Goal: Task Accomplishment & Management: Complete application form

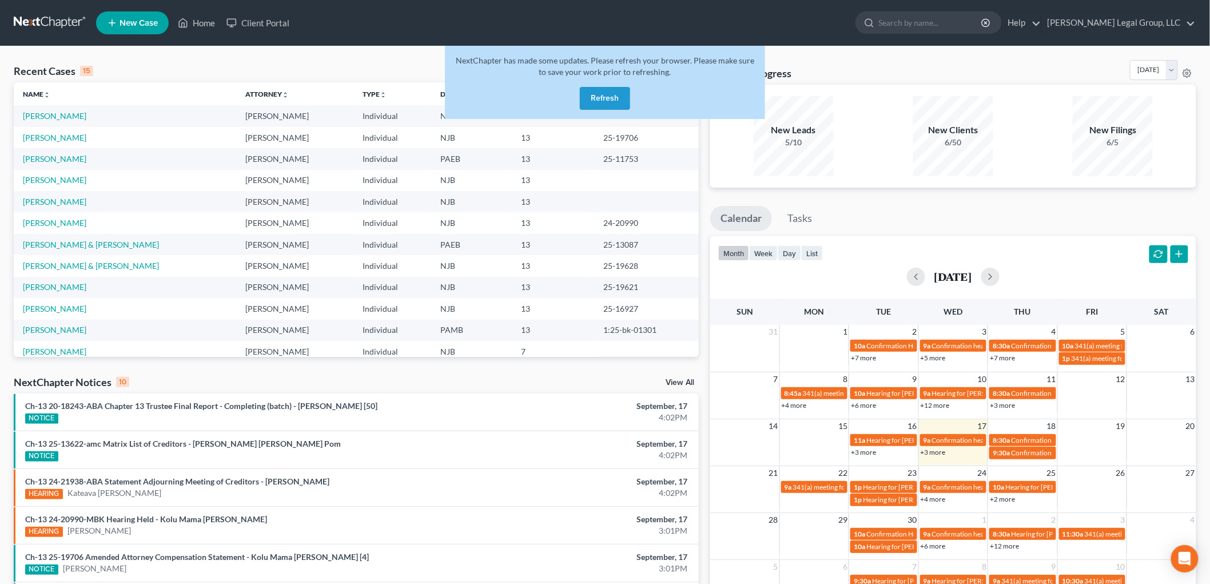
click at [614, 100] on button "Refresh" at bounding box center [605, 98] width 50 height 23
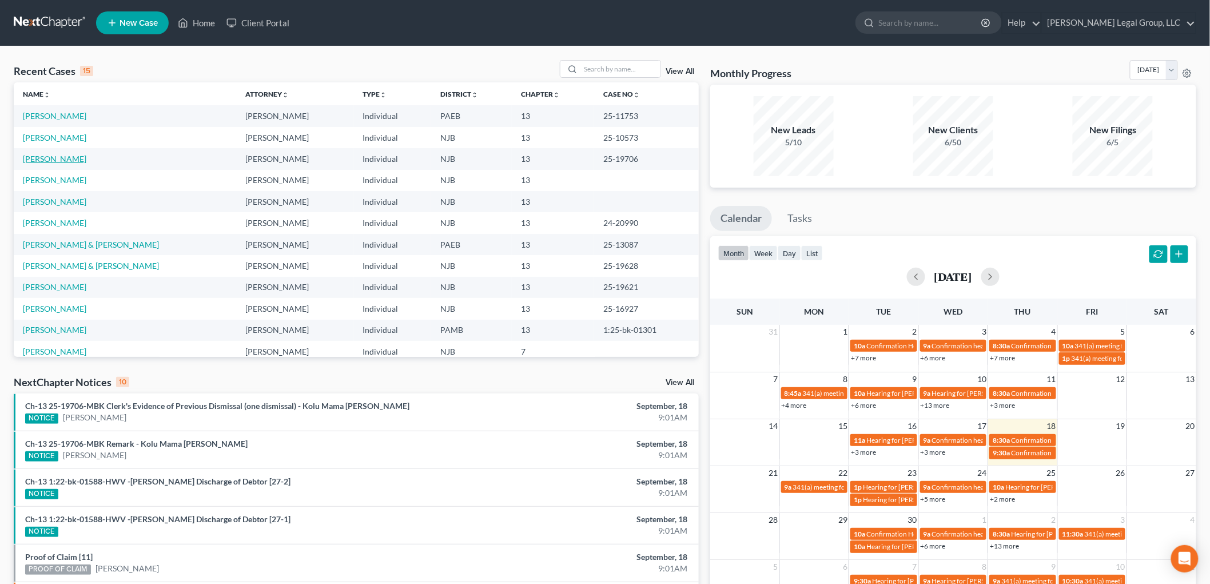
click at [54, 158] on link "[PERSON_NAME]" at bounding box center [54, 159] width 63 height 10
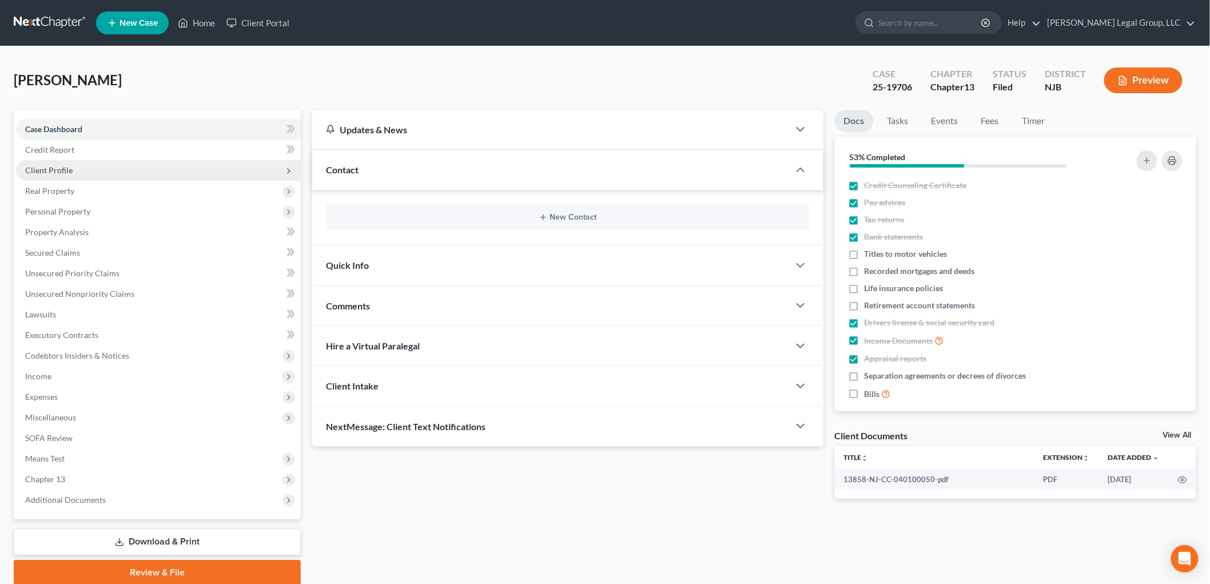
click at [54, 165] on span "Client Profile" at bounding box center [48, 170] width 47 height 10
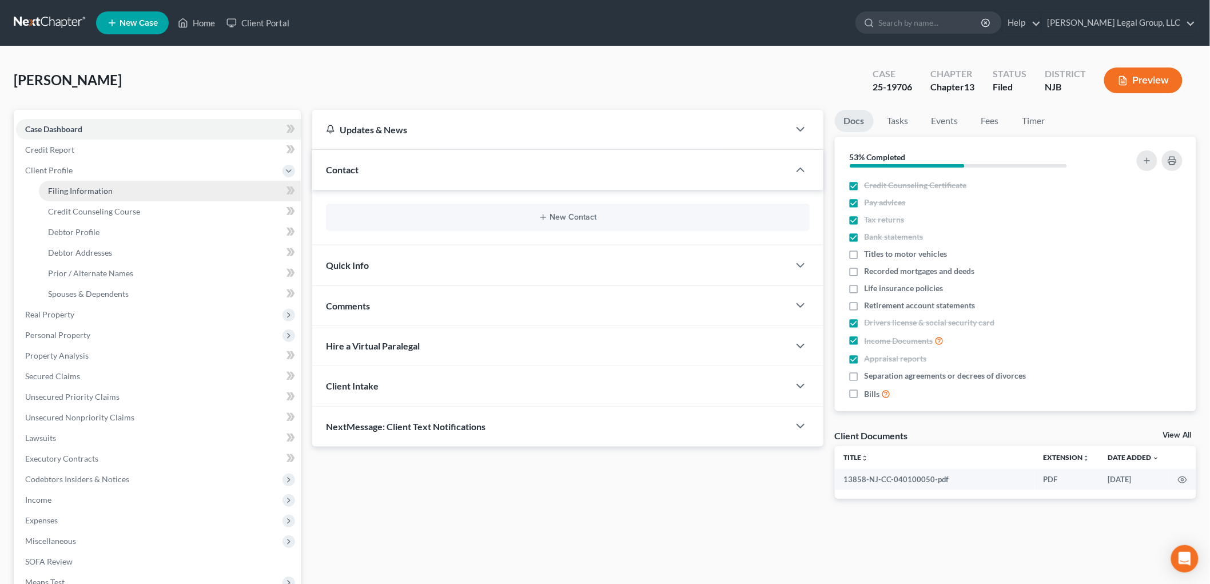
click at [126, 198] on link "Filing Information" at bounding box center [170, 191] width 262 height 21
select select "1"
select select "0"
select select "3"
select select "33"
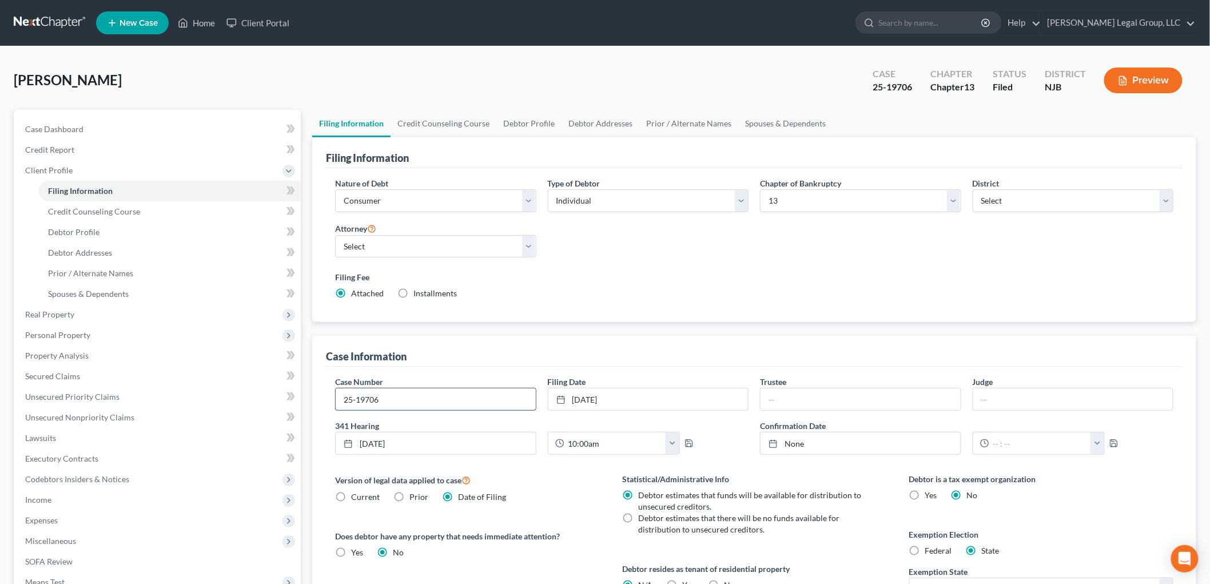
click at [466, 401] on input "25-19706" at bounding box center [436, 399] width 200 height 22
type input "25-19706-MBK"
click at [872, 392] on input "text" at bounding box center [861, 399] width 200 height 22
type input "Albert Russo"
click at [1024, 402] on input "text" at bounding box center [1073, 399] width 200 height 22
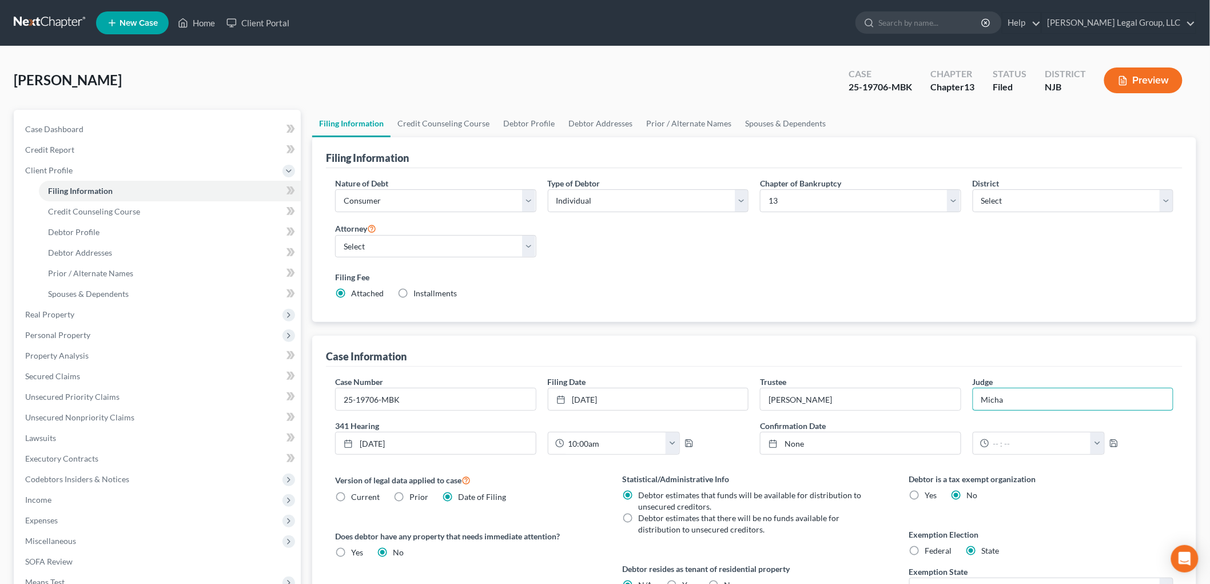
type input "Michael B. Kaplan"
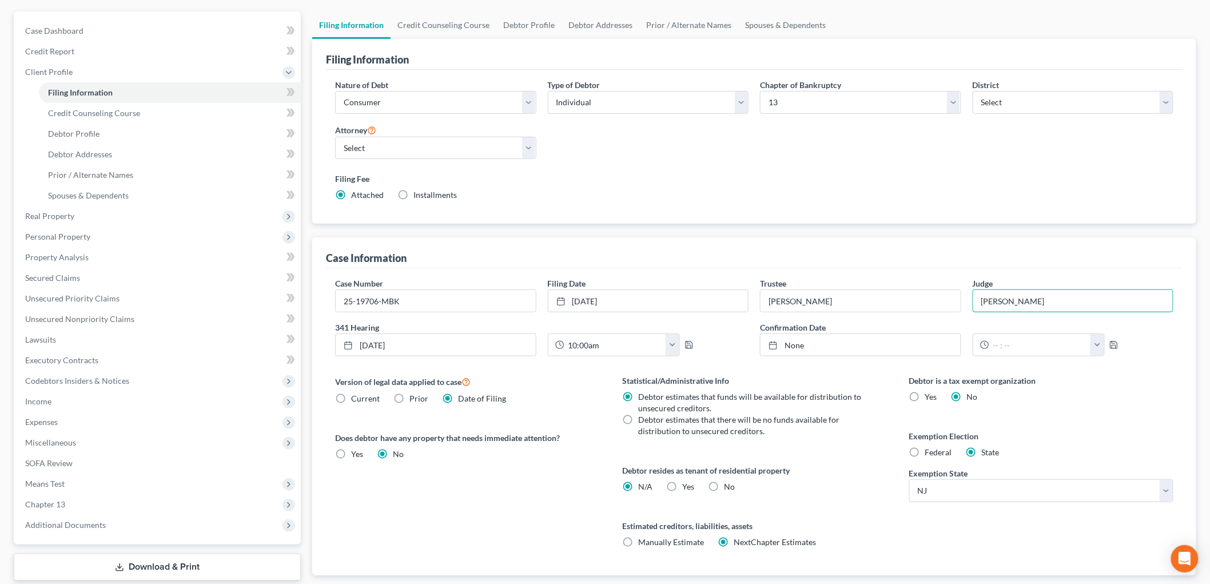
scroll to position [127, 0]
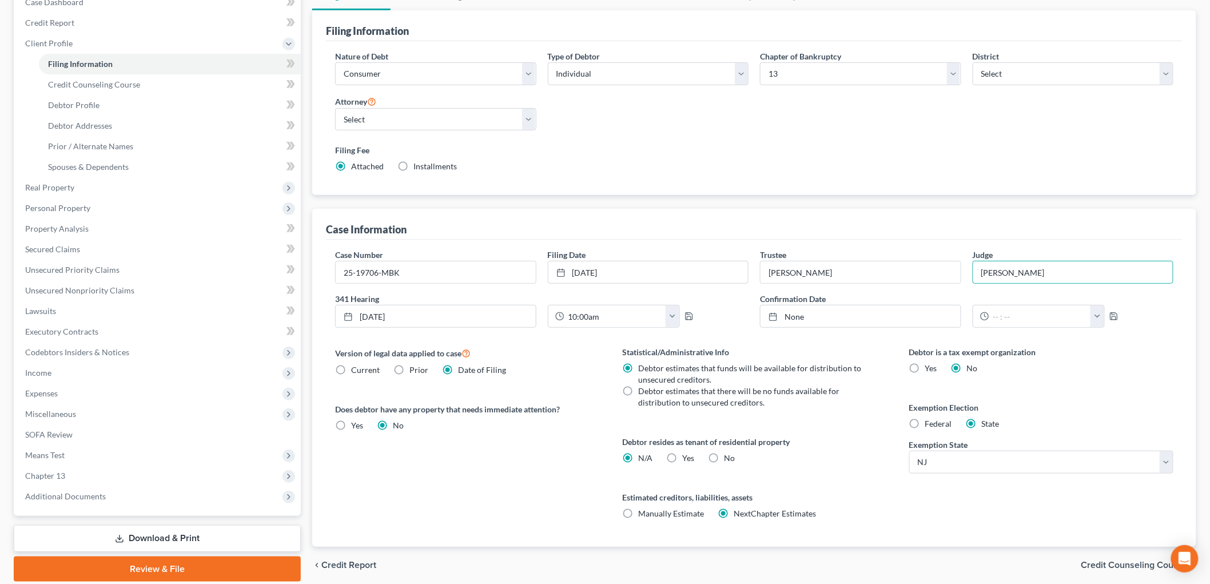
click at [925, 426] on label "Federal" at bounding box center [938, 423] width 27 height 11
click at [930, 425] on input "Federal" at bounding box center [933, 421] width 7 height 7
radio input "true"
radio input "false"
click at [70, 471] on span "Chapter 13" at bounding box center [158, 476] width 285 height 21
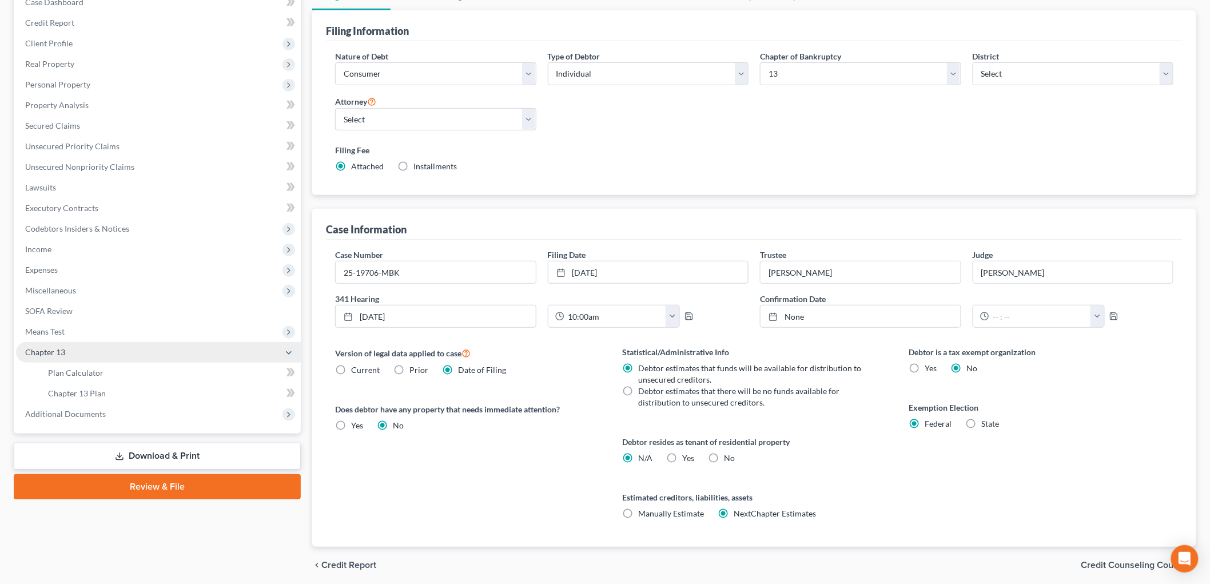
click at [42, 349] on span "Chapter 13" at bounding box center [45, 352] width 40 height 10
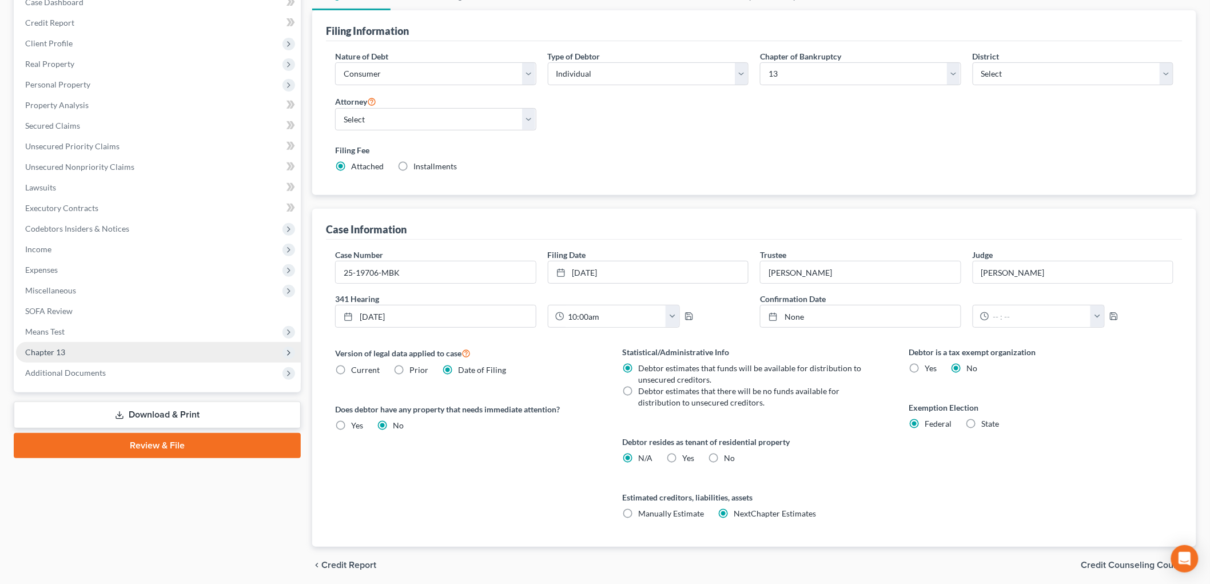
click at [43, 349] on span "Chapter 13" at bounding box center [45, 352] width 40 height 10
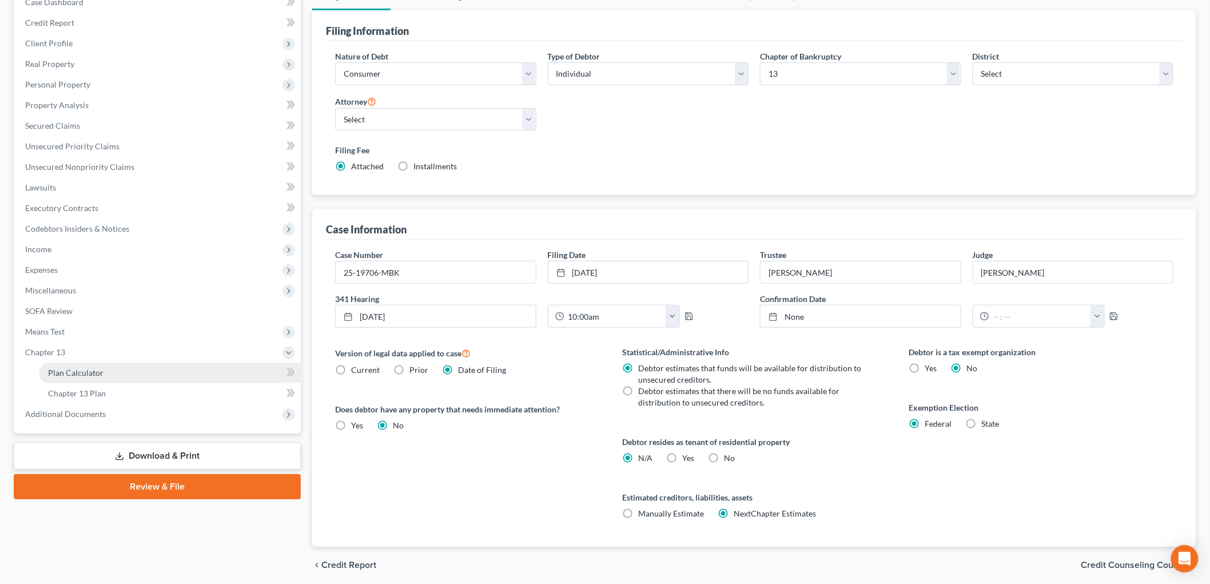
click at [74, 363] on link "Plan Calculator" at bounding box center [170, 373] width 262 height 21
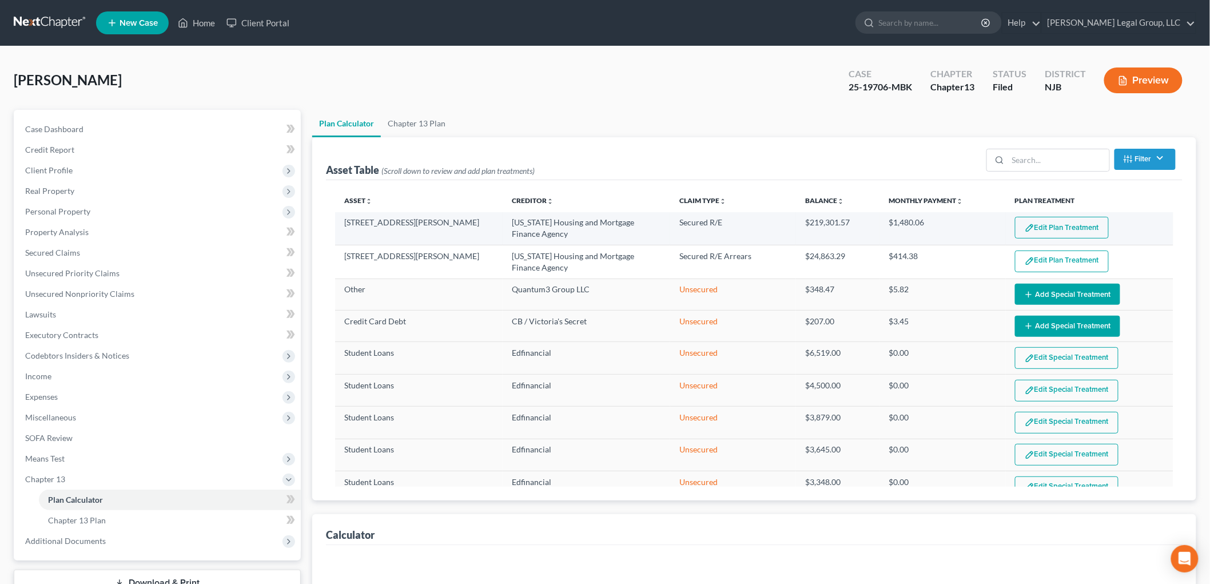
select select "59"
click at [1035, 228] on button "Edit Plan Treatment" at bounding box center [1062, 228] width 94 height 22
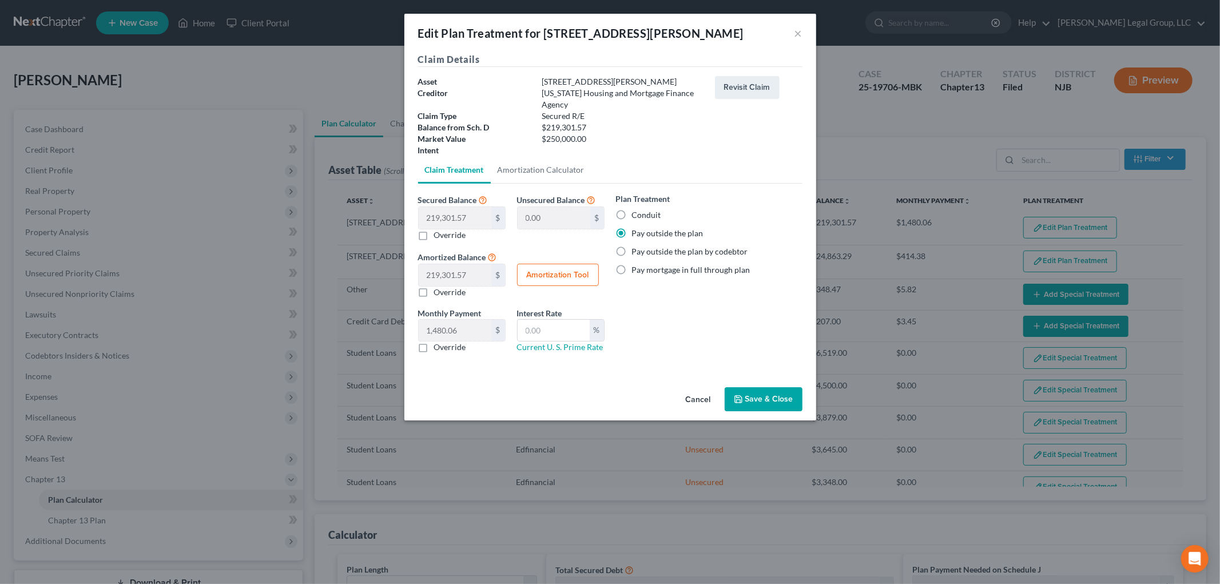
click at [769, 398] on button "Save & Close" at bounding box center [764, 399] width 78 height 24
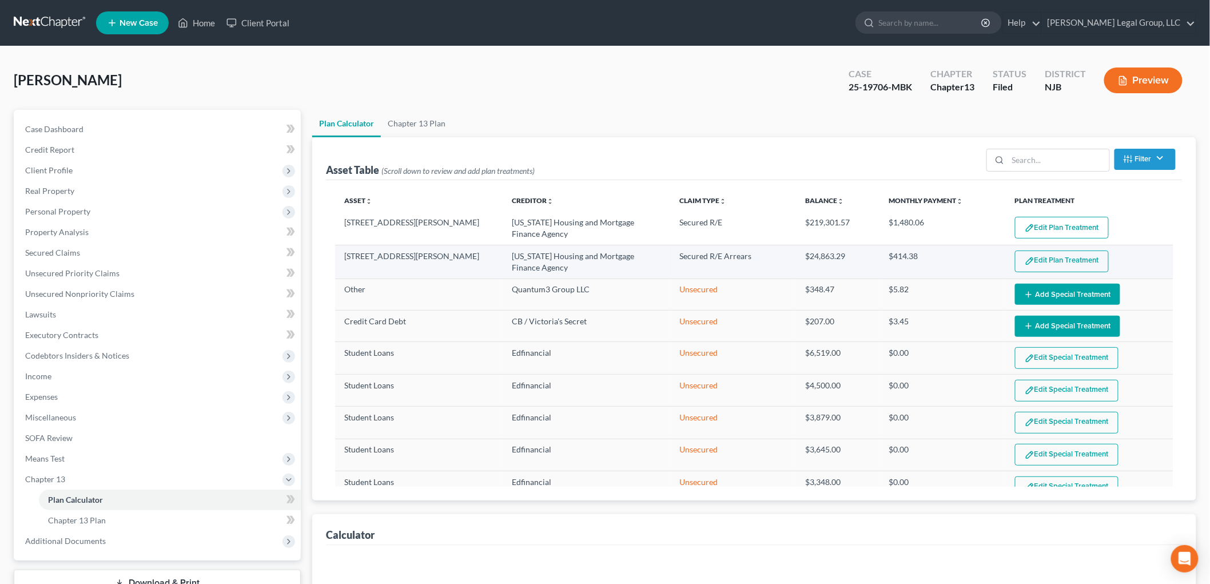
click at [1065, 261] on button "Edit Plan Treatment" at bounding box center [1062, 261] width 94 height 22
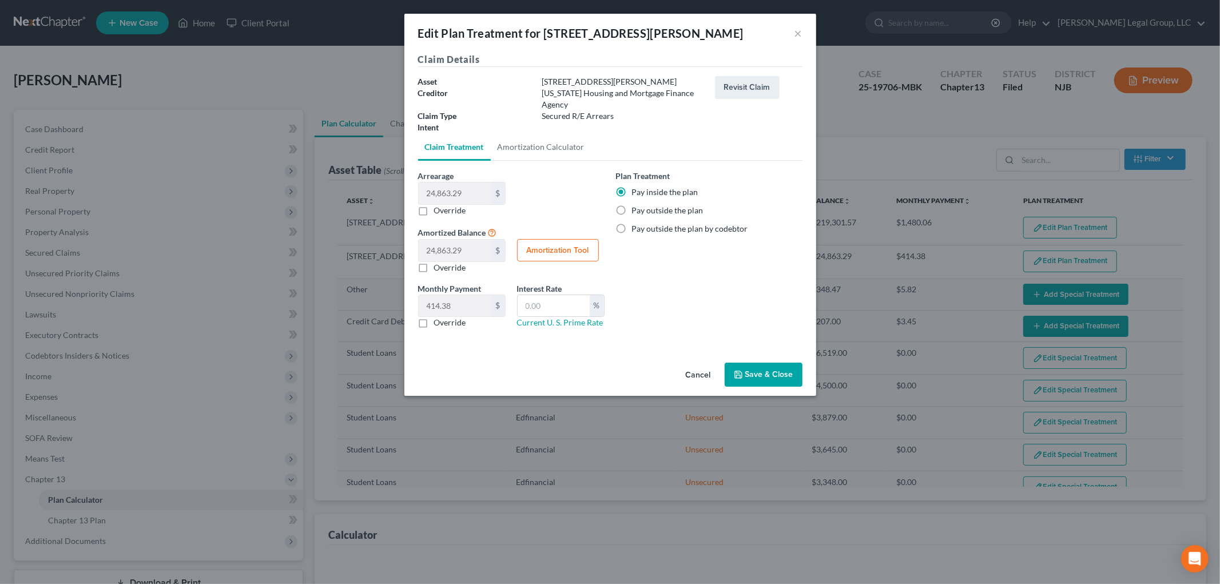
select select "59"
click at [799, 33] on button "×" at bounding box center [798, 33] width 8 height 14
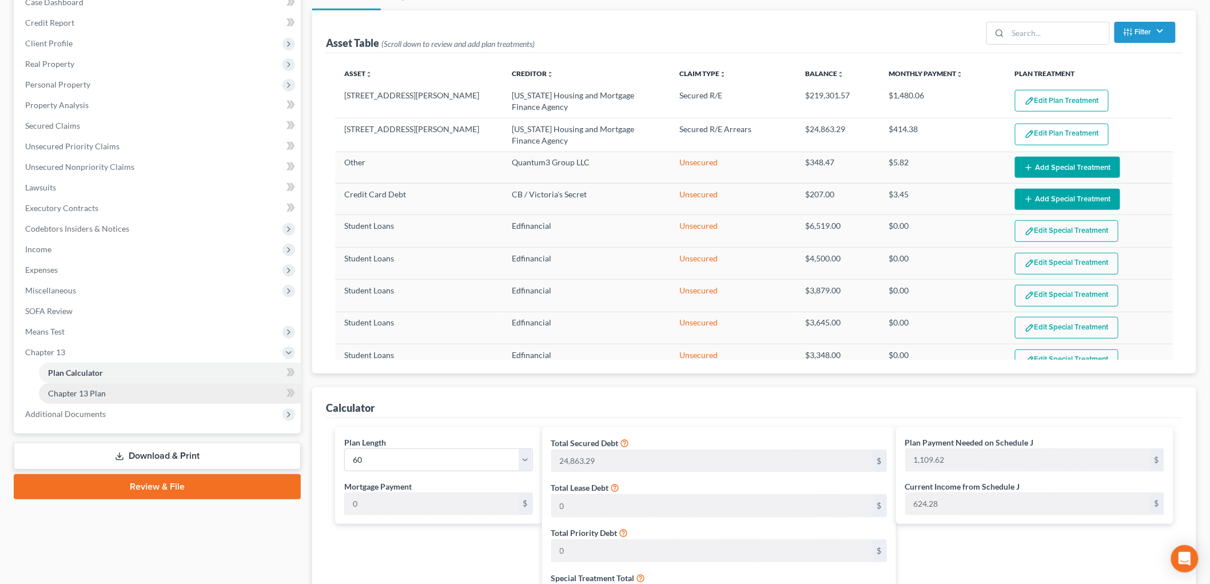
click at [90, 388] on span "Chapter 13 Plan" at bounding box center [77, 393] width 58 height 10
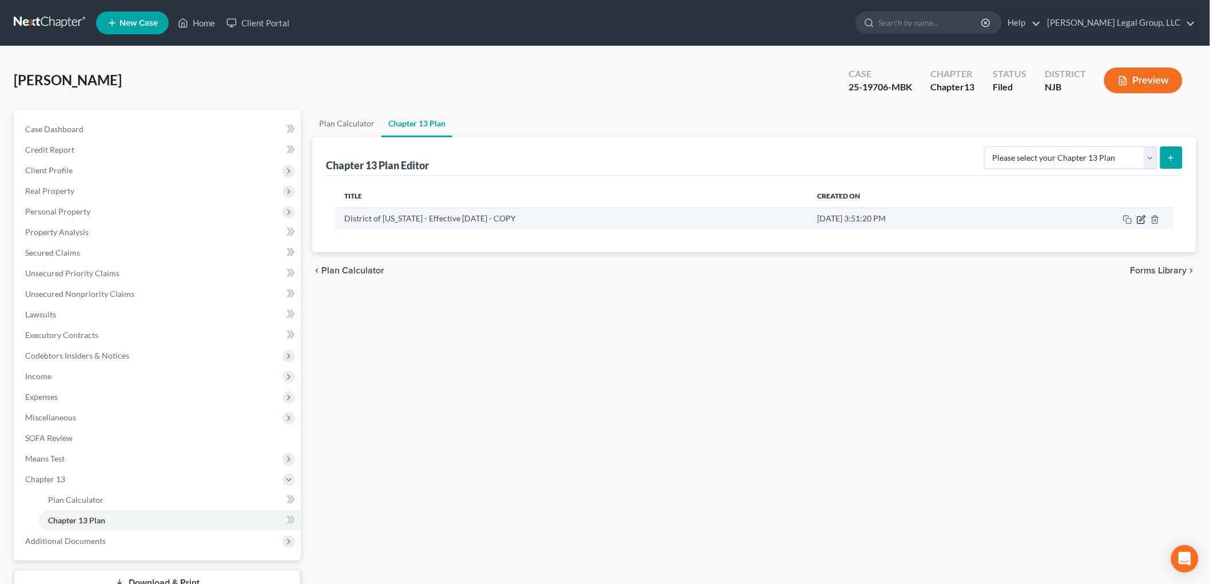
click at [1138, 218] on icon "button" at bounding box center [1140, 219] width 7 height 7
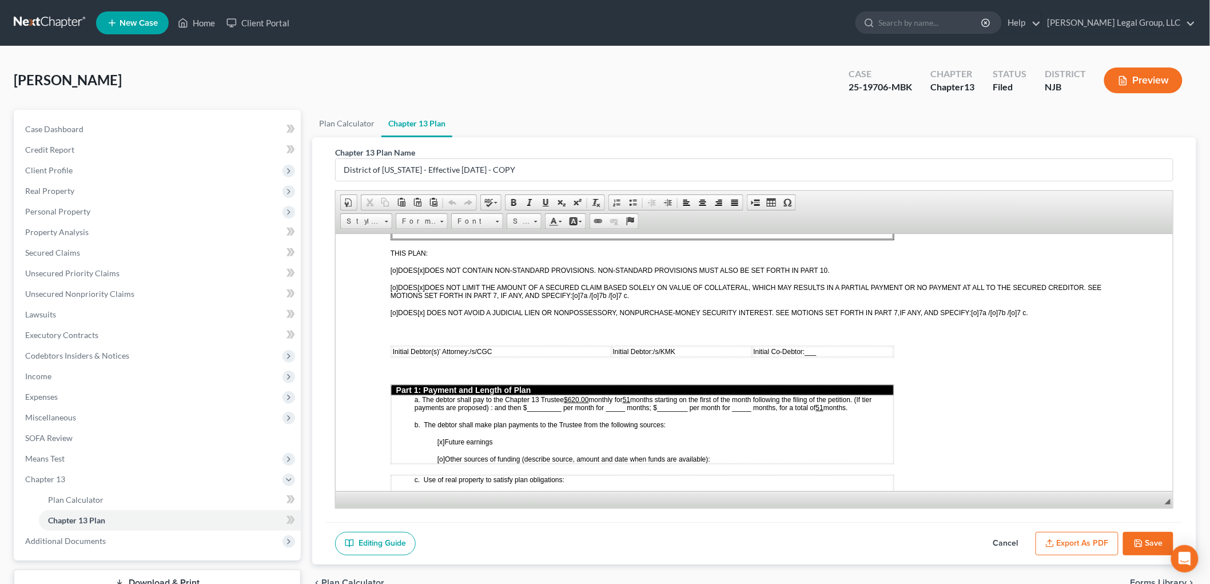
scroll to position [444, 0]
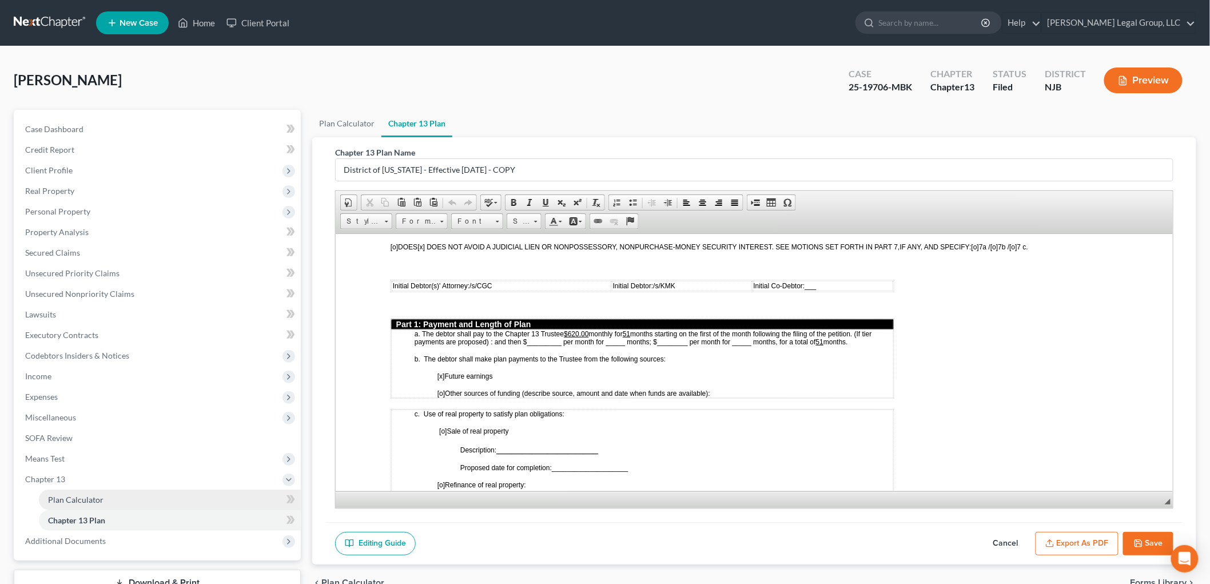
click at [87, 495] on span "Plan Calculator" at bounding box center [75, 500] width 55 height 10
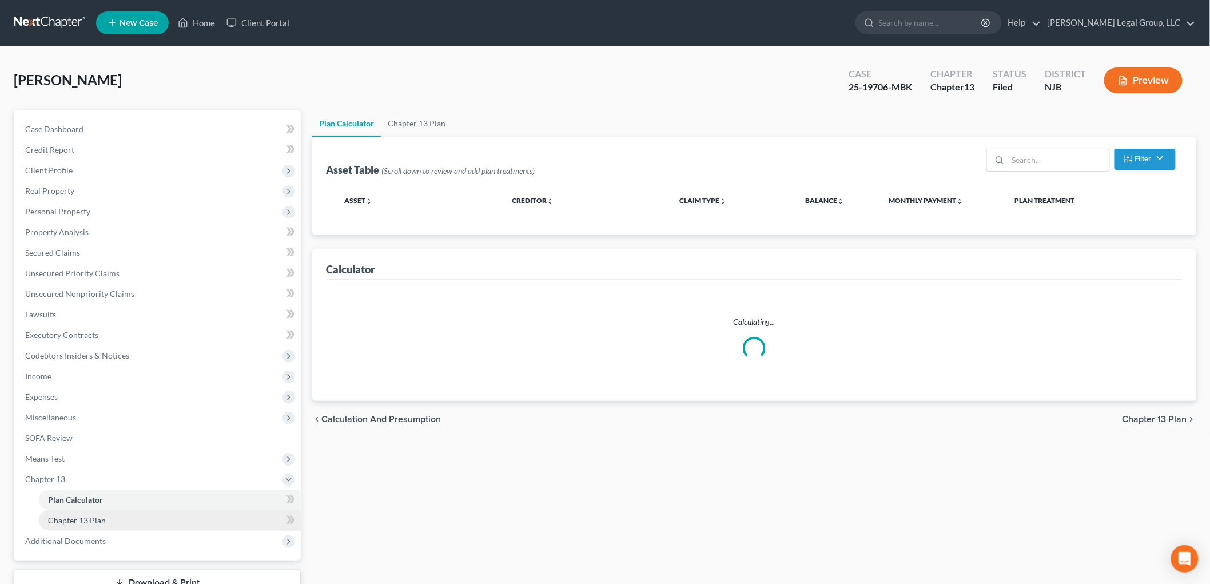
click at [96, 522] on span "Chapter 13 Plan" at bounding box center [77, 520] width 58 height 10
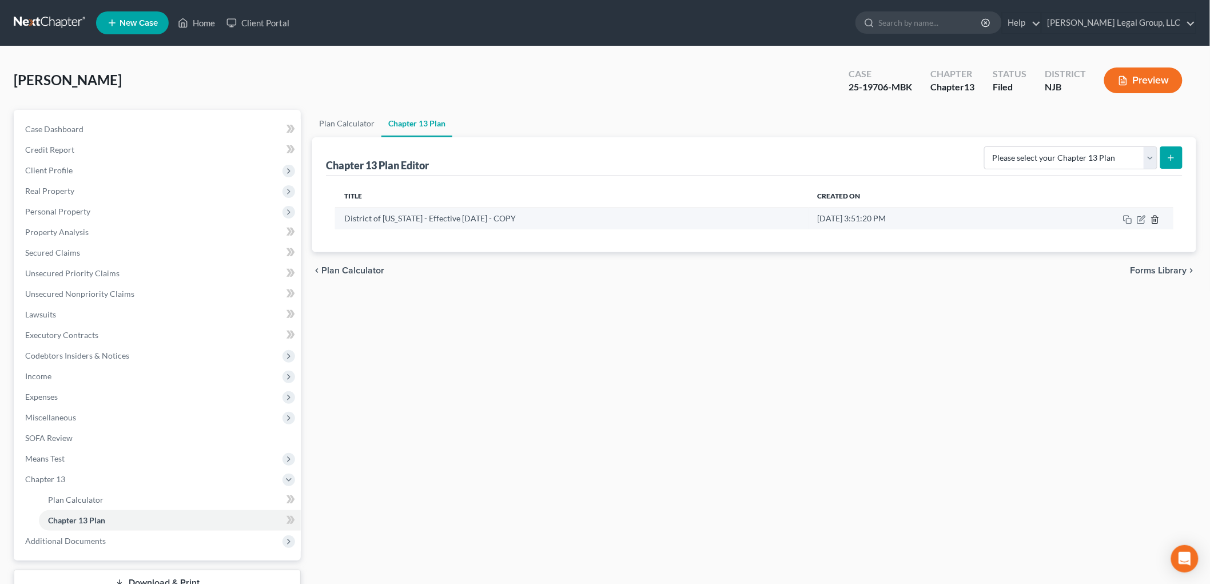
click at [1158, 221] on icon "button" at bounding box center [1154, 219] width 5 height 7
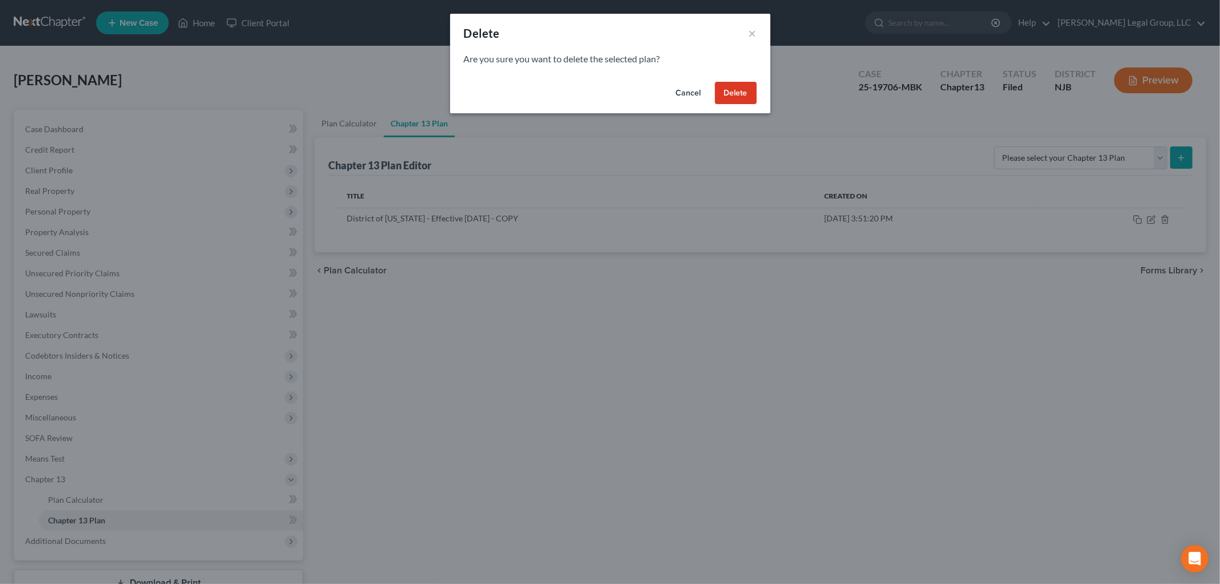
click at [750, 94] on button "Delete" at bounding box center [736, 93] width 42 height 23
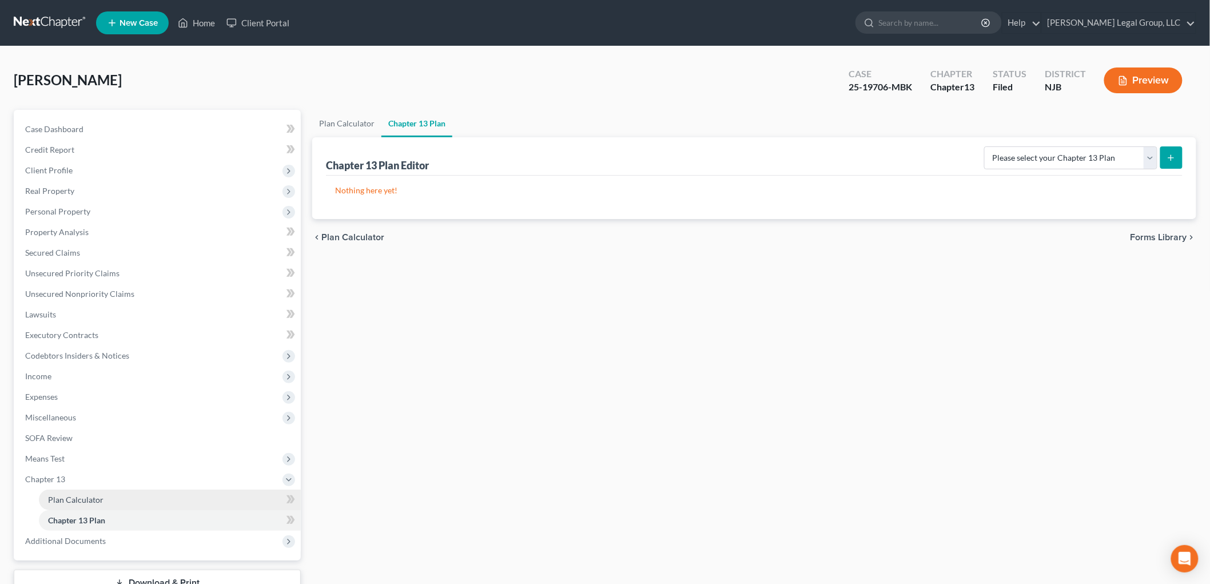
click at [119, 496] on link "Plan Calculator" at bounding box center [170, 500] width 262 height 21
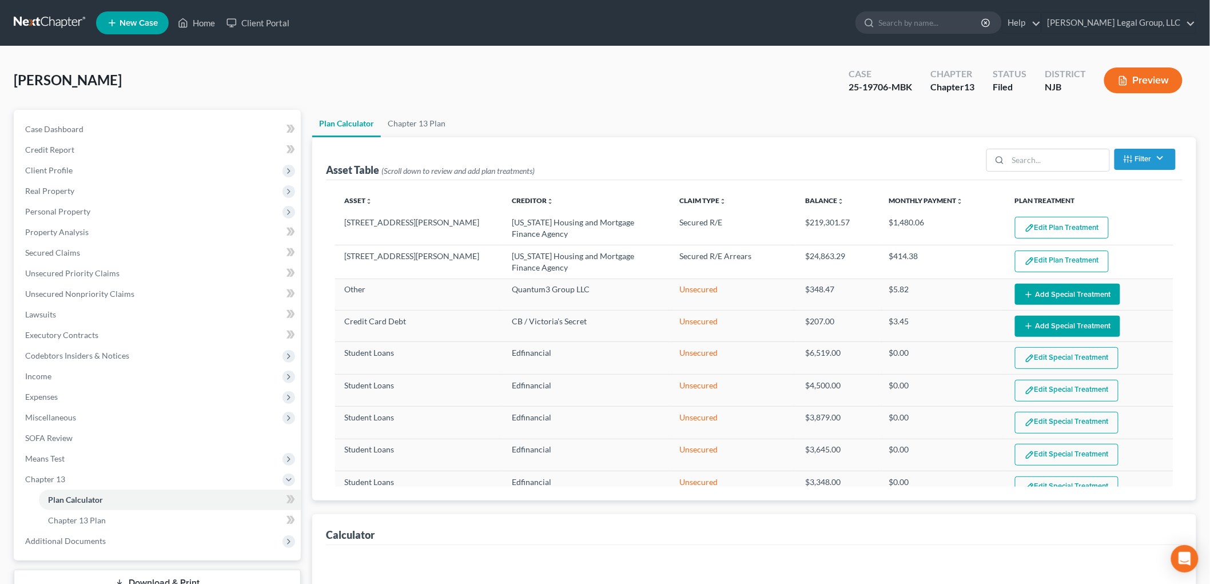
select select "59"
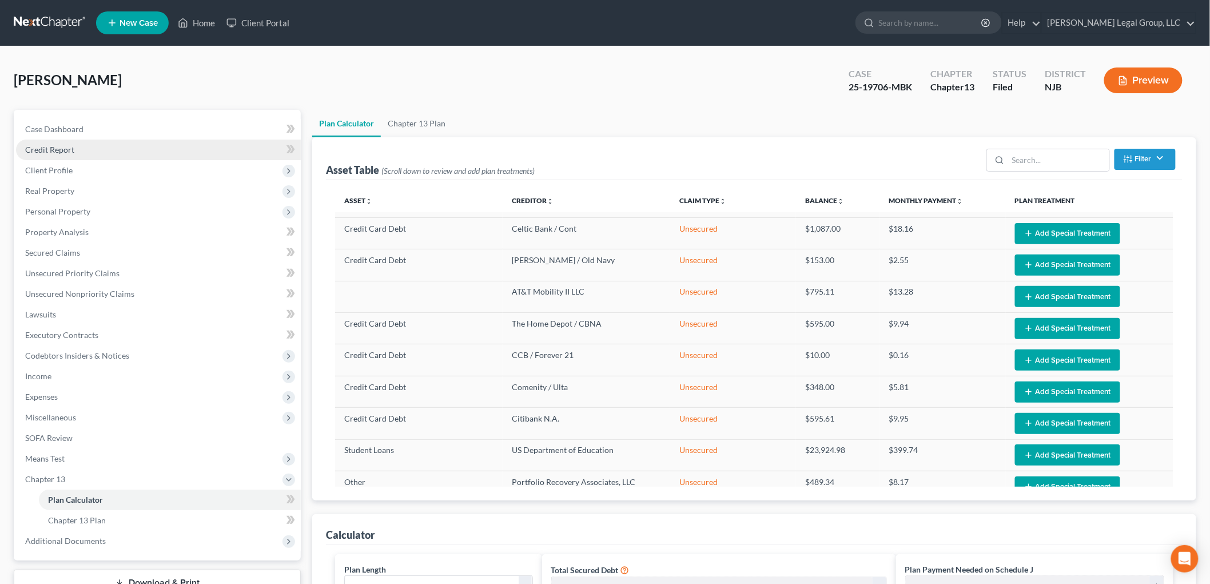
click at [75, 153] on link "Credit Report" at bounding box center [158, 150] width 285 height 21
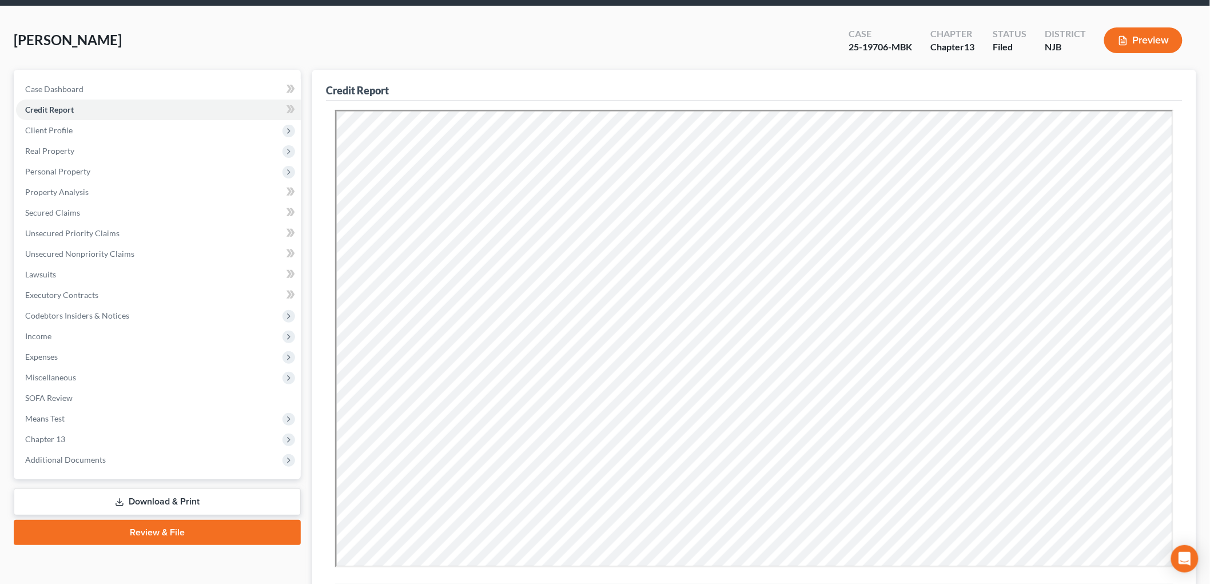
scroll to position [167, 0]
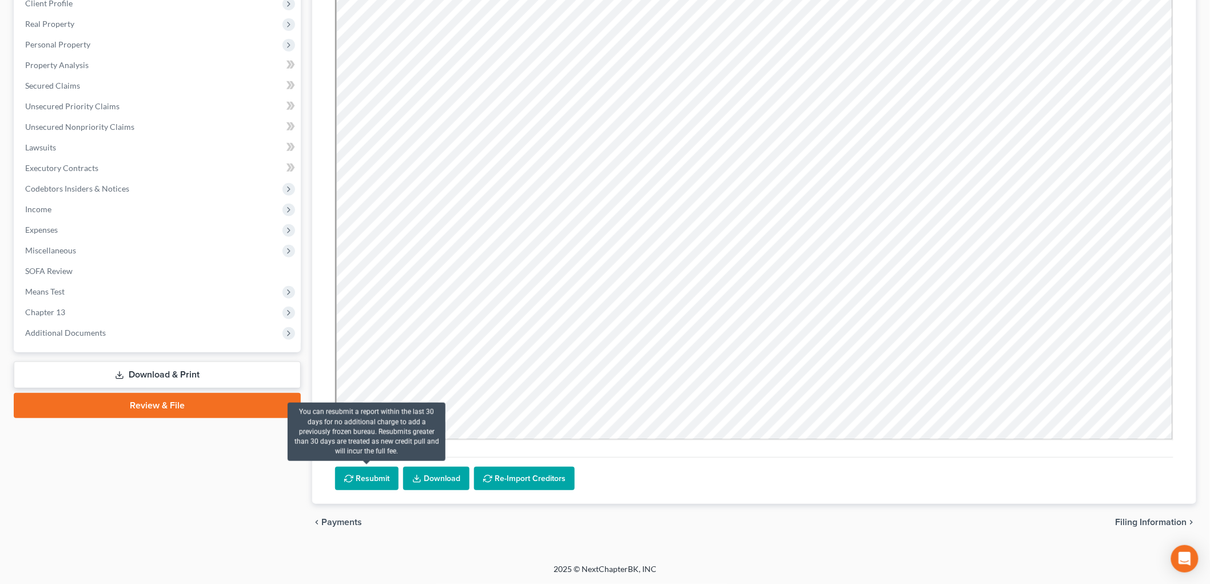
click at [374, 479] on button "Resubmit" at bounding box center [366, 479] width 63 height 24
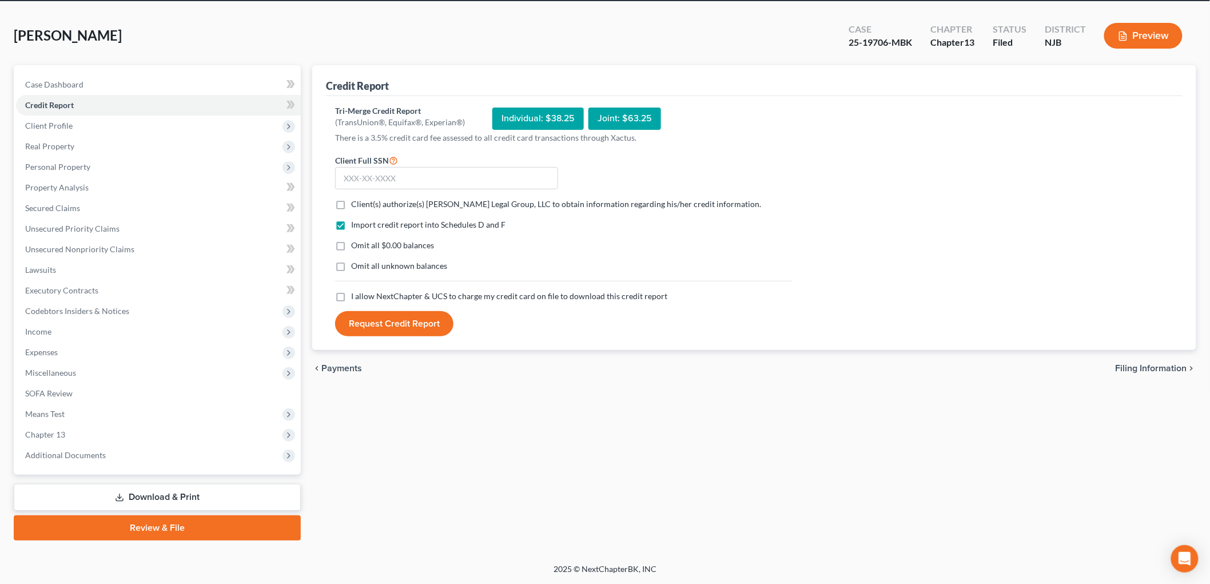
scroll to position [43, 0]
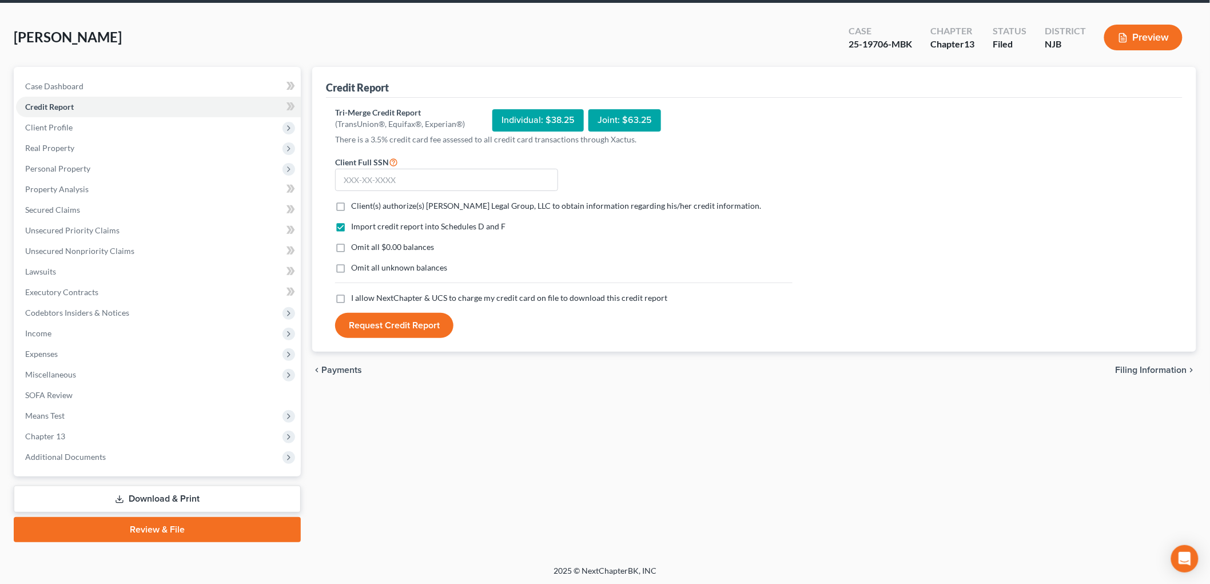
click at [359, 214] on form "Client Full SSN * Client(s) authorize(s) Keaveney Legal Group, LLC to obtain in…" at bounding box center [563, 247] width 469 height 184
click at [365, 208] on span "Client(s) authorize(s) Keaveney Legal Group, LLC to obtain information regardin…" at bounding box center [556, 206] width 410 height 10
click at [363, 208] on input "Client(s) authorize(s) Keaveney Legal Group, LLC to obtain information regardin…" at bounding box center [359, 203] width 7 height 7
checkbox input "true"
click at [370, 300] on span "I allow NextChapter & UCS to charge my credit card on file to download this cre…" at bounding box center [509, 298] width 316 height 10
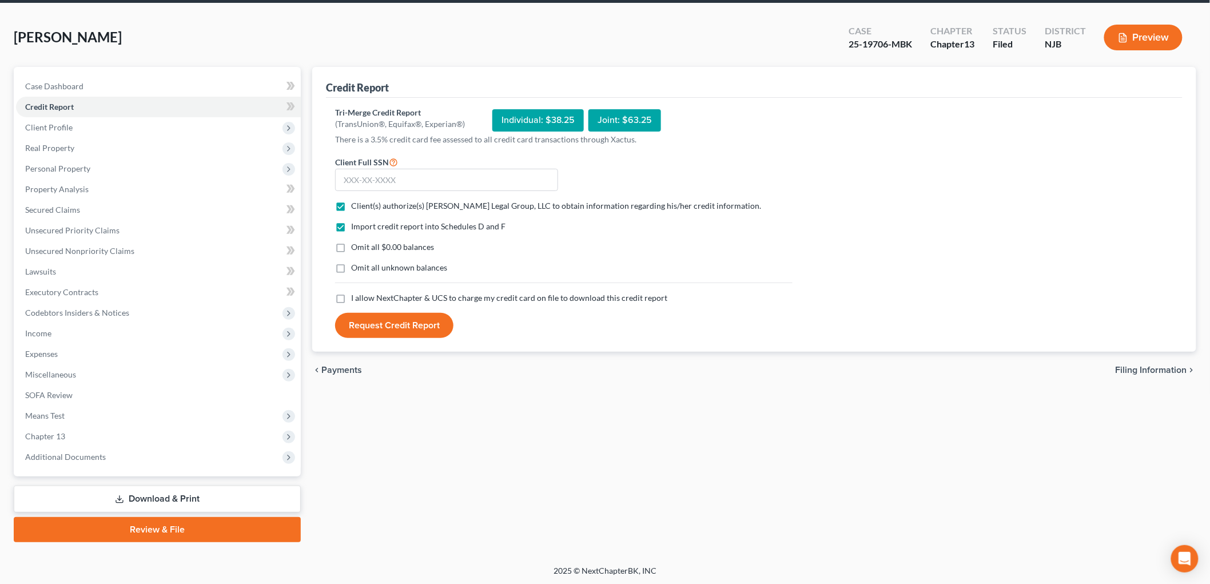
click at [363, 300] on input "I allow NextChapter & UCS to charge my credit card on file to download this cre…" at bounding box center [359, 295] width 7 height 7
checkbox input "true"
click at [940, 273] on div "Tri-Merge Credit Report (TransUnion®, Equifax®, Experian®) Individual: $38.25 J…" at bounding box center [754, 223] width 838 height 232
click at [454, 178] on input "text" at bounding box center [446, 180] width 223 height 23
type input "143-13-7326"
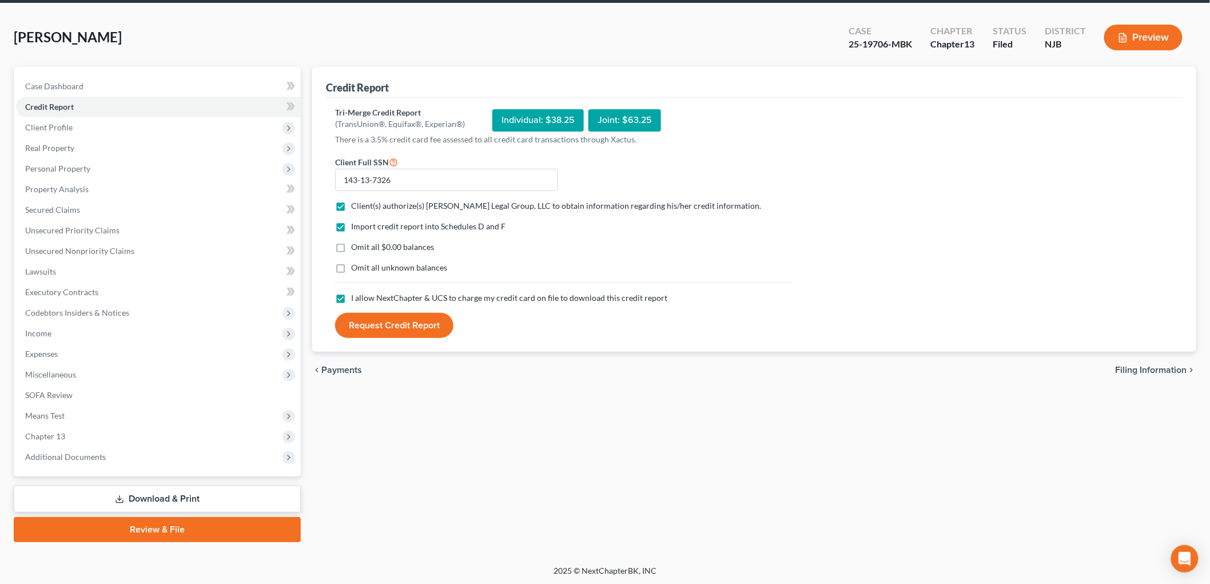
click at [428, 327] on button "Request Credit Report" at bounding box center [394, 325] width 118 height 25
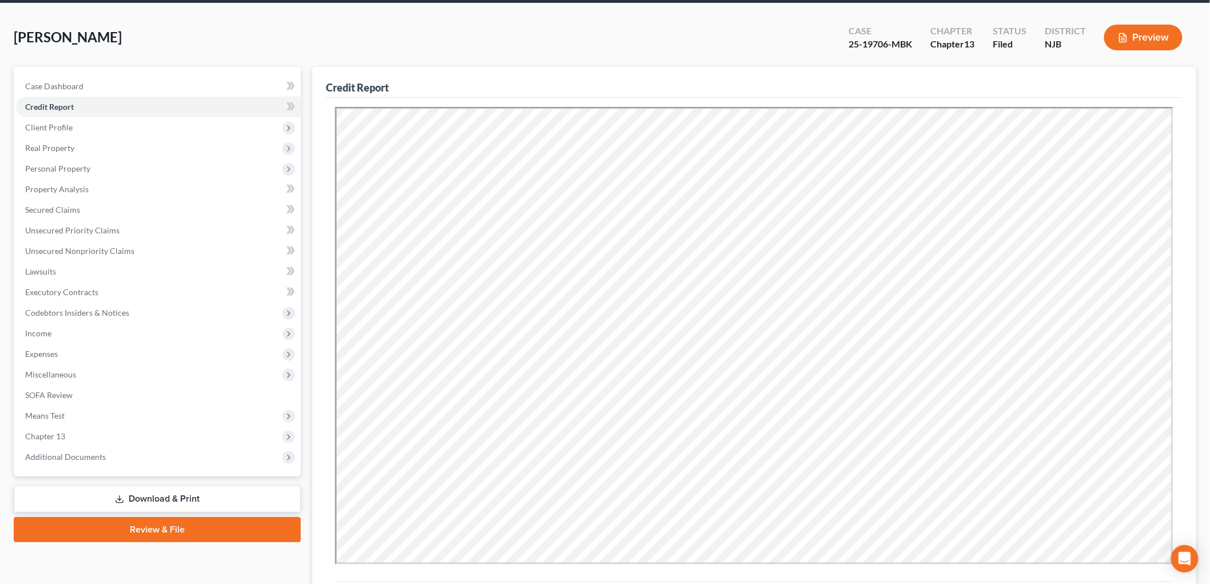
scroll to position [0, 0]
click at [84, 76] on link "Case Dashboard" at bounding box center [158, 86] width 285 height 21
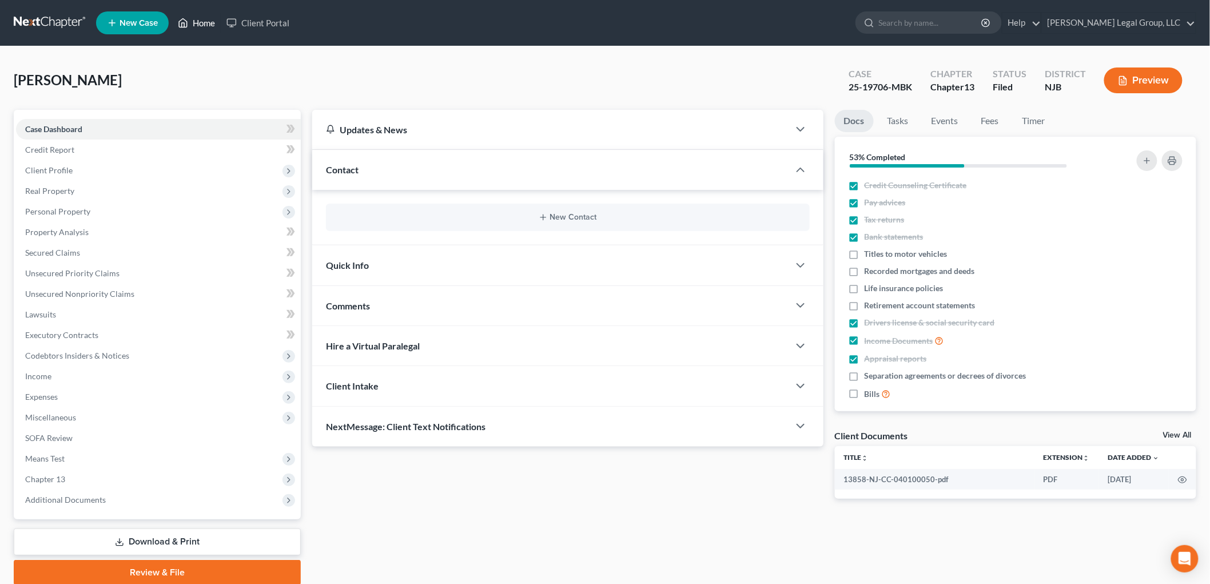
click at [196, 25] on link "Home" at bounding box center [196, 23] width 49 height 21
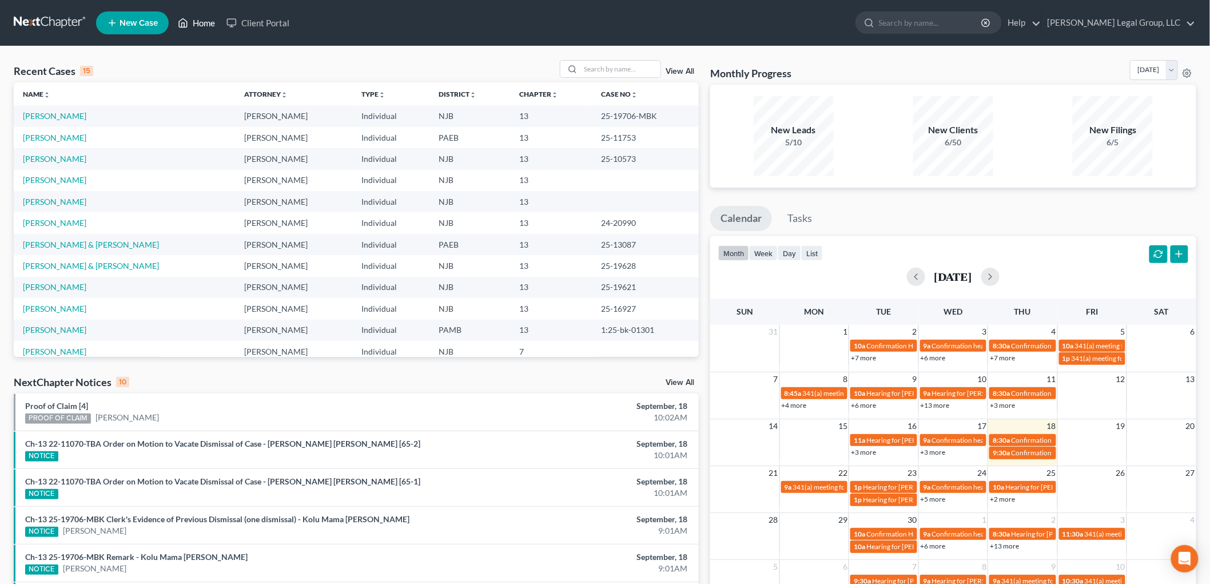
click at [197, 23] on link "Home" at bounding box center [196, 23] width 49 height 21
click at [134, 26] on span "New Case" at bounding box center [139, 23] width 38 height 9
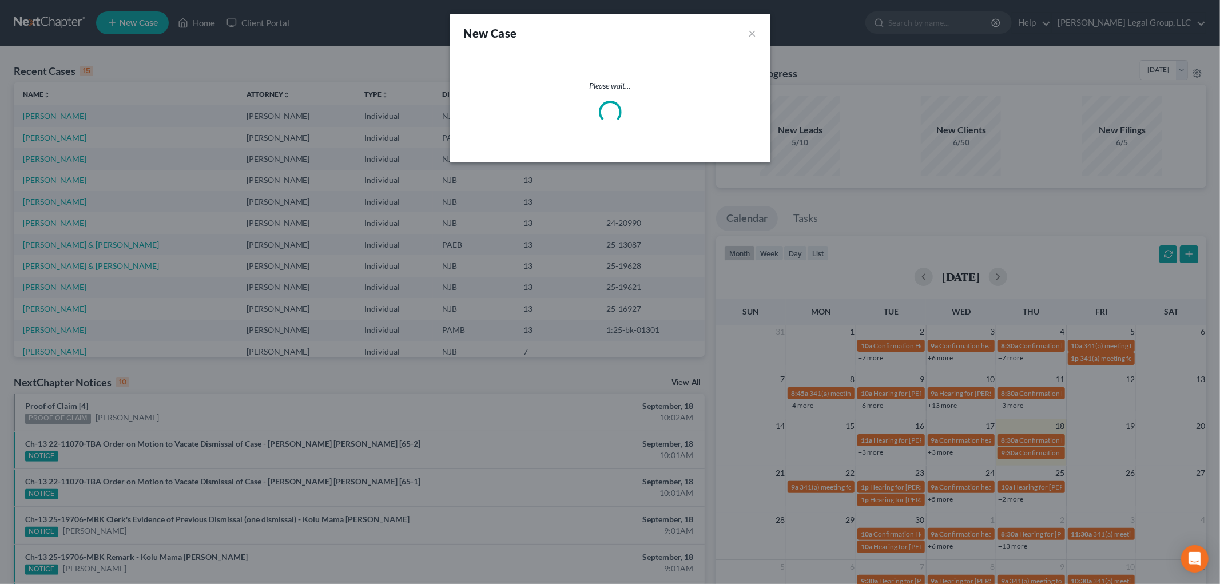
select select "51"
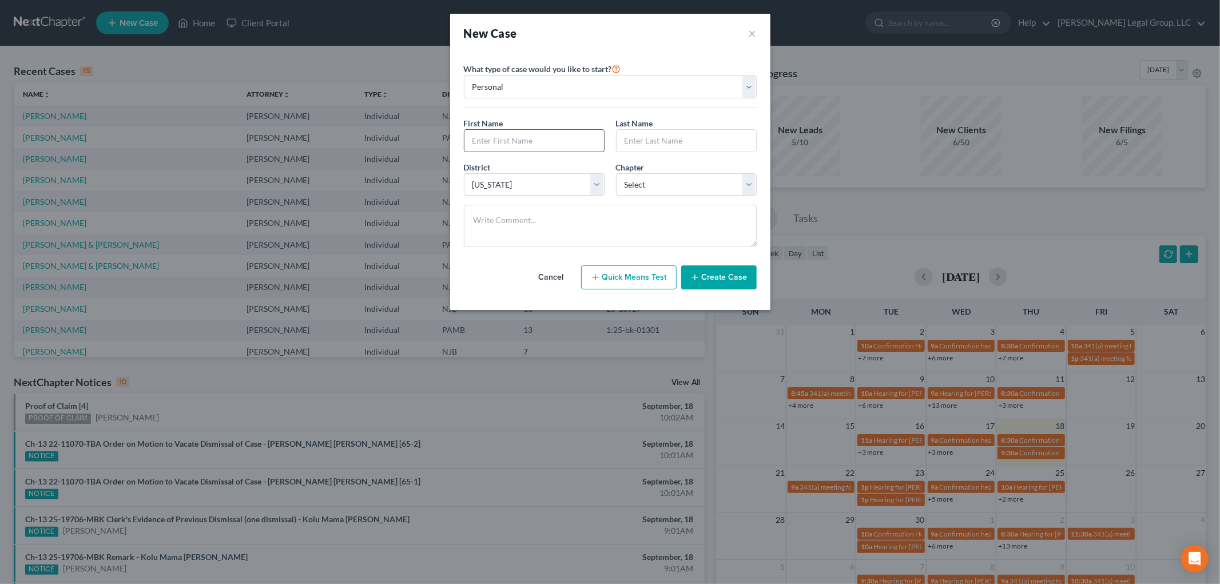
click at [530, 149] on input "text" at bounding box center [534, 141] width 140 height 22
type input "Jovan"
type input "Jones"
drag, startPoint x: 658, startPoint y: 186, endPoint x: 658, endPoint y: 194, distance: 8.0
click at [658, 186] on select "Select 7 11 12 13" at bounding box center [686, 184] width 141 height 23
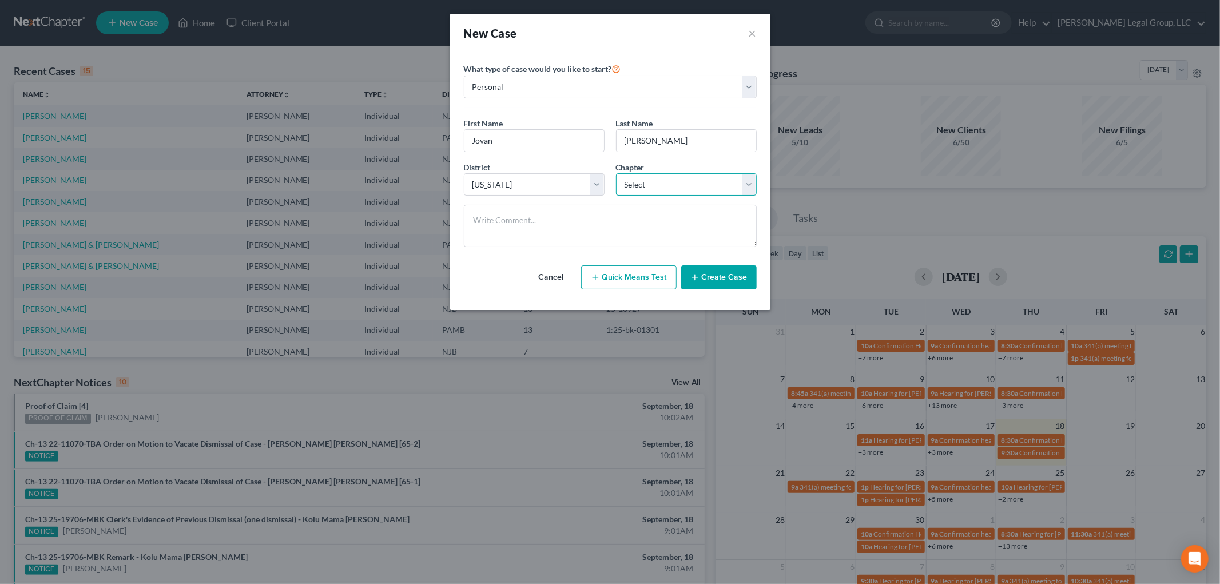
select select "3"
click at [616, 173] on select "Select 7 11 12 13" at bounding box center [686, 184] width 141 height 23
click at [527, 184] on select "Select Alabama - Middle Alabama - Northern Alabama - Southern Alaska Arizona Ar…" at bounding box center [534, 184] width 141 height 23
select select "67"
click at [464, 173] on select "Select Alabama - Middle Alabama - Northern Alabama - Southern Alaska Arizona Ar…" at bounding box center [534, 184] width 141 height 23
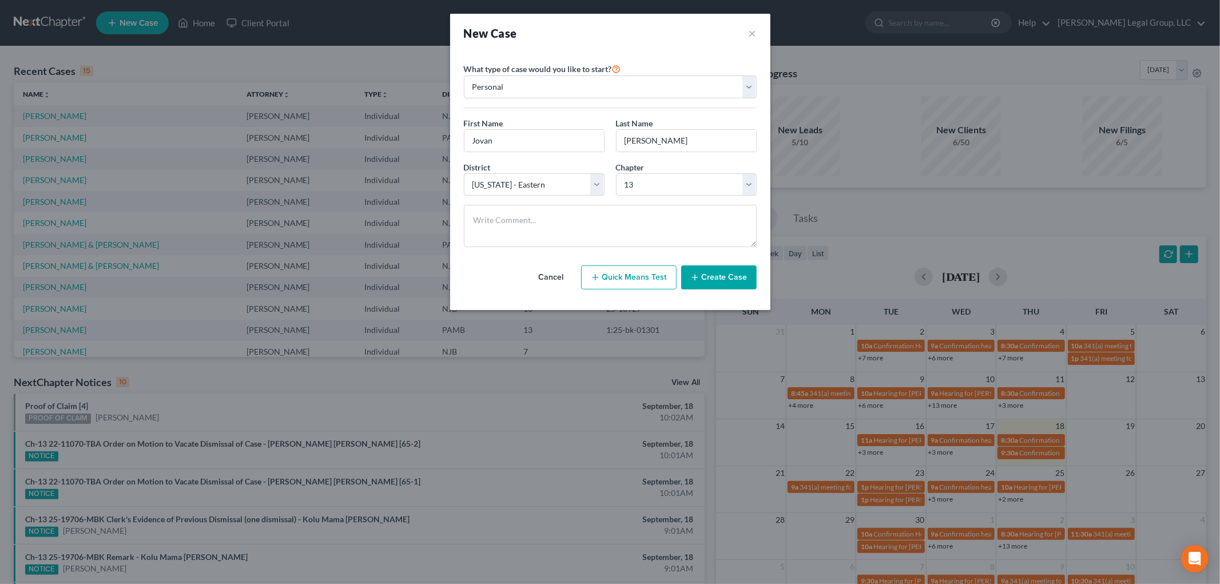
click at [721, 277] on button "Create Case" at bounding box center [718, 277] width 75 height 24
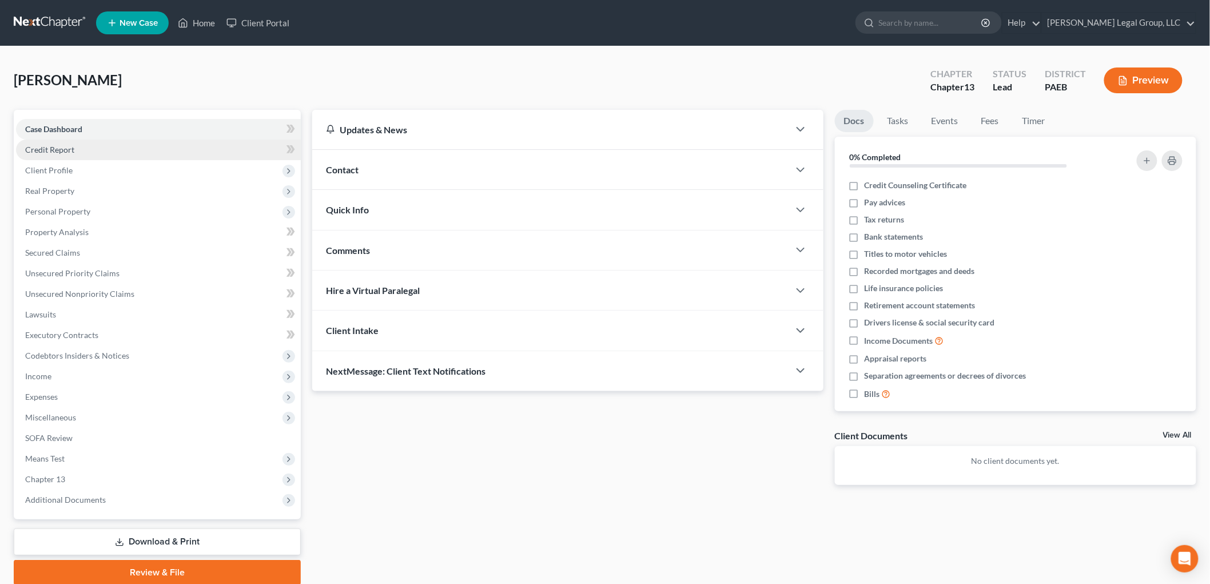
click at [70, 153] on span "Credit Report" at bounding box center [49, 150] width 49 height 10
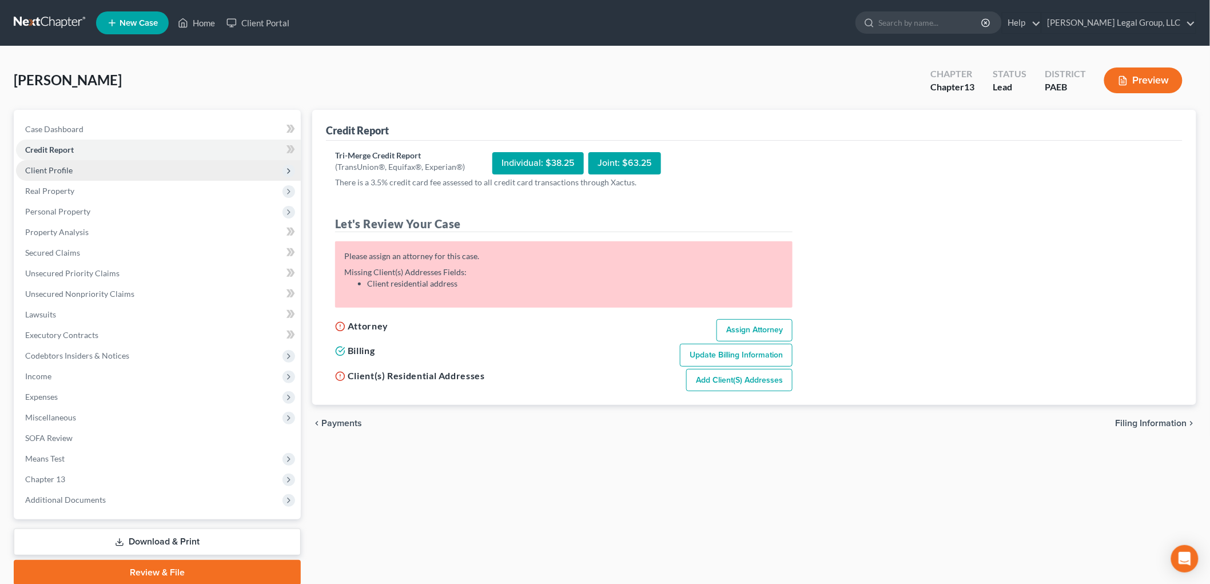
click at [69, 169] on span "Client Profile" at bounding box center [48, 170] width 47 height 10
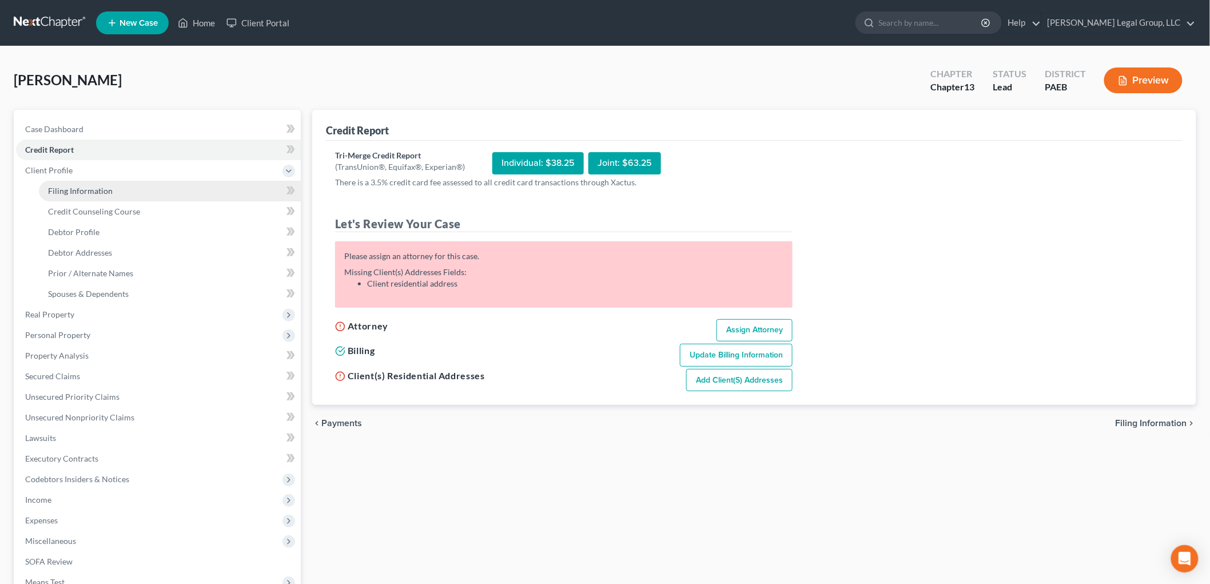
click at [117, 195] on link "Filing Information" at bounding box center [170, 191] width 262 height 21
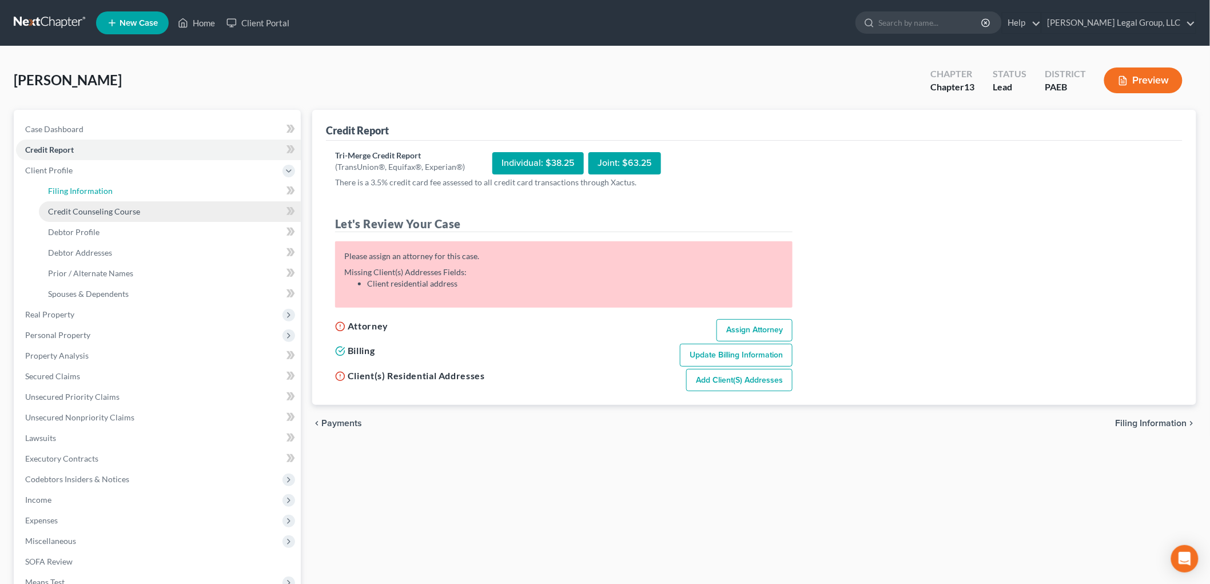
select select "1"
select select "0"
select select "3"
select select "67"
select select "39"
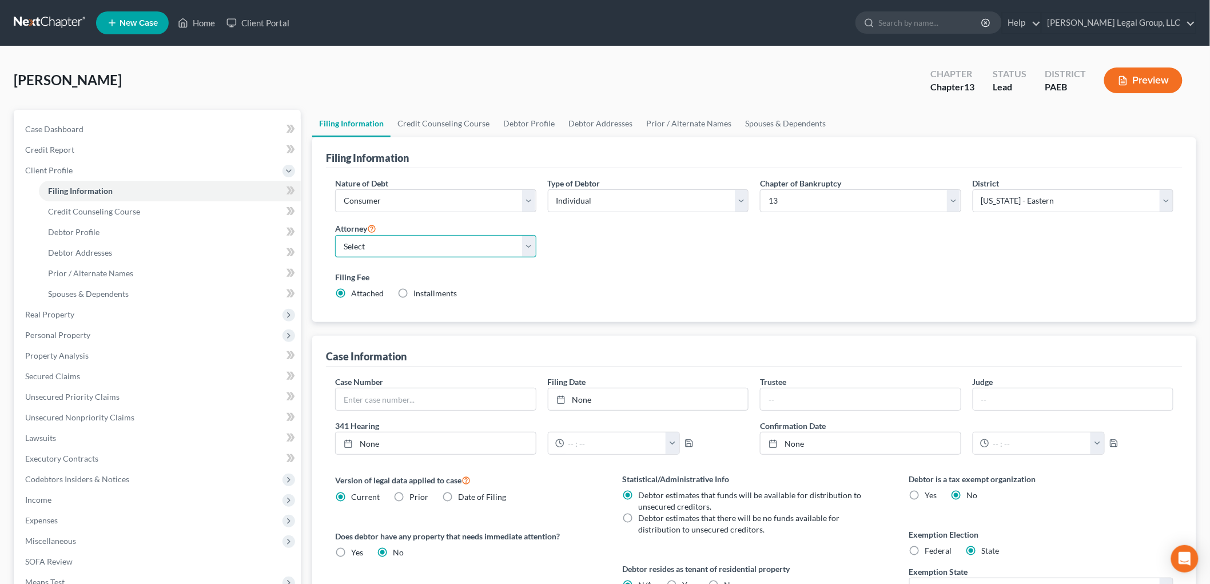
click at [503, 246] on select "Select Jann Washington - PAWB Christopher Cassie - NJB Christopher Cassie - PAE…" at bounding box center [435, 246] width 201 height 23
select select "2"
click at [335, 235] on select "Select Jann Washington - PAWB Christopher Cassie - NJB Christopher Cassie - PAE…" at bounding box center [435, 246] width 201 height 23
click at [925, 550] on label "Federal" at bounding box center [938, 550] width 27 height 11
click at [930, 550] on input "Federal" at bounding box center [933, 548] width 7 height 7
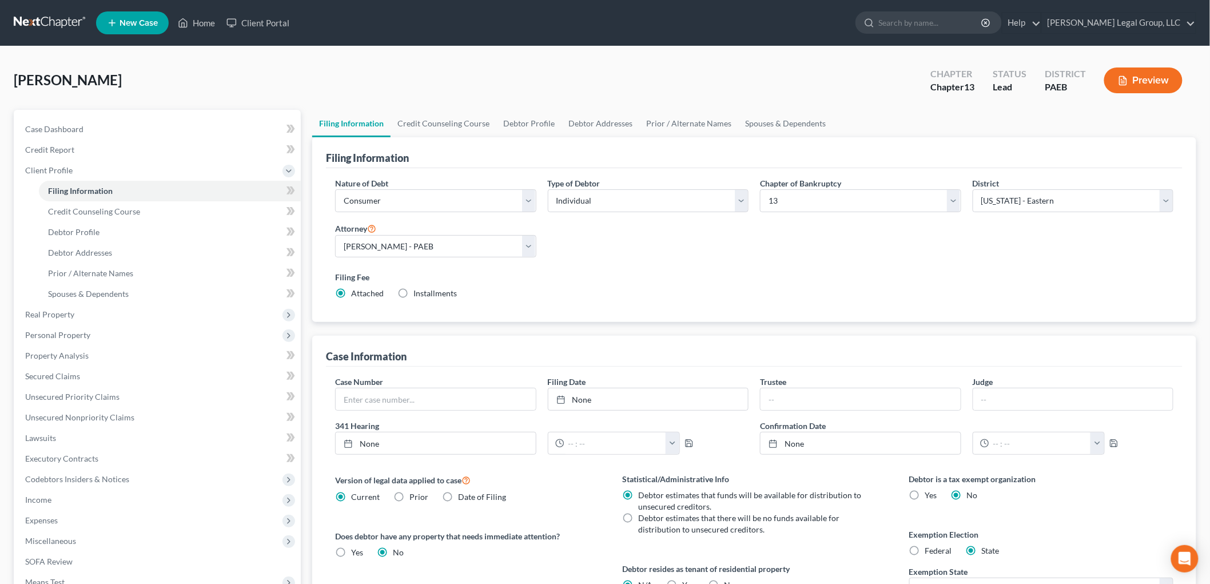
radio input "true"
radio input "false"
click at [80, 209] on span "Credit Counseling Course" at bounding box center [94, 211] width 92 height 10
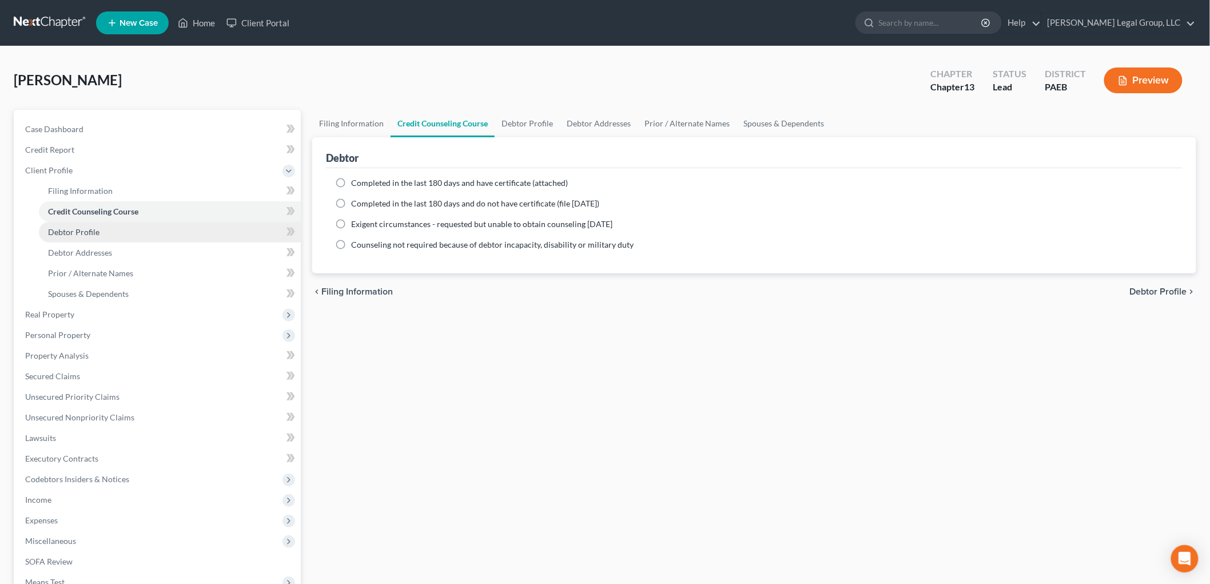
click at [118, 229] on link "Debtor Profile" at bounding box center [170, 232] width 262 height 21
select select "0"
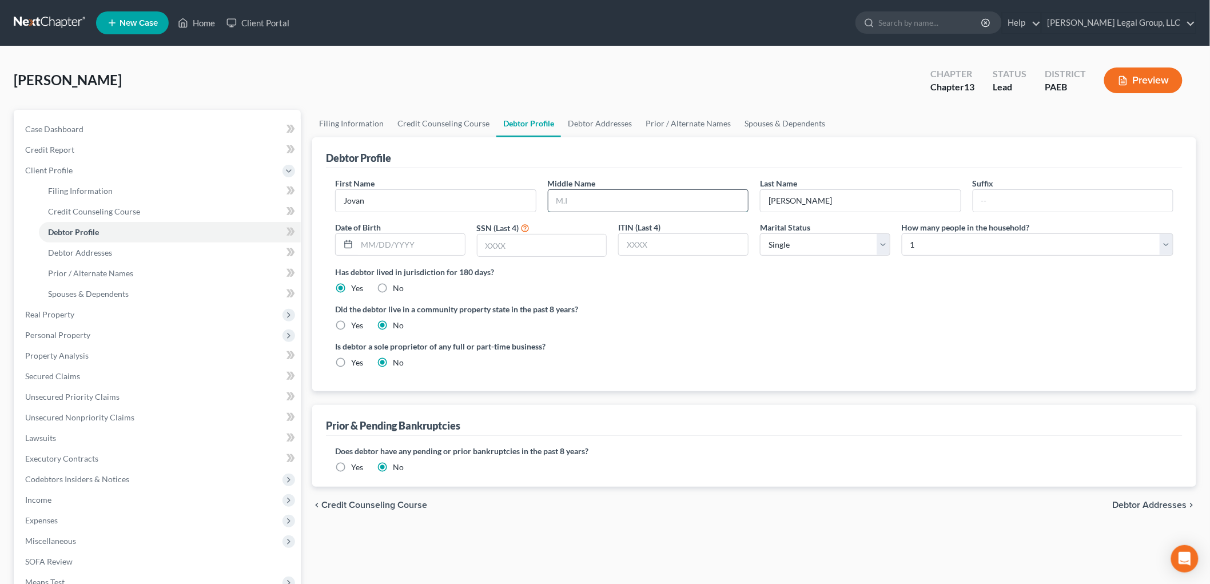
click at [649, 206] on input "text" at bounding box center [648, 201] width 200 height 22
type input "Sinclaire"
click at [513, 246] on input "text" at bounding box center [542, 245] width 129 height 22
type input "5143"
click at [783, 246] on select "Select Single Married Separated Divorced Widowed" at bounding box center [825, 244] width 130 height 23
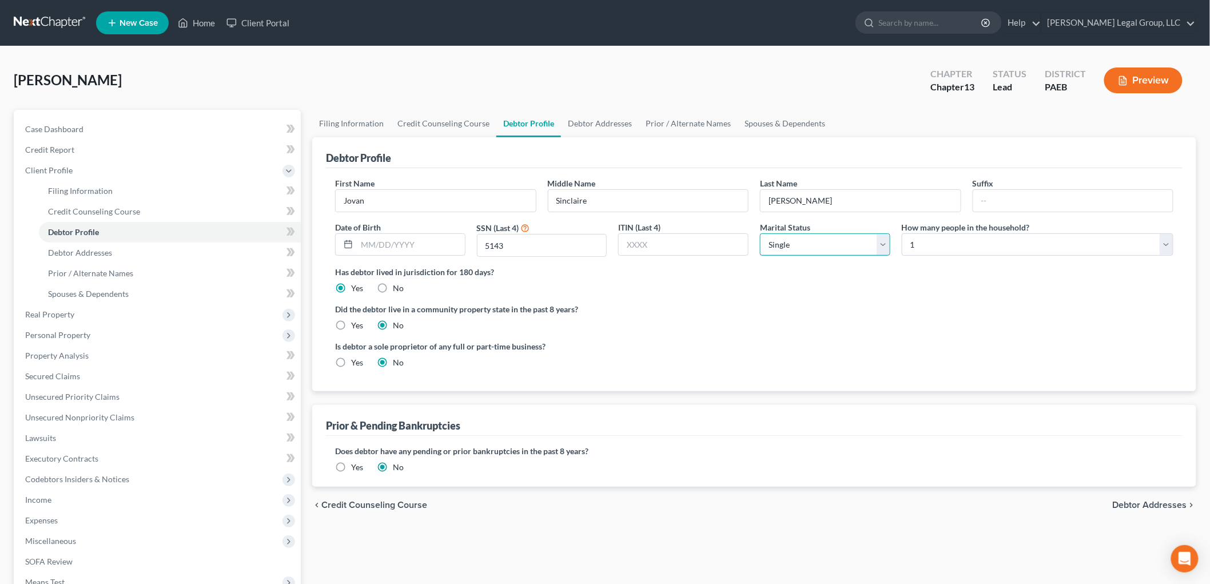
select select "1"
click at [760, 233] on select "Select Single Married Separated Divorced Widowed" at bounding box center [825, 244] width 130 height 23
drag, startPoint x: 956, startPoint y: 246, endPoint x: 955, endPoint y: 254, distance: 8.0
click at [956, 246] on select "Select 1 2 3 4 5 6 7 8 9 10 11 12 13 14 15 16 17 18 19 20" at bounding box center [1038, 244] width 272 height 23
select select "1"
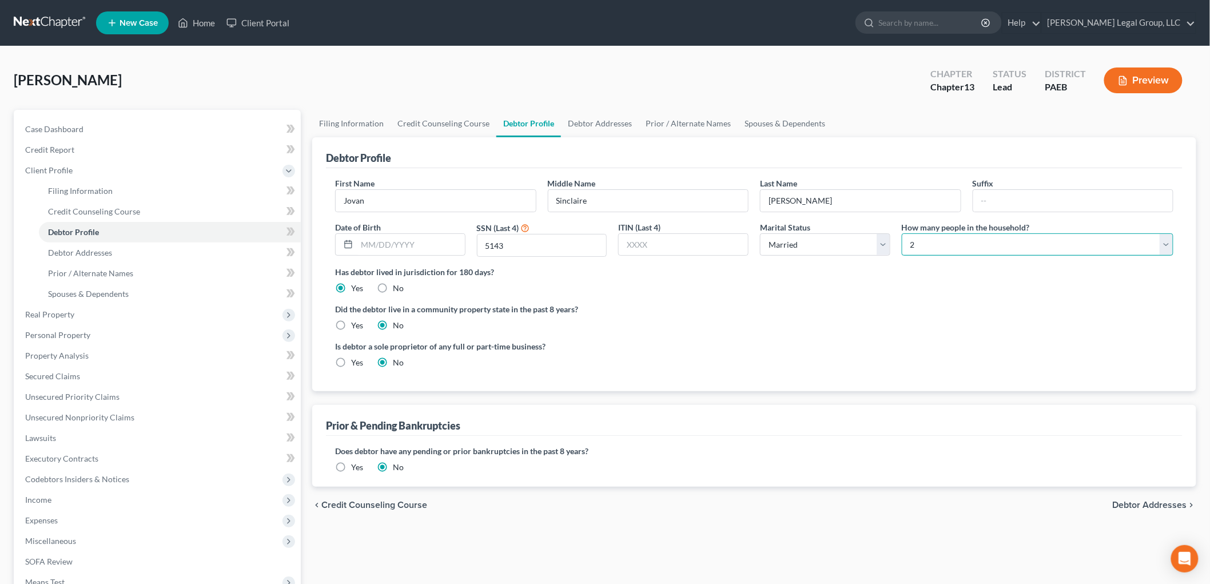
click at [902, 233] on select "Select 1 2 3 4 5 6 7 8 9 10 11 12 13 14 15 16 17 18 19 20" at bounding box center [1038, 244] width 272 height 23
drag, startPoint x: 1068, startPoint y: 409, endPoint x: 999, endPoint y: 393, distance: 71.5
click at [1068, 409] on div "Prior & Pending Bankruptcies" at bounding box center [754, 420] width 857 height 31
click at [429, 248] on input "text" at bounding box center [411, 245] width 108 height 22
type input "03/05/1980"
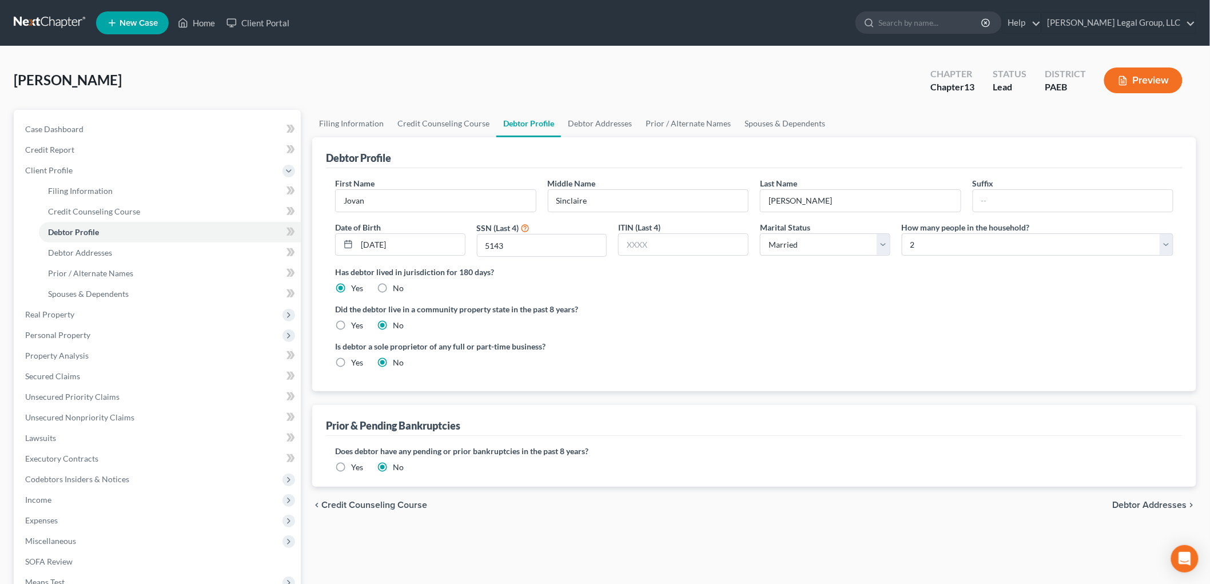
click at [804, 291] on div "Has debtor lived in jurisdiction for 180 days? Yes No Debtor must reside in jur…" at bounding box center [754, 280] width 838 height 28
click at [96, 252] on span "Debtor Addresses" at bounding box center [80, 253] width 64 height 10
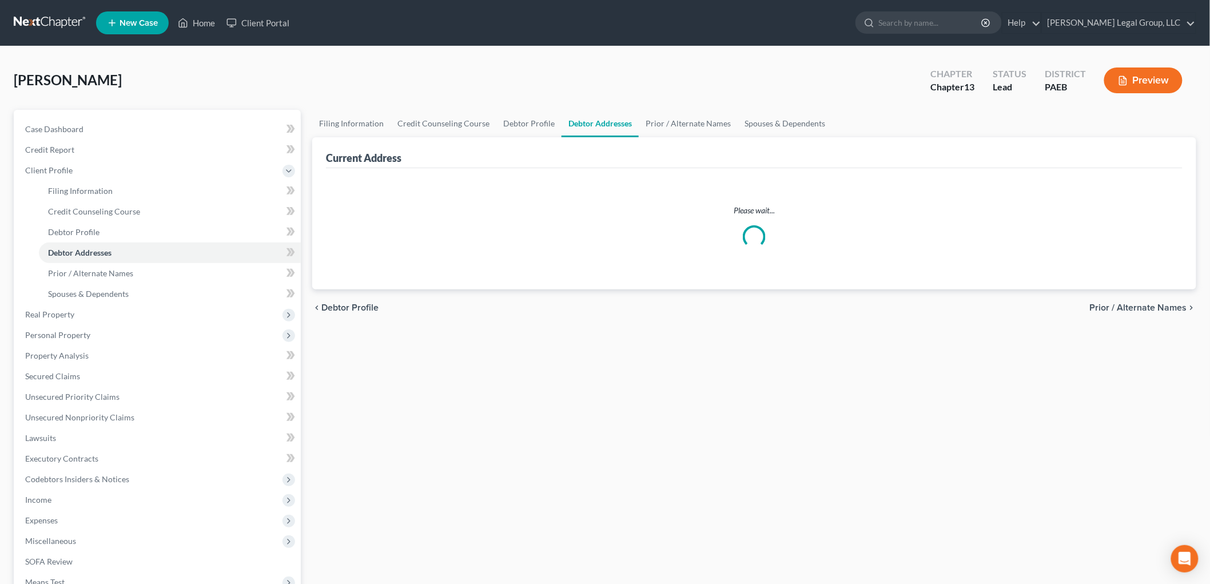
select select "0"
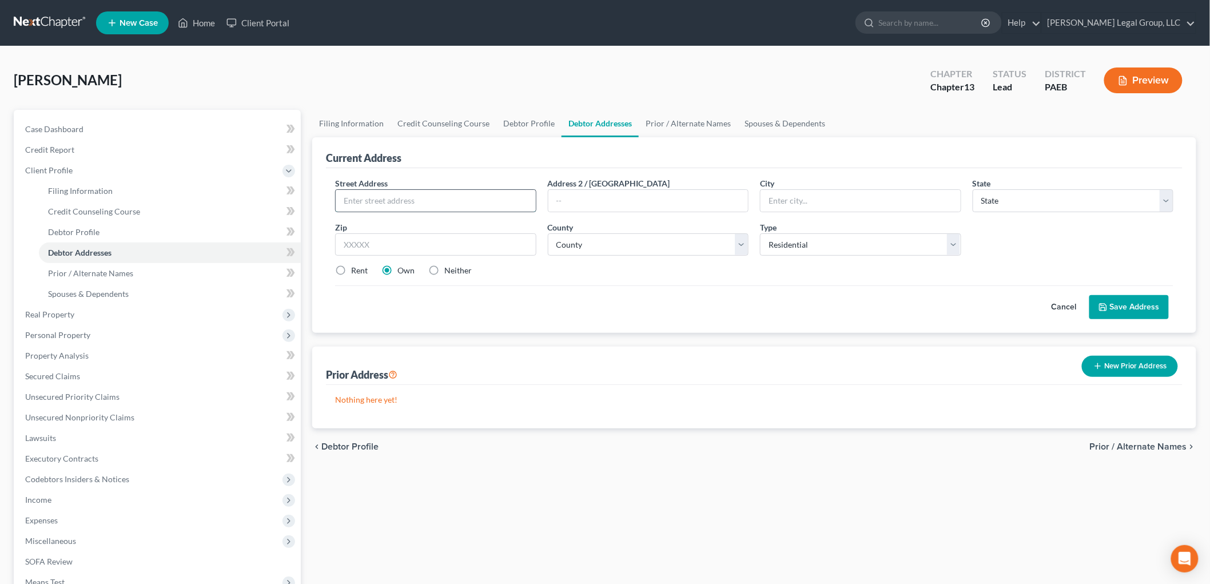
drag, startPoint x: 462, startPoint y: 196, endPoint x: 438, endPoint y: 209, distance: 26.9
click at [462, 196] on input "text" at bounding box center [436, 201] width 200 height 22
paste input "221 Rural Circle,"
type input "221 Rural Circle,"
click at [384, 237] on input "text" at bounding box center [435, 244] width 201 height 23
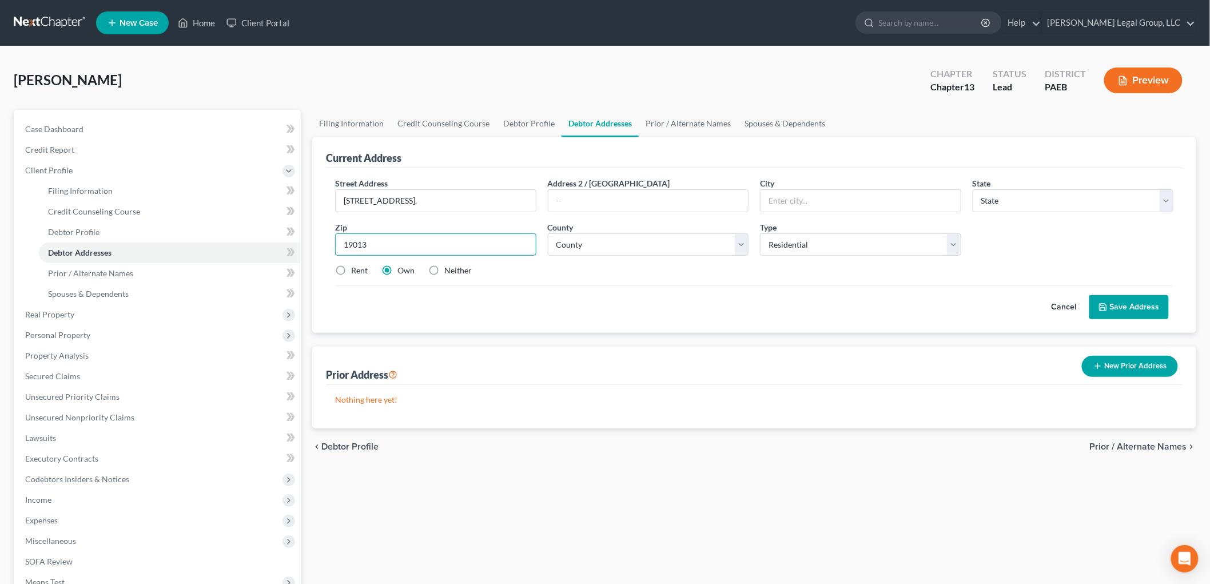
type input "19013"
type input "Chester"
select select "39"
click at [436, 202] on input "221 Rural Circle," at bounding box center [436, 201] width 200 height 22
type input "221 Rural Circle"
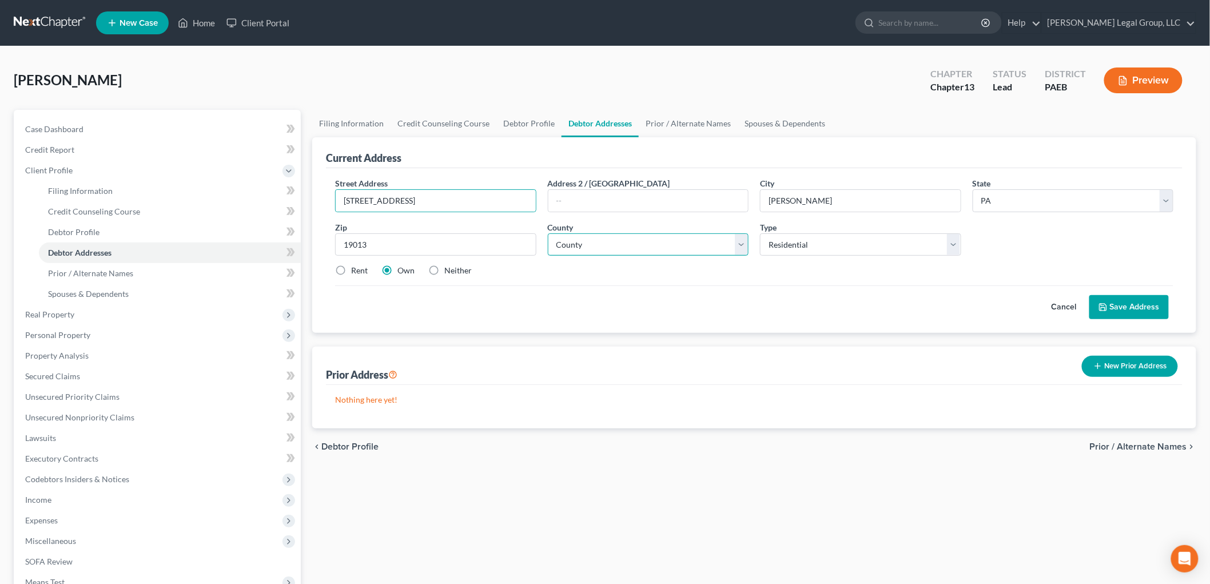
click at [639, 246] on select "County Adams County Allegheny County Armstrong County Beaver County Bedford Cou…" at bounding box center [648, 244] width 201 height 23
select select "22"
click at [548, 233] on select "County Adams County Allegheny County Armstrong County Beaver County Bedford Cou…" at bounding box center [648, 244] width 201 height 23
click at [1150, 303] on button "Save Address" at bounding box center [1128, 307] width 79 height 24
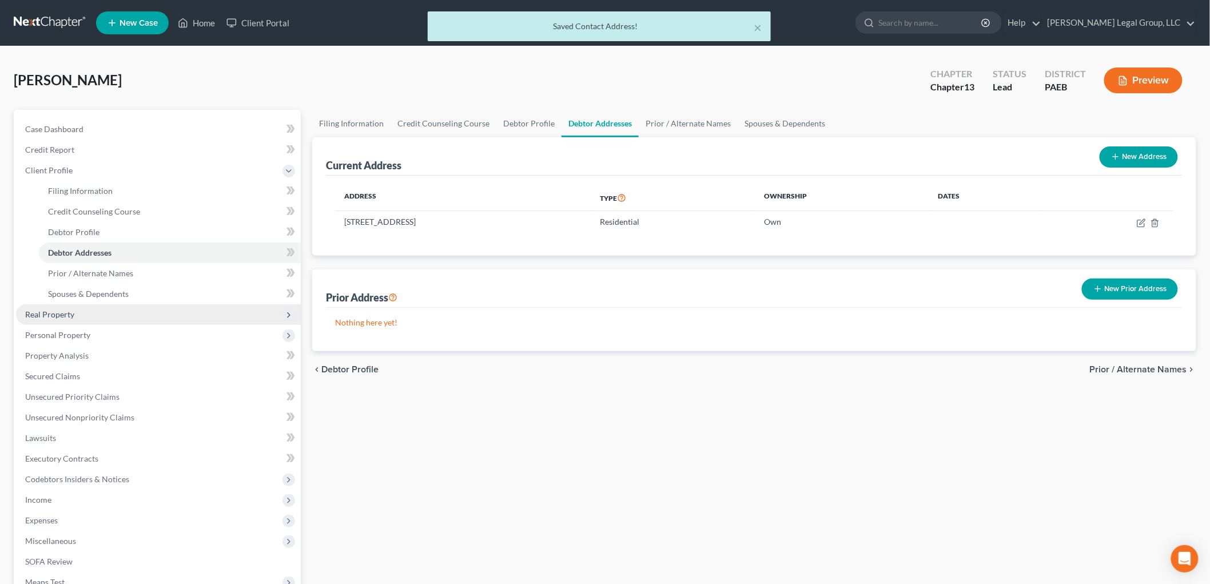
click at [49, 312] on span "Real Property" at bounding box center [49, 314] width 49 height 10
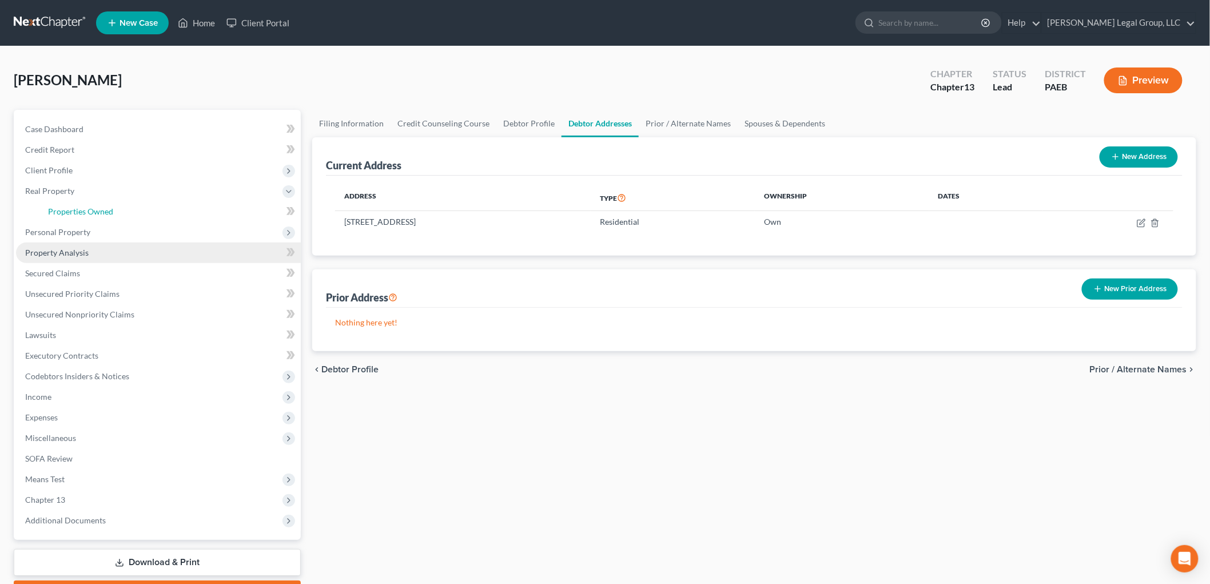
drag, startPoint x: 101, startPoint y: 209, endPoint x: 264, endPoint y: 244, distance: 166.1
click at [101, 209] on span "Properties Owned" at bounding box center [80, 211] width 65 height 10
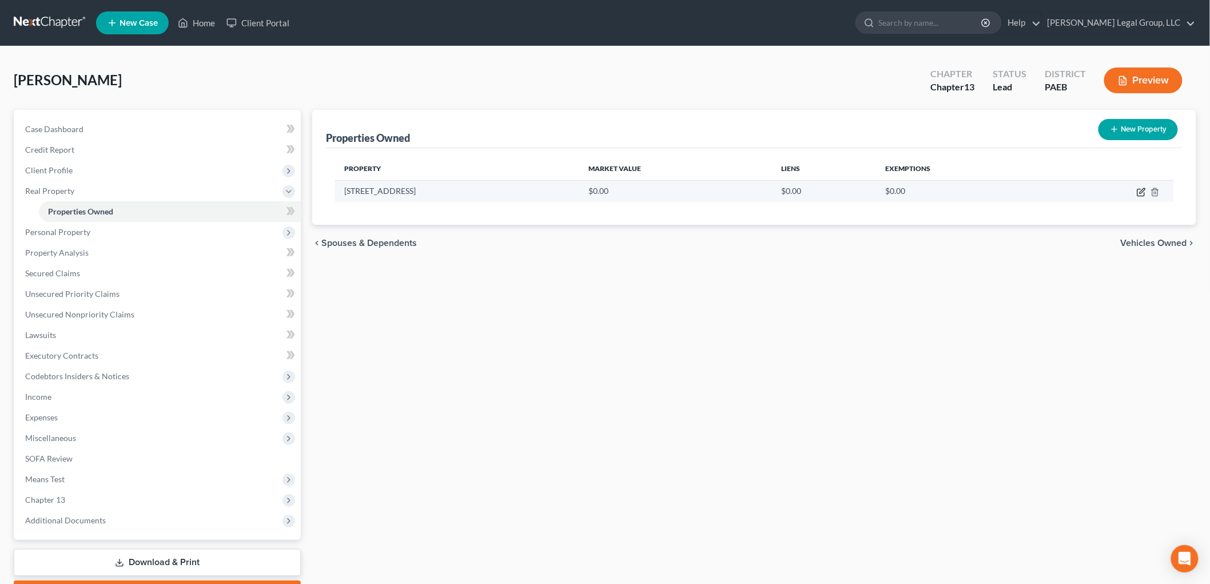
click at [1142, 190] on icon "button" at bounding box center [1142, 190] width 5 height 5
select select "39"
select select "22"
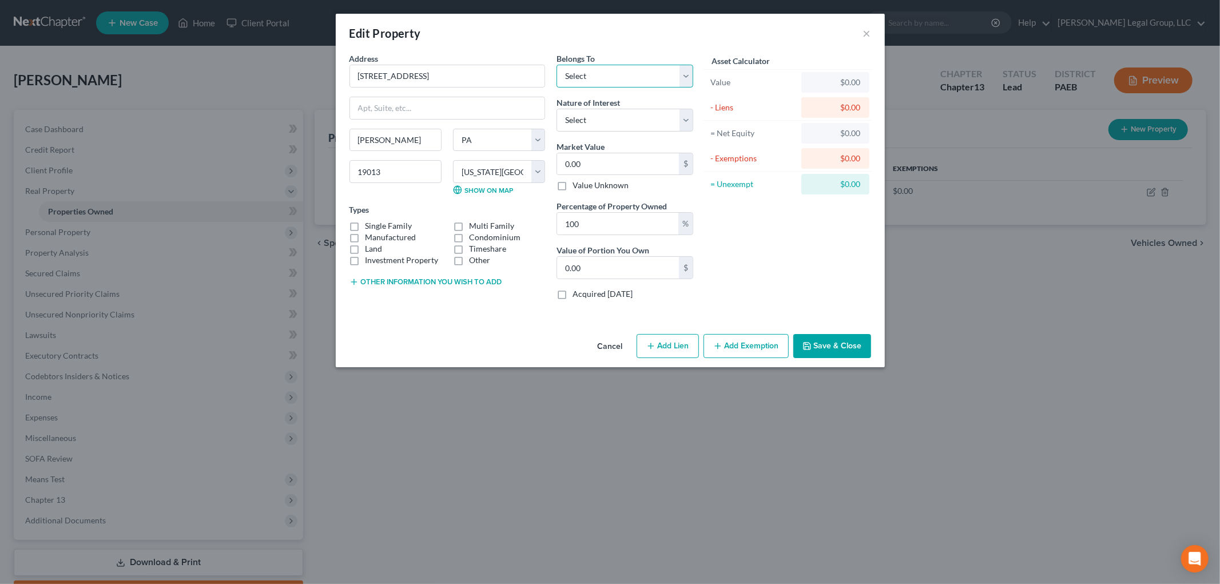
click at [623, 78] on select "Select Debtor 1 Only Debtor 2 Only Debtor 1 And Debtor 2 Only At Least One Of T…" at bounding box center [624, 76] width 137 height 23
click at [625, 75] on select "Select Debtor 1 Only Debtor 2 Only Debtor 1 And Debtor 2 Only At Least One Of T…" at bounding box center [624, 76] width 137 height 23
drag, startPoint x: 630, startPoint y: 116, endPoint x: 629, endPoint y: 130, distance: 13.7
click at [630, 116] on select "Select Fee Simple Joint Tenant Life Estate Equitable Interest Future Interest T…" at bounding box center [624, 120] width 137 height 23
select select "0"
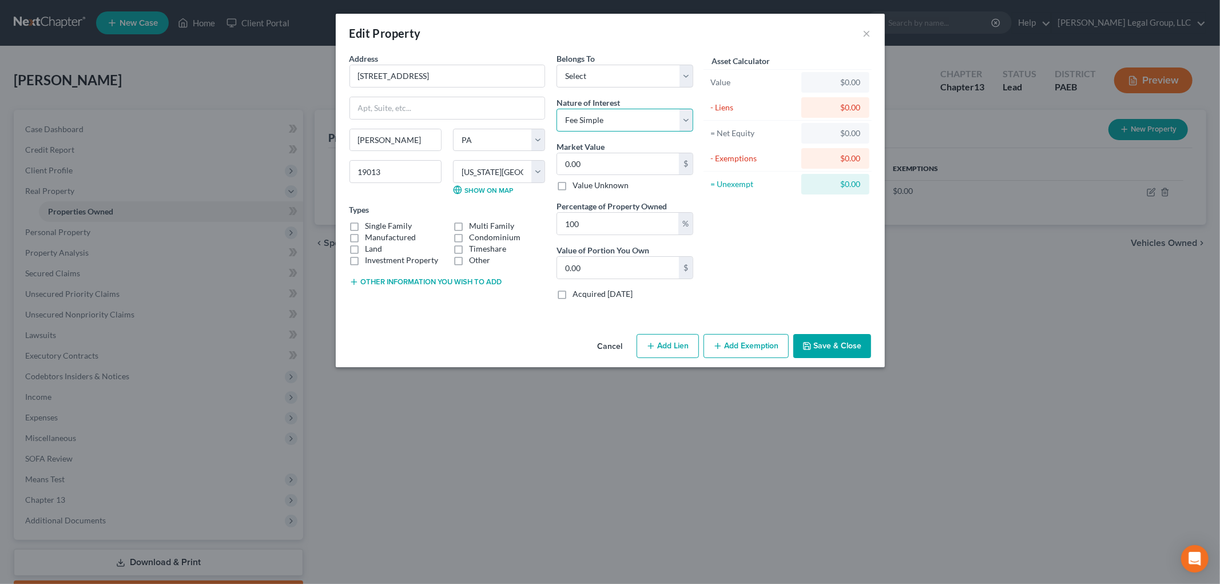
click at [556, 109] on select "Select Fee Simple Joint Tenant Life Estate Equitable Interest Future Interest T…" at bounding box center [624, 120] width 137 height 23
drag, startPoint x: 616, startPoint y: 74, endPoint x: 619, endPoint y: 85, distance: 10.5
click at [618, 74] on select "Select Debtor 1 Only Debtor 2 Only Debtor 1 And Debtor 2 Only At Least One Of T…" at bounding box center [624, 76] width 137 height 23
select select "0"
click at [556, 65] on select "Select Debtor 1 Only Debtor 2 Only Debtor 1 And Debtor 2 Only At Least One Of T…" at bounding box center [624, 76] width 137 height 23
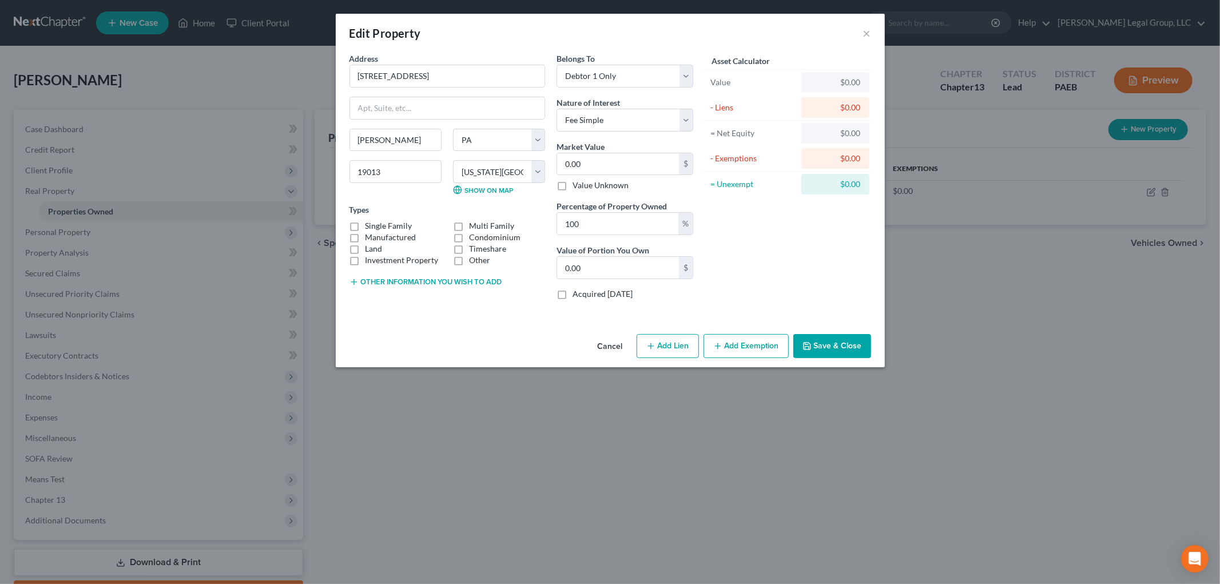
click at [365, 227] on label "Single Family" at bounding box center [388, 225] width 47 height 11
click at [370, 227] on input "Single Family" at bounding box center [373, 223] width 7 height 7
checkbox input "true"
click at [627, 271] on input "0.00" at bounding box center [618, 268] width 122 height 22
type input "198,900"
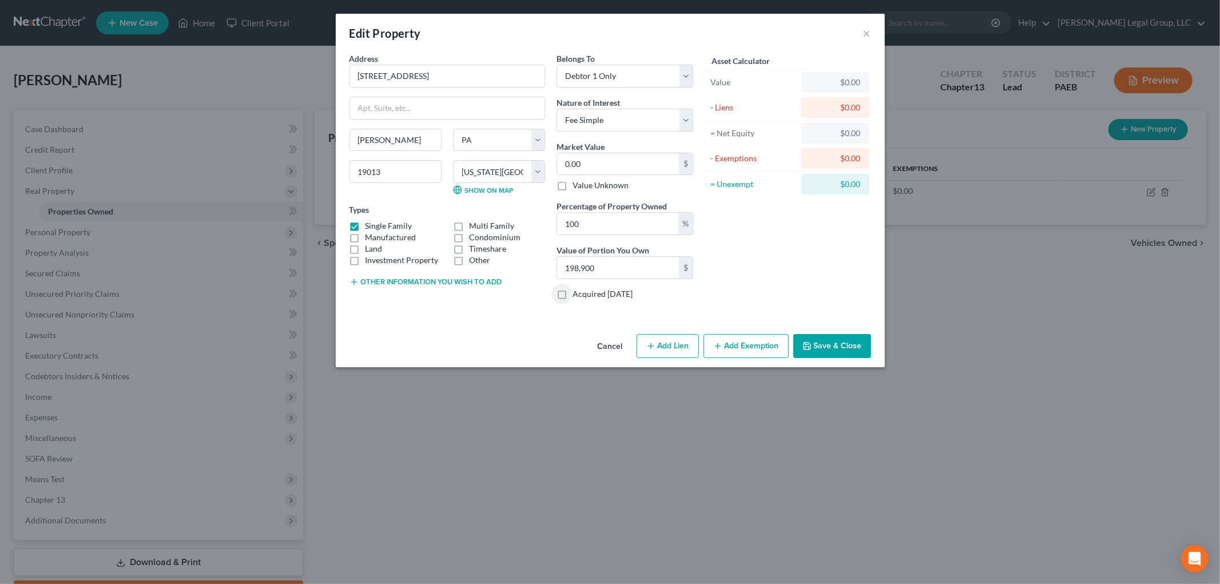
click at [827, 345] on button "Save & Close" at bounding box center [832, 346] width 78 height 24
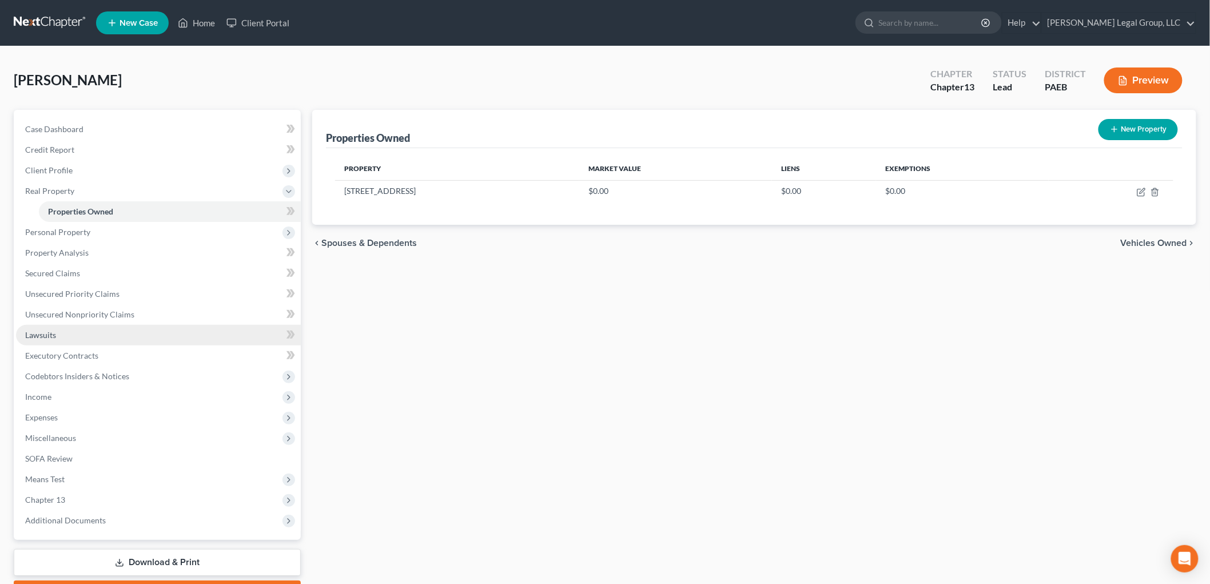
drag, startPoint x: 55, startPoint y: 336, endPoint x: 35, endPoint y: 335, distance: 20.0
click at [55, 336] on link "Lawsuits" at bounding box center [158, 335] width 285 height 21
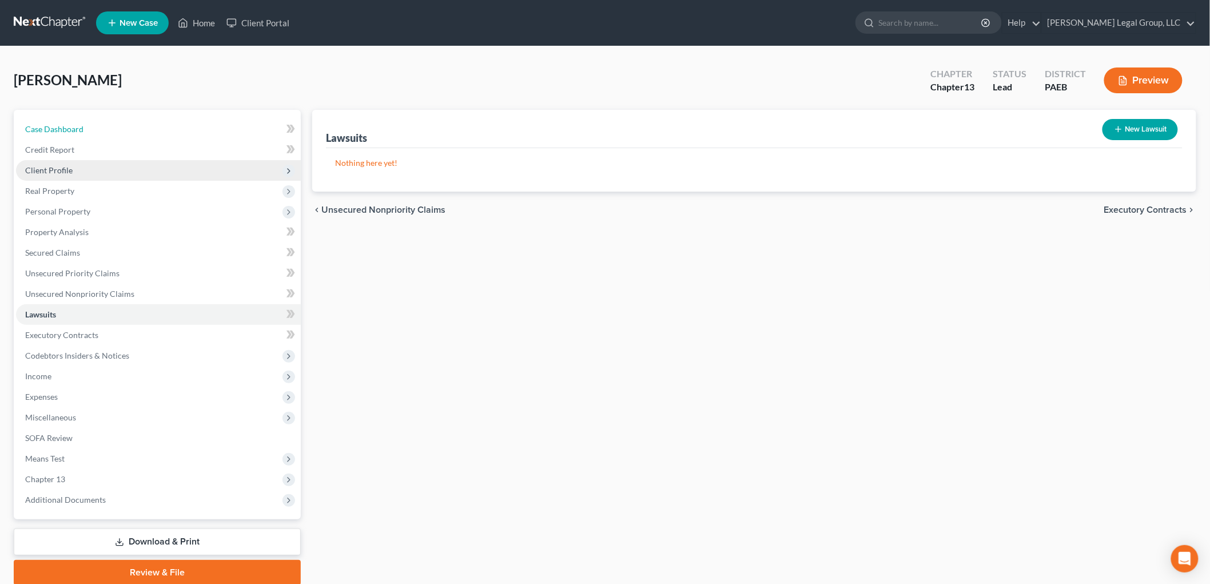
drag, startPoint x: 41, startPoint y: 126, endPoint x: 53, endPoint y: 179, distance: 54.5
click at [41, 126] on span "Case Dashboard" at bounding box center [54, 129] width 58 height 10
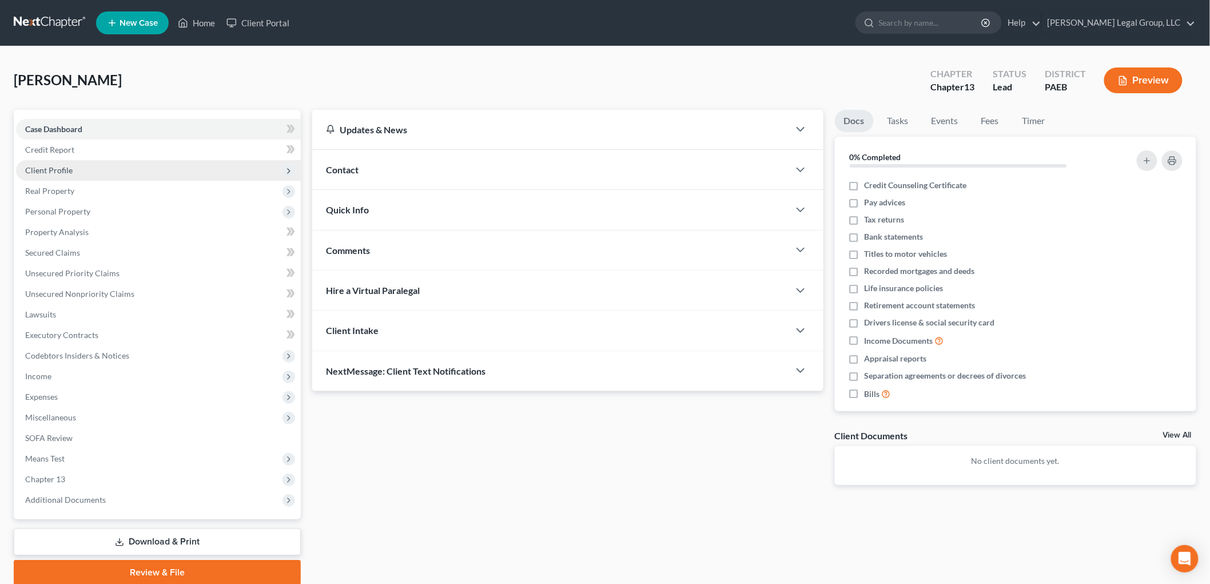
click at [63, 168] on span "Client Profile" at bounding box center [48, 170] width 47 height 10
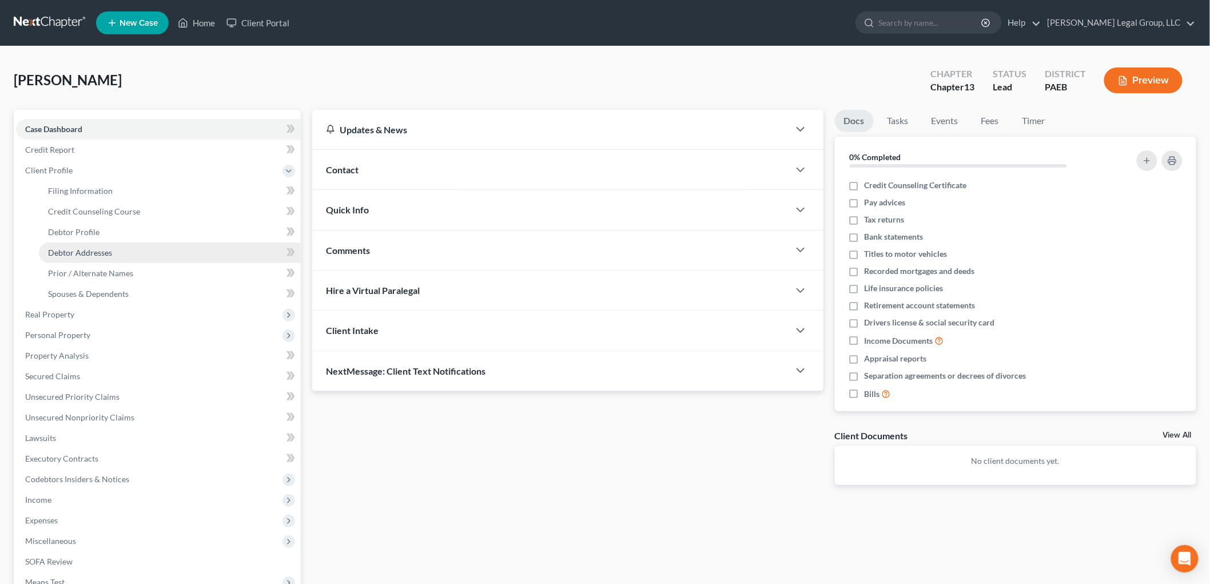
click at [86, 252] on span "Debtor Addresses" at bounding box center [80, 253] width 64 height 10
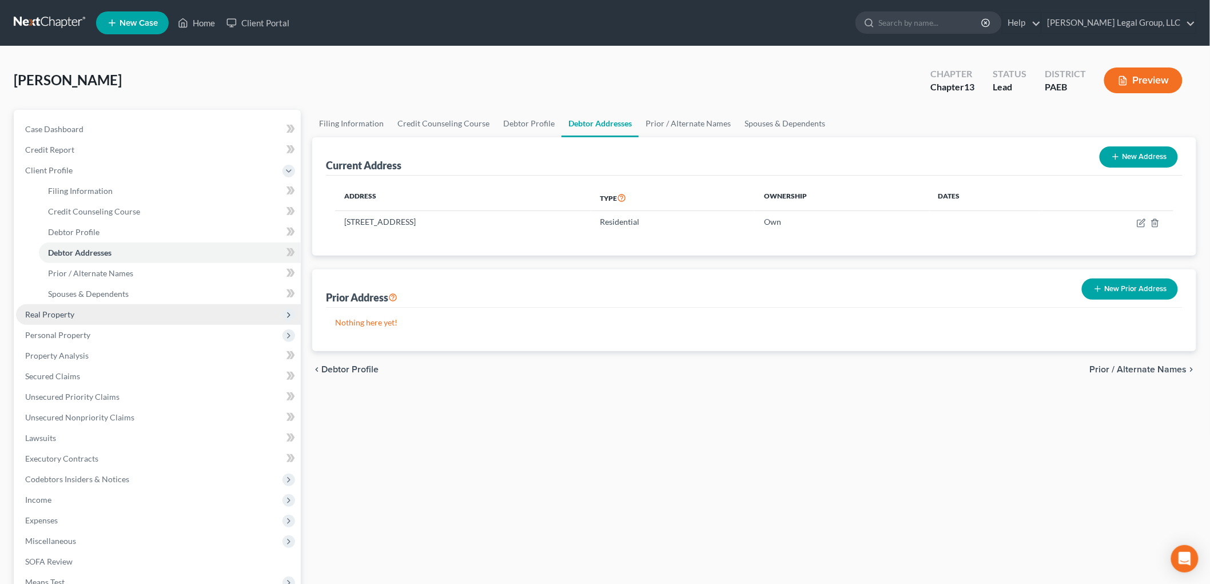
click at [90, 311] on span "Real Property" at bounding box center [158, 314] width 285 height 21
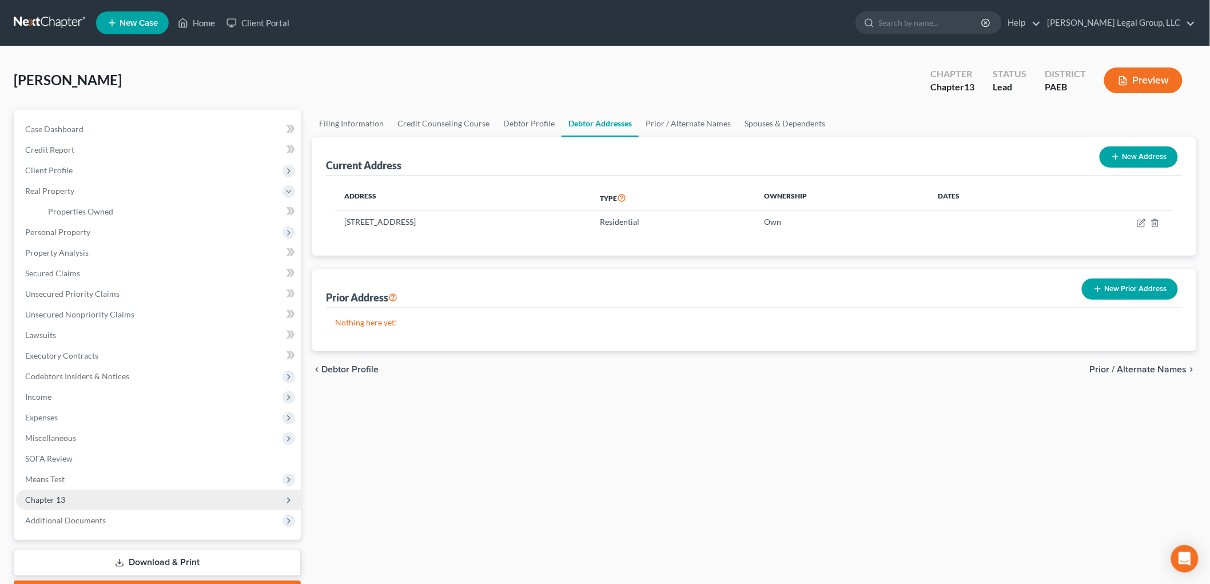
click at [74, 499] on span "Chapter 13" at bounding box center [158, 500] width 285 height 21
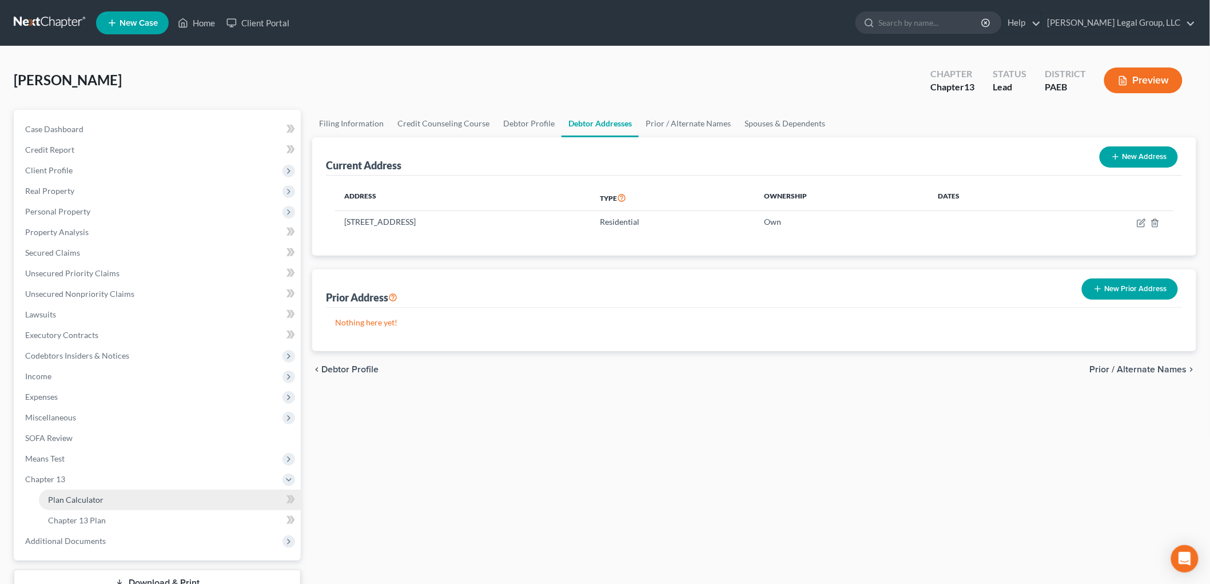
click at [75, 500] on span "Plan Calculator" at bounding box center [75, 500] width 55 height 10
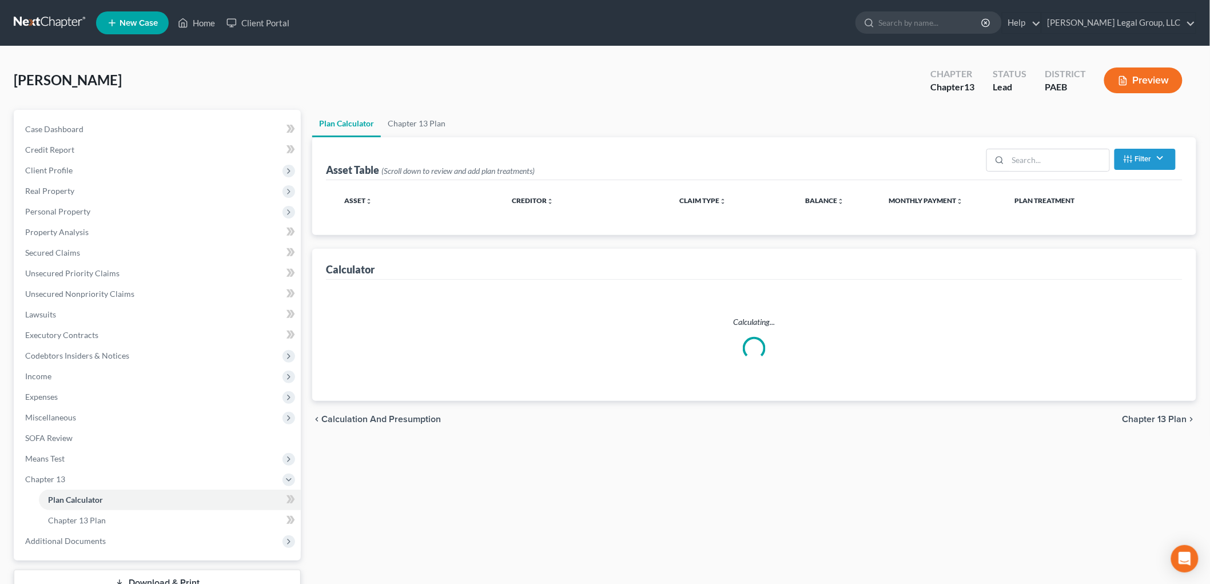
select select "59"
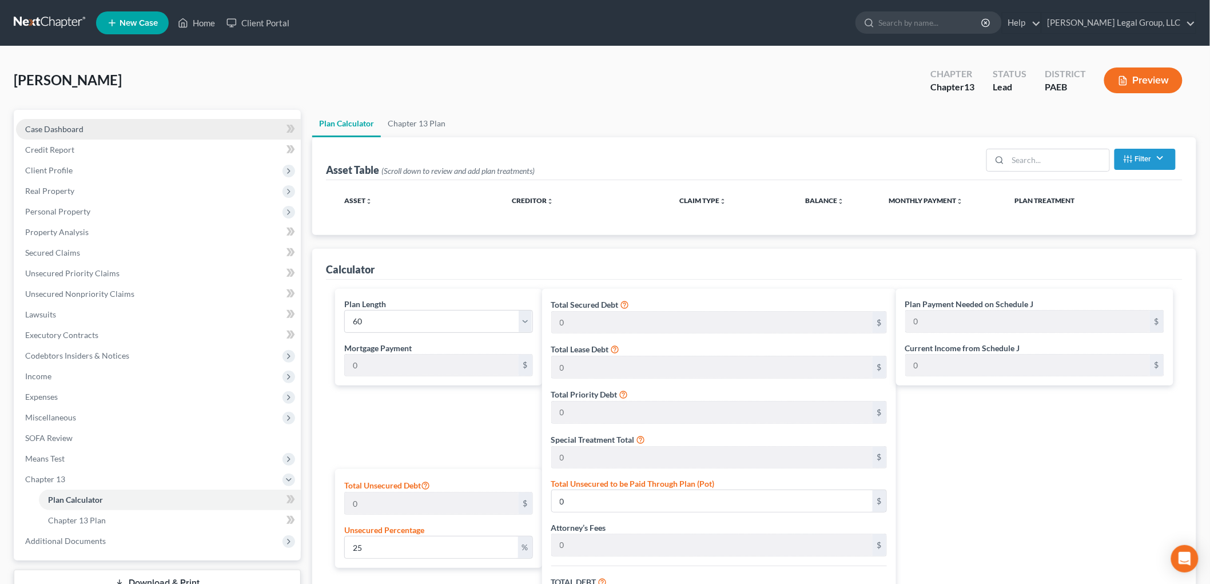
click at [59, 133] on link "Case Dashboard" at bounding box center [158, 129] width 285 height 21
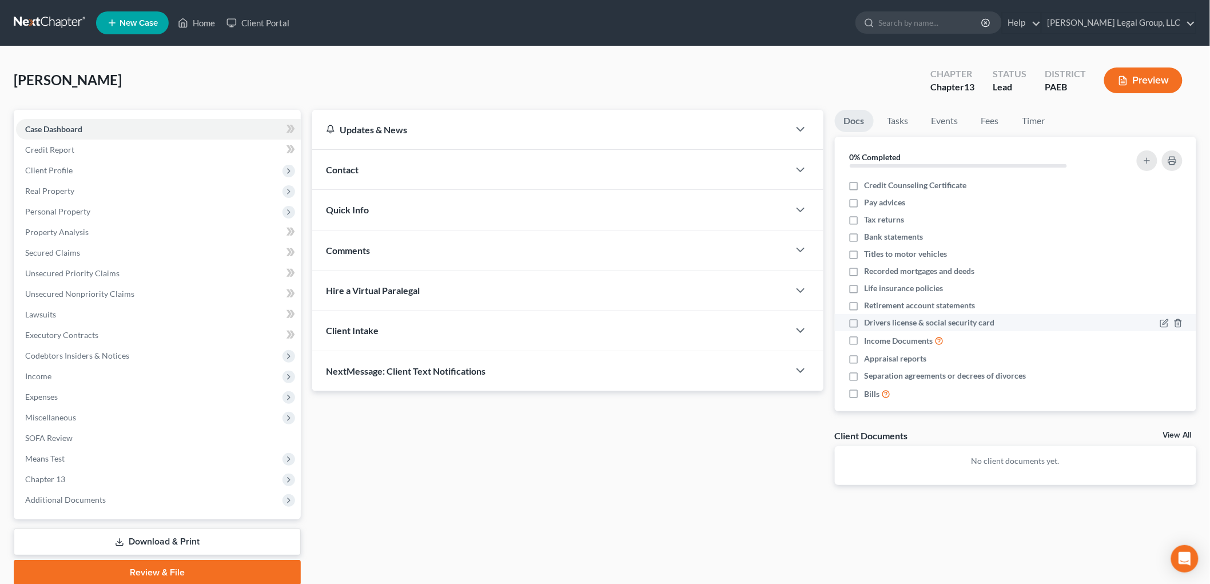
click at [865, 322] on label "Drivers license & social security card" at bounding box center [930, 322] width 130 height 11
click at [869, 322] on input "Drivers license & social security card" at bounding box center [872, 320] width 7 height 7
checkbox input "true"
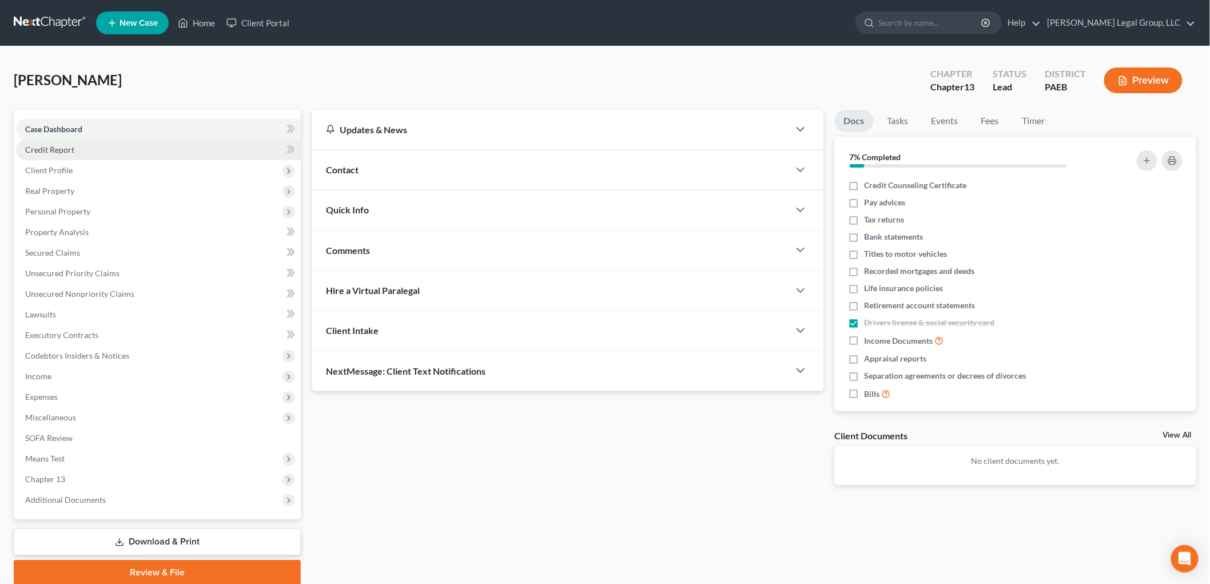
click at [70, 156] on link "Credit Report" at bounding box center [158, 150] width 285 height 21
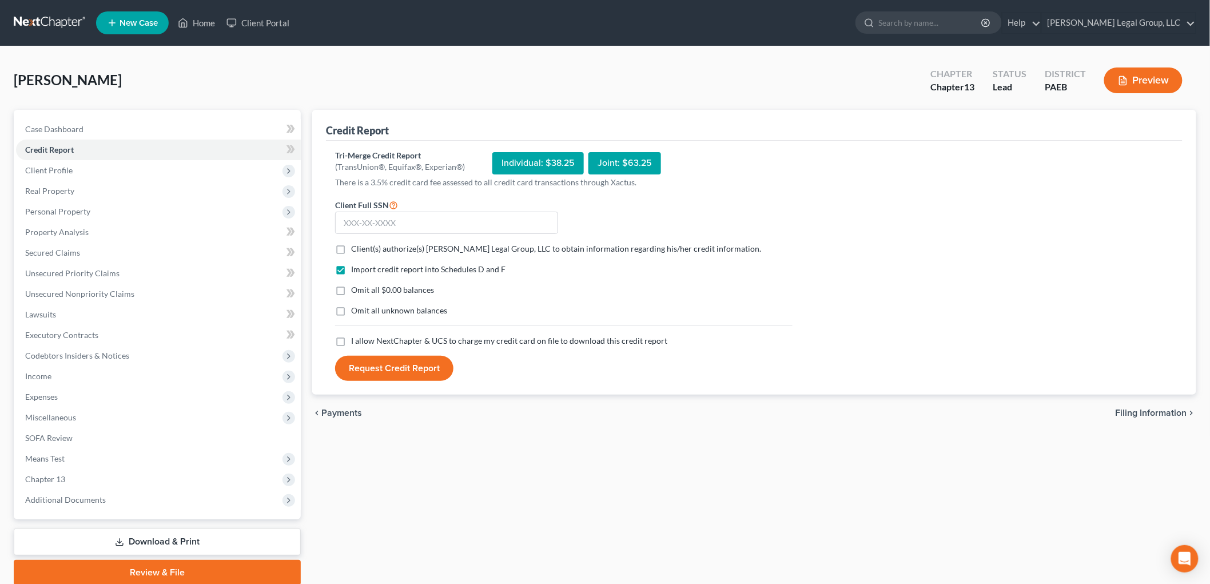
drag, startPoint x: 358, startPoint y: 248, endPoint x: 334, endPoint y: 361, distance: 116.3
click at [358, 248] on span "Client(s) authorize(s) Keaveney Legal Group, LLC to obtain information regardin…" at bounding box center [556, 249] width 410 height 10
click at [358, 248] on input "Client(s) authorize(s) Keaveney Legal Group, LLC to obtain information regardin…" at bounding box center [359, 246] width 7 height 7
checkbox input "true"
click at [351, 344] on label "I allow NextChapter & UCS to charge my credit card on file to download this cre…" at bounding box center [509, 340] width 316 height 11
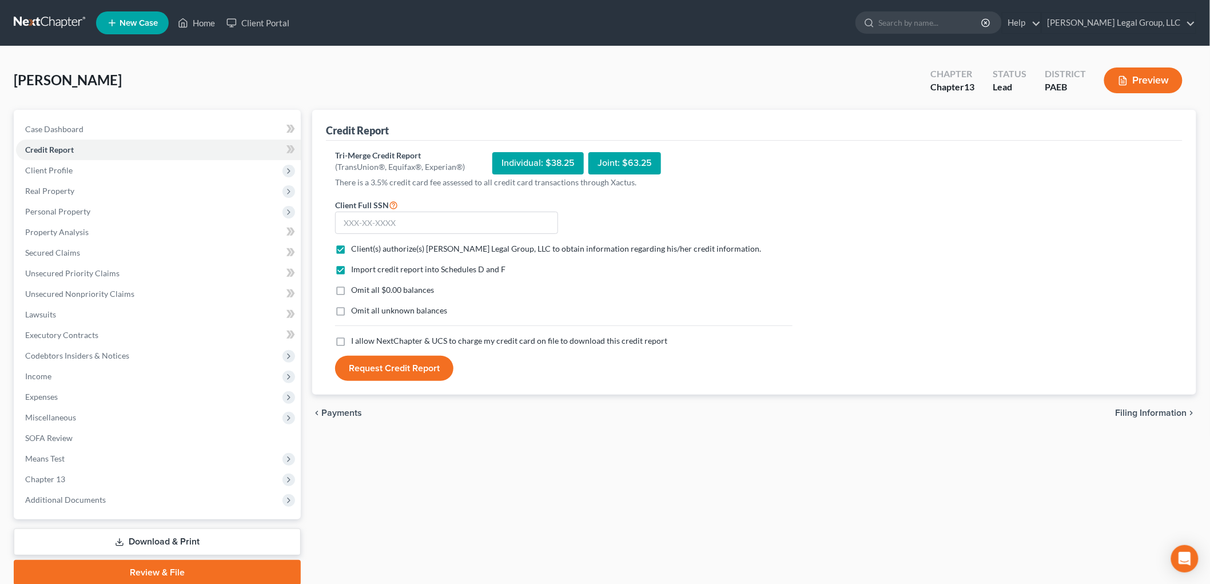
click at [356, 343] on input "I allow NextChapter & UCS to charge my credit card on file to download this cre…" at bounding box center [359, 338] width 7 height 7
checkbox input "true"
drag, startPoint x: 437, startPoint y: 230, endPoint x: 431, endPoint y: 230, distance: 5.7
click at [437, 230] on input "text" at bounding box center [446, 223] width 223 height 23
type input "250-43-5143"
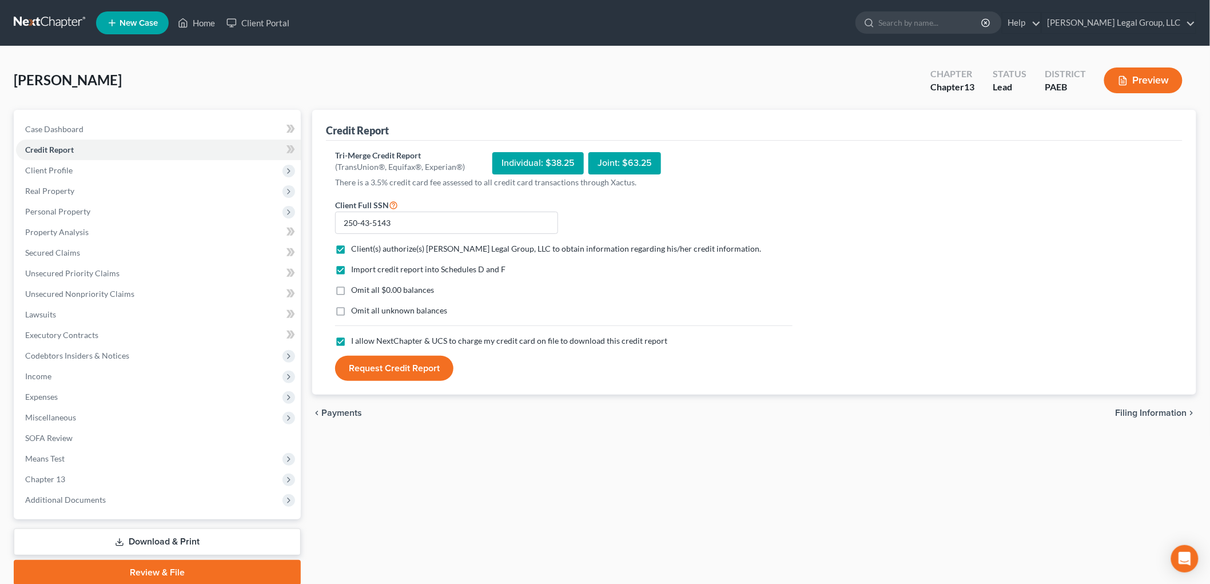
click at [400, 368] on button "Request Credit Report" at bounding box center [394, 368] width 118 height 25
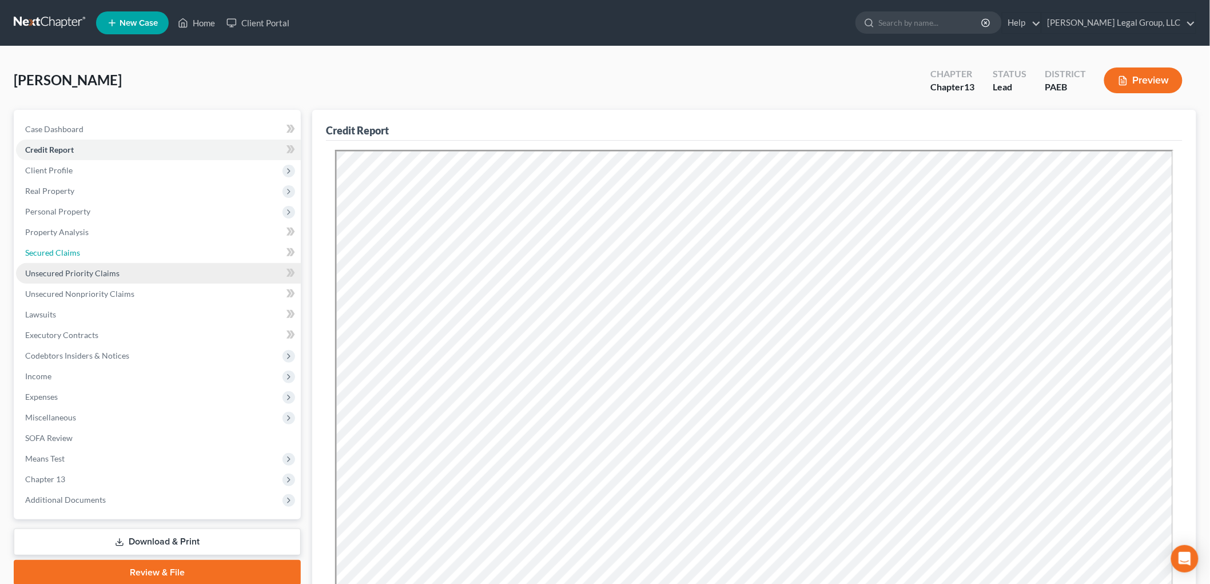
drag, startPoint x: 87, startPoint y: 258, endPoint x: 134, endPoint y: 262, distance: 47.6
click at [87, 258] on link "Secured Claims" at bounding box center [158, 252] width 285 height 21
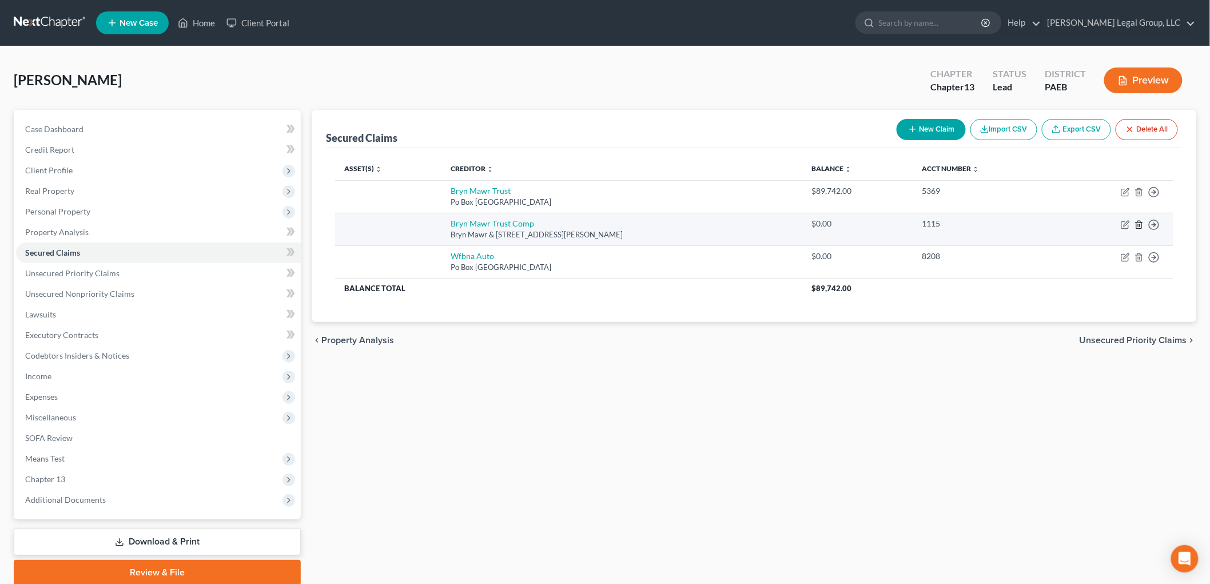
click at [1139, 222] on polyline "button" at bounding box center [1139, 222] width 7 height 0
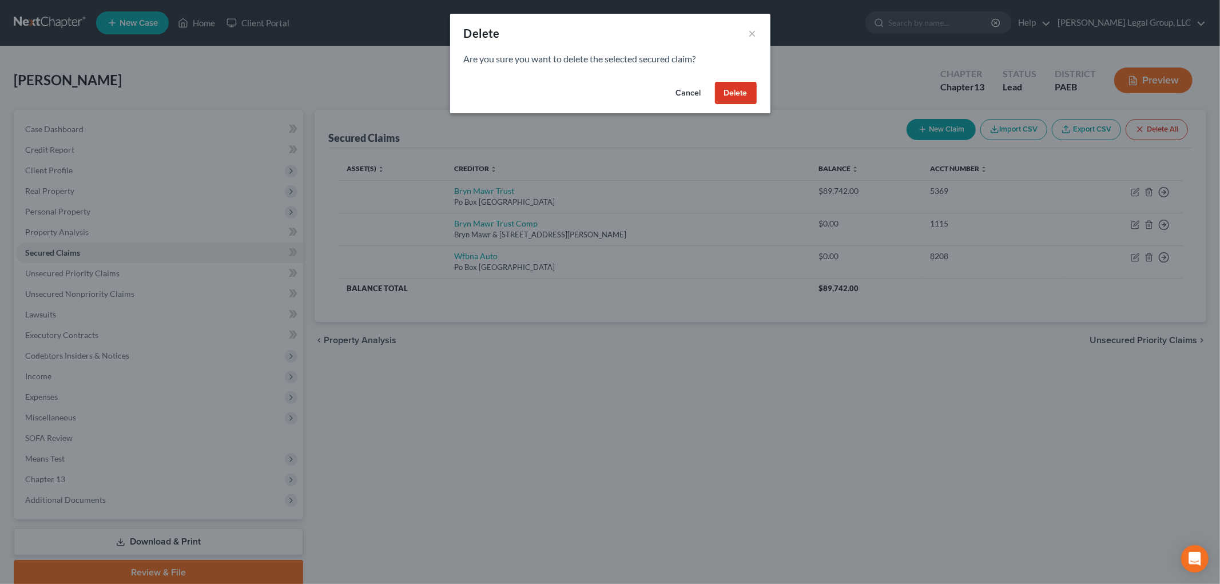
click at [732, 86] on button "Delete" at bounding box center [736, 93] width 42 height 23
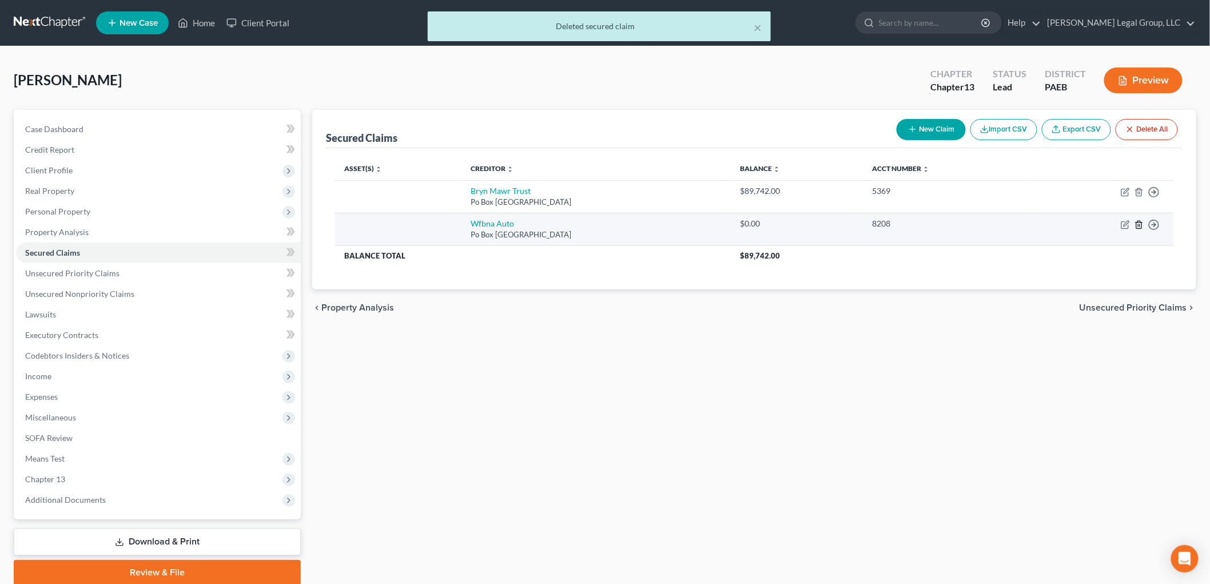
click at [1140, 221] on icon "button" at bounding box center [1138, 224] width 5 height 7
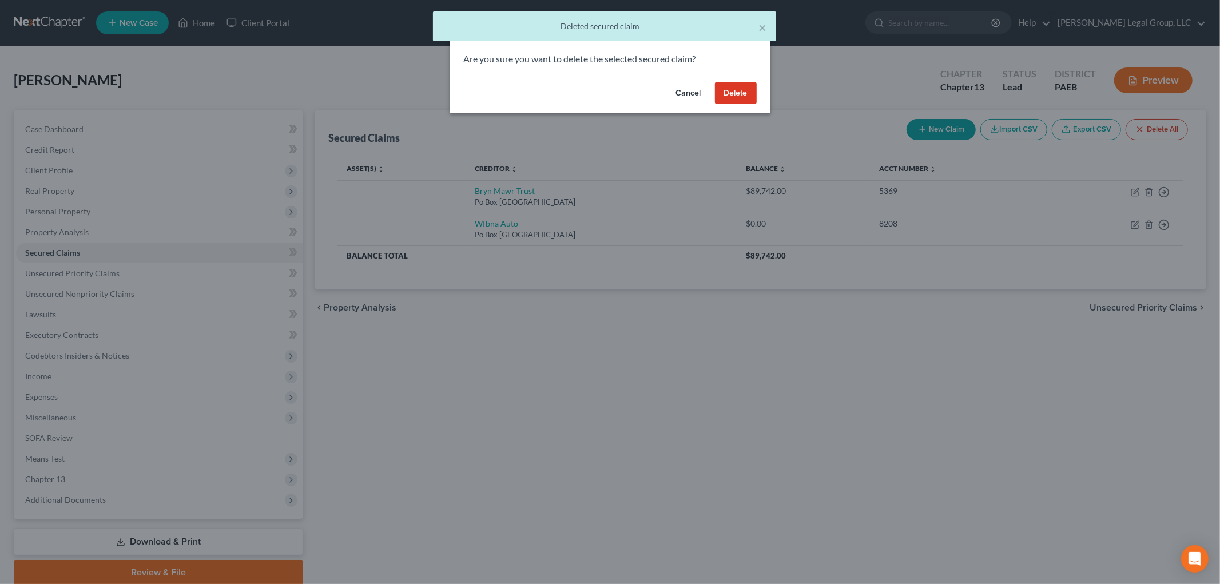
click at [739, 86] on button "Delete" at bounding box center [736, 93] width 42 height 23
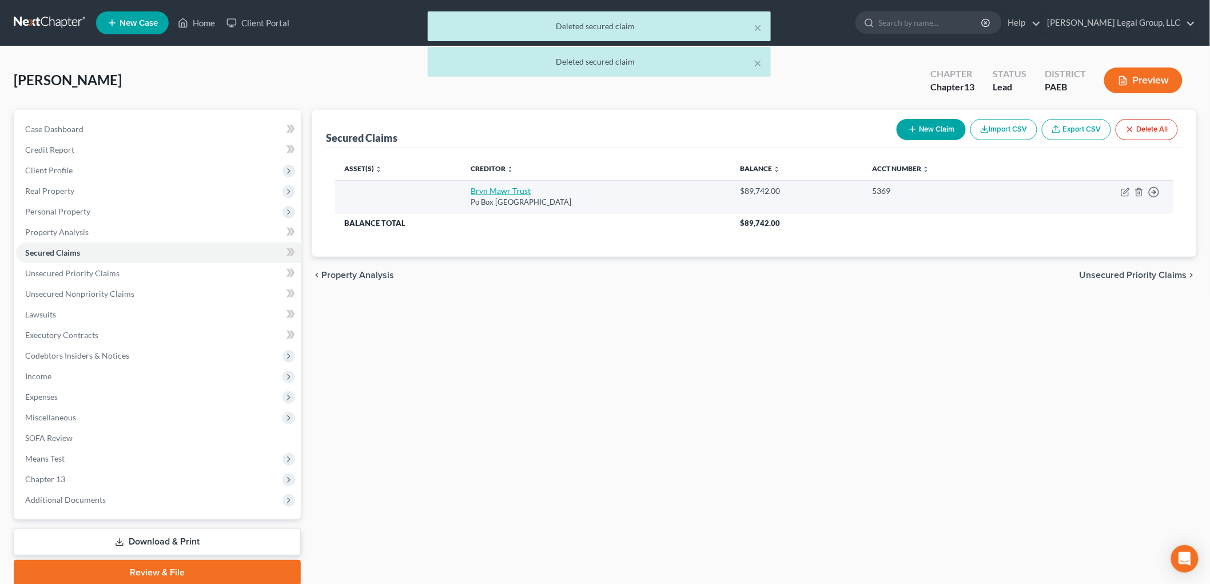
click at [505, 189] on link "Bryn Mawr Trust" at bounding box center [501, 191] width 60 height 10
select select "33"
select select "0"
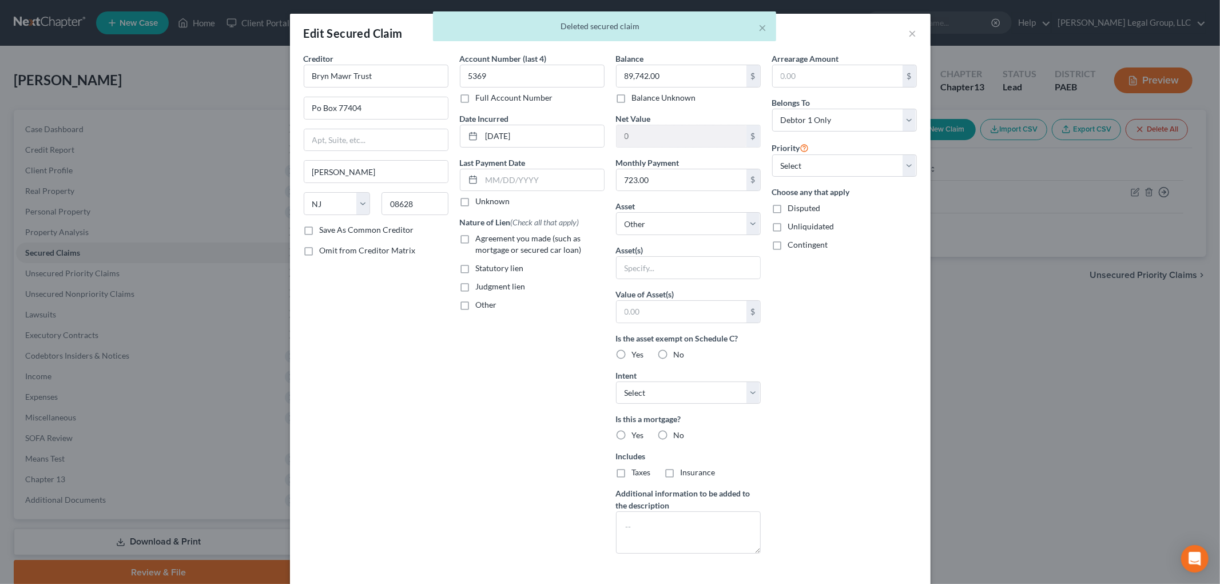
click at [476, 241] on span "Agreement you made (such as mortgage or secured car loan)" at bounding box center [529, 243] width 106 height 21
click at [480, 240] on input "Agreement you made (such as mortgage or secured car loan)" at bounding box center [483, 236] width 7 height 7
checkbox input "true"
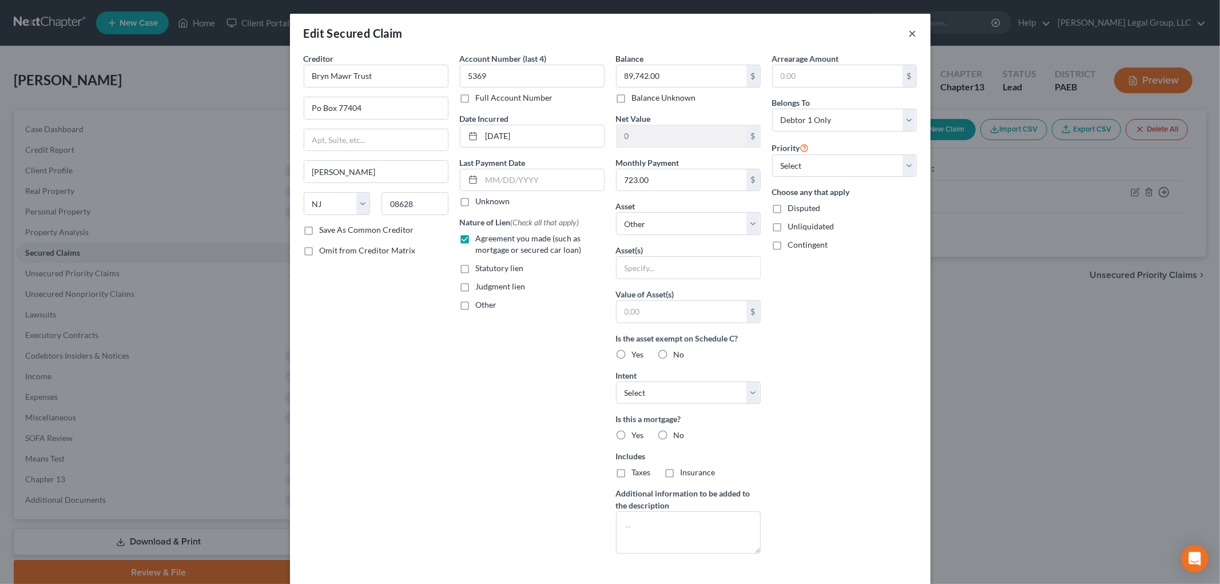
click at [909, 27] on button "×" at bounding box center [913, 33] width 8 height 14
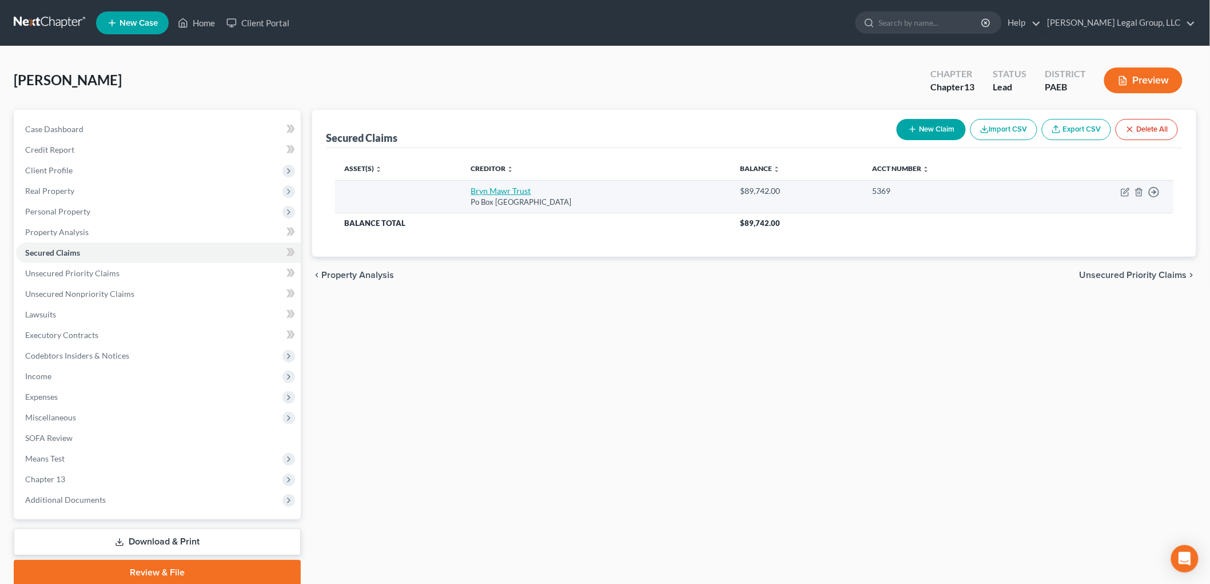
click at [512, 190] on link "Bryn Mawr Trust" at bounding box center [501, 191] width 60 height 10
select select "33"
select select "0"
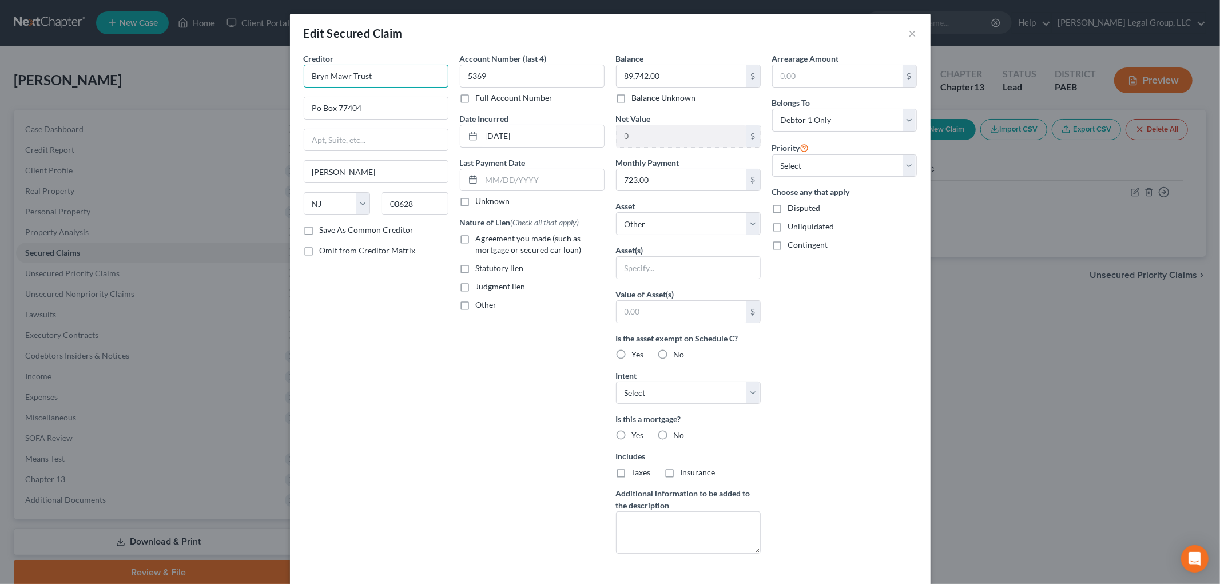
drag, startPoint x: 400, startPoint y: 78, endPoint x: 253, endPoint y: 78, distance: 147.5
click at [253, 78] on div "Edit Secured Claim × Creditor * Bryn Mawr Trust Po Box 77404 Ewing State AL AK …" at bounding box center [610, 292] width 1220 height 584
type input "WIlmington Savings Fund Society, FSB"
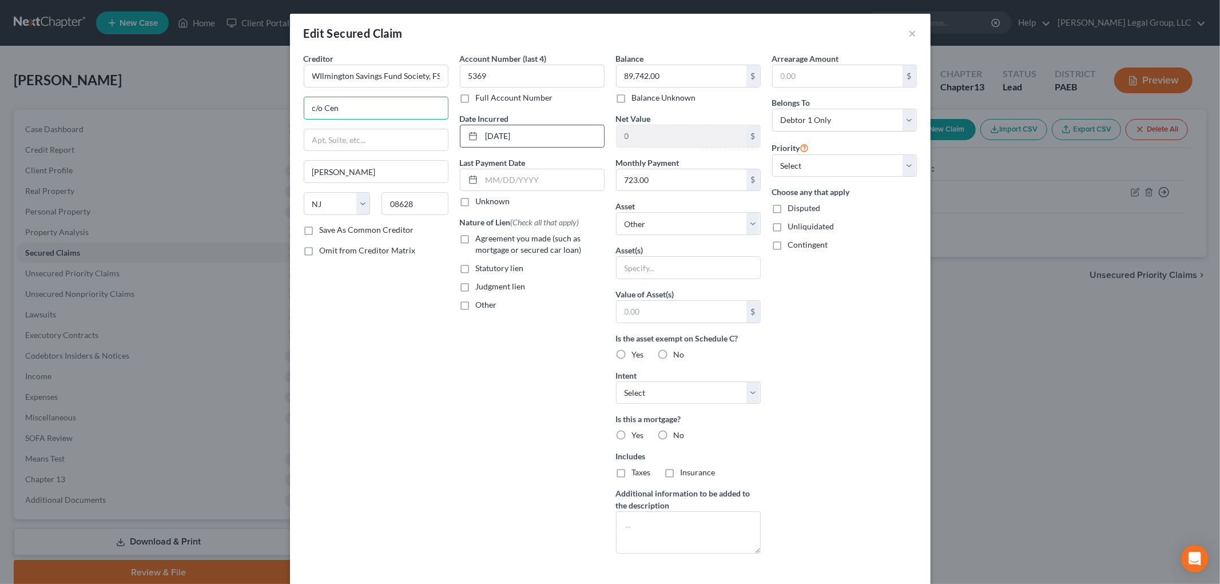
type input "c/o Cenlar FSB"
type input "425 Phillips Blvd."
click at [400, 223] on div "State AL AK AR AZ CA CO CT DE DC FL GA GU HI ID IL IN IA KS KY LA ME MD MA MI M…" at bounding box center [376, 208] width 156 height 32
click at [412, 209] on input "08628" at bounding box center [414, 203] width 67 height 23
type input "08618"
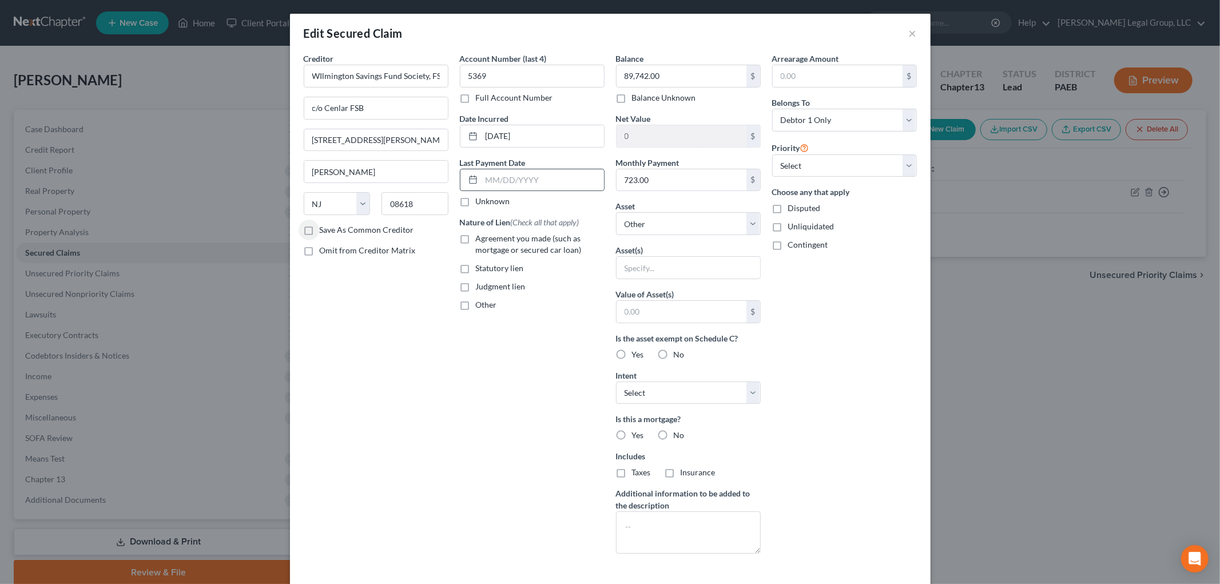
type input "Trenton"
click at [507, 242] on span "Agreement you made (such as mortgage or secured car loan)" at bounding box center [529, 243] width 106 height 21
click at [488, 240] on input "Agreement you made (such as mortgage or secured car loan)" at bounding box center [483, 236] width 7 height 7
checkbox input "true"
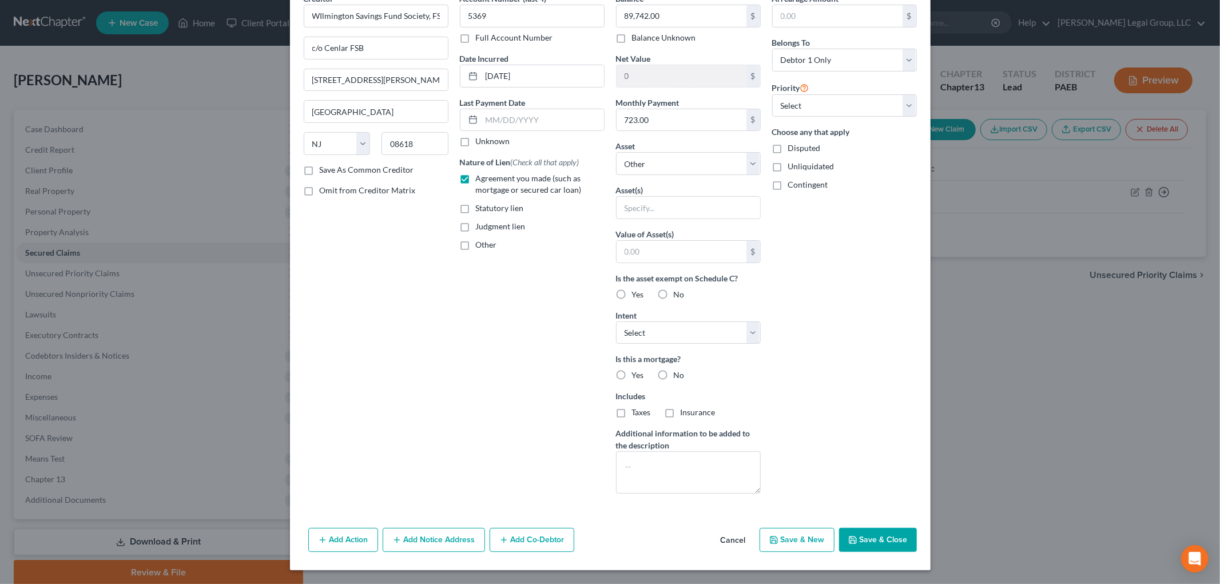
click at [632, 375] on label "Yes" at bounding box center [638, 374] width 12 height 11
click at [637, 375] on input "Yes" at bounding box center [640, 372] width 7 height 7
radio input "true"
drag, startPoint x: 625, startPoint y: 404, endPoint x: 632, endPoint y: 419, distance: 16.1
click at [625, 407] on div "Includes Taxes Insurance" at bounding box center [688, 404] width 145 height 28
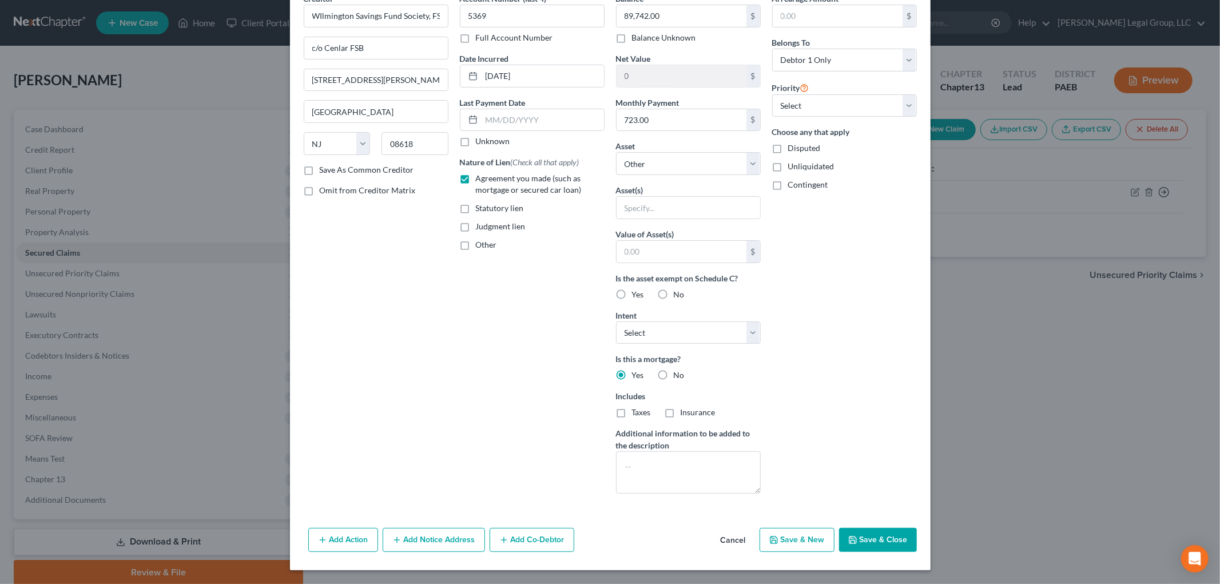
click at [681, 412] on label "Insurance" at bounding box center [698, 412] width 35 height 11
click at [685, 412] on input "Insurance" at bounding box center [688, 410] width 7 height 7
checkbox input "true"
click at [632, 415] on label "Taxes" at bounding box center [641, 412] width 19 height 11
click at [637, 414] on input "Taxes" at bounding box center [640, 410] width 7 height 7
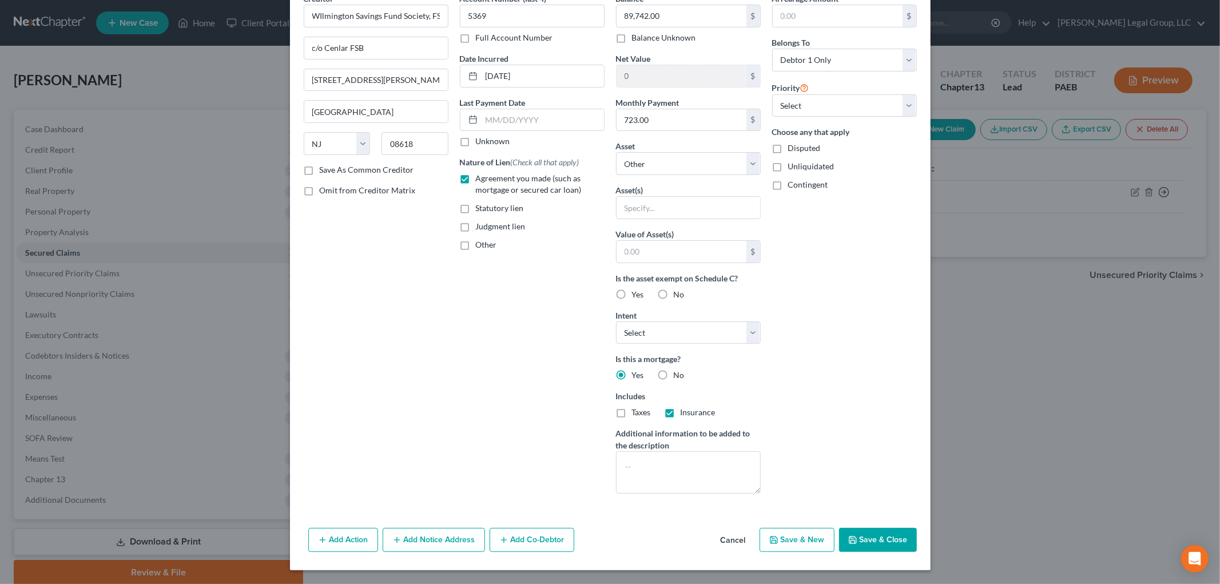
checkbox input "true"
click at [632, 296] on label "Yes" at bounding box center [638, 294] width 12 height 11
click at [637, 296] on input "Yes" at bounding box center [640, 292] width 7 height 7
radio input "true"
click at [450, 536] on button "Add Notice Address" at bounding box center [434, 540] width 102 height 24
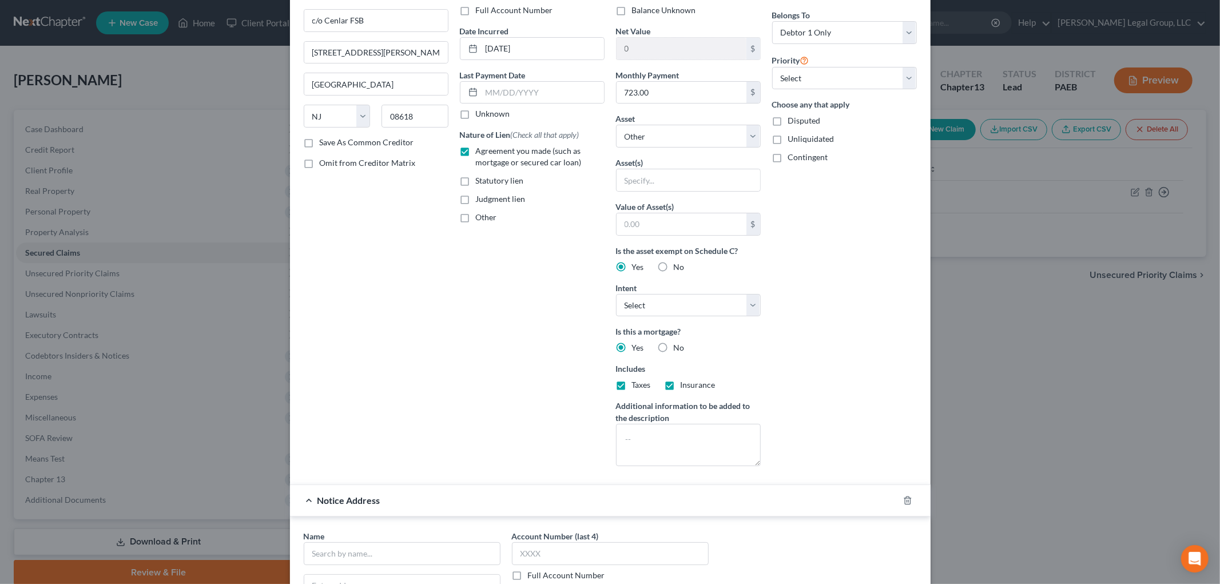
scroll to position [254, 0]
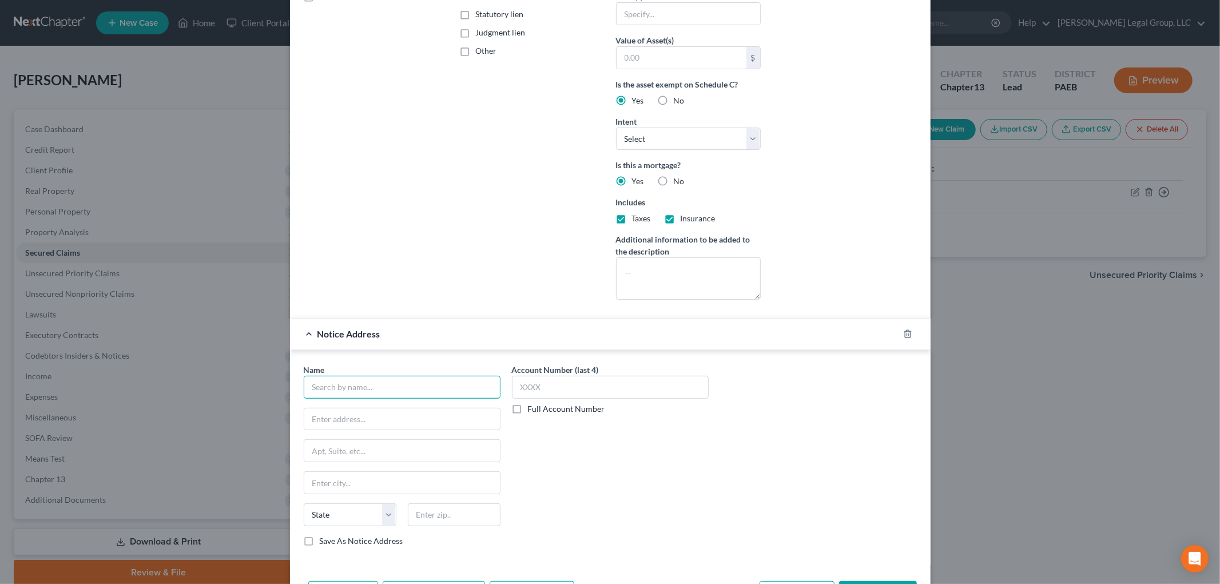
click at [357, 396] on input "text" at bounding box center [402, 387] width 197 height 23
type input "Karin Baltimore, Esq."
type input "Brock & Scott, PLLC"
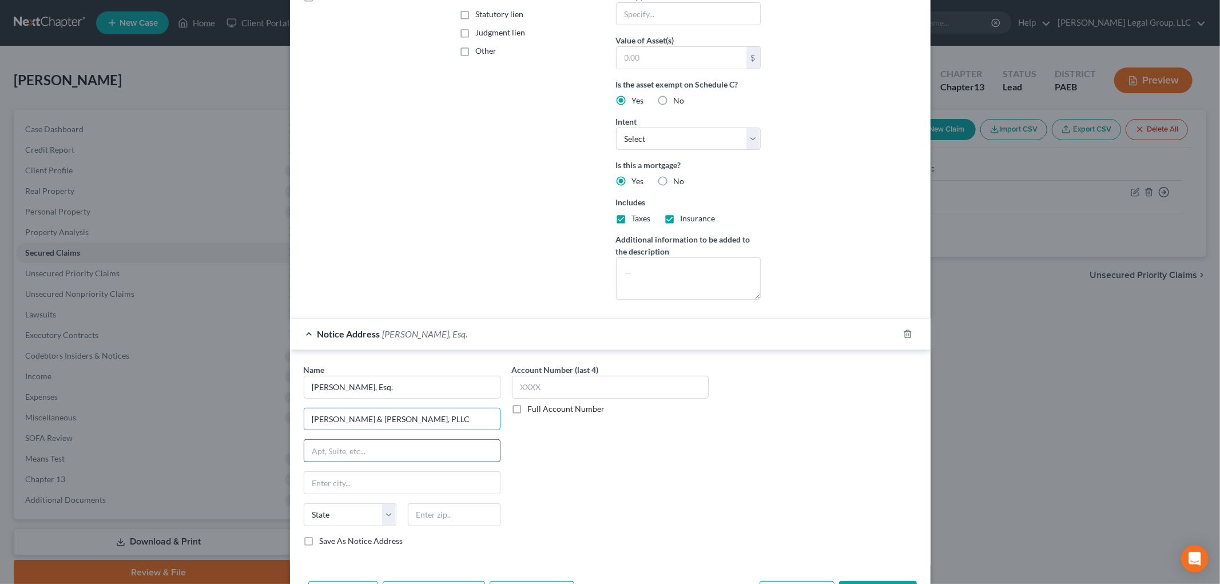
click at [324, 446] on input "text" at bounding box center [402, 451] width 196 height 22
type input "2011 Renaissance Blvd, Suite 100"
click at [426, 522] on input "text" at bounding box center [454, 514] width 93 height 23
type input "19406"
type input "King Of Prussia"
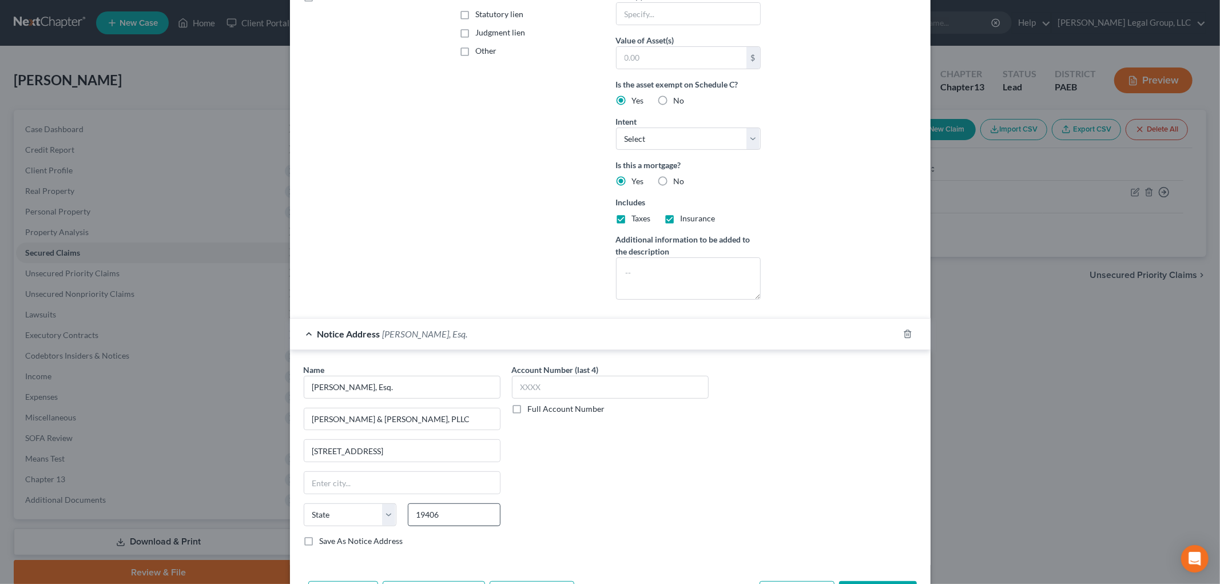
select select "39"
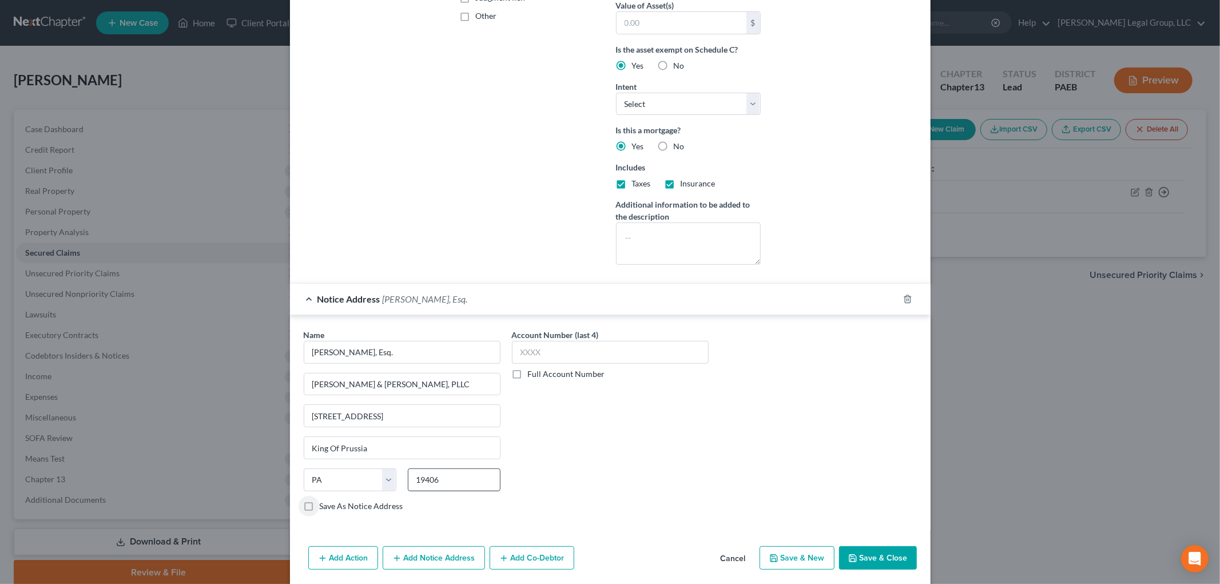
scroll to position [308, 0]
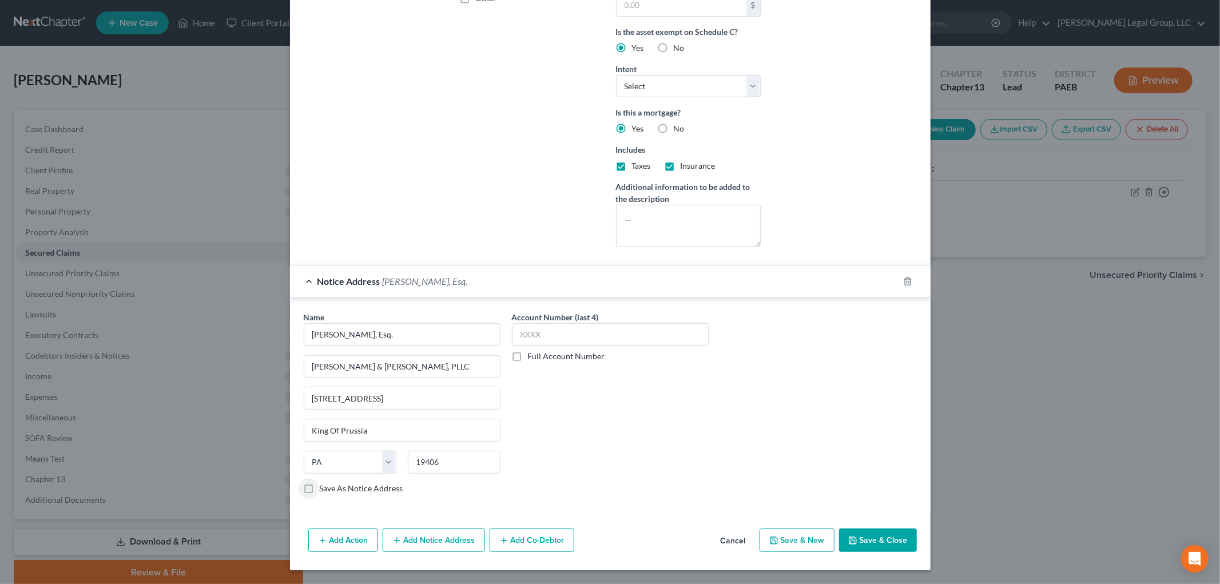
click at [879, 543] on button "Save & Close" at bounding box center [878, 540] width 78 height 24
select select
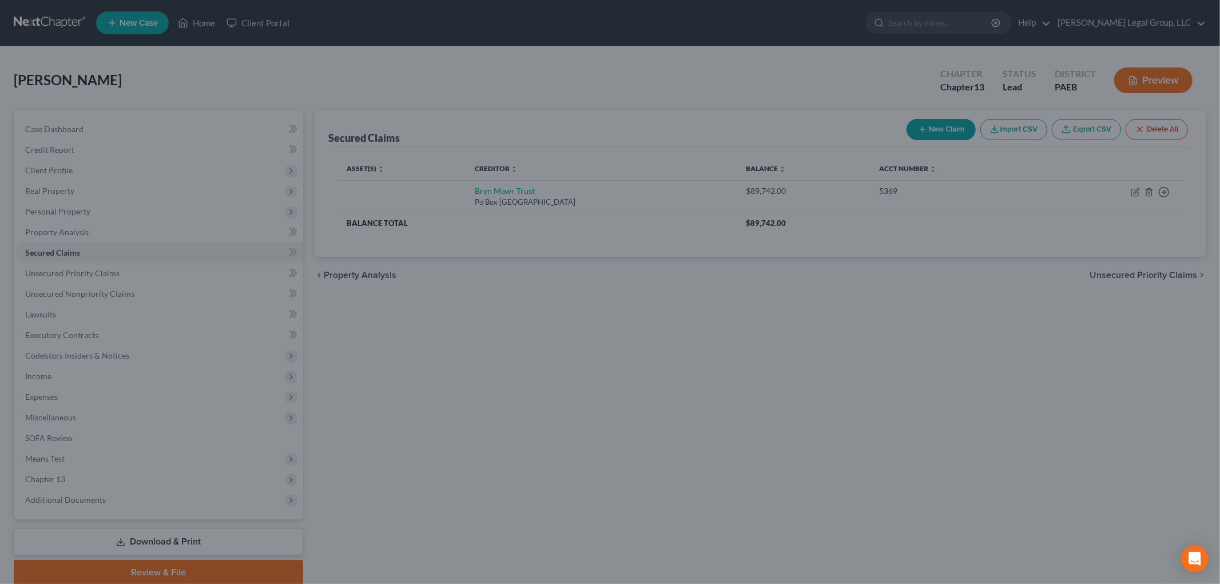
scroll to position [0, 0]
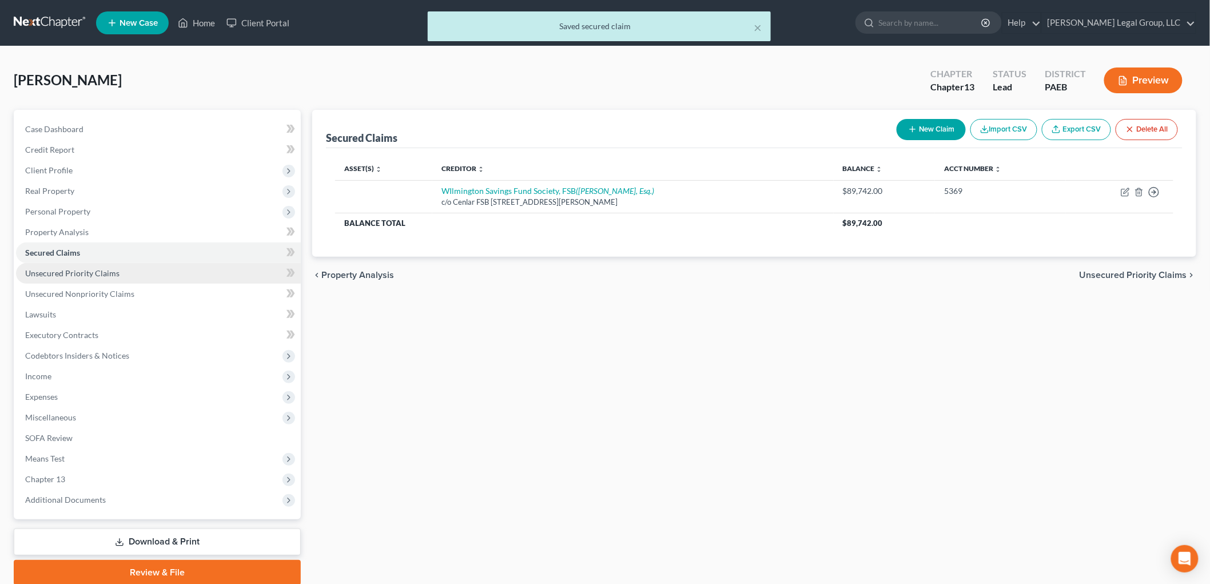
click at [90, 275] on span "Unsecured Priority Claims" at bounding box center [72, 273] width 94 height 10
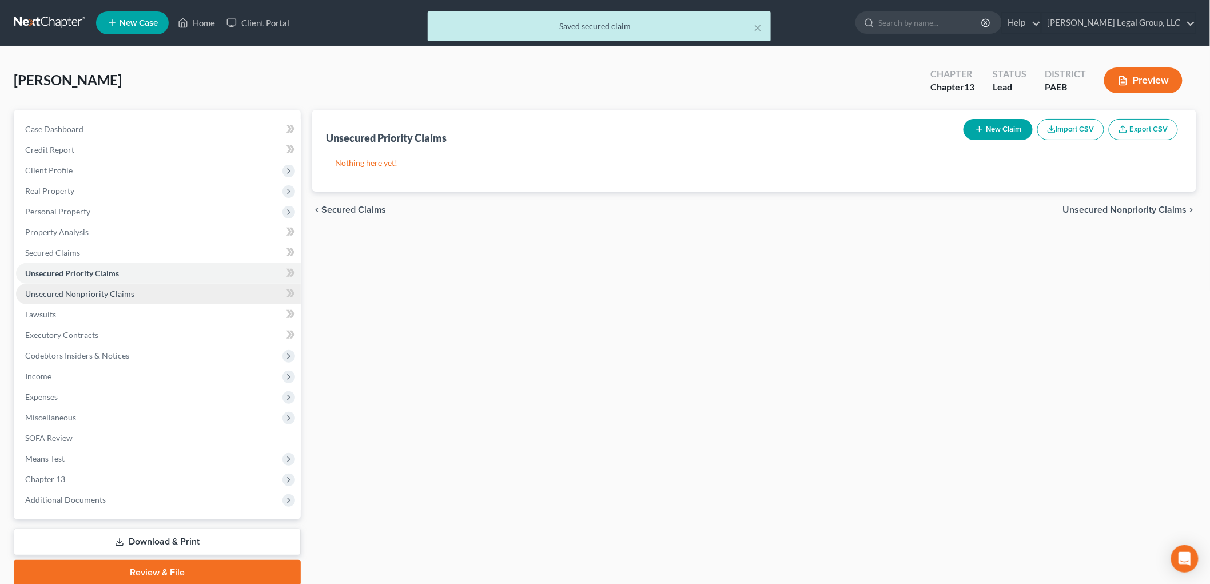
click at [93, 287] on link "Unsecured Nonpriority Claims" at bounding box center [158, 294] width 285 height 21
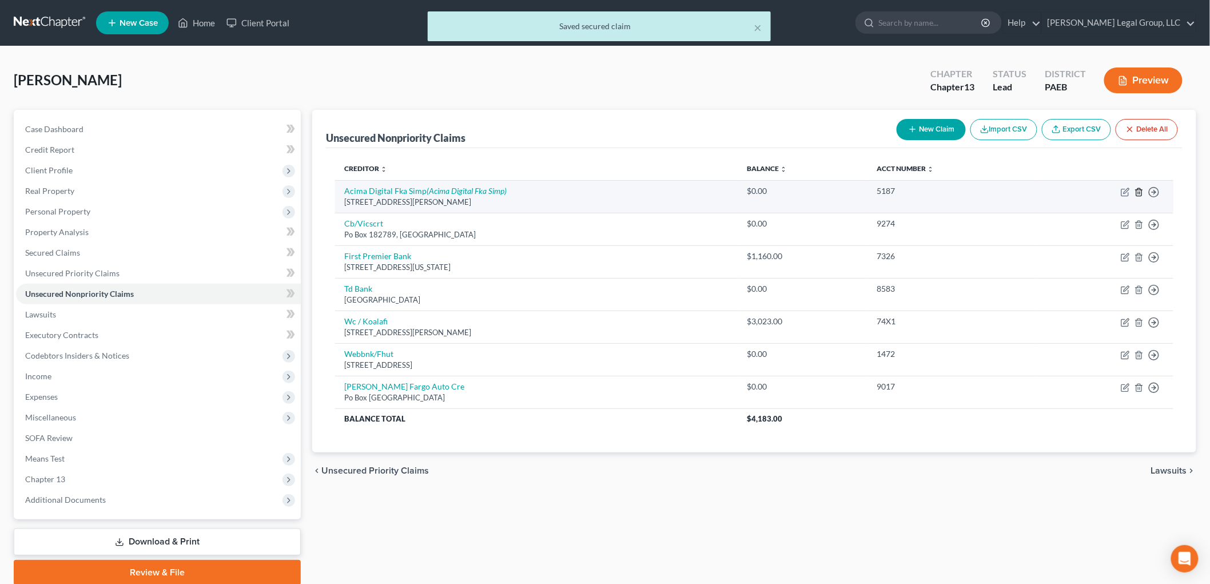
click at [1141, 192] on icon "button" at bounding box center [1138, 191] width 5 height 7
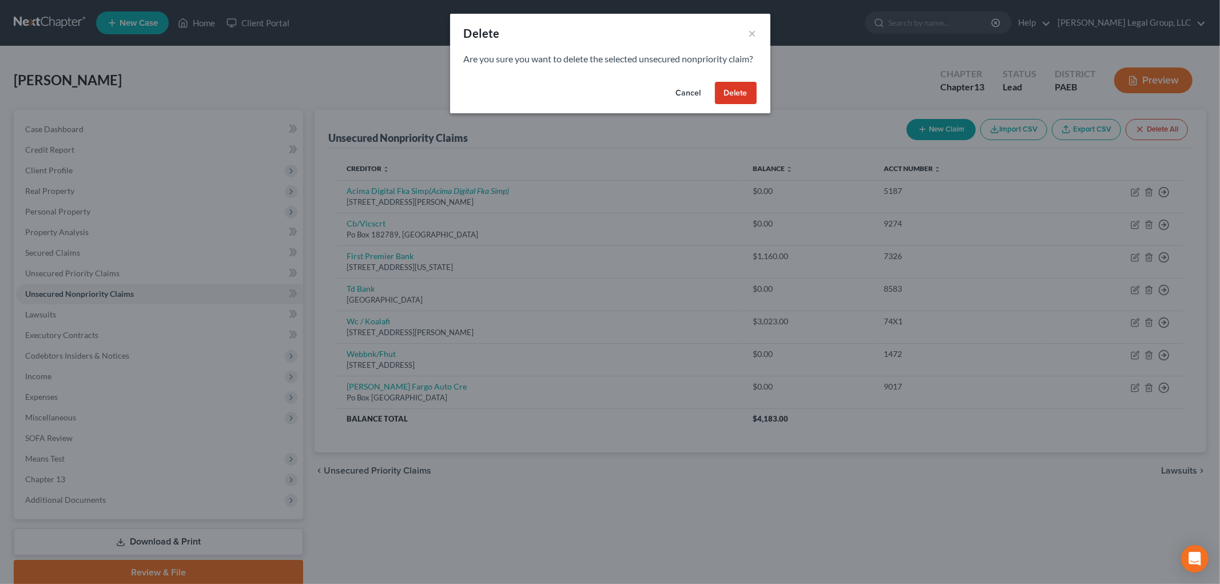
click at [747, 105] on button "Delete" at bounding box center [736, 93] width 42 height 23
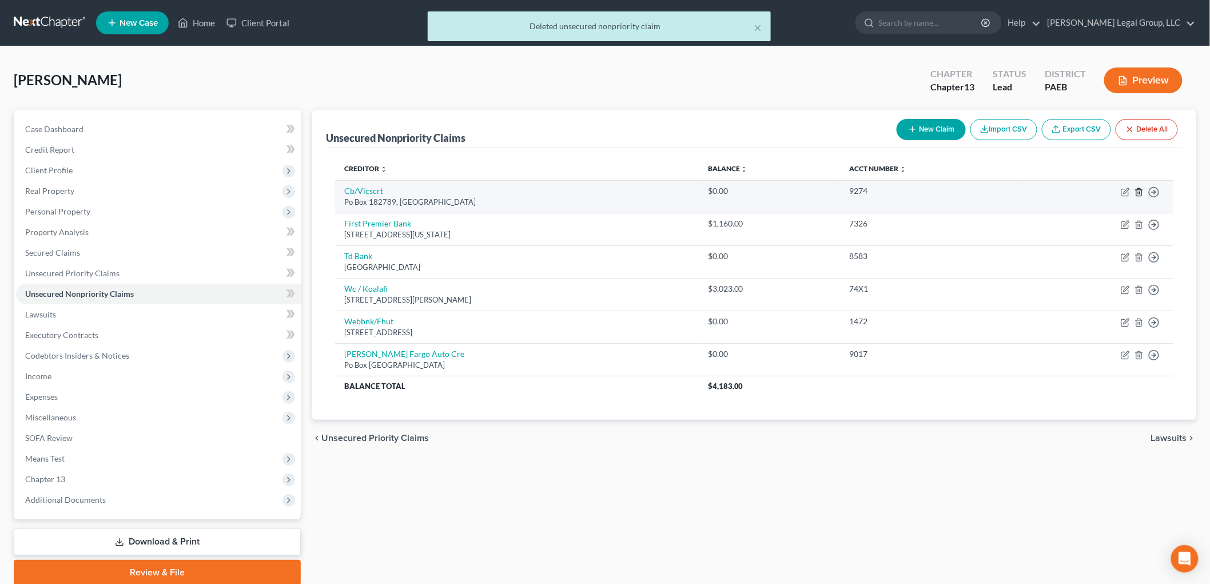
click at [1139, 190] on icon "button" at bounding box center [1139, 192] width 9 height 9
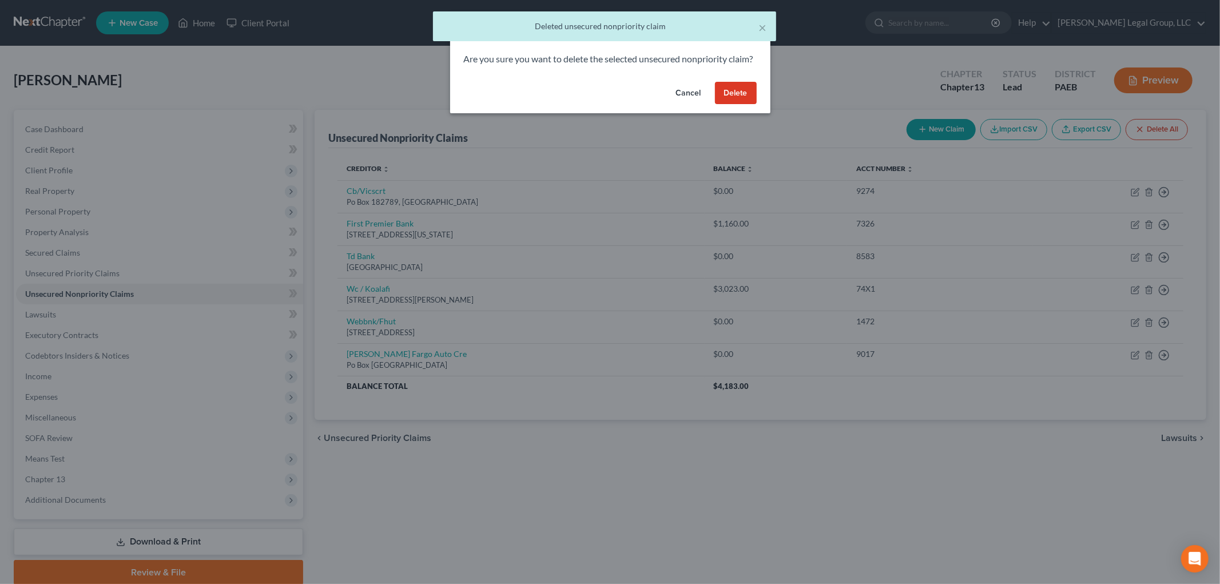
click at [742, 104] on button "Delete" at bounding box center [736, 93] width 42 height 23
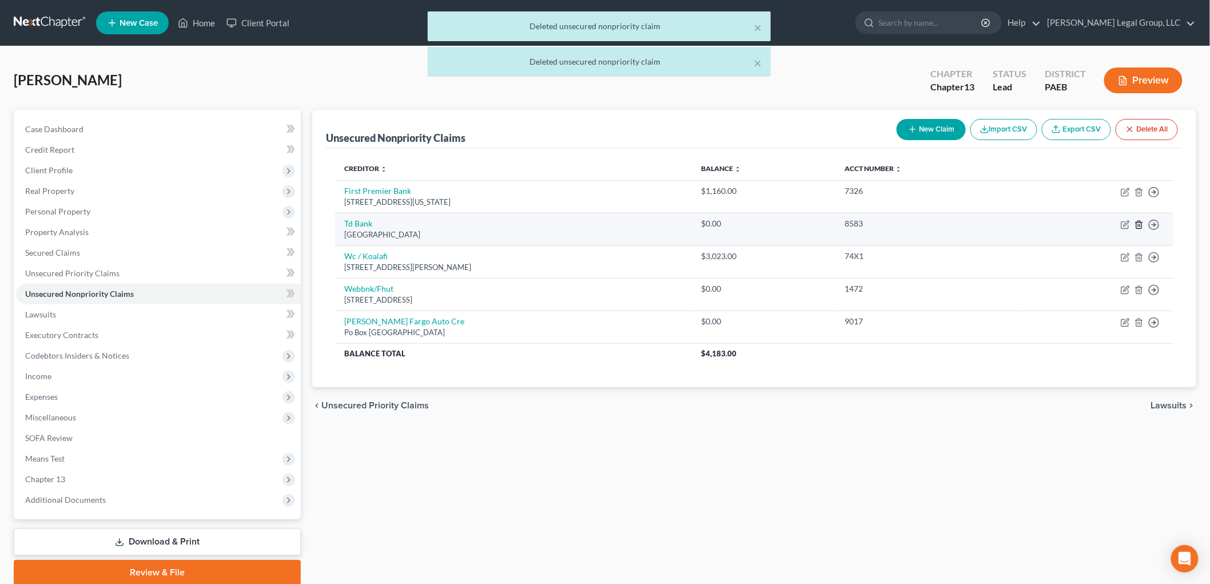
click at [1140, 225] on line "button" at bounding box center [1140, 225] width 0 height 2
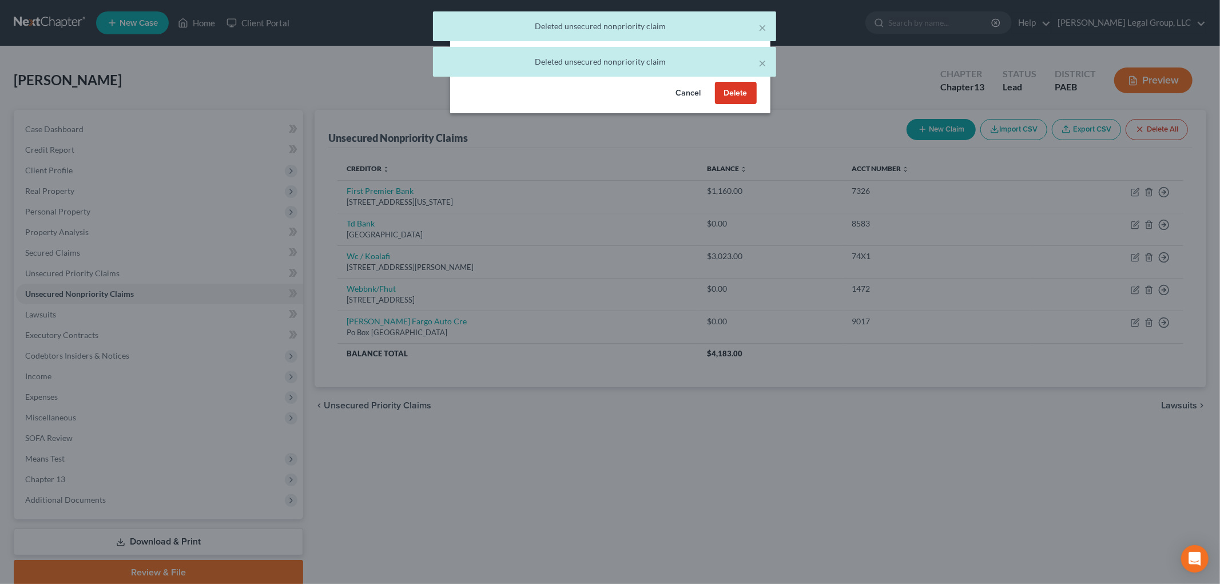
click at [736, 101] on button "Delete" at bounding box center [736, 93] width 42 height 23
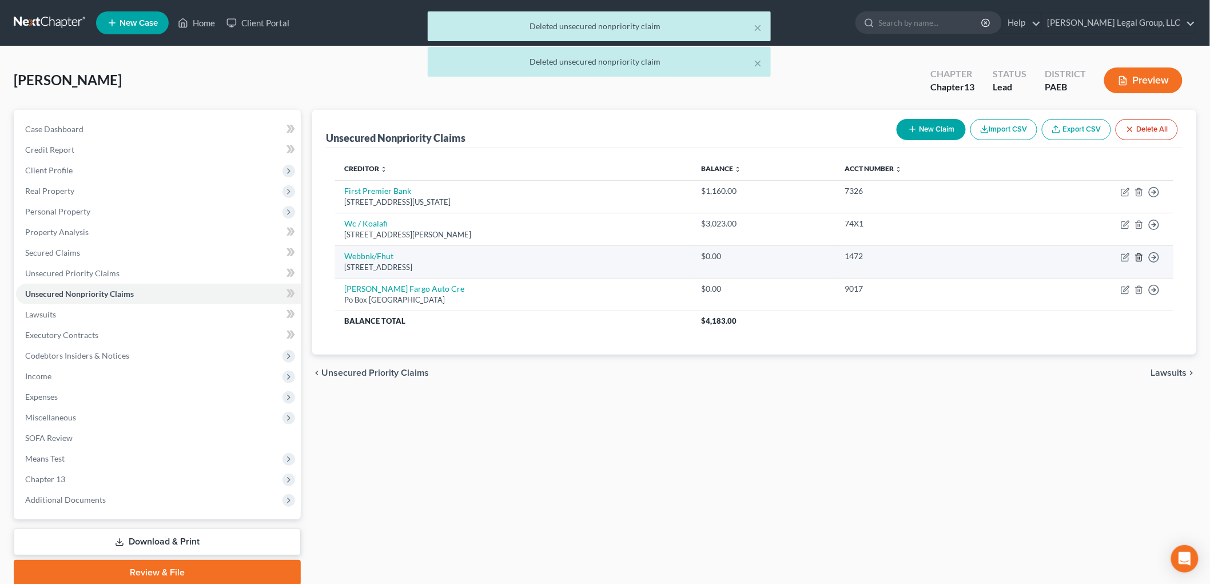
click at [1139, 258] on line "button" at bounding box center [1139, 258] width 0 height 2
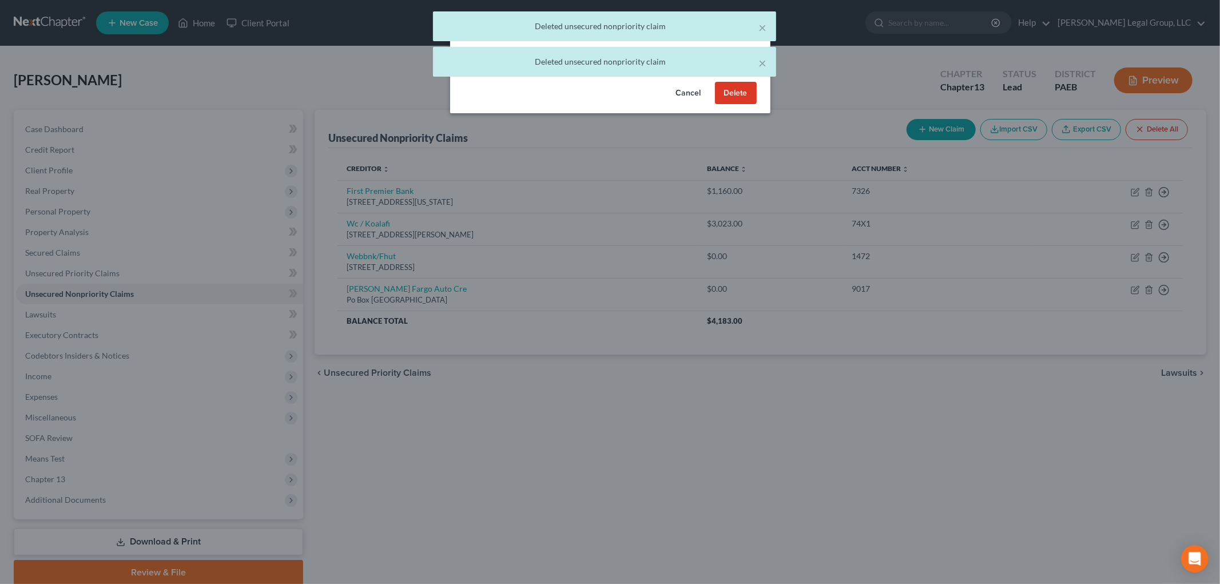
click at [739, 105] on button "Delete" at bounding box center [736, 93] width 42 height 23
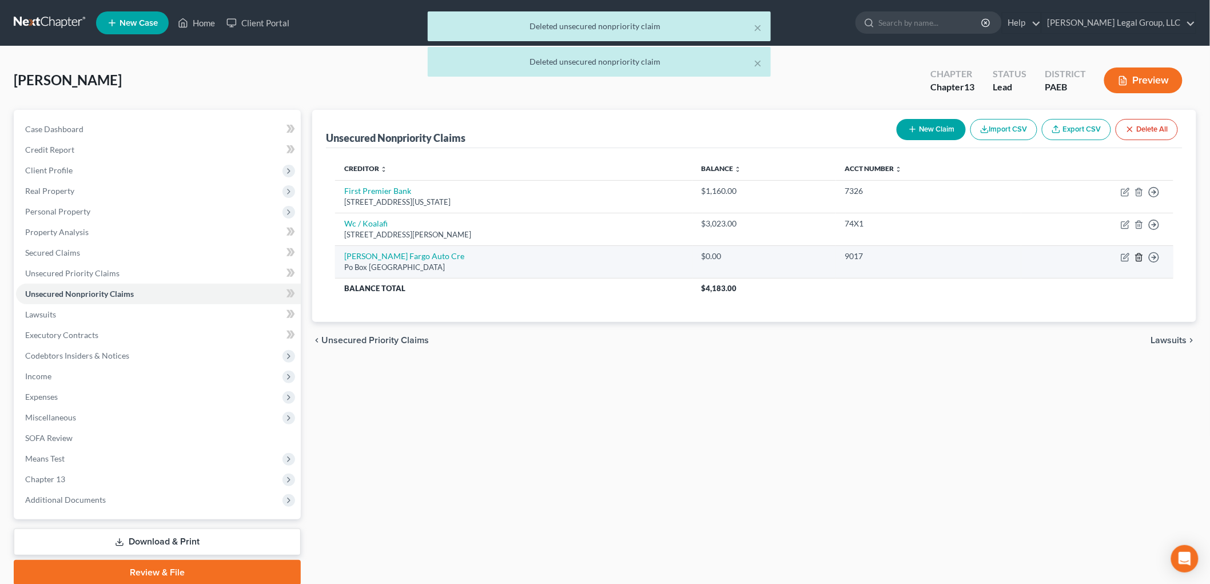
click at [1136, 256] on icon "button" at bounding box center [1138, 256] width 5 height 7
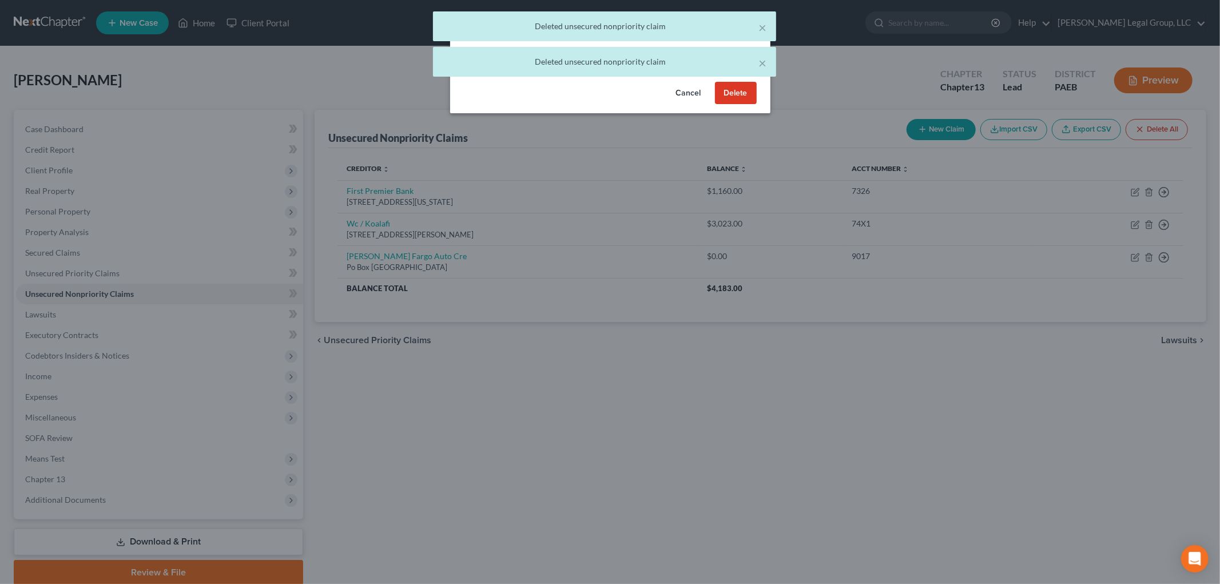
click at [733, 105] on button "Delete" at bounding box center [736, 93] width 42 height 23
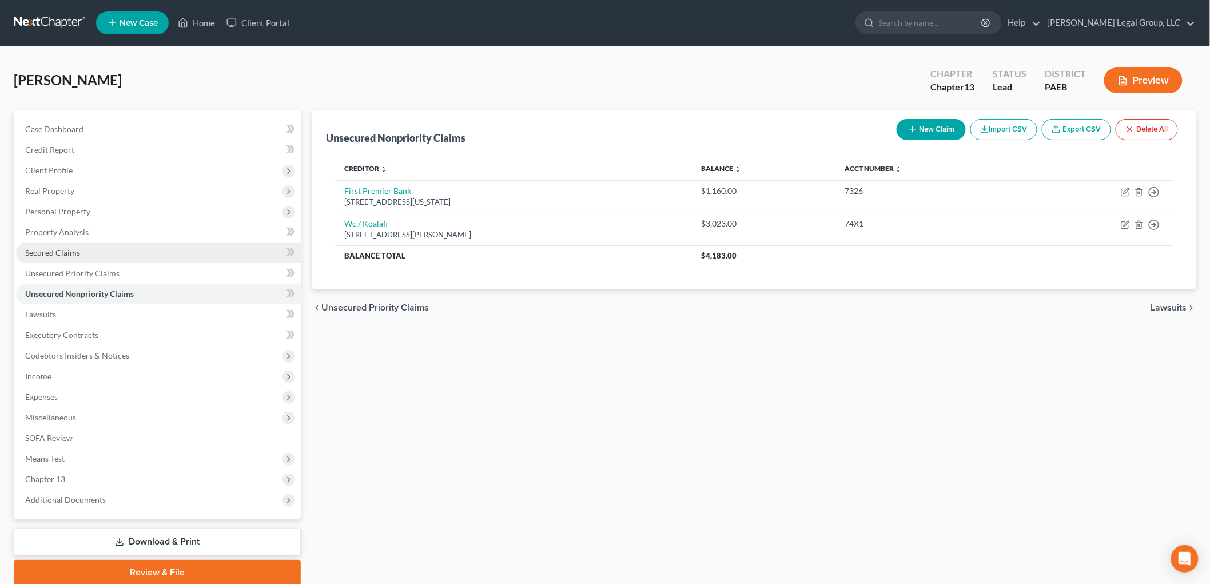
click at [66, 255] on span "Secured Claims" at bounding box center [52, 253] width 55 height 10
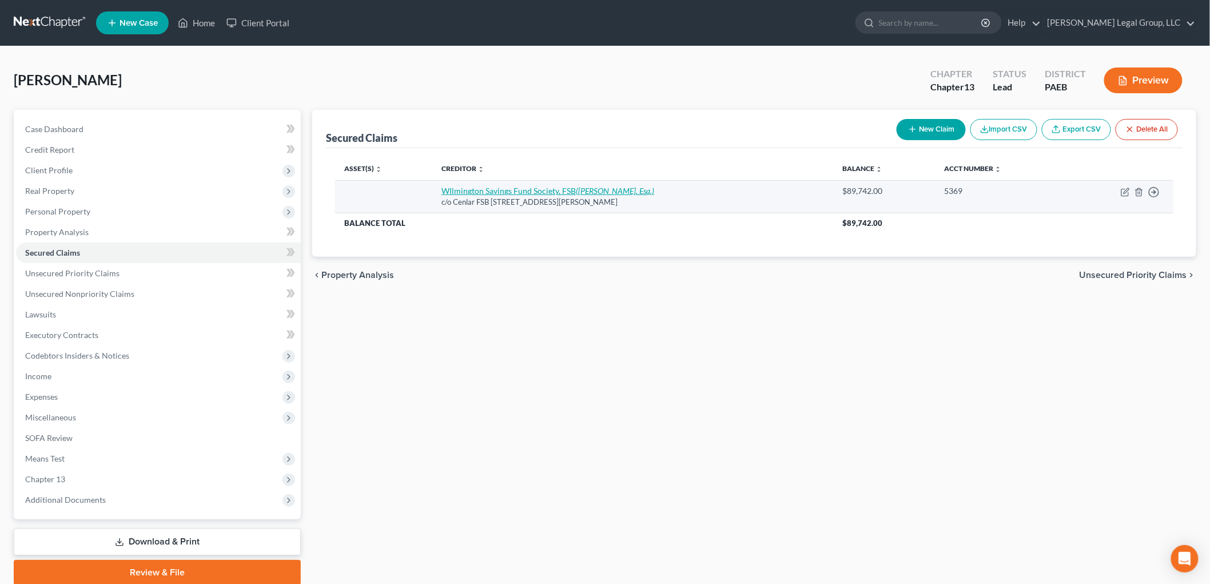
click at [587, 190] on icon "(Karin Baltimore, Esq.)" at bounding box center [615, 191] width 78 height 10
select select "33"
select select "0"
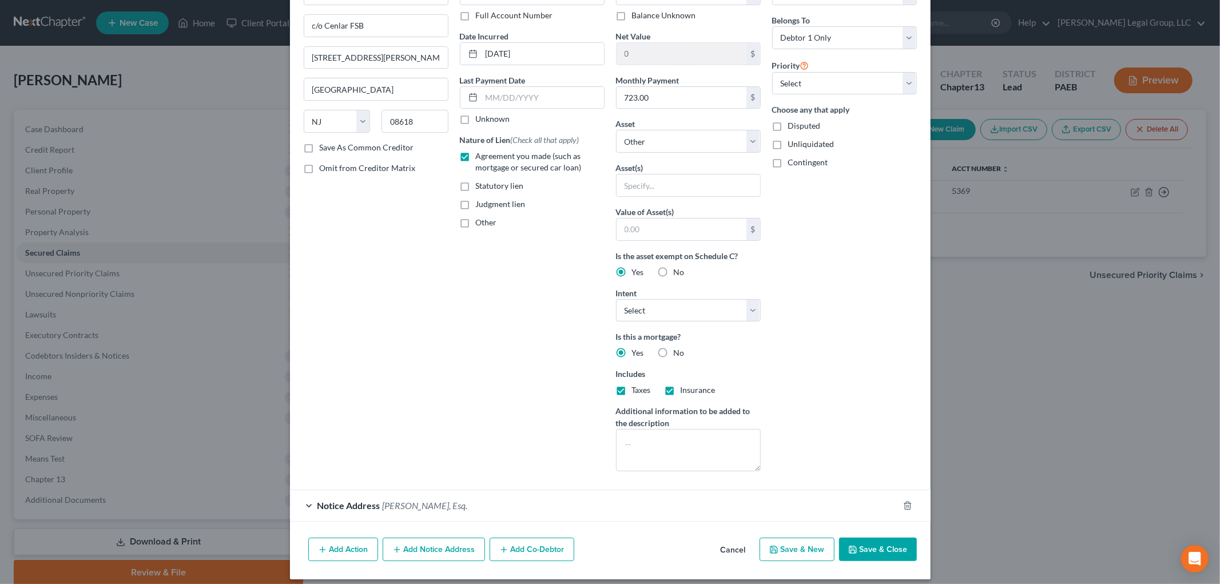
scroll to position [93, 0]
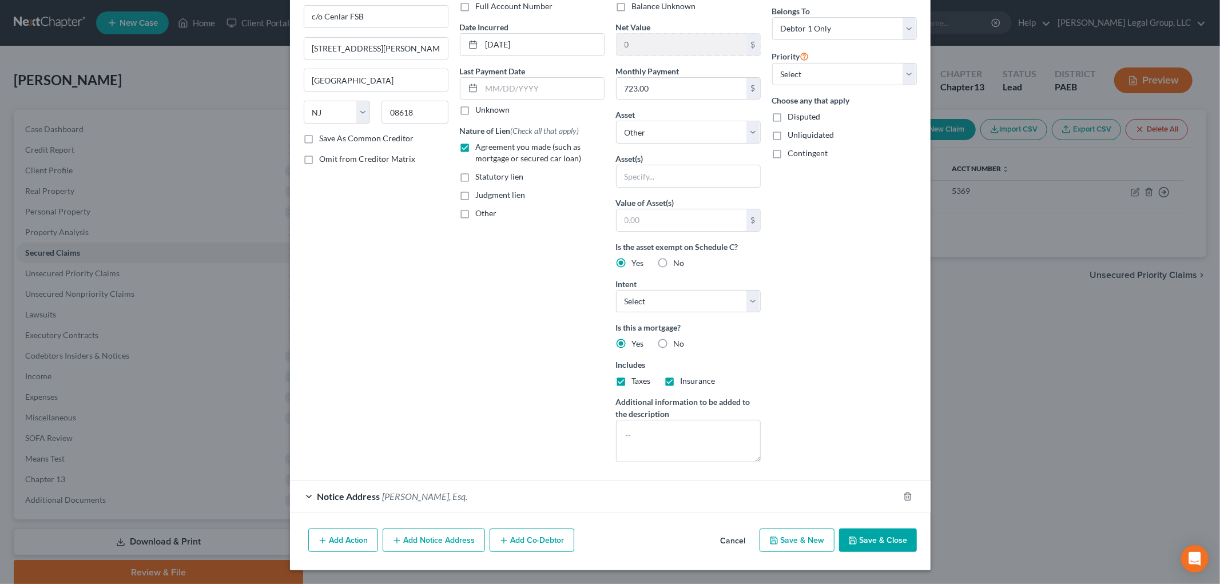
click at [350, 544] on button "Add Action" at bounding box center [343, 540] width 70 height 24
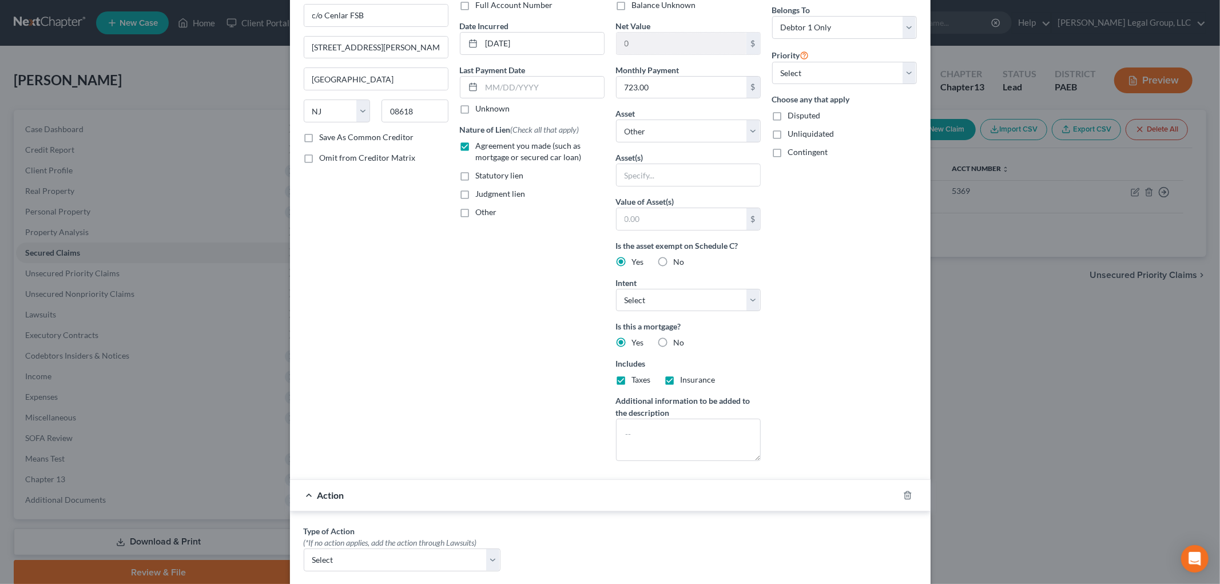
scroll to position [220, 0]
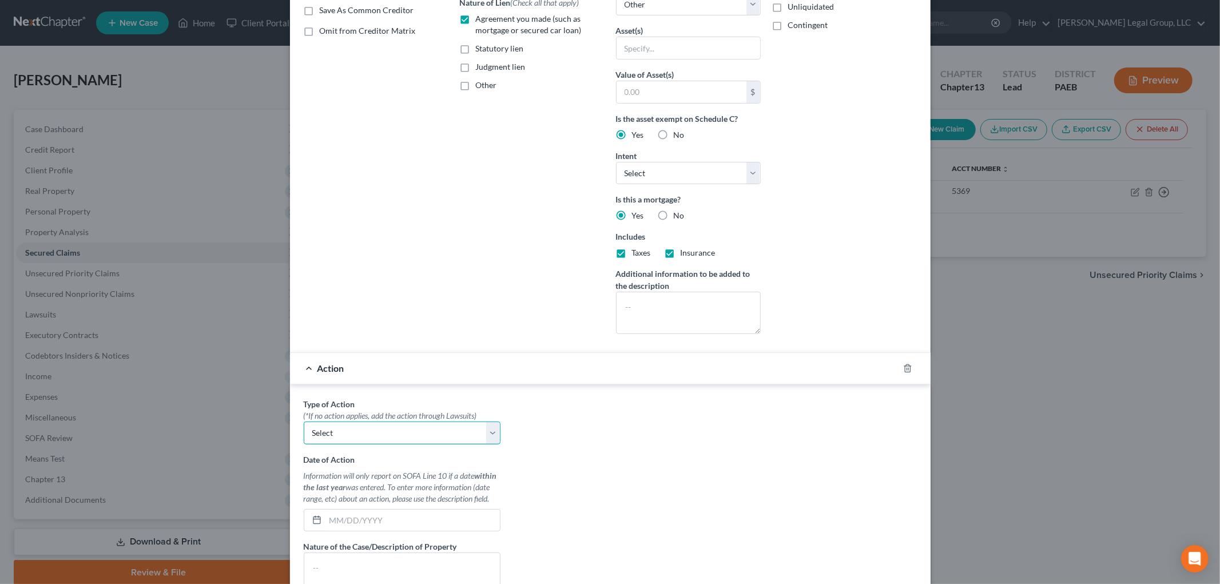
drag, startPoint x: 393, startPoint y: 432, endPoint x: 393, endPoint y: 443, distance: 10.9
click at [393, 432] on select "Select Repossession Garnishment Foreclosure Personal Injury Attached, Seized, O…" at bounding box center [402, 432] width 197 height 23
select select "2"
click at [304, 421] on select "Select Repossession Garnishment Foreclosure Personal Injury Attached, Seized, O…" at bounding box center [402, 432] width 197 height 23
click at [393, 518] on input "text" at bounding box center [412, 521] width 174 height 22
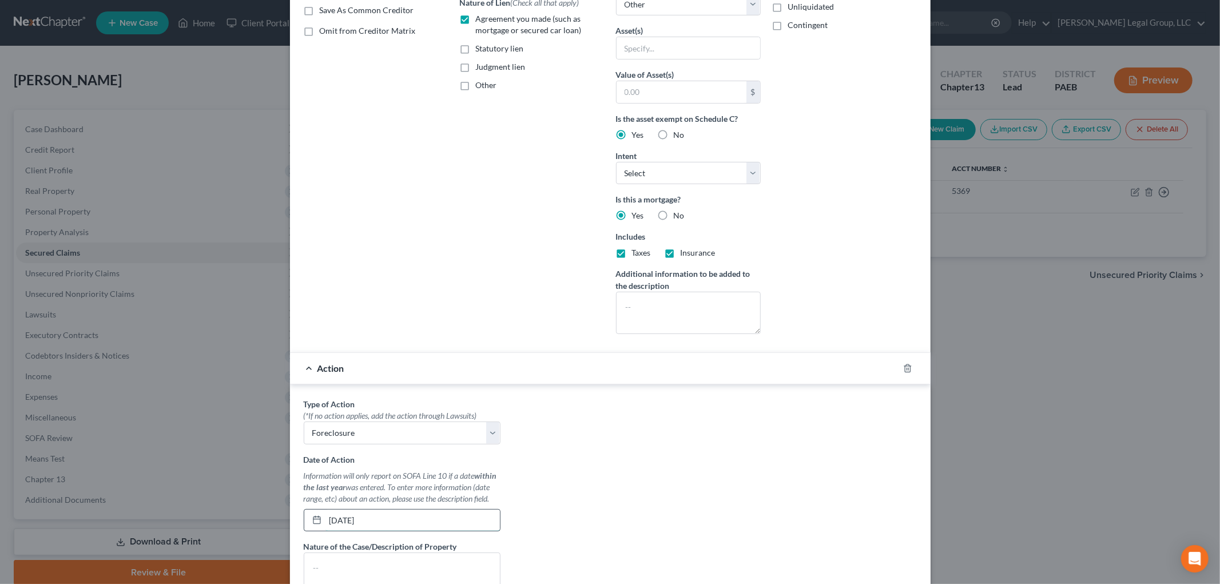
type input "09/19/2025"
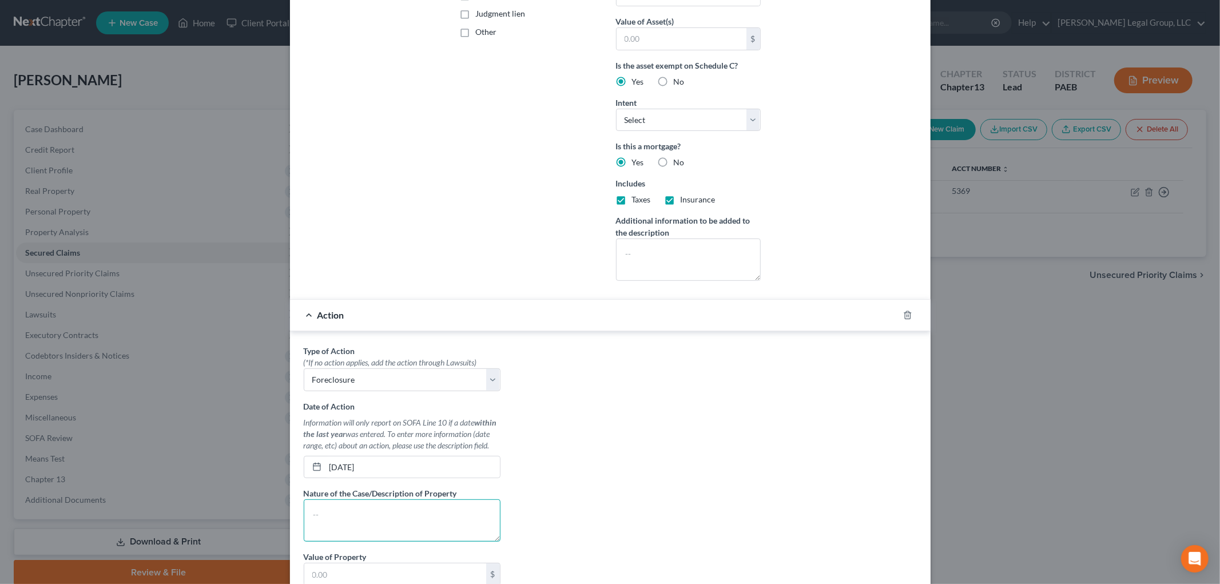
scroll to position [347, 0]
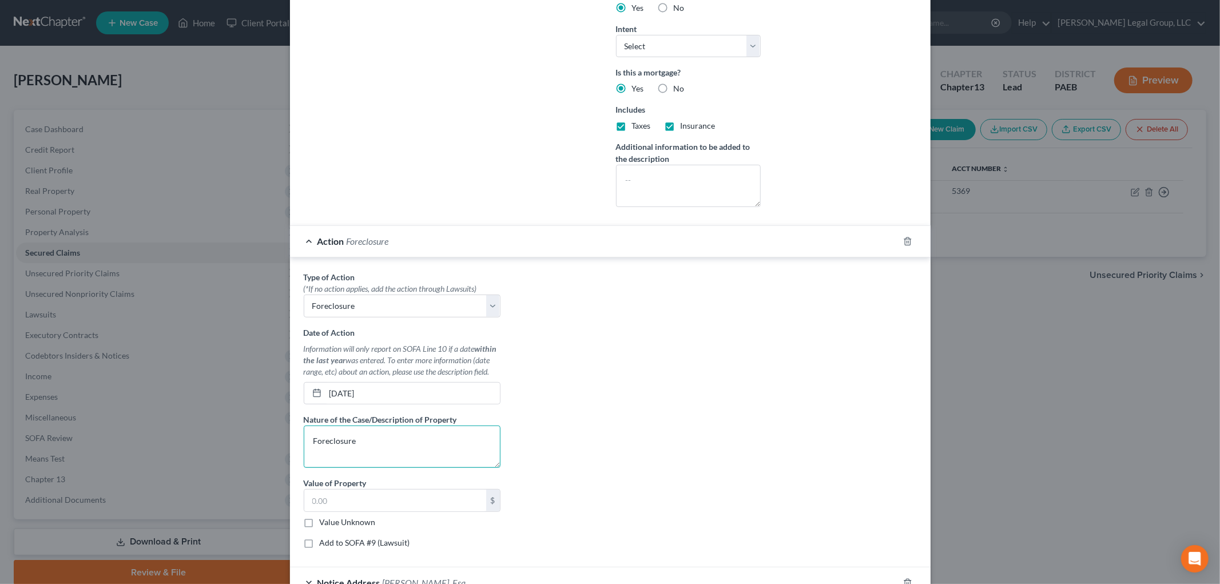
type textarea "Foreclosure"
click at [392, 543] on label "Add to SOFA #9 (Lawsuit)" at bounding box center [365, 542] width 90 height 11
click at [332, 543] on input "Add to SOFA #9 (Lawsuit)" at bounding box center [327, 540] width 7 height 7
checkbox input "true"
select select "0"
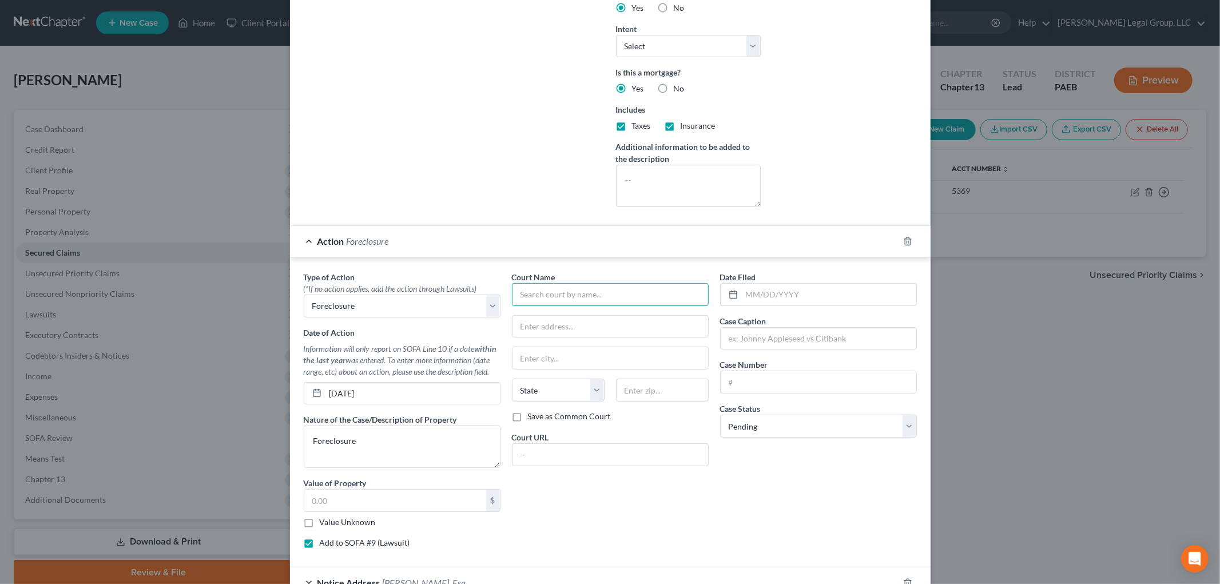
click at [563, 295] on input "text" at bounding box center [610, 294] width 197 height 23
type input "Delaware County Court of Common Pleas"
click at [770, 319] on div "Case Caption" at bounding box center [818, 332] width 197 height 35
click at [765, 345] on input "text" at bounding box center [819, 339] width 196 height 22
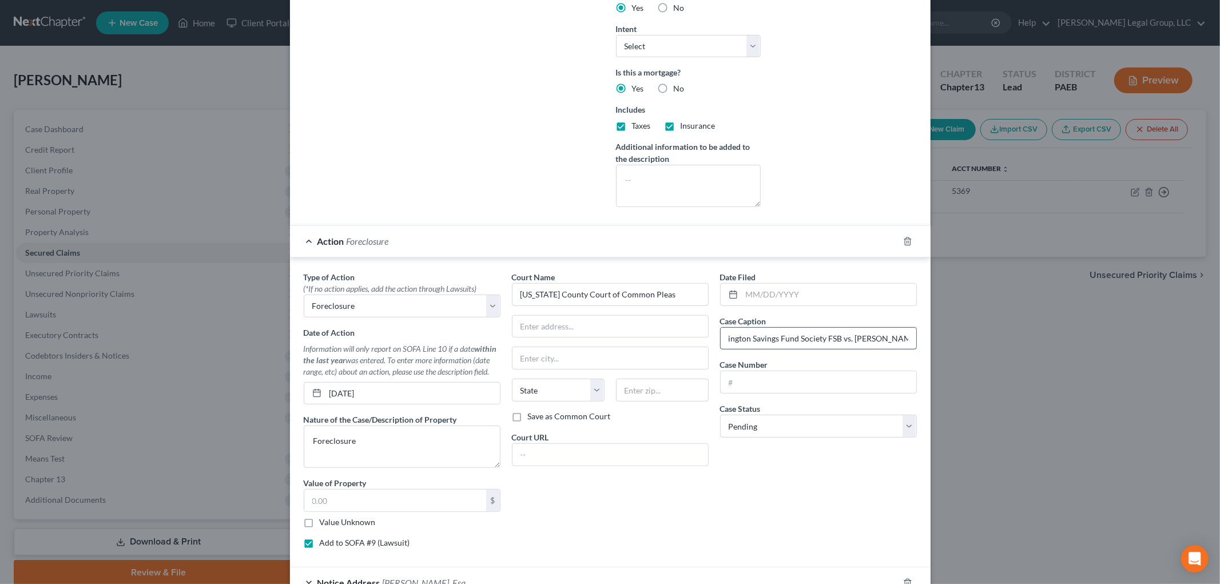
type input "Wilmington Savings Fund Society FSB vs. Jovan Jones, et al."
drag, startPoint x: 834, startPoint y: 380, endPoint x: 608, endPoint y: 376, distance: 225.4
click at [616, 379] on div "Type of Action * (*If no action applies, add the action through Lawsuits) Selec…" at bounding box center [610, 414] width 625 height 287
type input "CV-2025-003407"
click at [819, 295] on input "text" at bounding box center [829, 295] width 174 height 22
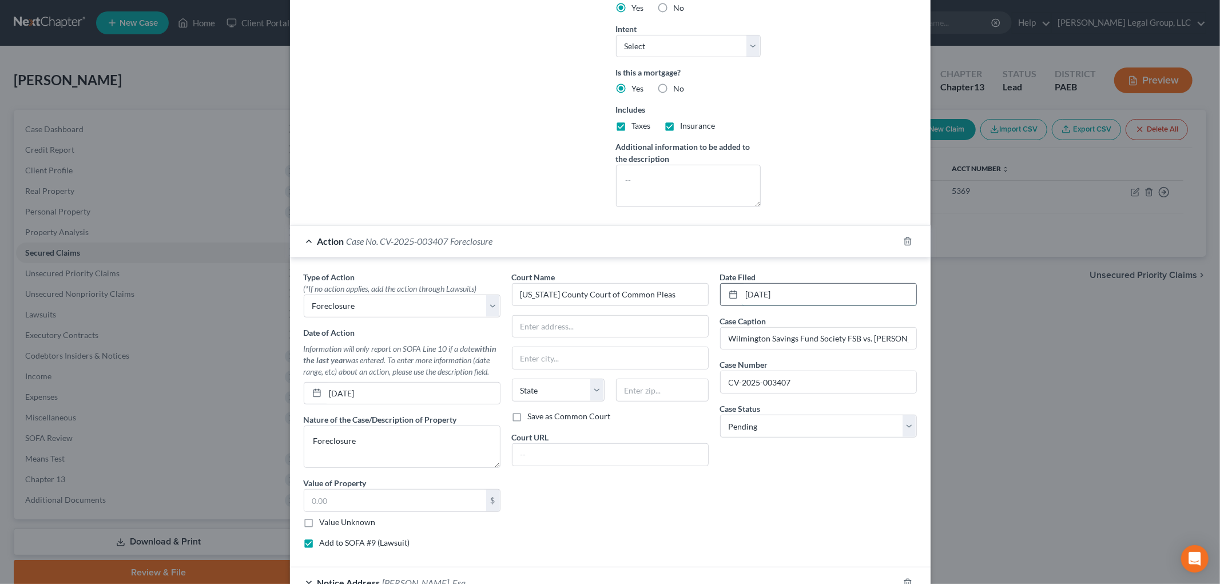
type input "04/14/2025"
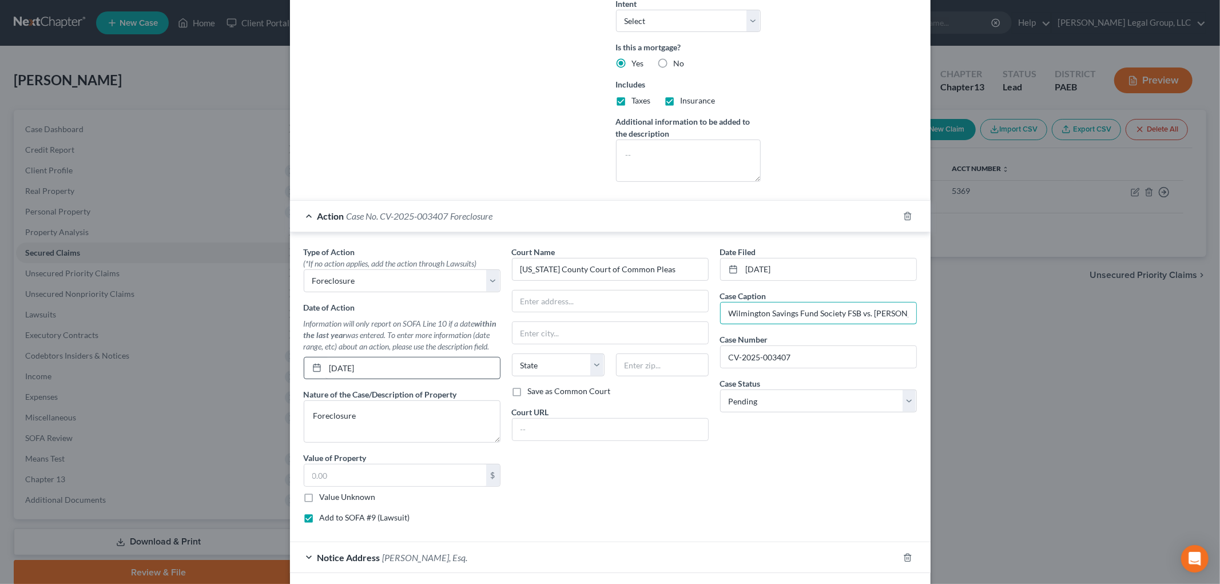
scroll to position [370, 0]
click at [408, 483] on input "text" at bounding box center [395, 477] width 182 height 22
type input "198,900"
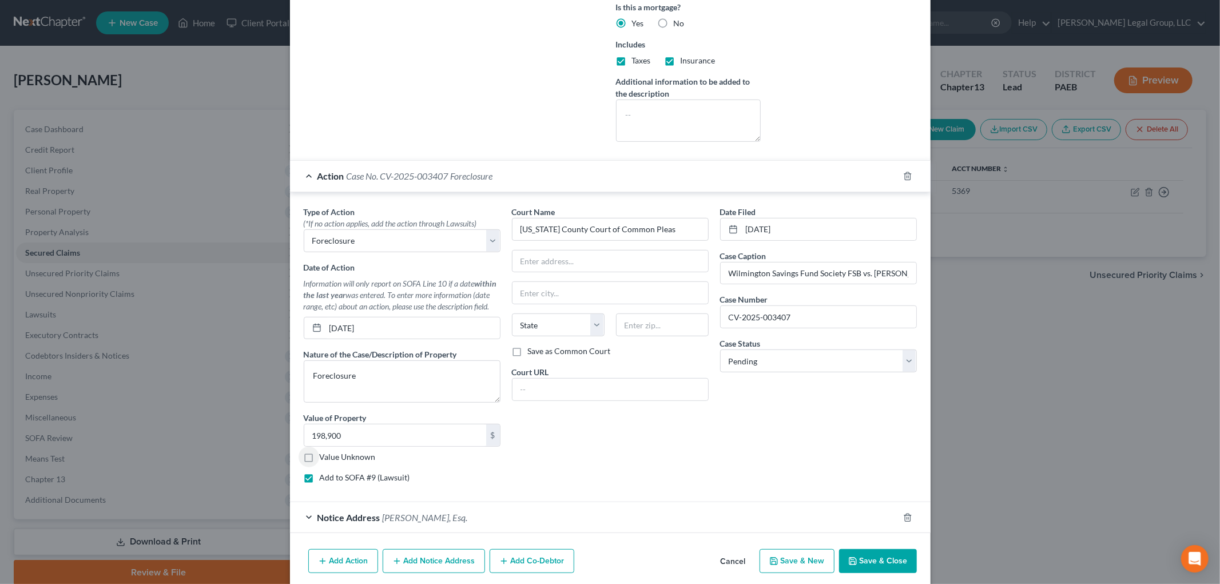
scroll to position [433, 0]
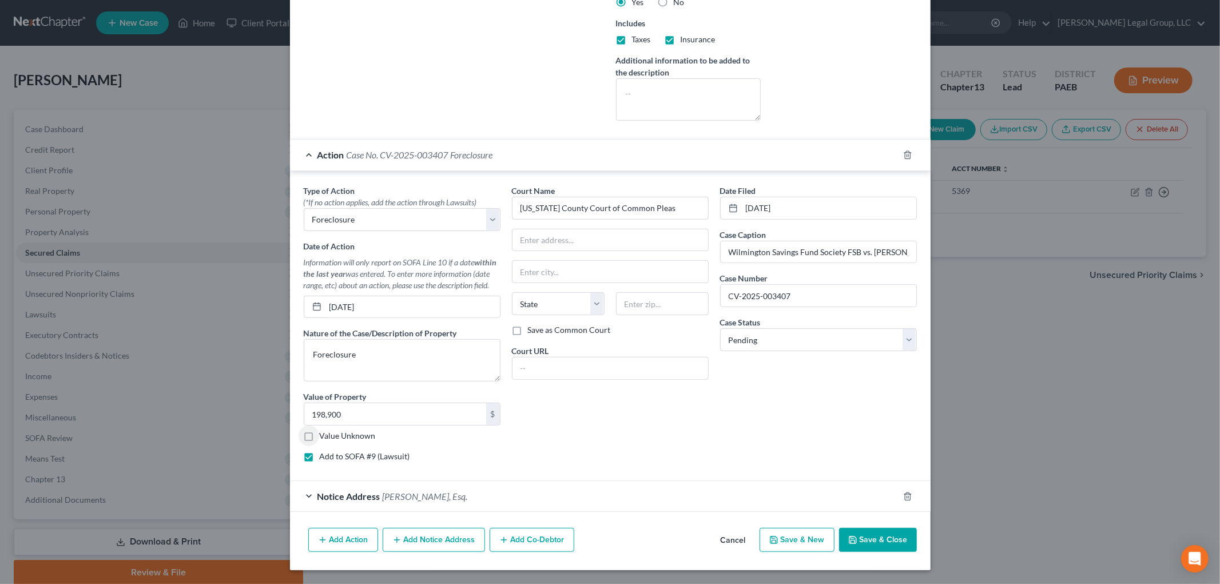
click at [888, 546] on button "Save & Close" at bounding box center [878, 540] width 78 height 24
select select
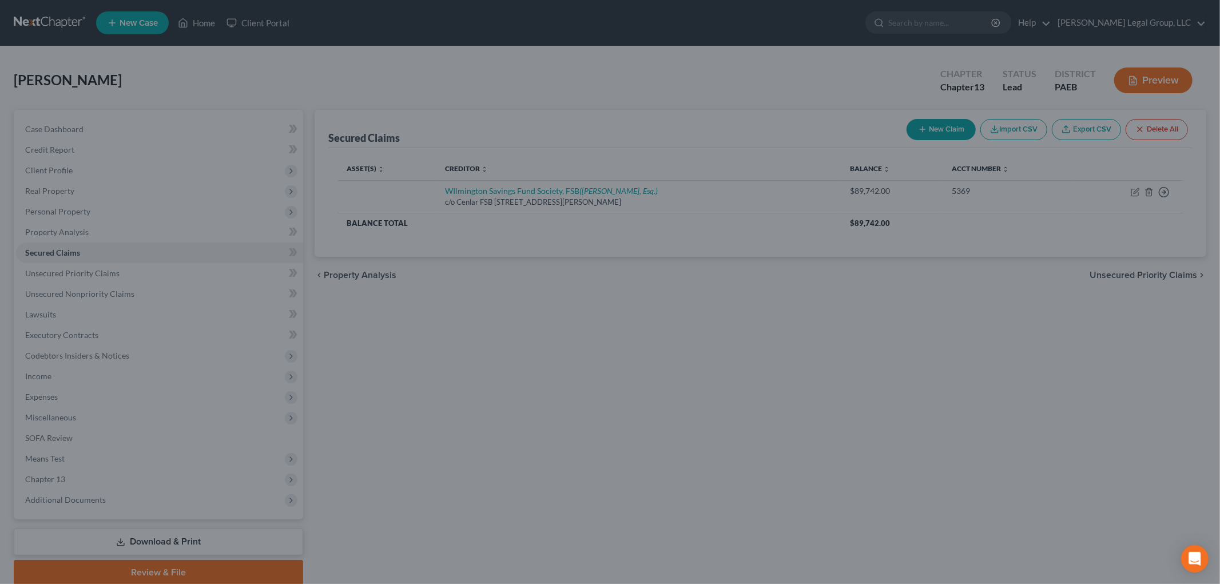
scroll to position [0, 0]
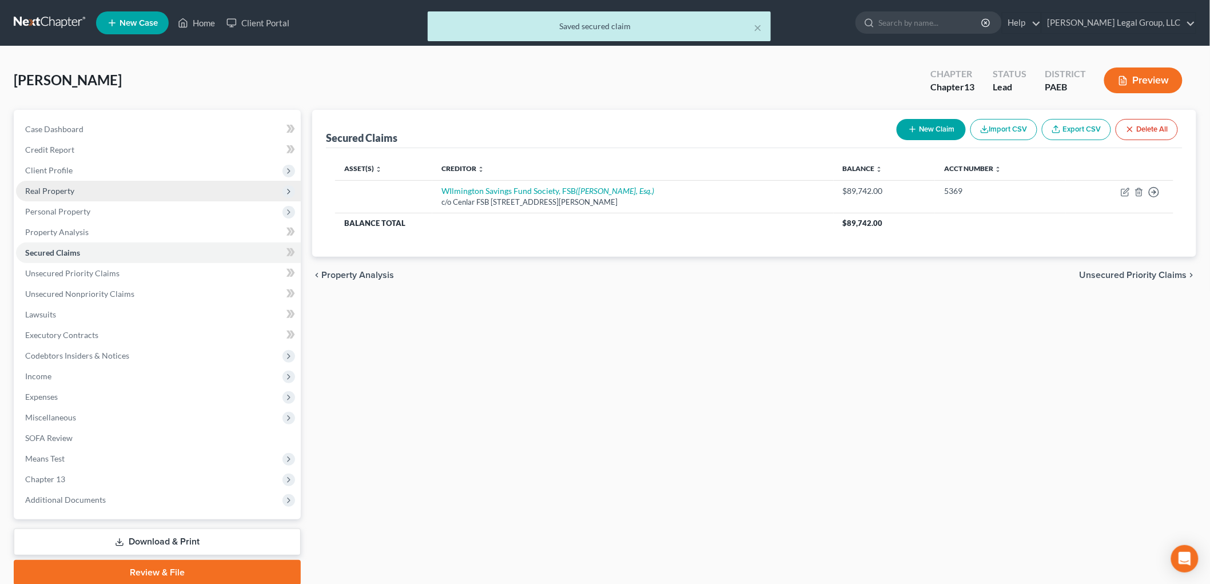
click at [49, 186] on span "Real Property" at bounding box center [49, 191] width 49 height 10
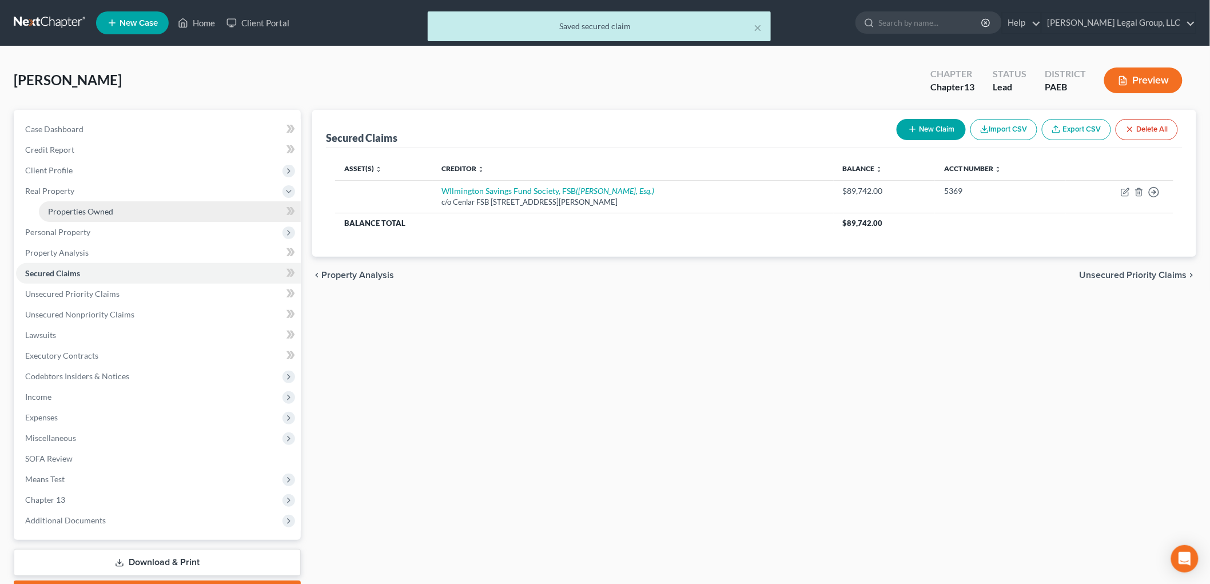
click at [89, 210] on span "Properties Owned" at bounding box center [80, 211] width 65 height 10
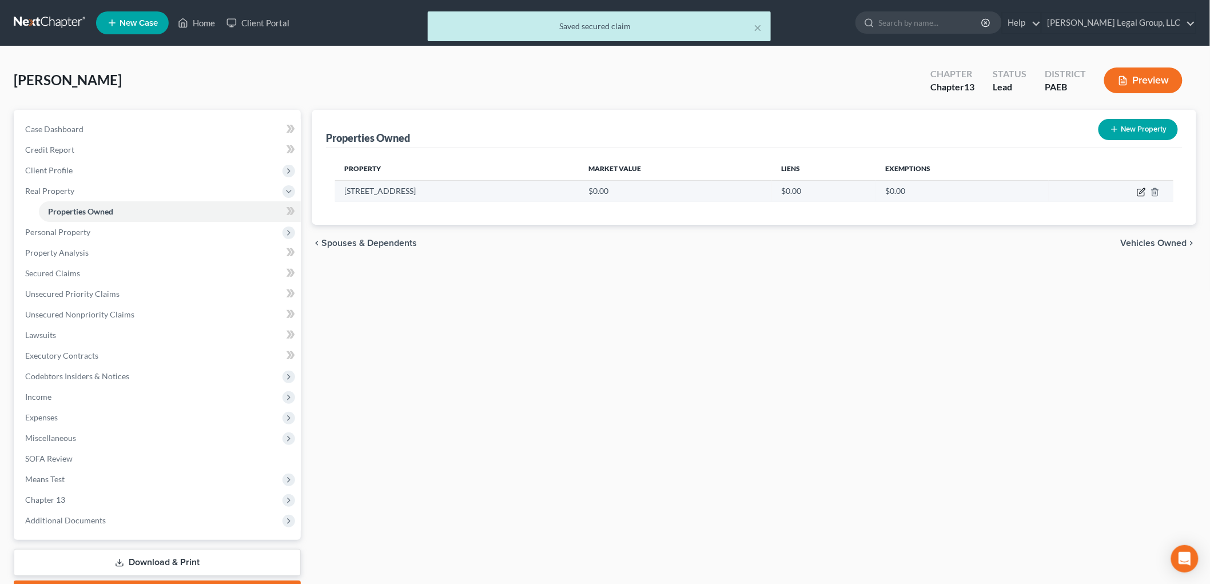
click at [1140, 189] on icon "button" at bounding box center [1140, 192] width 7 height 7
select select "39"
select select "22"
select select "0"
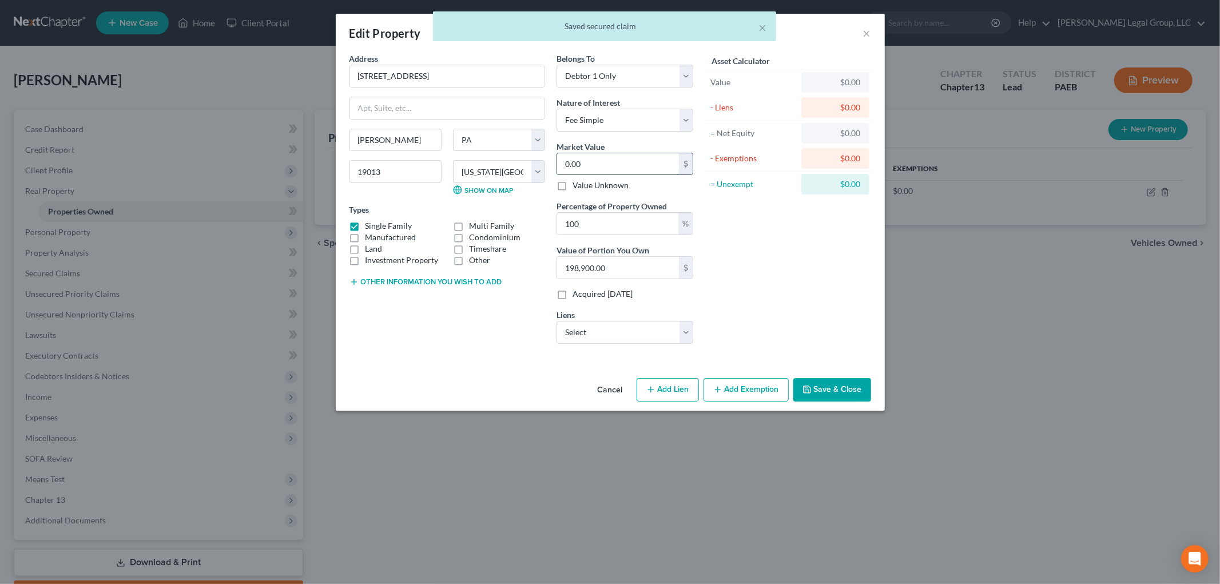
click at [633, 170] on input "0.00" at bounding box center [618, 164] width 122 height 22
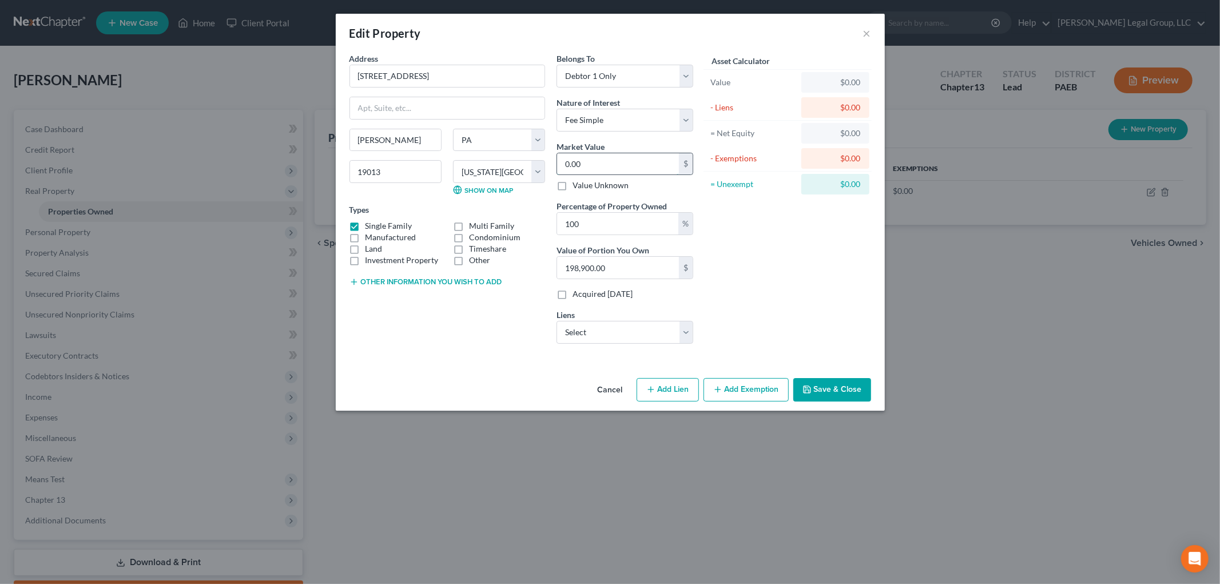
type input "1"
type input "1.00"
type input "19"
type input "19.00"
type input "198"
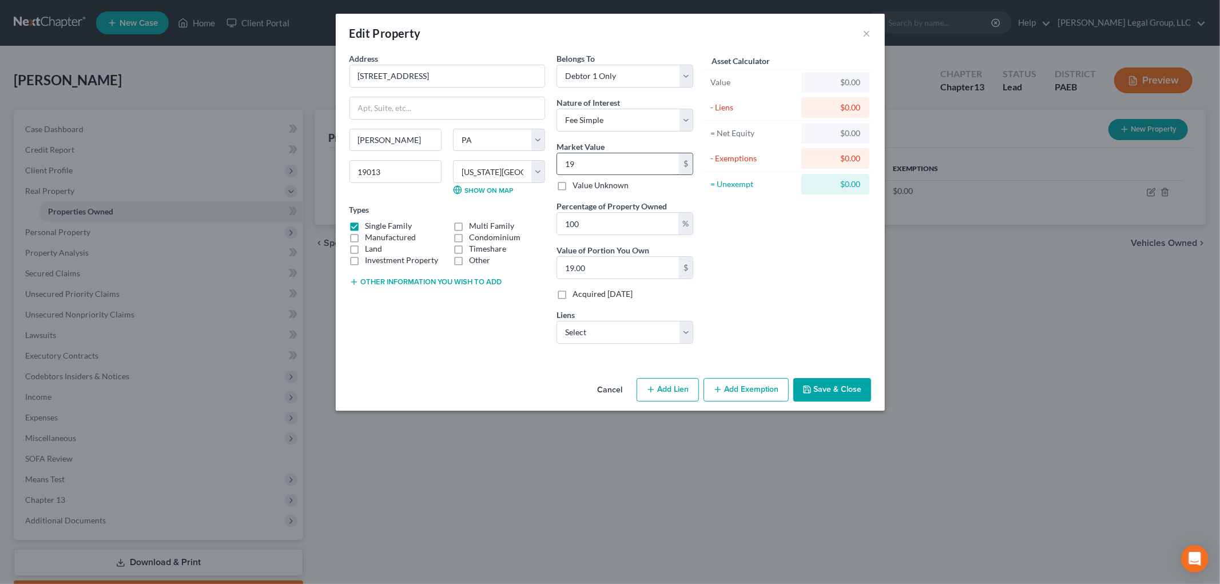
type input "198.00"
type input "1989"
type input "1,989.00"
type input "19,890"
type input "19,890.00"
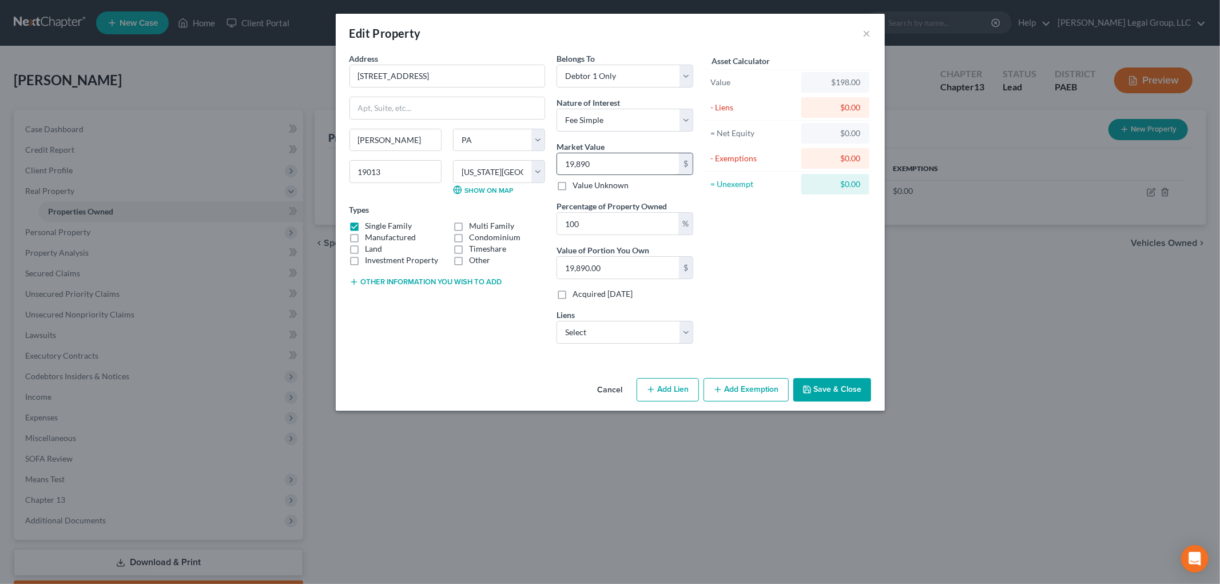
type input "19,8900"
type input "198,900.00"
type input "198,900"
drag, startPoint x: 631, startPoint y: 335, endPoint x: 630, endPoint y: 342, distance: 7.5
click at [631, 335] on select "Select WIlmington Savings Fund Society, FSB - $89,742.00" at bounding box center [624, 332] width 137 height 23
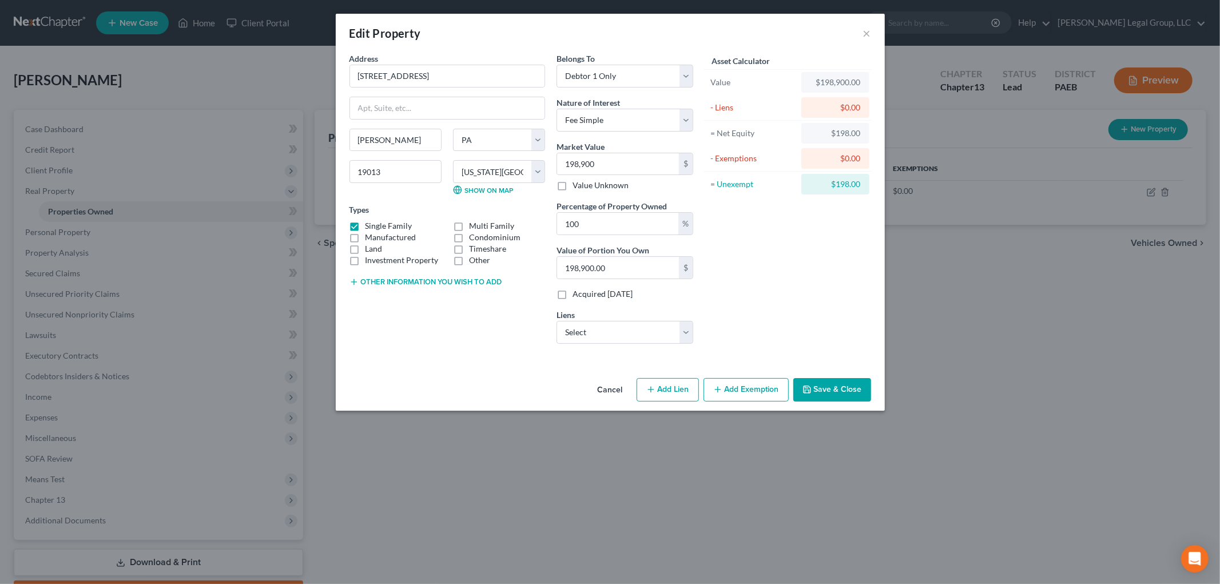
select select "33"
select select "0"
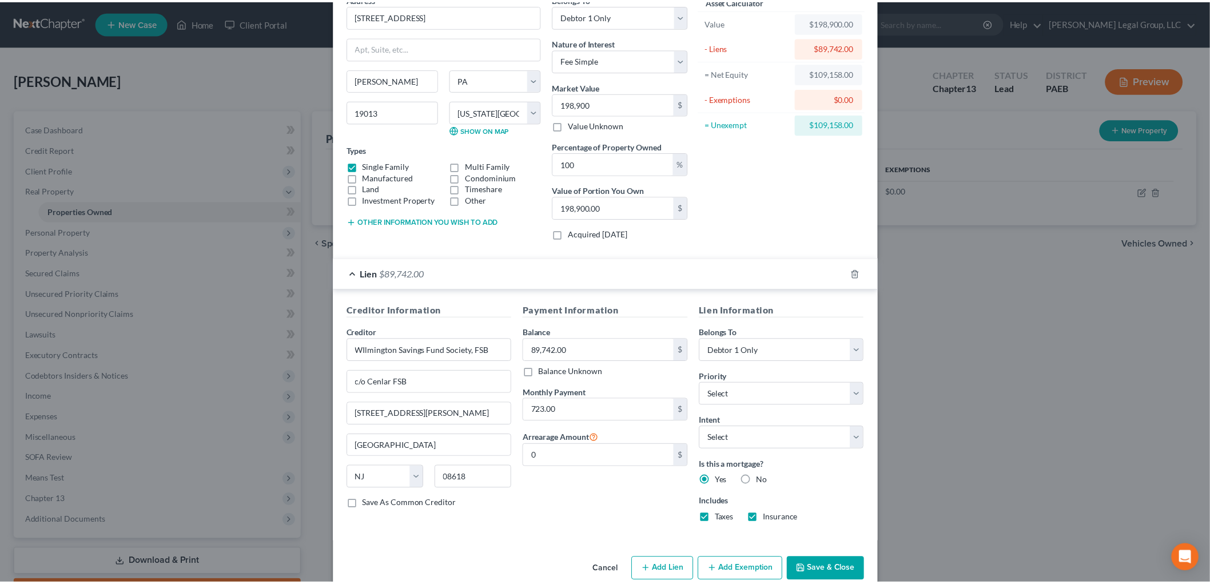
scroll to position [82, 0]
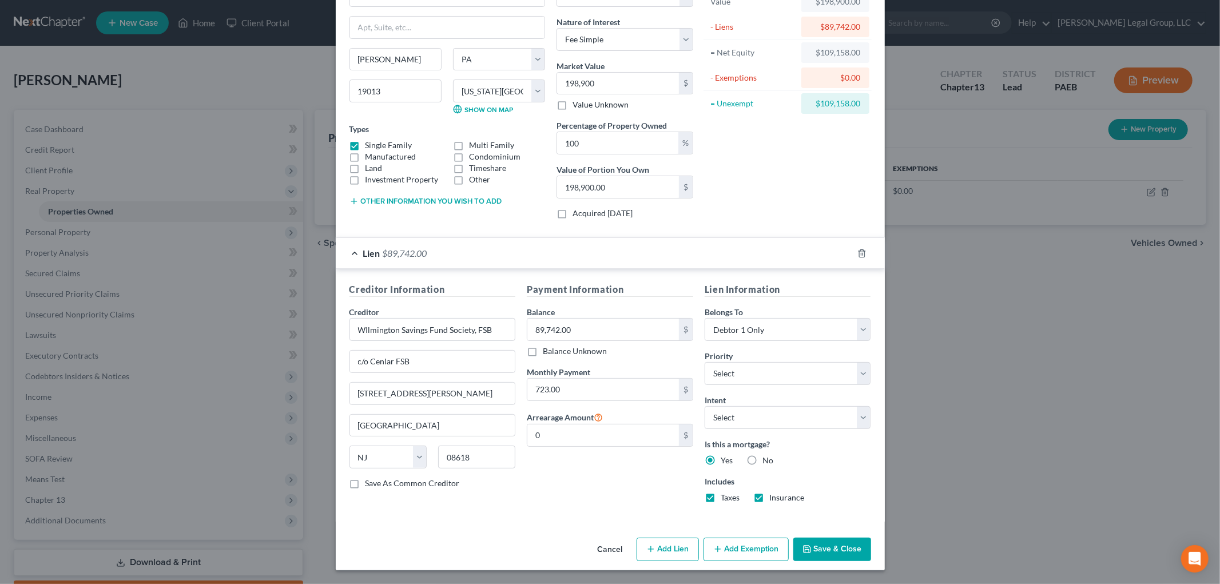
click at [809, 547] on button "Save & Close" at bounding box center [832, 550] width 78 height 24
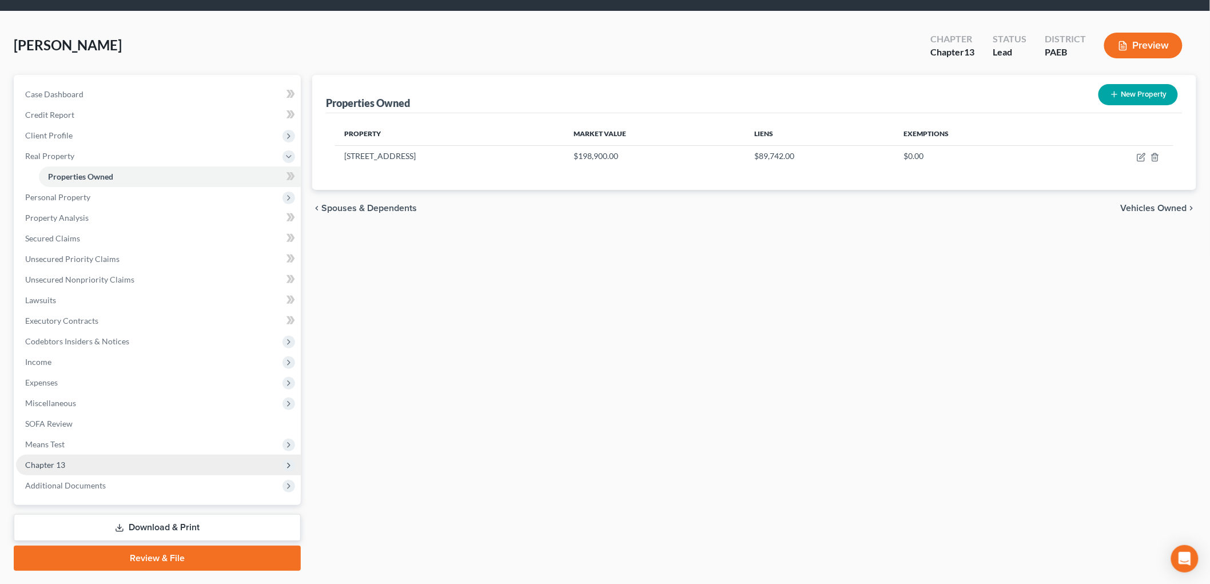
scroll to position [63, 0]
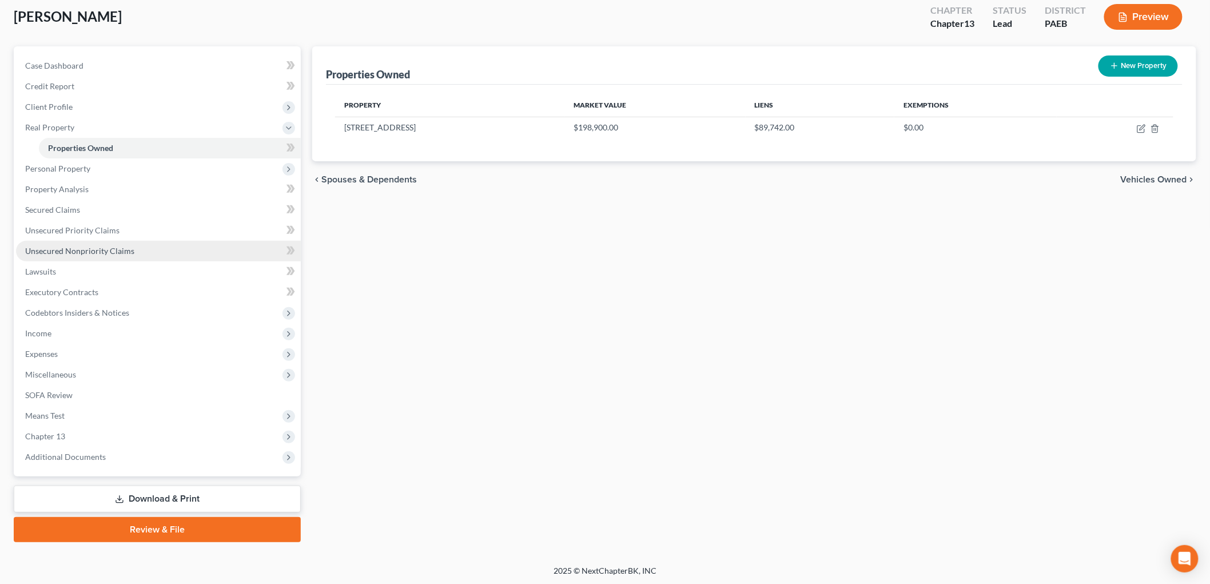
click at [107, 253] on span "Unsecured Nonpriority Claims" at bounding box center [79, 251] width 109 height 10
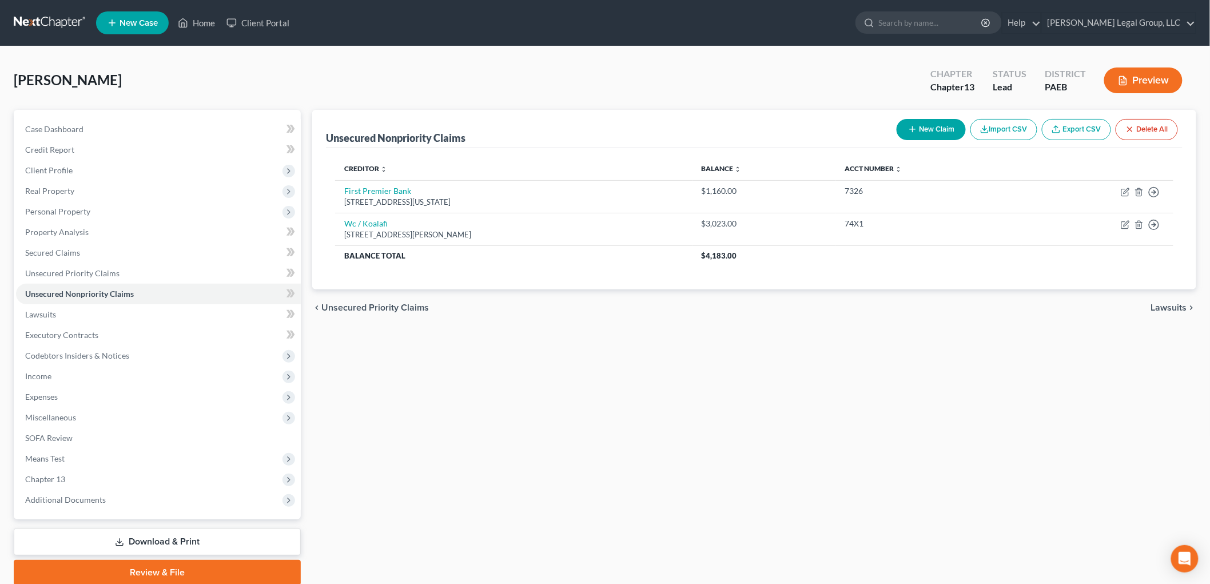
click at [942, 129] on button "New Claim" at bounding box center [931, 129] width 69 height 21
select select "0"
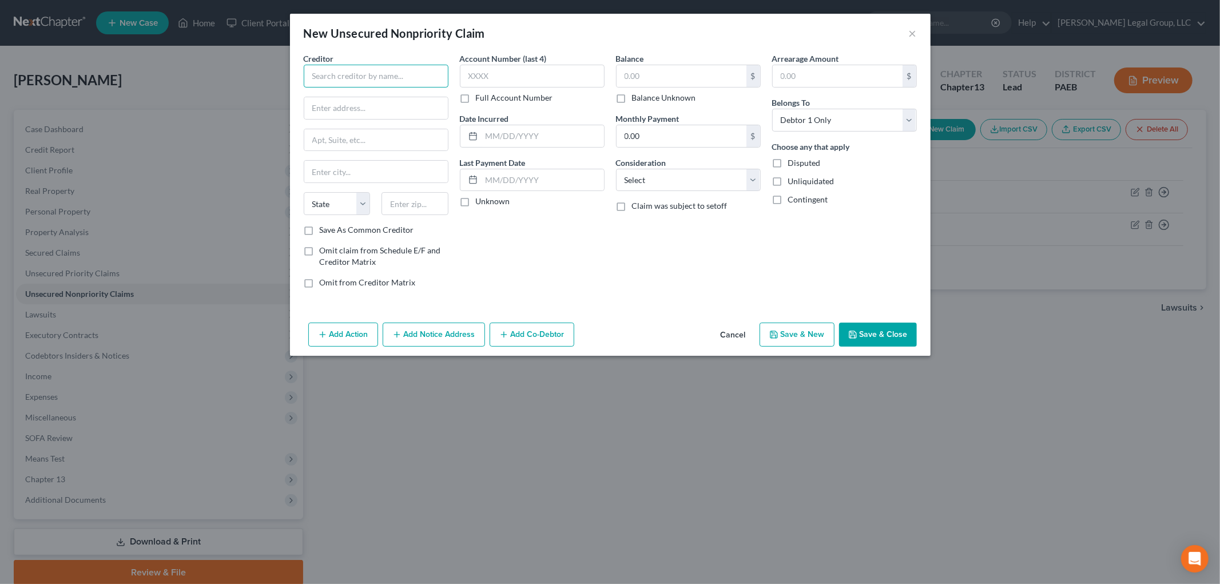
click at [413, 73] on input "text" at bounding box center [376, 76] width 145 height 23
type input "Chester Water Authority"
drag, startPoint x: 408, startPoint y: 73, endPoint x: 264, endPoint y: 50, distance: 145.4
click at [194, 76] on div "New Unsecured Nonpriority Claim × Creditor * Chester Water Authority State AL A…" at bounding box center [610, 292] width 1220 height 584
click at [391, 113] on input "text" at bounding box center [376, 108] width 144 height 22
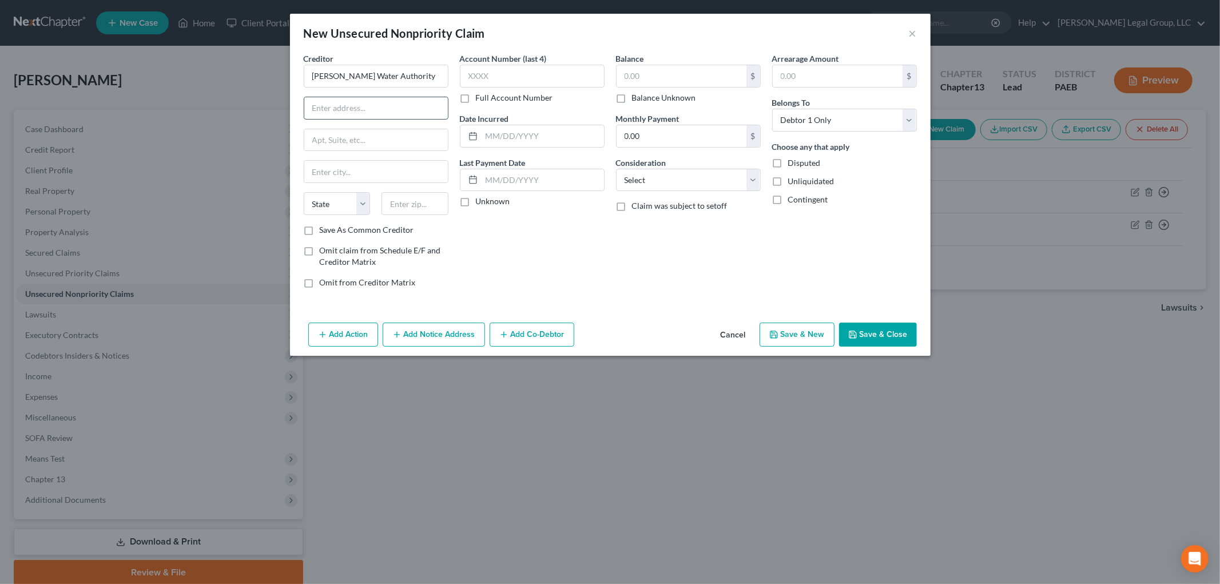
paste input "415 Welsh S"
type input "415 Welsh St"
click at [426, 202] on input "text" at bounding box center [414, 203] width 67 height 23
type input "19013"
type input "Chester"
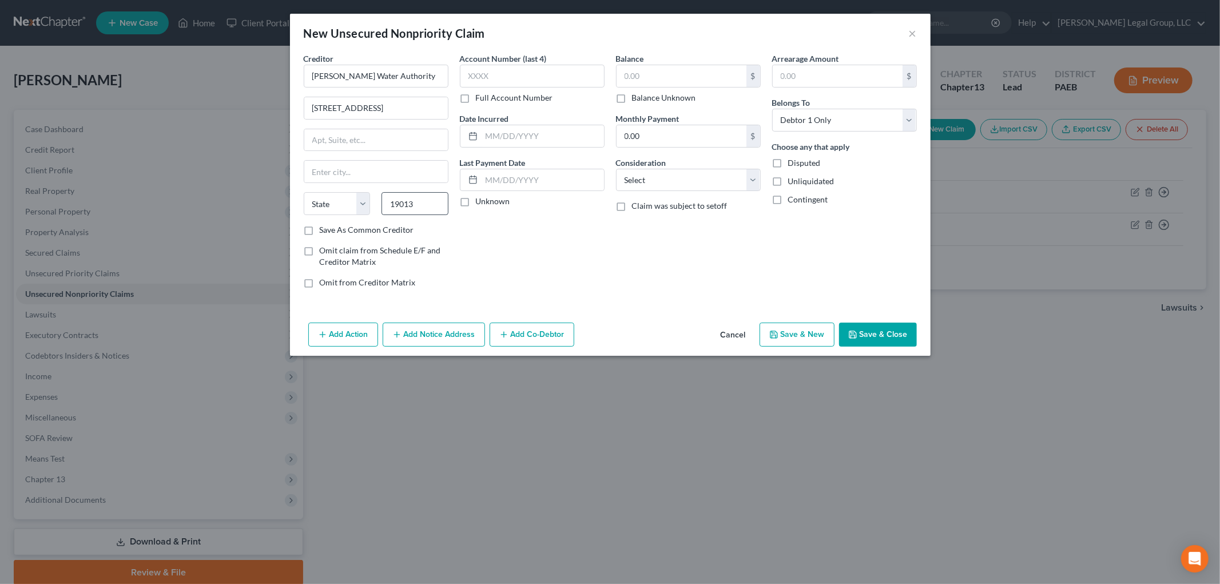
select select "39"
click at [685, 82] on input "text" at bounding box center [681, 76] width 130 height 22
type input "2,000"
click at [723, 176] on select "Select Cable / Satellite Services Collection Agency Credit Card Debt Debt Couns…" at bounding box center [688, 180] width 145 height 23
select select "20"
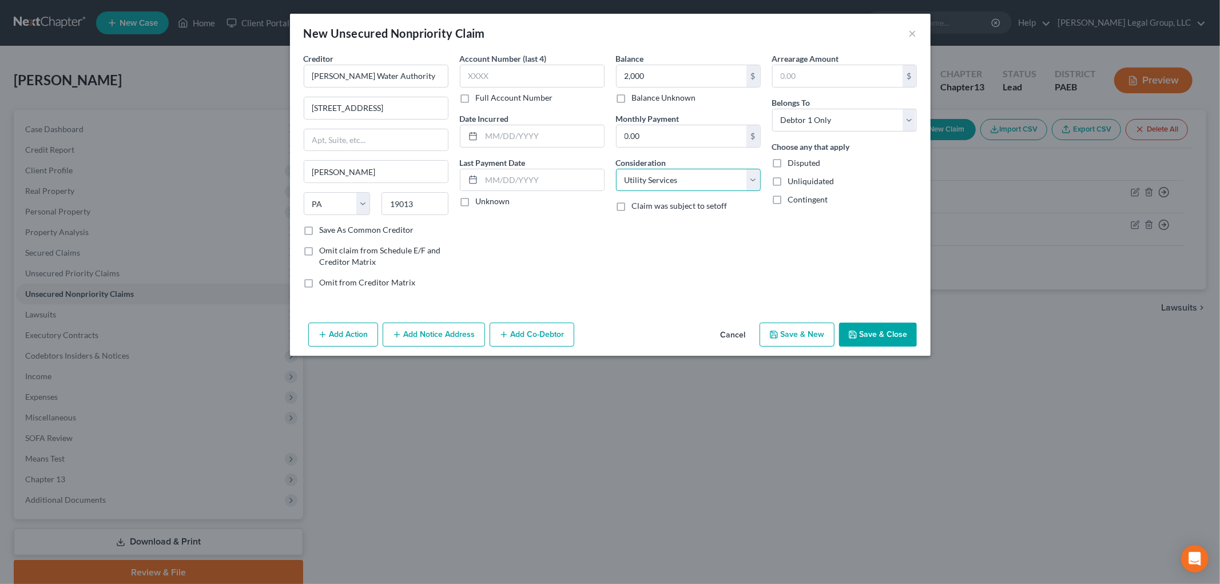
click at [616, 169] on select "Select Cable / Satellite Services Collection Agency Credit Card Debt Debt Couns…" at bounding box center [688, 180] width 145 height 23
click at [881, 332] on button "Save & Close" at bounding box center [878, 335] width 78 height 24
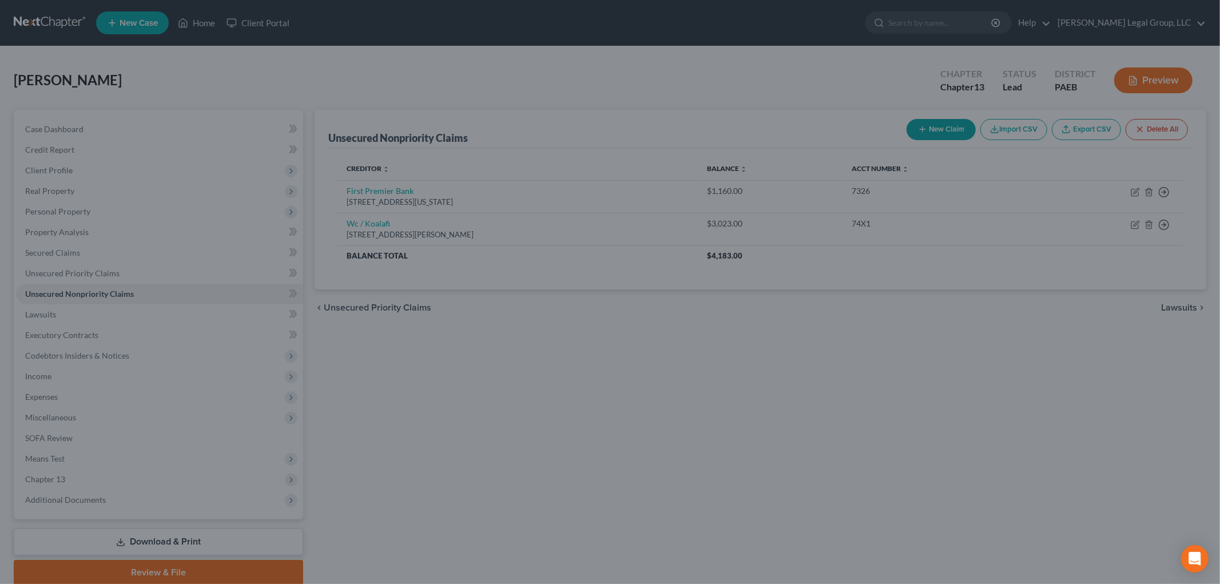
type input "2,000.00"
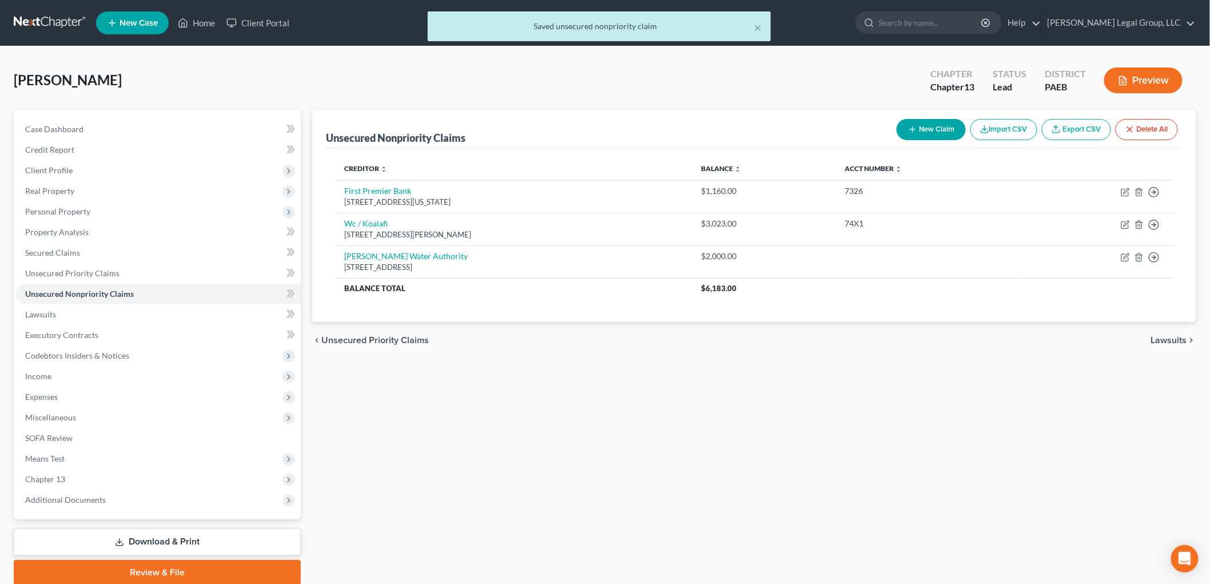
click at [940, 126] on button "New Claim" at bounding box center [931, 129] width 69 height 21
select select "0"
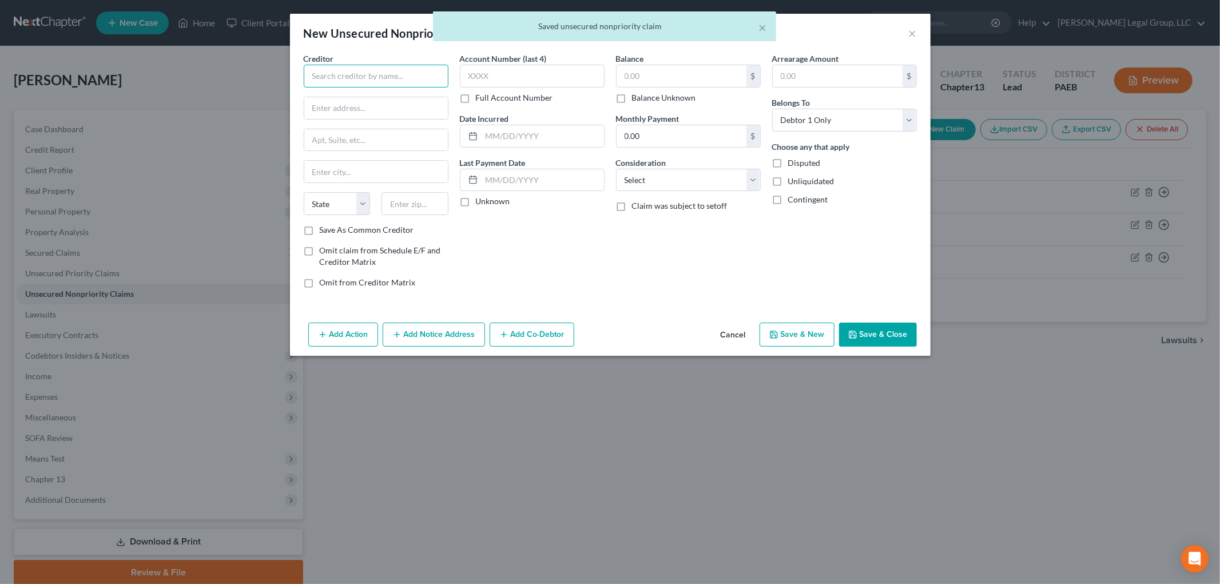
click at [401, 84] on input "text" at bounding box center [376, 76] width 145 height 23
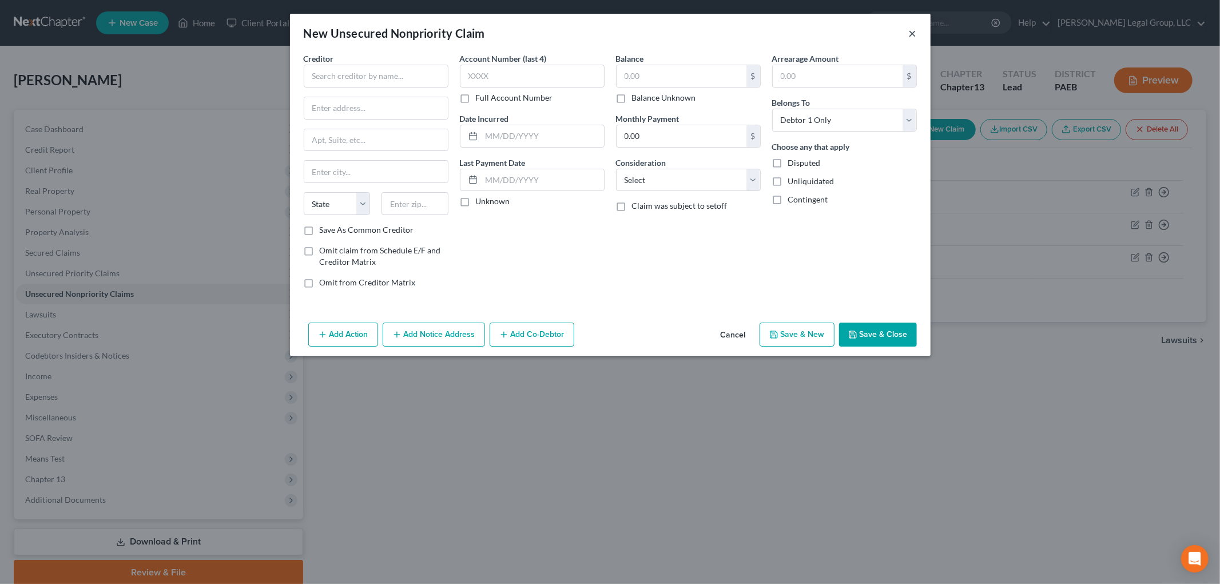
click at [910, 29] on button "×" at bounding box center [913, 33] width 8 height 14
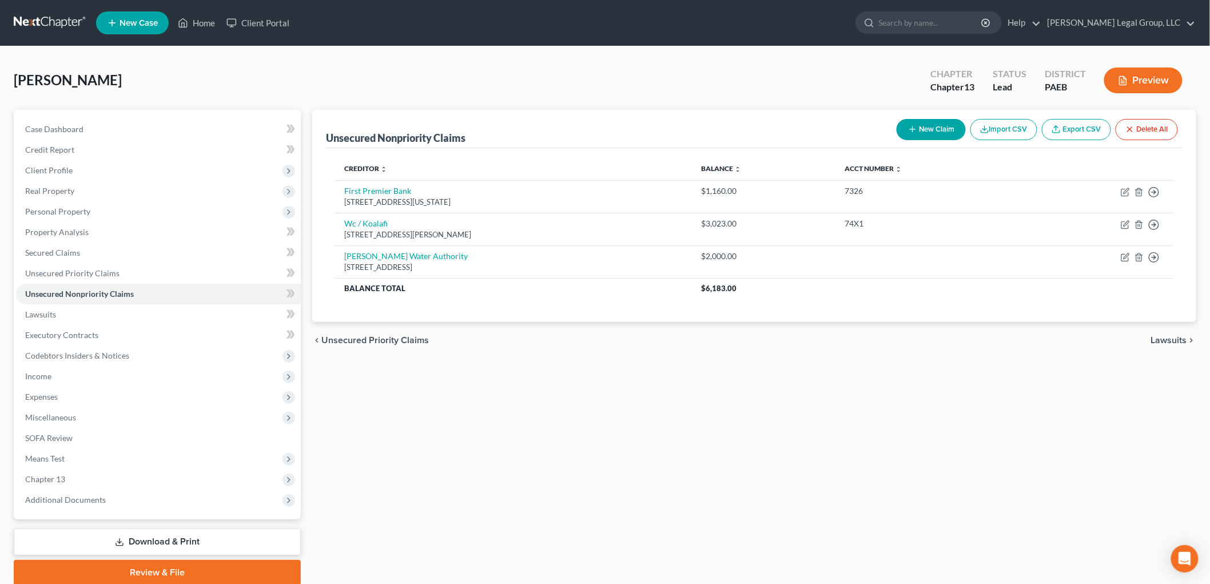
click at [920, 127] on button "New Claim" at bounding box center [931, 129] width 69 height 21
select select "0"
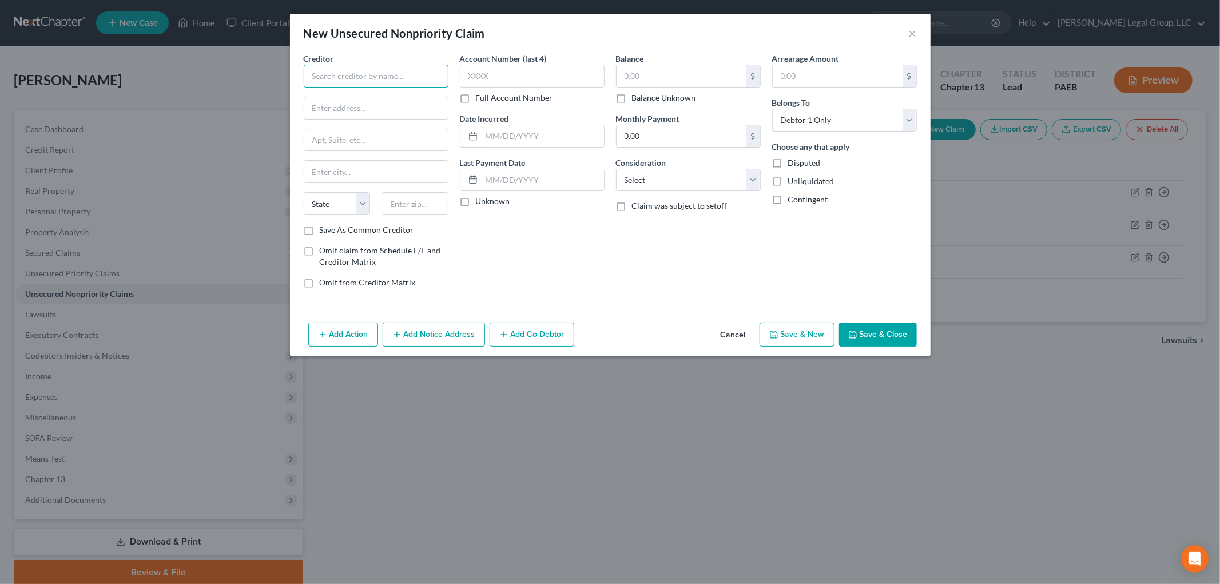
click at [422, 79] on input "text" at bounding box center [376, 76] width 145 height 23
drag, startPoint x: 421, startPoint y: 77, endPoint x: 245, endPoint y: 71, distance: 176.2
click at [245, 71] on div "New Unsecured Nonpriority Claim × Creditor * Delcora State AL AK AR AZ CA CO CT…" at bounding box center [610, 292] width 1220 height 584
type input "Delcora"
click at [391, 106] on input "text" at bounding box center [376, 108] width 144 height 22
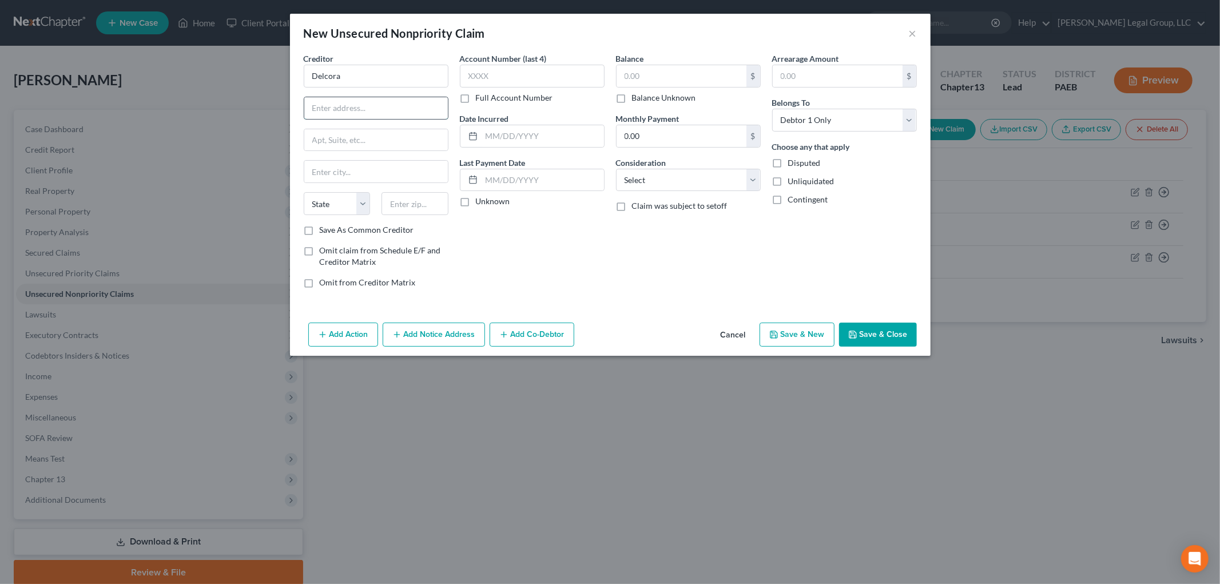
paste input "100 E 5th St"
type input "100 E 5th St"
click at [402, 206] on input "text" at bounding box center [414, 203] width 67 height 23
type input "19013"
type input "Chester"
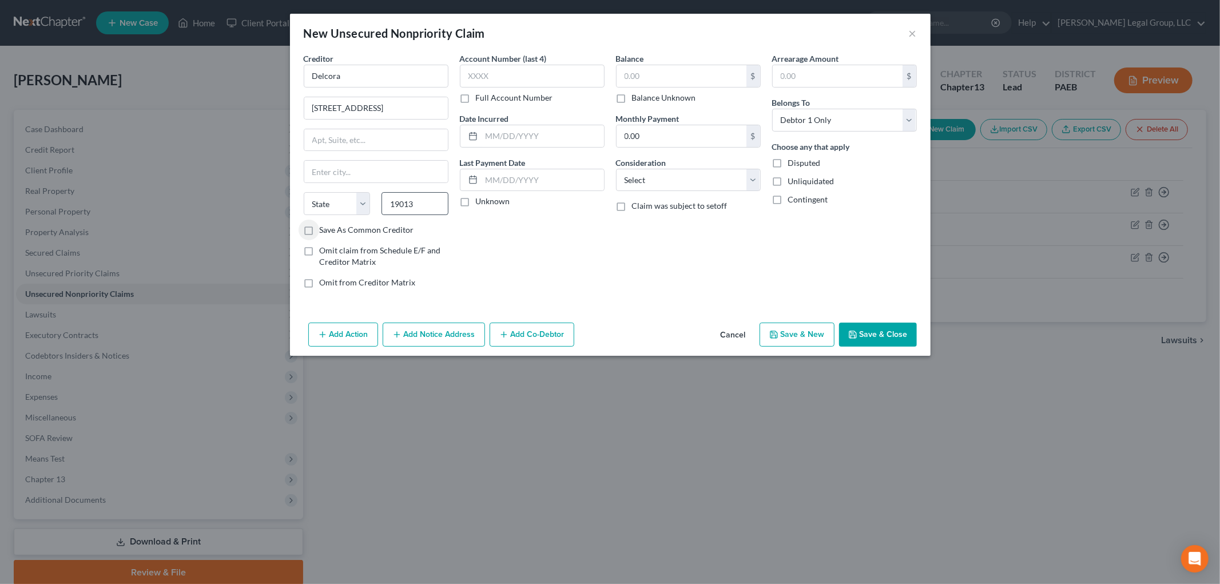
select select "39"
click at [694, 65] on input "text" at bounding box center [681, 76] width 130 height 22
type input "1,000"
click at [711, 174] on select "Select Cable / Satellite Services Collection Agency Credit Card Debt Debt Couns…" at bounding box center [688, 180] width 145 height 23
select select "20"
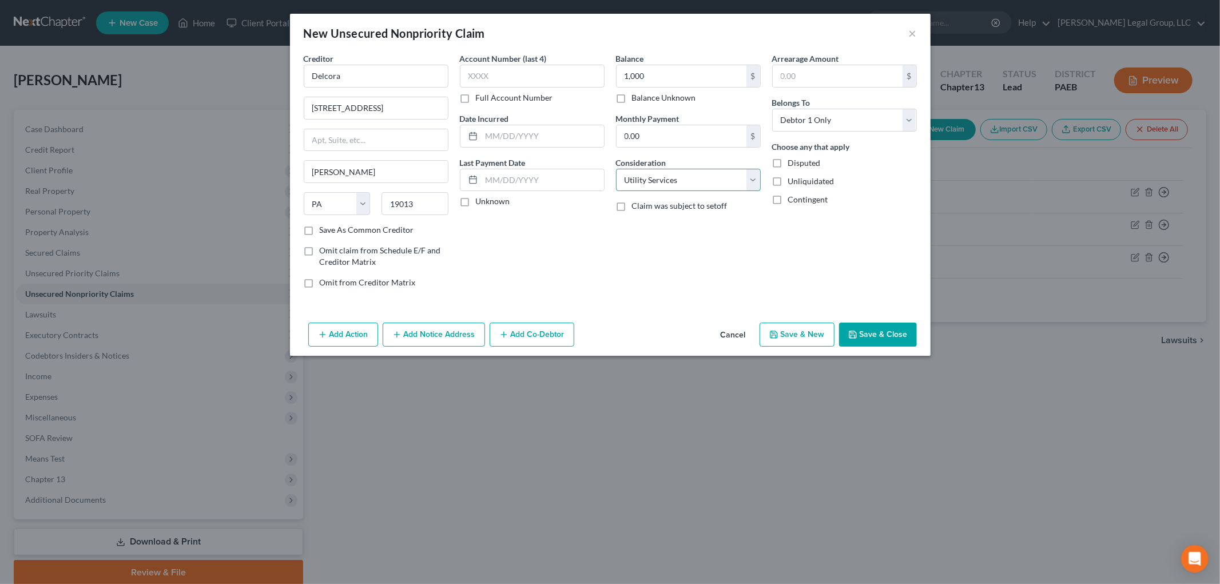
click at [616, 169] on select "Select Cable / Satellite Services Collection Agency Credit Card Debt Debt Couns…" at bounding box center [688, 180] width 145 height 23
click at [884, 333] on button "Save & Close" at bounding box center [878, 335] width 78 height 24
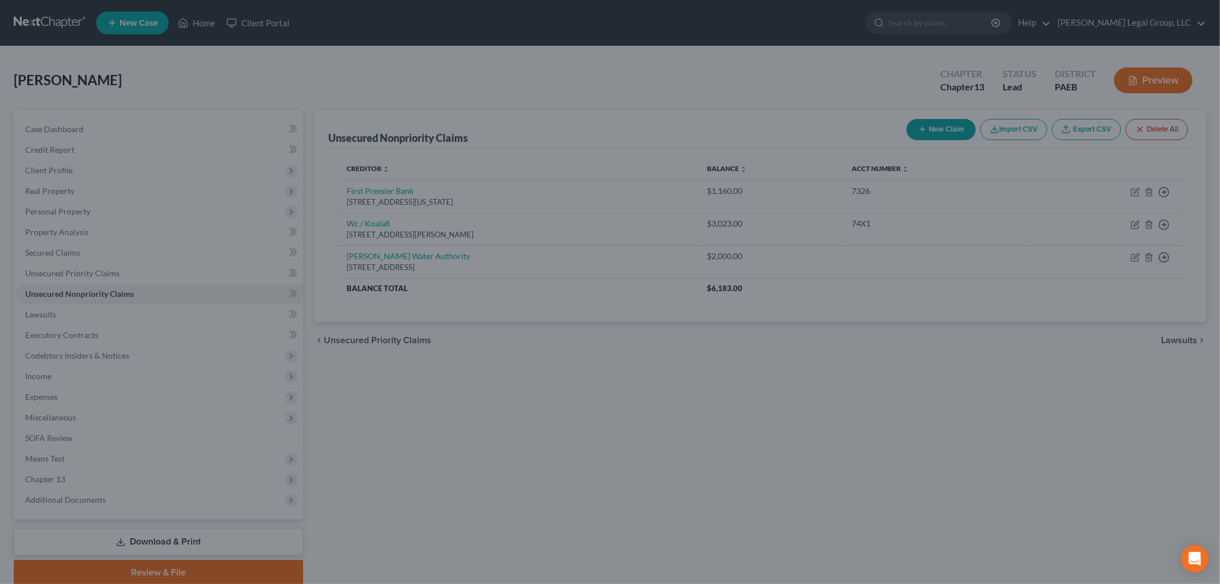
type input "1,000.00"
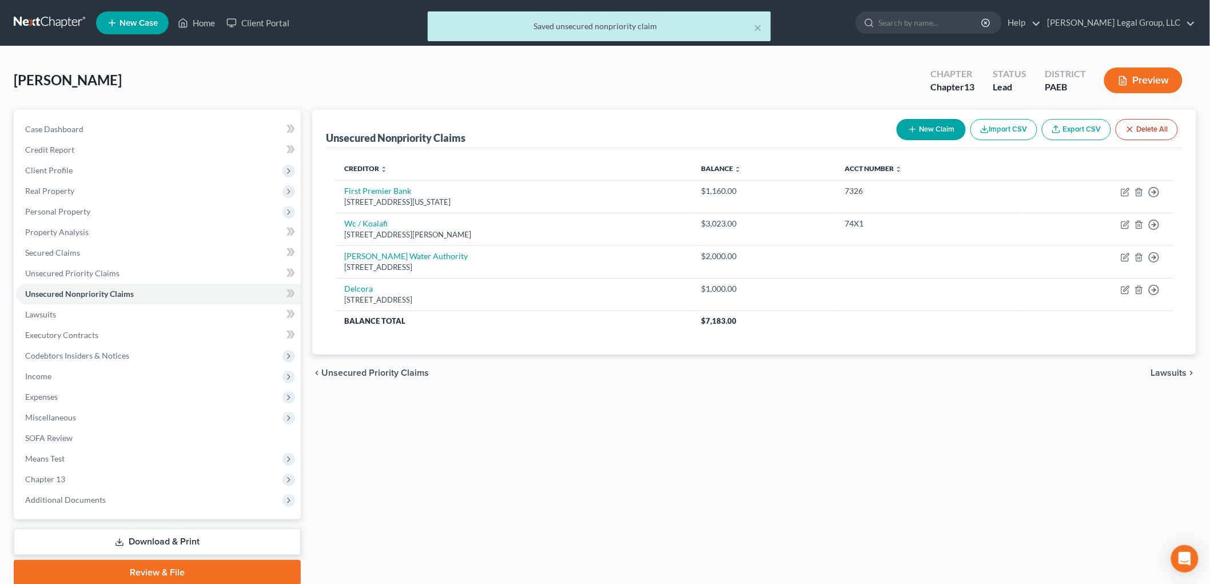
click at [926, 122] on button "New Claim" at bounding box center [931, 129] width 69 height 21
select select "0"
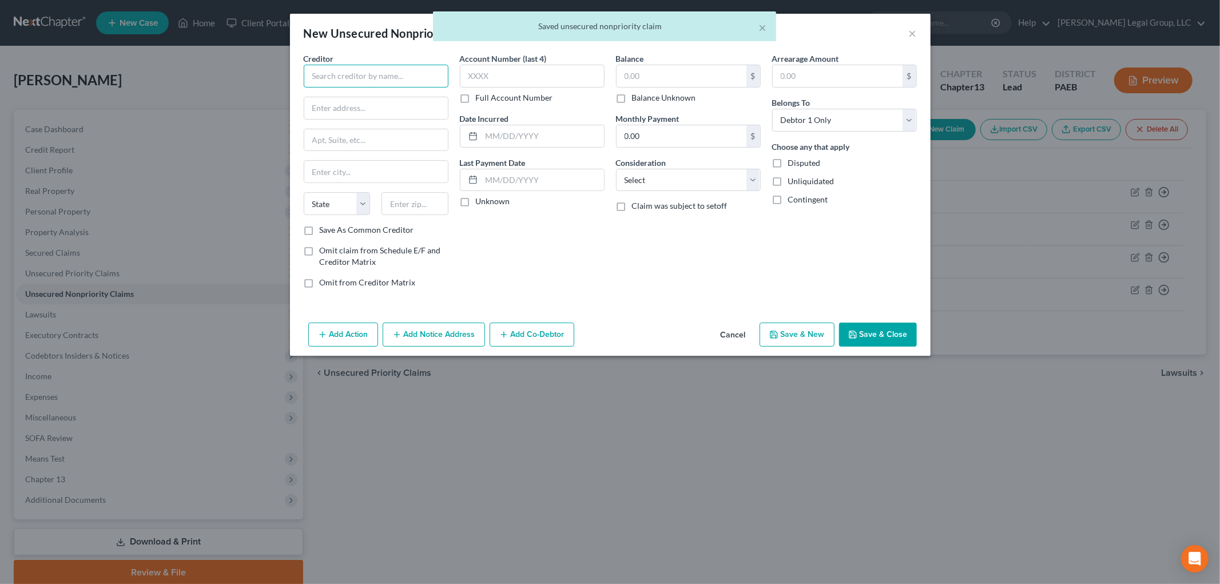
click at [396, 82] on input "text" at bounding box center [376, 76] width 145 height 23
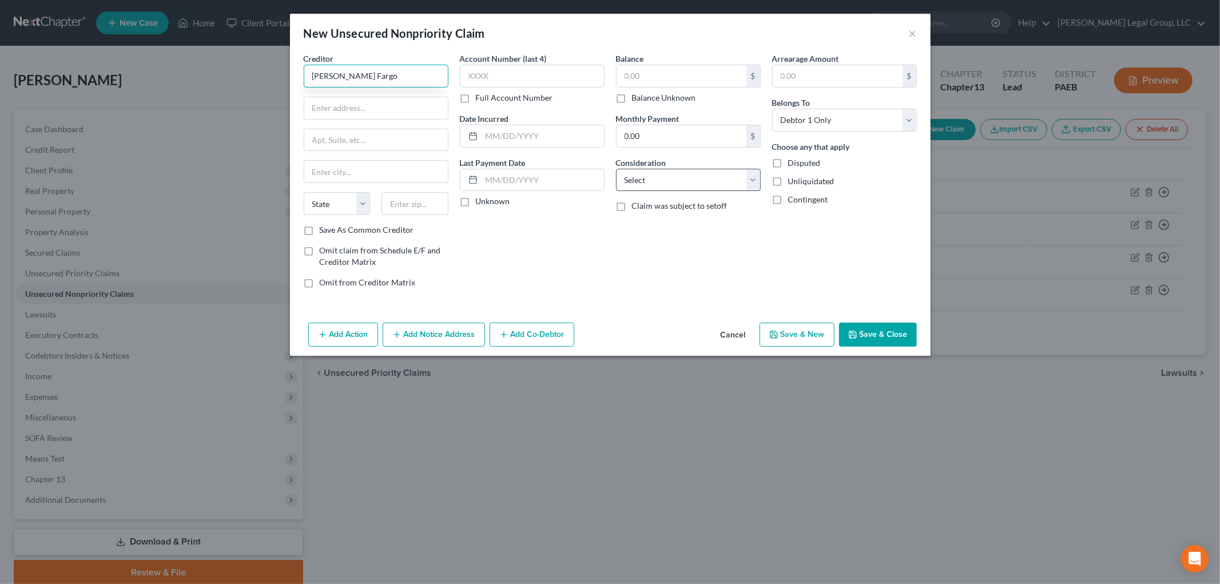
type input "Wells Fargo"
click at [685, 180] on select "Select Cable / Satellite Services Collection Agency Credit Card Debt Debt Couns…" at bounding box center [688, 180] width 145 height 23
select select "15"
click at [616, 169] on select "Select Cable / Satellite Services Collection Agency Credit Card Debt Debt Couns…" at bounding box center [688, 180] width 145 height 23
click at [367, 103] on input "text" at bounding box center [376, 108] width 144 height 22
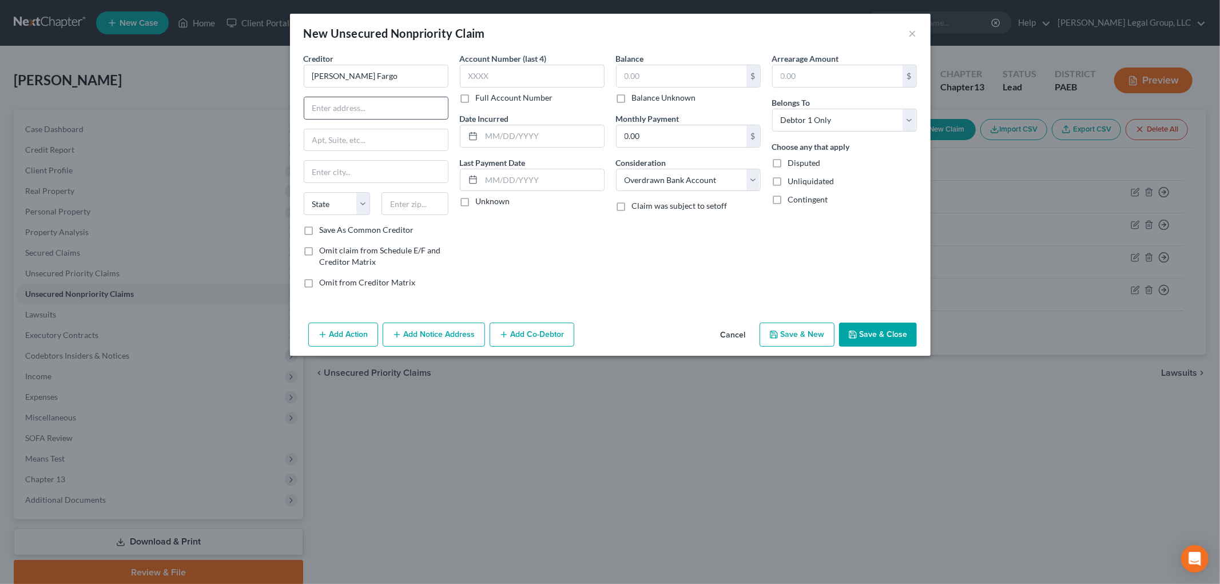
paste input "(420 Montgomery Street"
type input "(420 Montgomery Street"
click at [448, 209] on div at bounding box center [415, 203] width 78 height 23
click at [432, 208] on input "text" at bounding box center [414, 203] width 67 height 23
type input "94104"
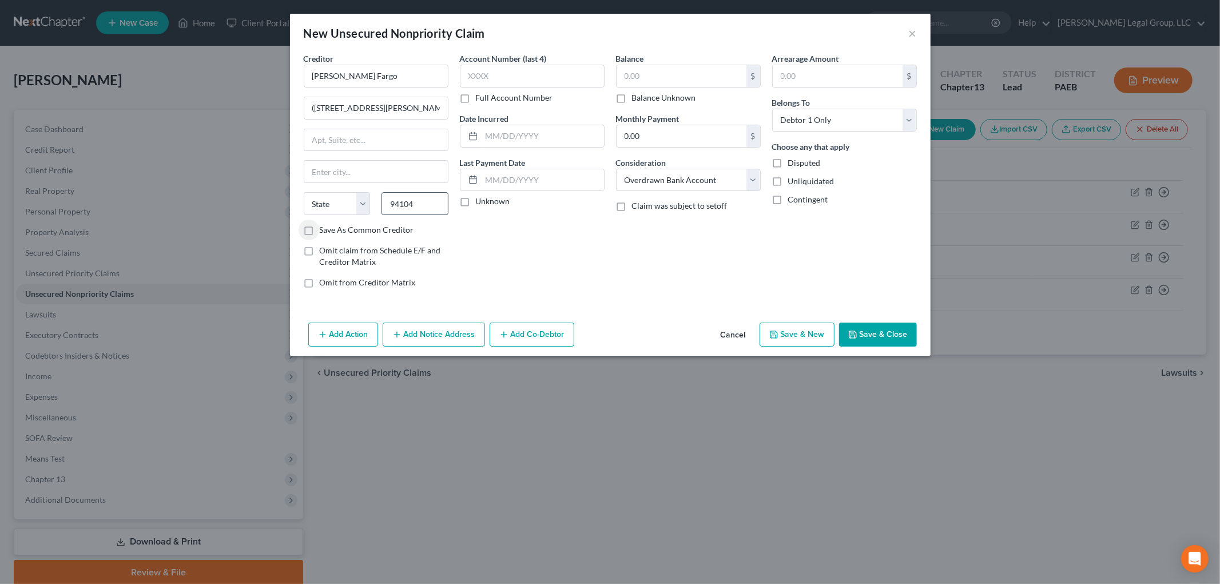
type input "San Francisco"
select select "4"
click at [660, 70] on input "text" at bounding box center [681, 76] width 130 height 22
click at [894, 341] on button "Save & Close" at bounding box center [878, 335] width 78 height 24
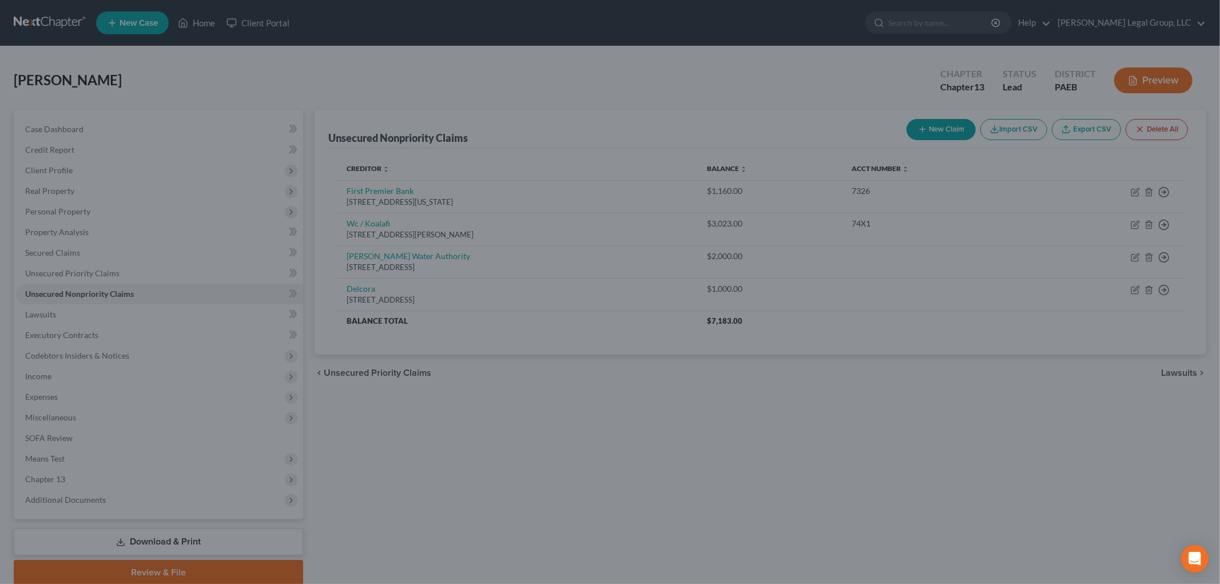
type input "700.00"
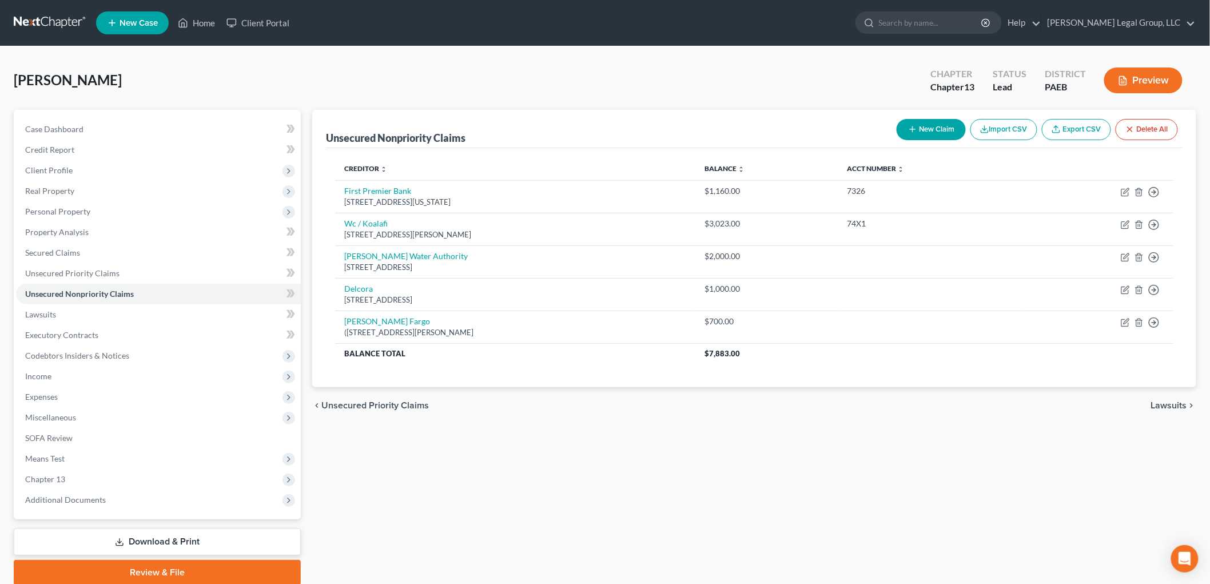
click at [178, 534] on link "Download & Print" at bounding box center [157, 541] width 287 height 27
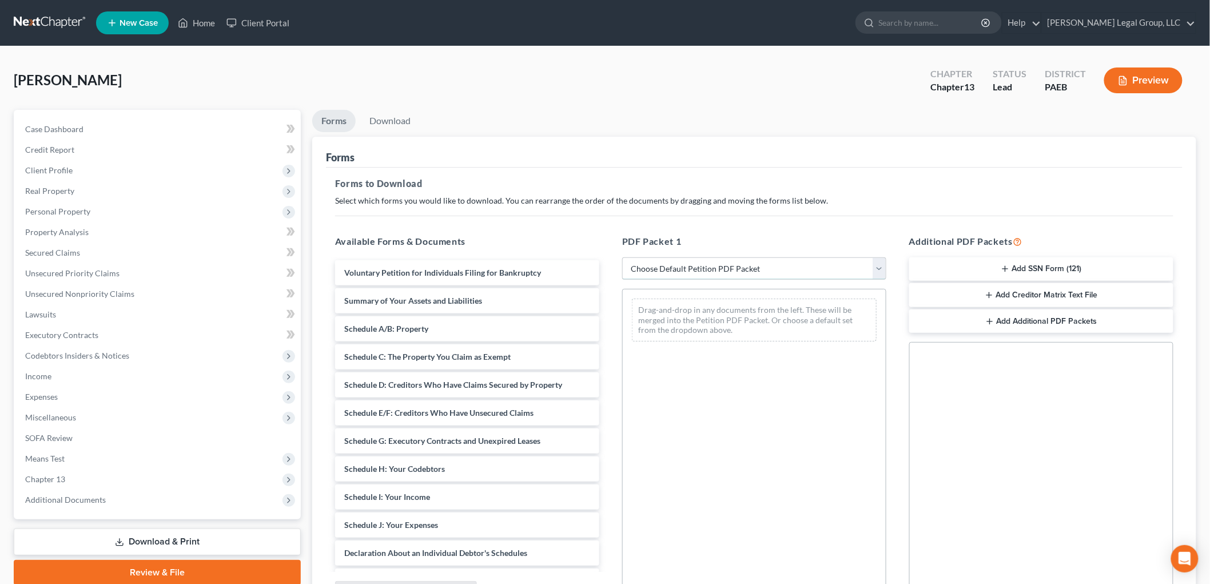
click at [710, 264] on select "Choose Default Petition PDF Packet Complete Bankruptcy Petition (all forms and …" at bounding box center [754, 268] width 264 height 23
click at [56, 413] on span "Miscellaneous" at bounding box center [50, 417] width 51 height 10
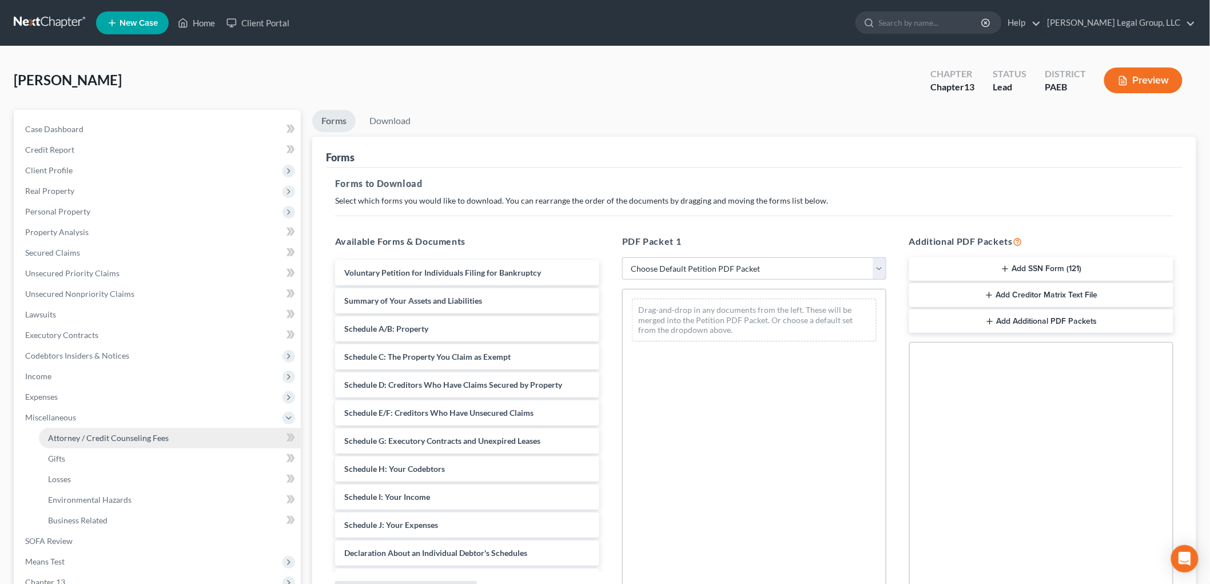
click at [120, 436] on span "Attorney / Credit Counseling Fees" at bounding box center [108, 438] width 121 height 10
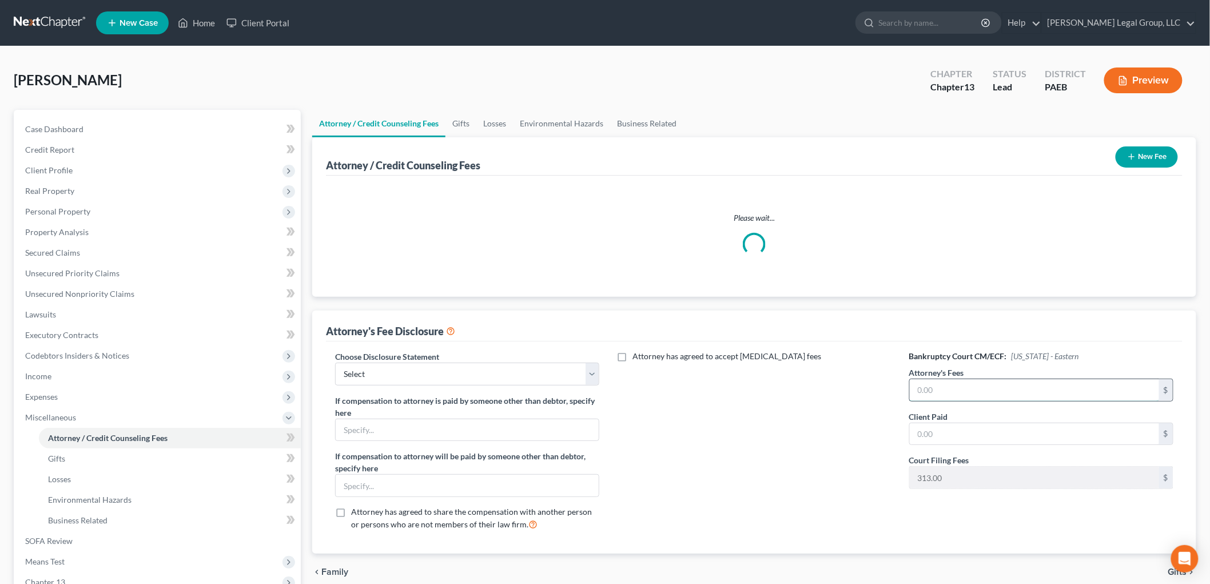
click at [948, 388] on div "Bankruptcy Court CM/ECF: Pennsylvania - Eastern Attorney's Fees $ Client Paid $…" at bounding box center [1041, 445] width 287 height 189
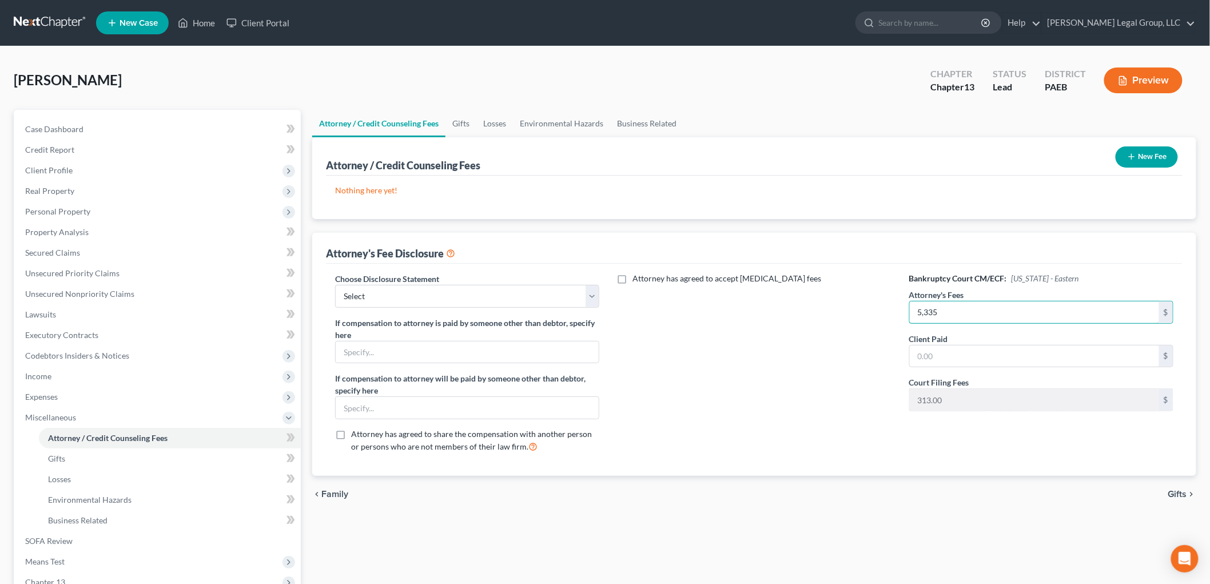
type input "5,335"
drag, startPoint x: 464, startPoint y: 291, endPoint x: 460, endPoint y: 300, distance: 10.7
click at [464, 291] on select "Select Chapter 7 Attorney Comp Chapter 13 Attorrney Comp" at bounding box center [467, 296] width 264 height 23
select select "1"
click at [335, 285] on select "Select Chapter 7 Attorney Comp Chapter 13 Attorrney Comp" at bounding box center [467, 296] width 264 height 23
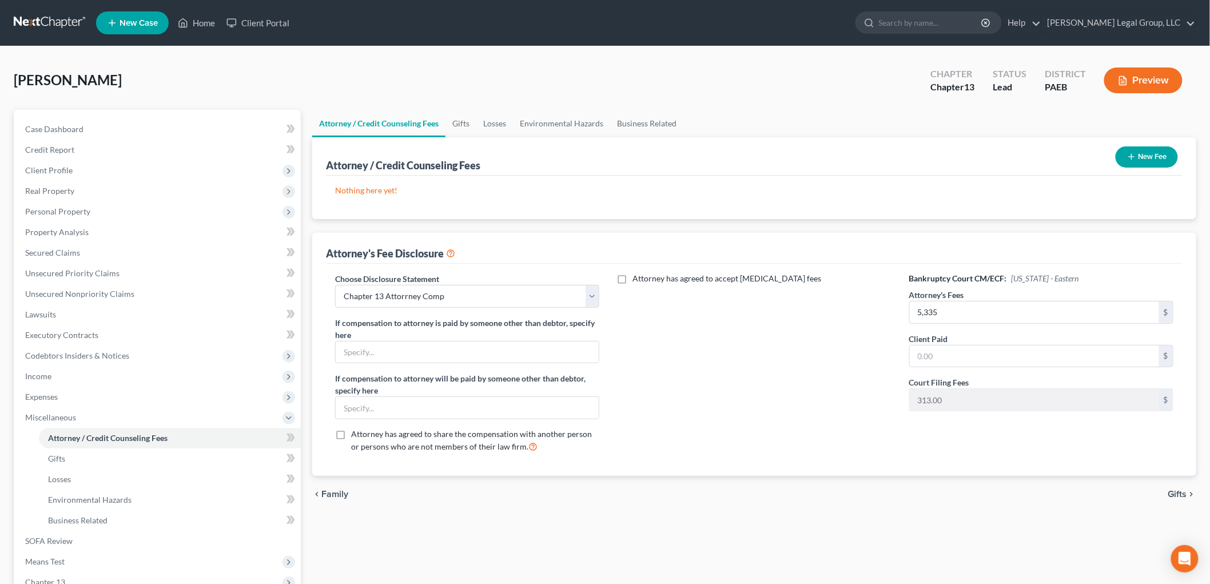
click at [1155, 153] on button "New Fee" at bounding box center [1147, 156] width 62 height 21
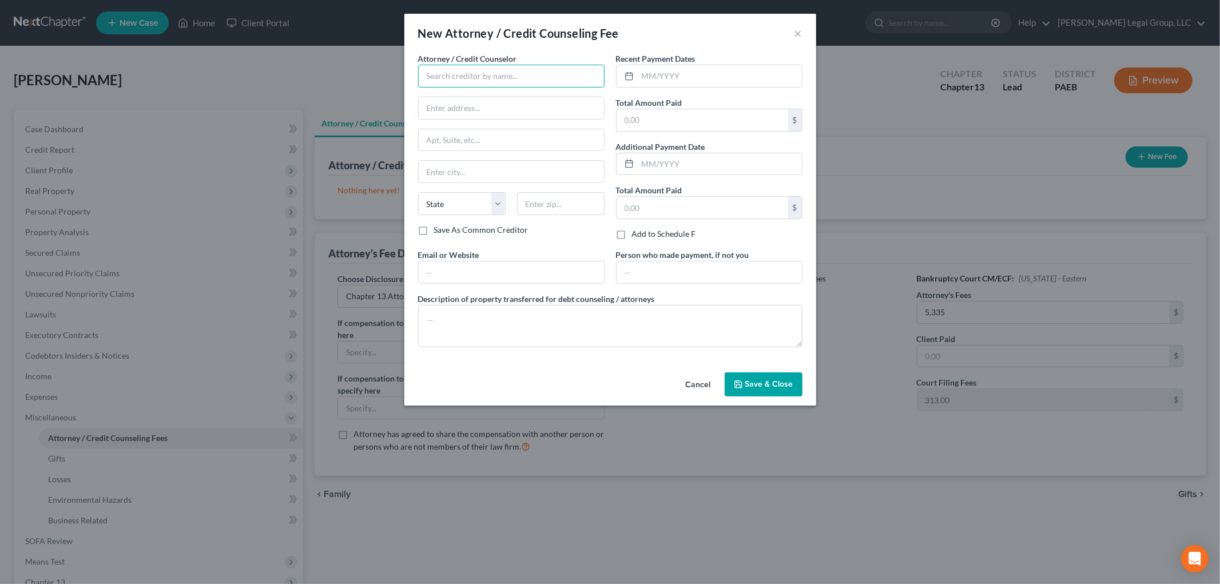
click at [464, 82] on input "text" at bounding box center [511, 76] width 186 height 23
click at [515, 97] on div "[PERSON_NAME] Legal Group, LLC" at bounding box center [489, 95] width 125 height 11
type input "[PERSON_NAME] Legal Group, LLC"
type input "1000 Maplewood Drive, Suite 202"
type input "Maple Shade"
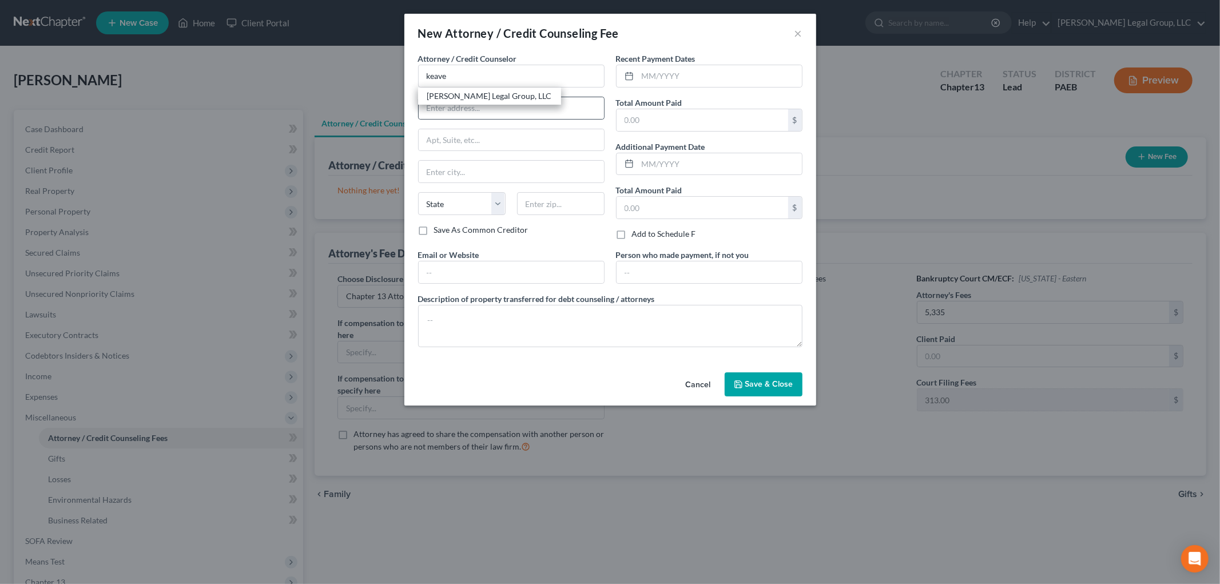
select select "33"
type input "08052-1931"
click at [706, 110] on input "text" at bounding box center [702, 120] width 172 height 22
type input "1,900"
click at [717, 77] on input "text" at bounding box center [720, 76] width 164 height 22
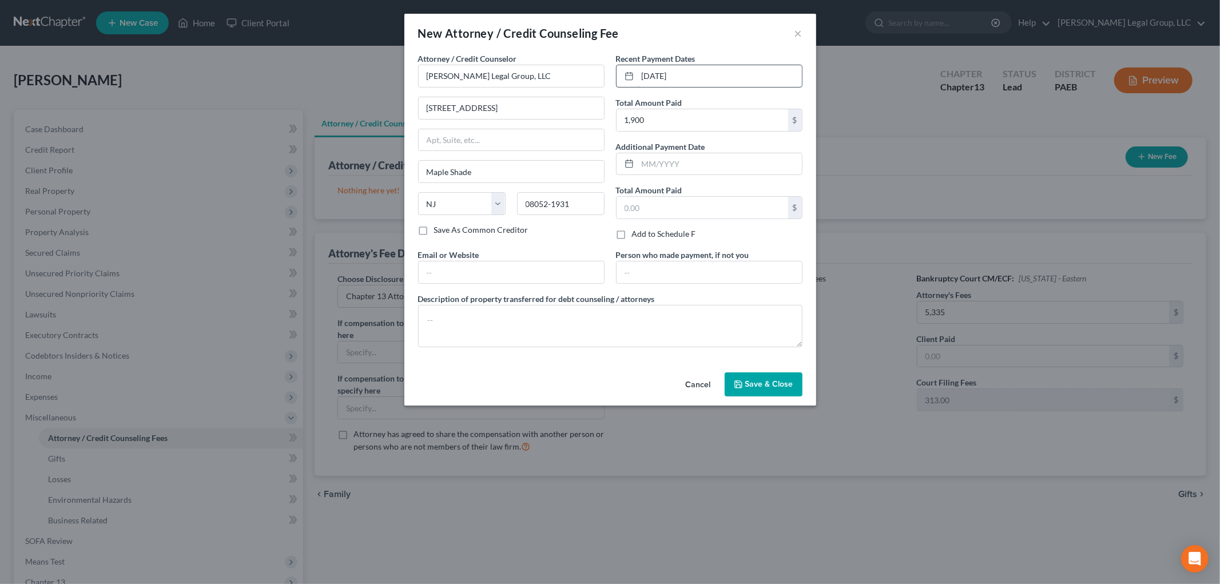
type input "09/18/2025"
click at [584, 316] on textarea at bounding box center [610, 326] width 384 height 42
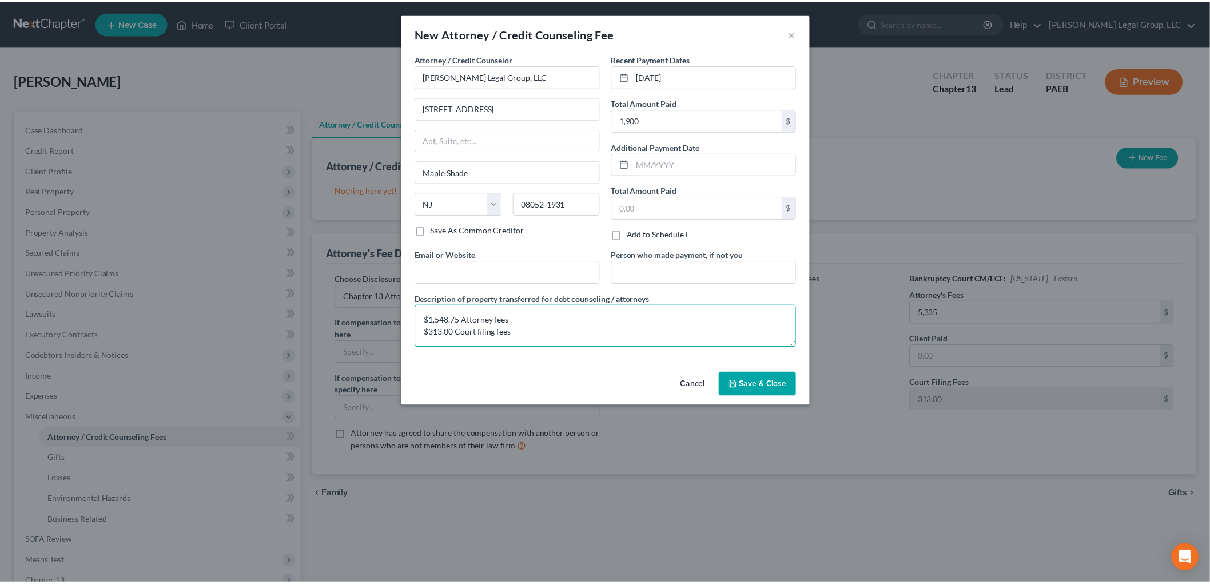
scroll to position [2, 0]
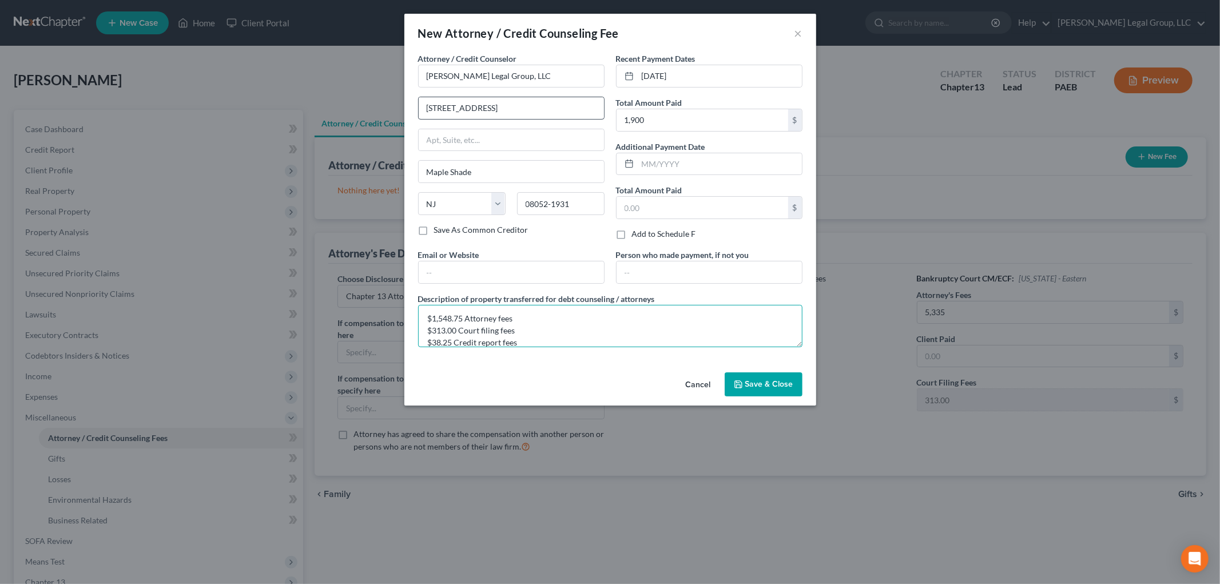
type textarea "$1,548.75 Attorney fees $313.00 Court filing fees $38.25 Credit report fees"
drag, startPoint x: 542, startPoint y: 104, endPoint x: 184, endPoint y: 65, distance: 359.5
click at [250, 92] on div "New Attorney / Credit Counseling Fee × Attorney / Credit Counselor * Keaveney L…" at bounding box center [610, 292] width 1220 height 584
type input "3747 Church Road, Suite 103"
type input "Suite 103"
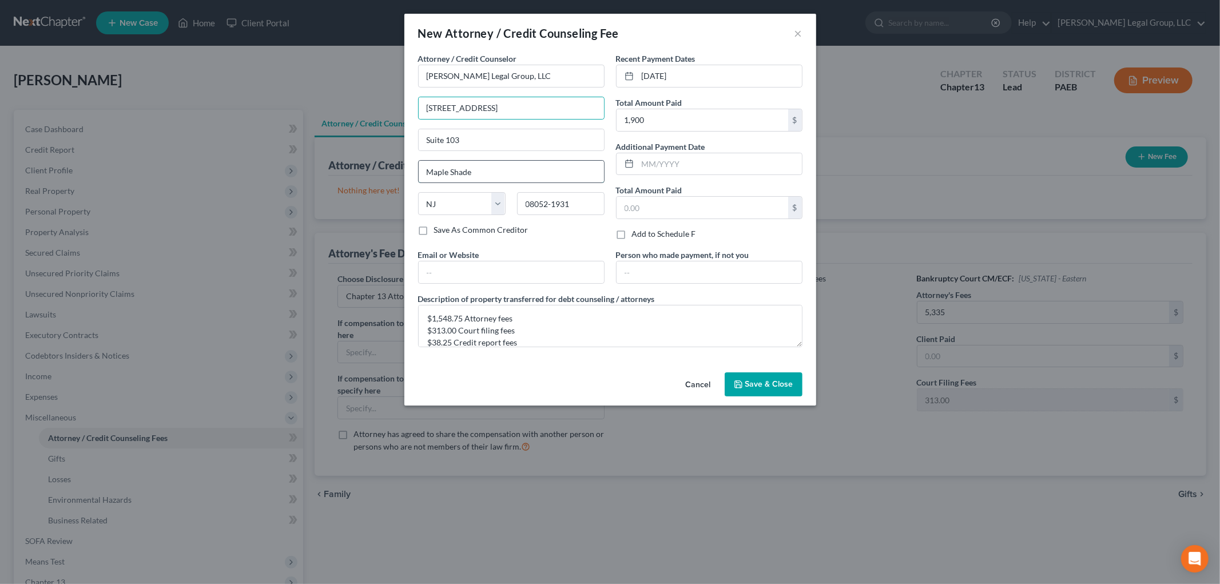
type input "Mount Laurel"
type input "08054"
click at [750, 374] on button "Save & Close" at bounding box center [764, 384] width 78 height 24
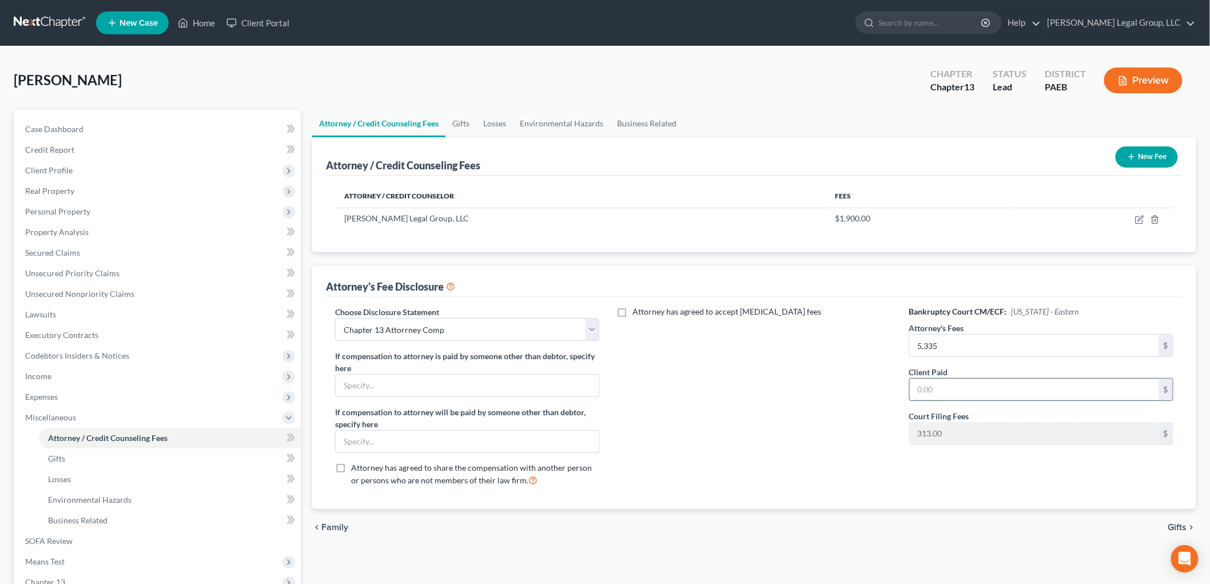
click at [1026, 395] on input "text" at bounding box center [1034, 390] width 249 height 22
type input "1,548.75"
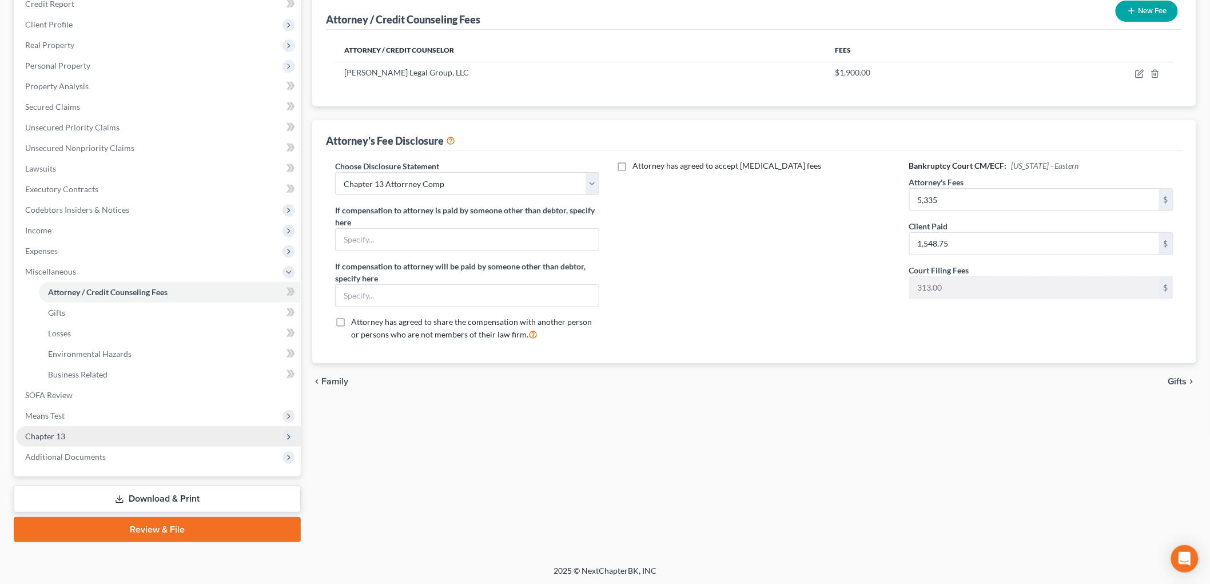
click at [53, 433] on span "Chapter 13" at bounding box center [45, 436] width 40 height 10
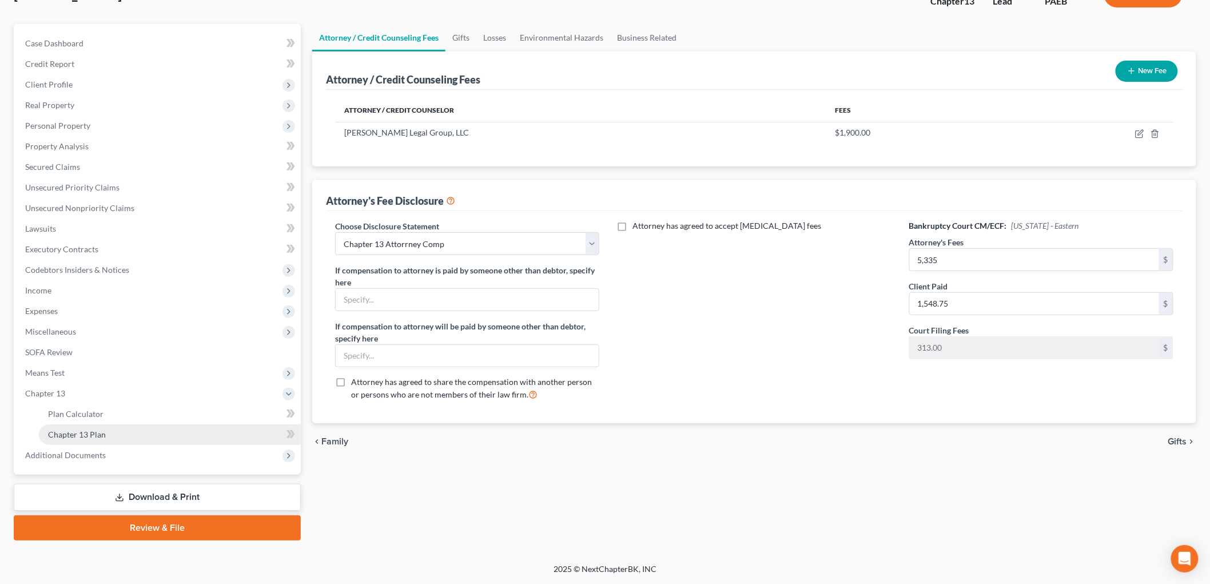
scroll to position [84, 0]
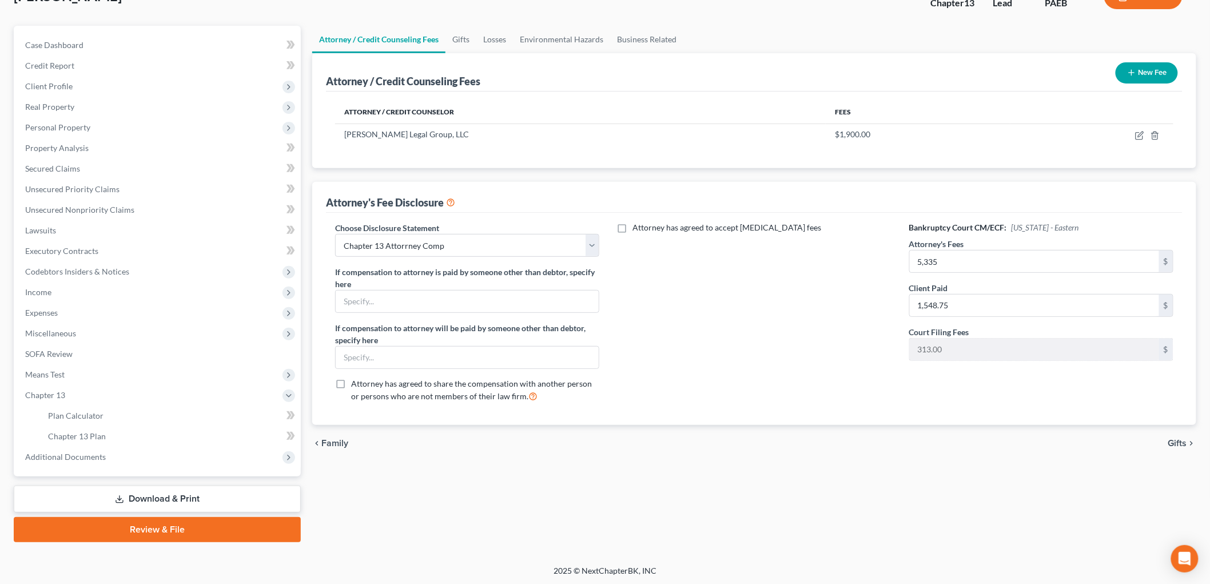
click at [170, 496] on link "Download & Print" at bounding box center [157, 499] width 287 height 27
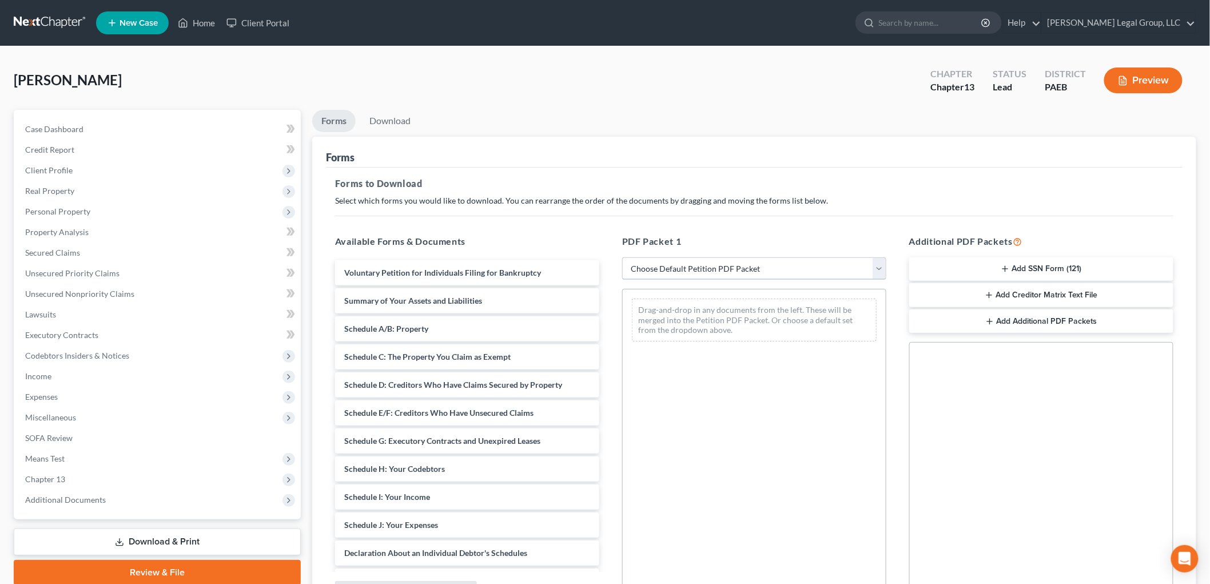
click at [700, 276] on select "Choose Default Petition PDF Packet Complete Bankruptcy Petition (all forms and …" at bounding box center [754, 268] width 264 height 23
select select "1"
click at [622, 257] on select "Choose Default Petition PDF Packet Complete Bankruptcy Petition (all forms and …" at bounding box center [754, 268] width 264 height 23
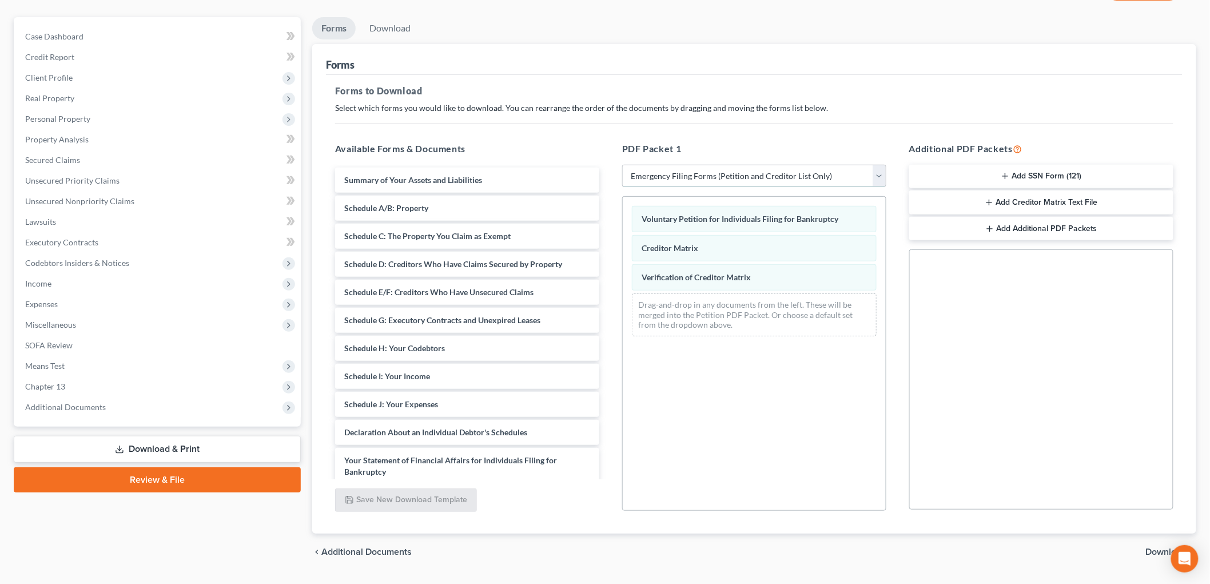
scroll to position [122, 0]
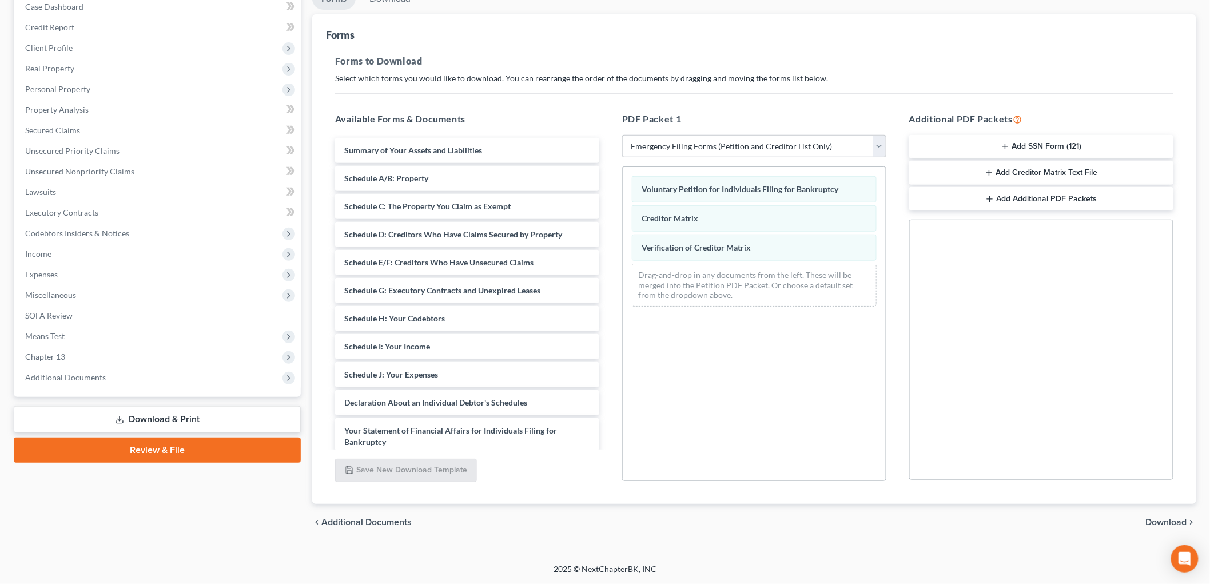
click at [1055, 152] on button "Add SSN Form (121)" at bounding box center [1041, 147] width 264 height 24
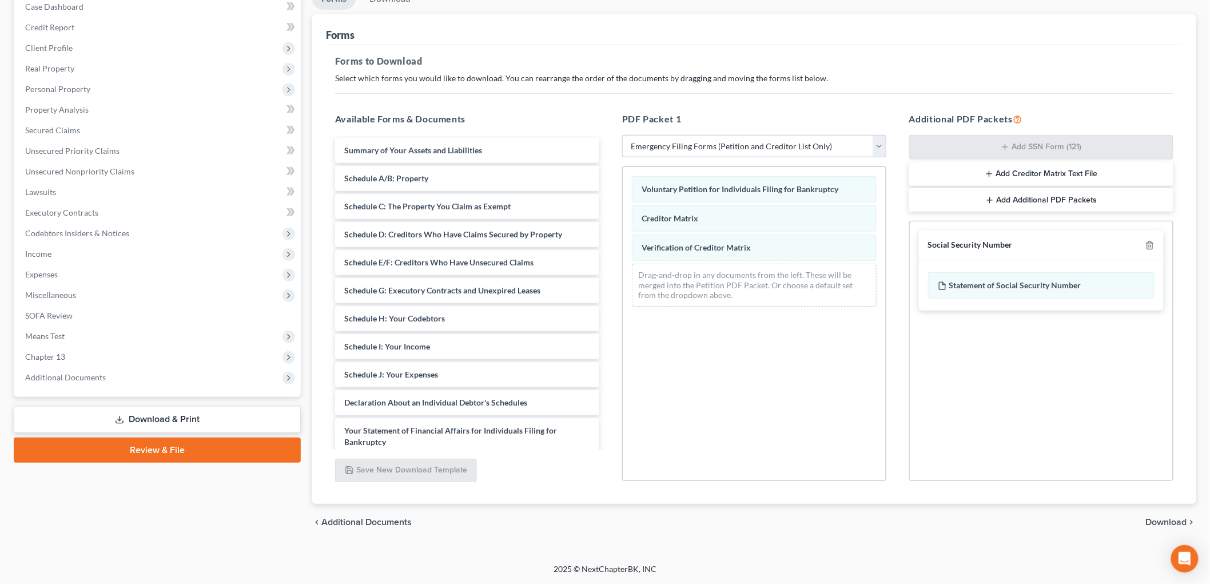
click at [1180, 518] on span "Download" at bounding box center [1166, 522] width 41 height 9
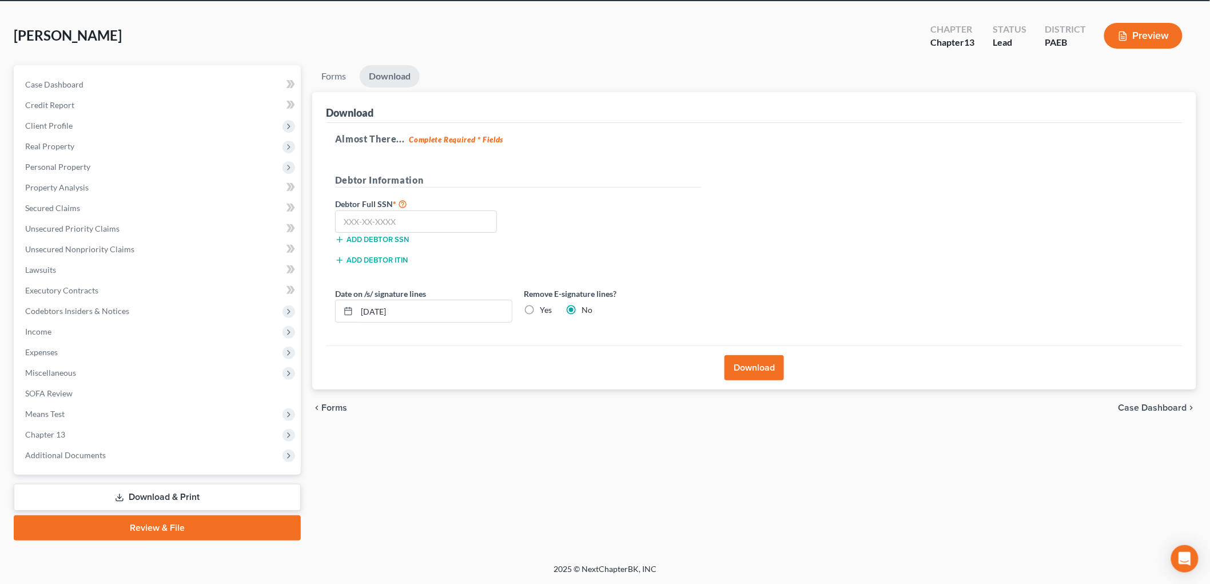
scroll to position [43, 0]
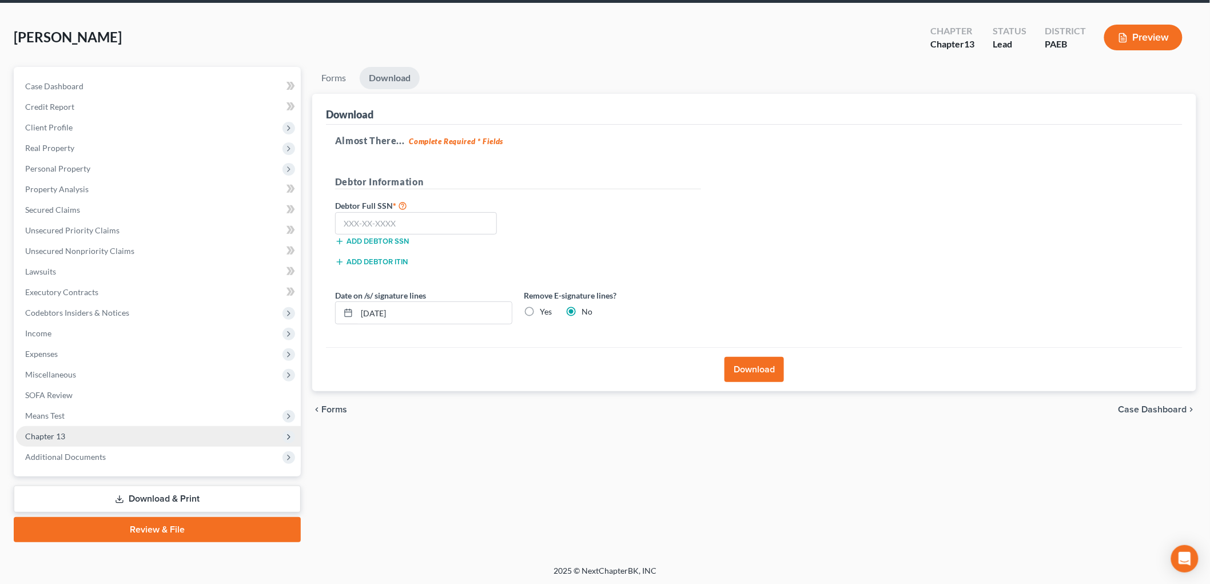
click at [90, 444] on span "Chapter 13" at bounding box center [158, 436] width 285 height 21
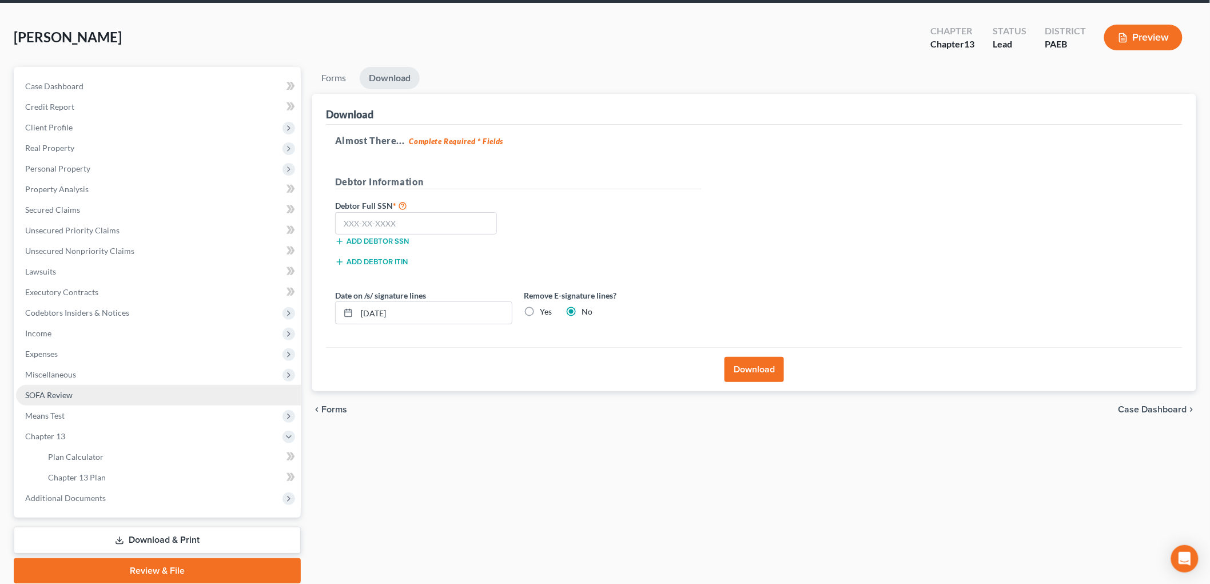
scroll to position [84, 0]
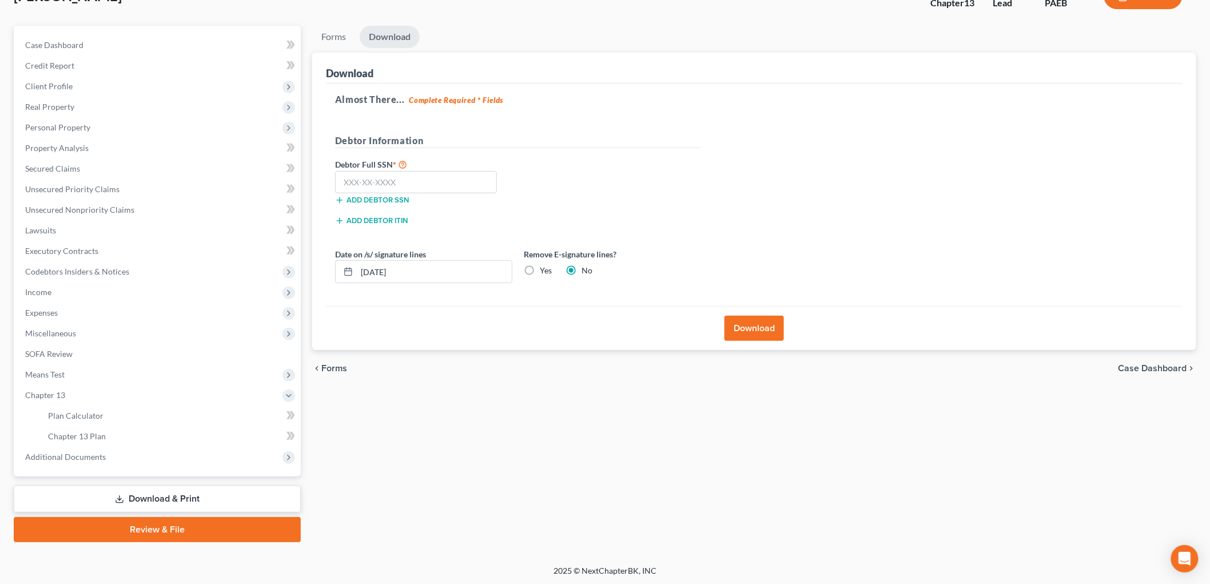
click at [165, 500] on link "Download & Print" at bounding box center [157, 499] width 287 height 27
click at [49, 138] on link "Property Analysis" at bounding box center [158, 148] width 285 height 21
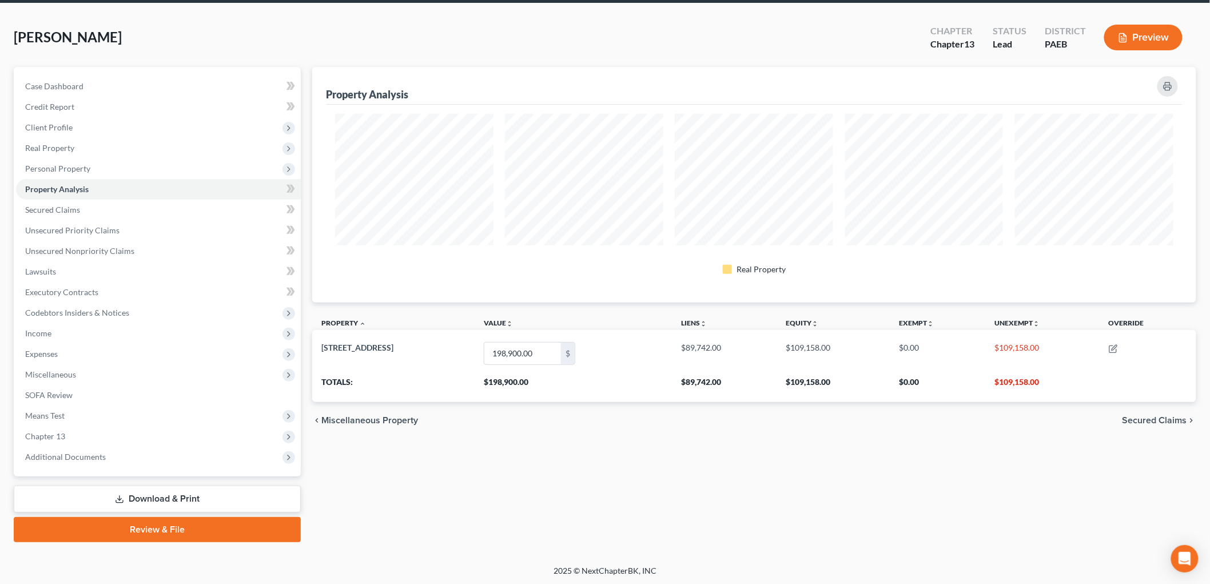
click at [202, 498] on link "Download & Print" at bounding box center [157, 499] width 287 height 27
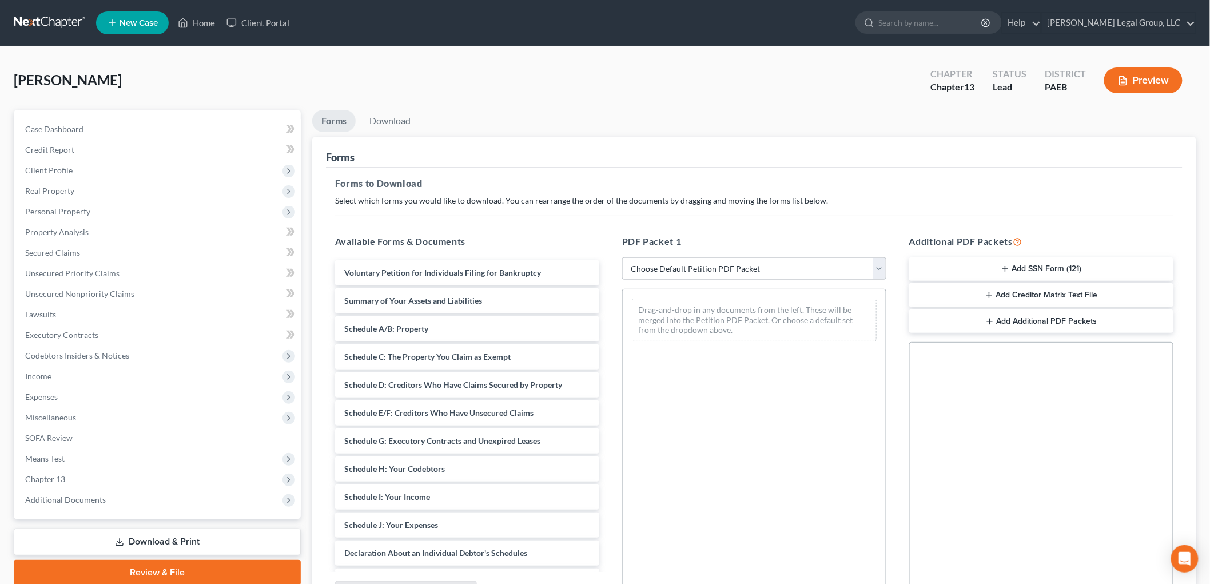
drag, startPoint x: 725, startPoint y: 264, endPoint x: 725, endPoint y: 278, distance: 14.3
click at [725, 264] on select "Choose Default Petition PDF Packet Complete Bankruptcy Petition (all forms and …" at bounding box center [754, 268] width 264 height 23
select select "1"
click at [622, 257] on select "Choose Default Petition PDF Packet Complete Bankruptcy Petition (all forms and …" at bounding box center [754, 268] width 264 height 23
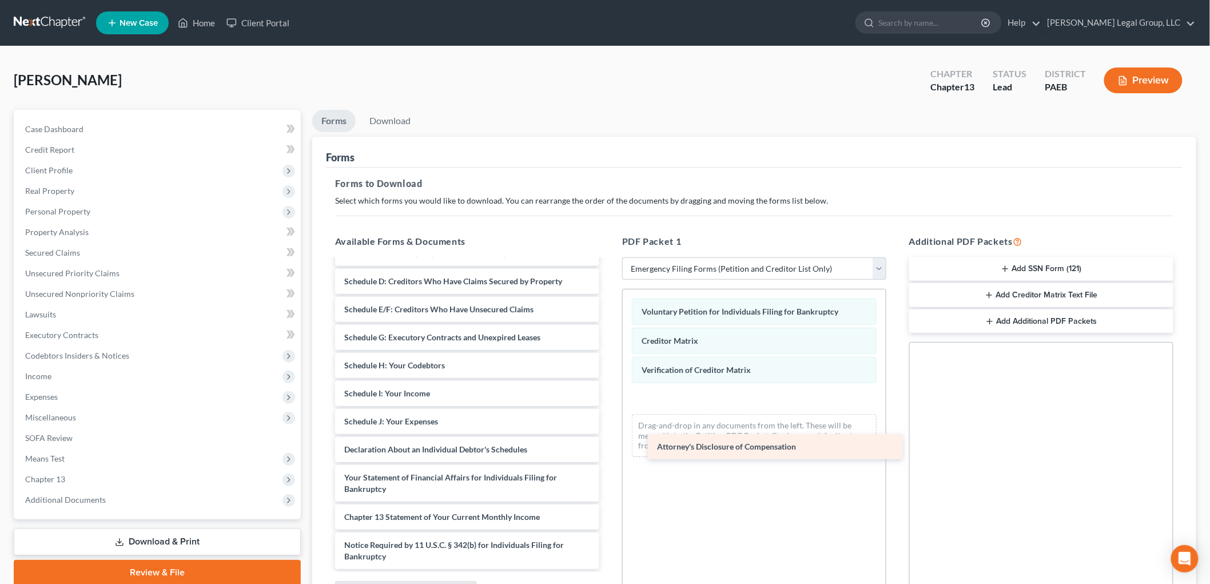
scroll to position [75, 0]
drag, startPoint x: 429, startPoint y: 559, endPoint x: 744, endPoint y: 448, distance: 333.5
click at [608, 448] on div "Attorney's Disclosure of Compensation Summary of Your Assets and Liabilities Sc…" at bounding box center [467, 377] width 283 height 384
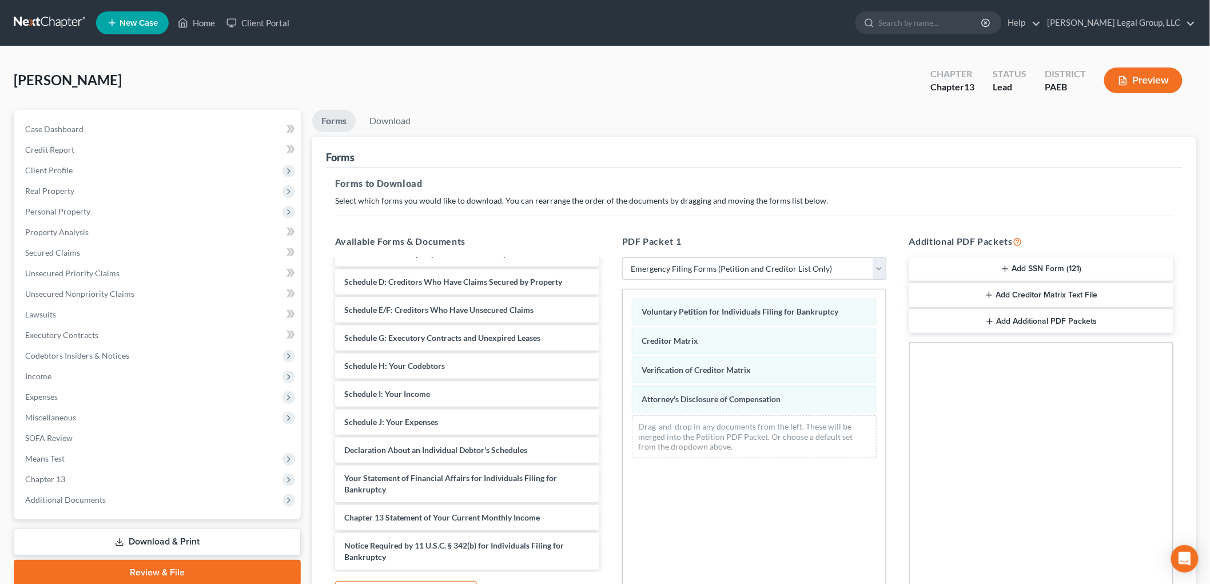
click at [1069, 265] on button "Add SSN Form (121)" at bounding box center [1041, 269] width 264 height 24
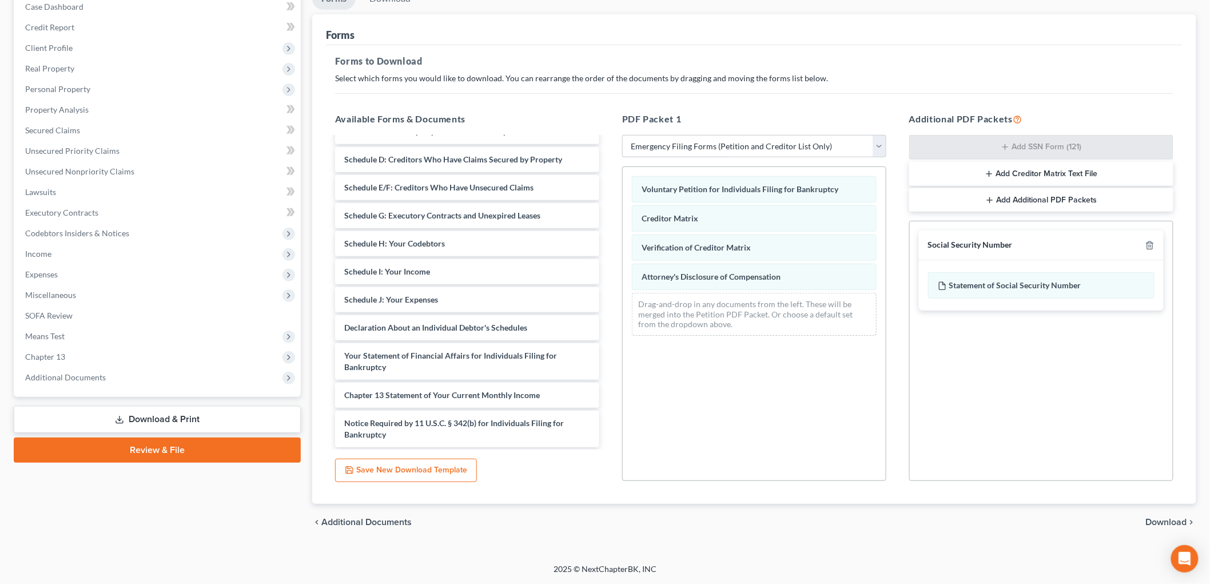
click at [1154, 522] on span "Download" at bounding box center [1166, 522] width 41 height 9
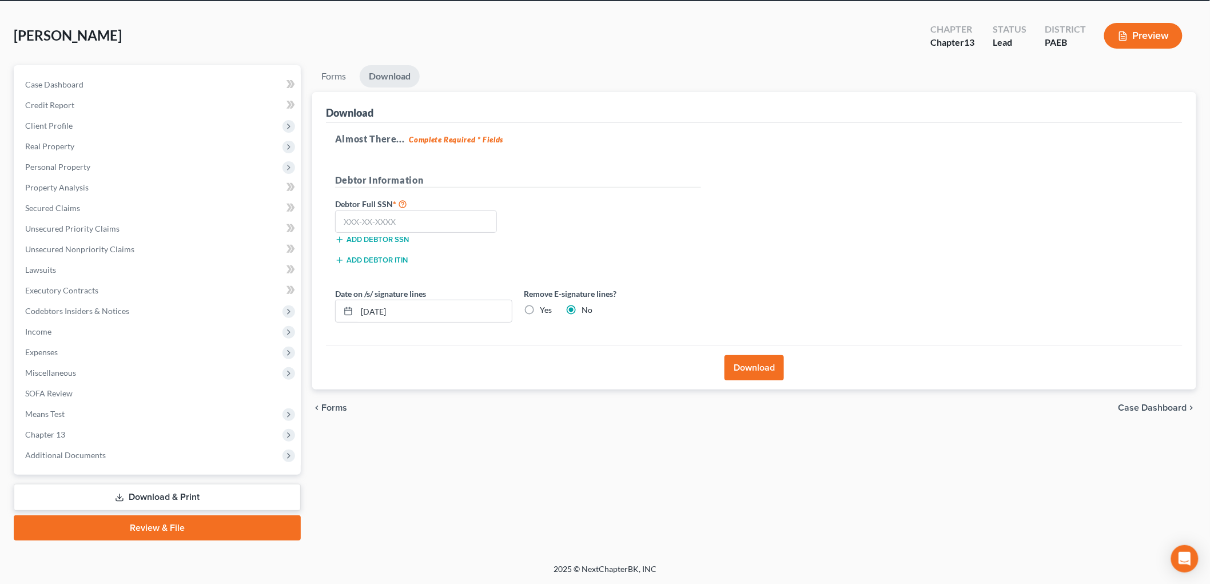
scroll to position [43, 0]
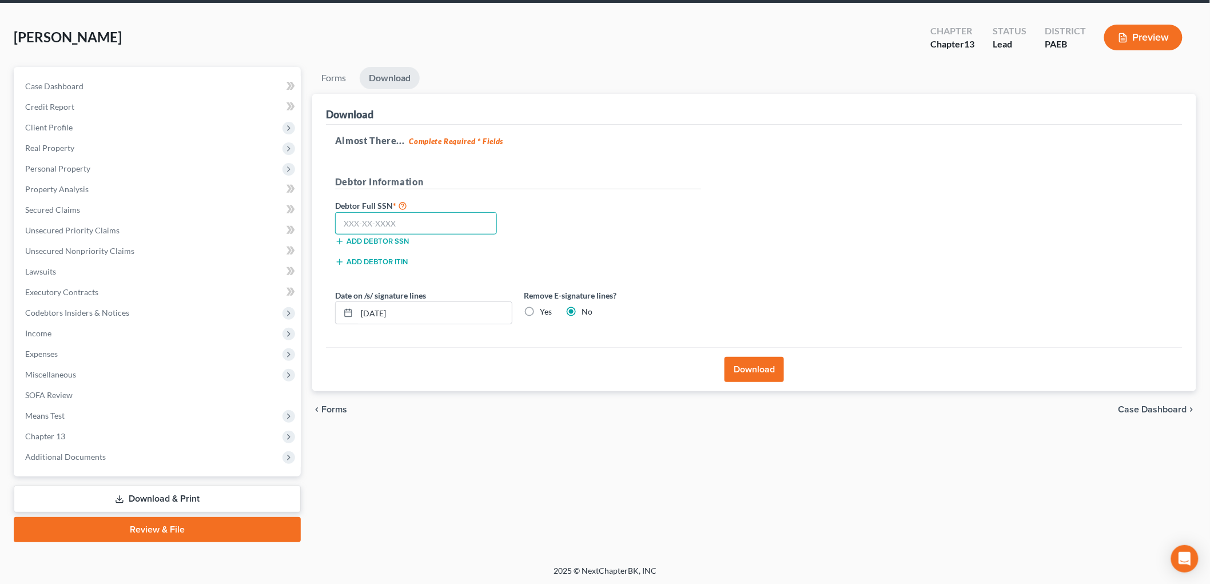
click at [478, 232] on input "text" at bounding box center [416, 223] width 162 height 23
type input "250-43-5143"
click at [540, 315] on label "Yes" at bounding box center [546, 311] width 12 height 11
click at [544, 313] on input "Yes" at bounding box center [547, 309] width 7 height 7
radio input "true"
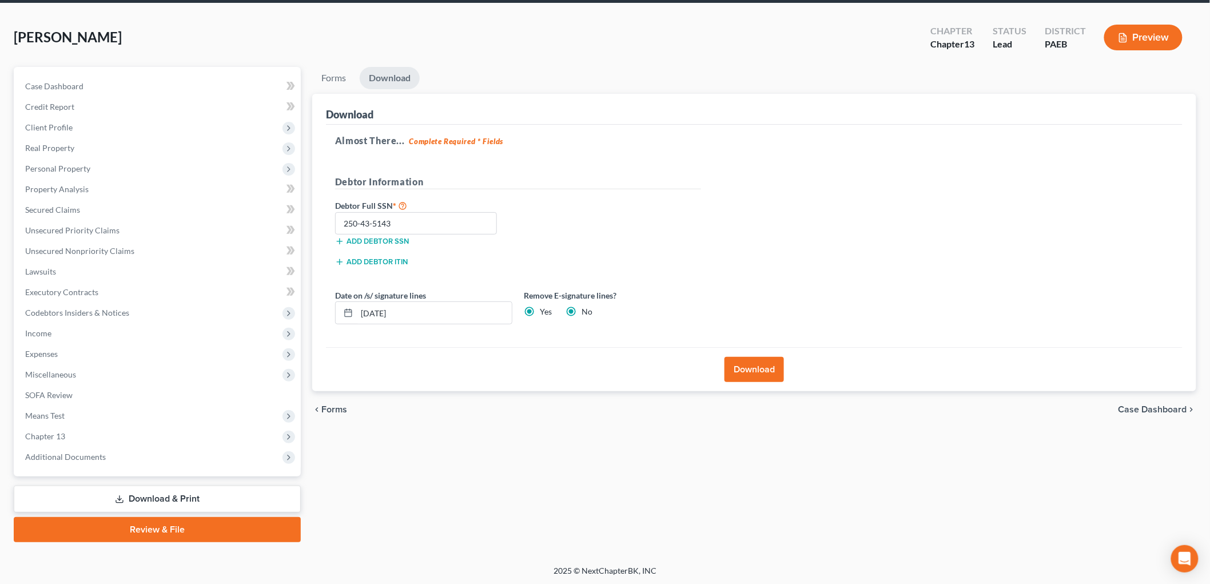
radio input "false"
drag, startPoint x: 747, startPoint y: 369, endPoint x: 750, endPoint y: 376, distance: 7.4
click at [747, 369] on button "Download" at bounding box center [754, 369] width 59 height 25
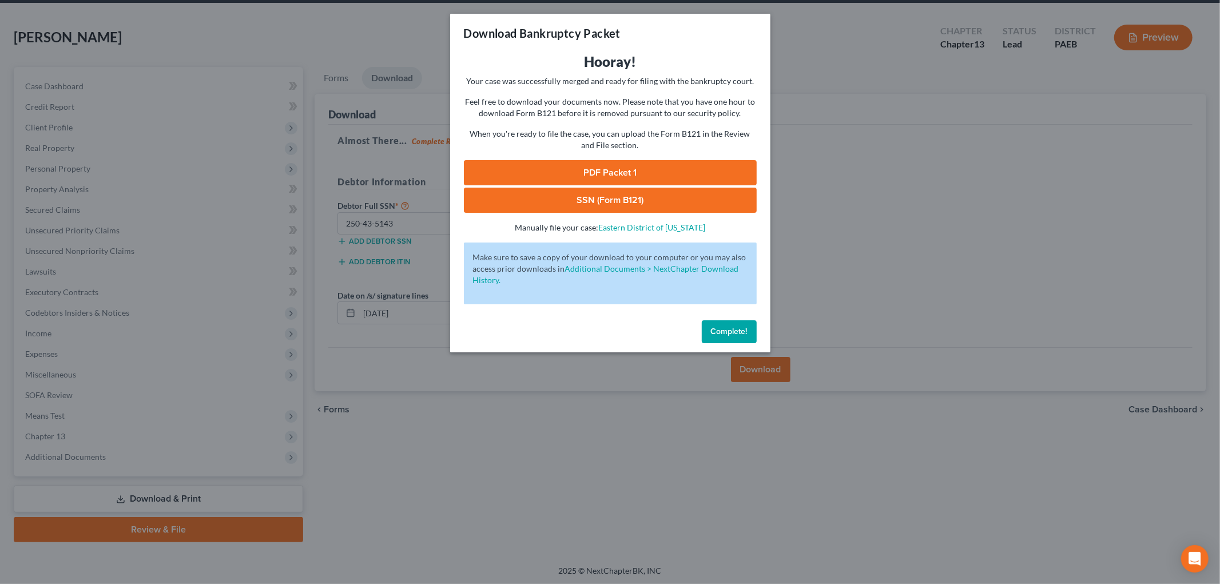
click at [625, 177] on link "PDF Packet 1" at bounding box center [610, 172] width 293 height 25
click at [587, 206] on link "SSN (Form B121)" at bounding box center [610, 200] width 293 height 25
click at [712, 328] on span "Complete!" at bounding box center [729, 332] width 37 height 10
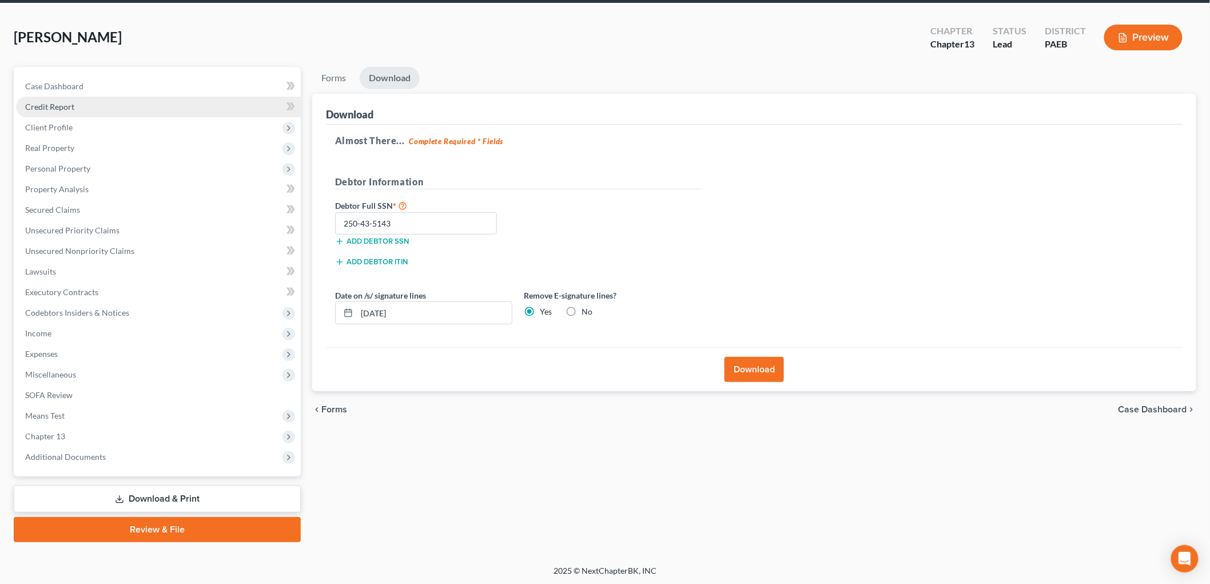
click at [64, 106] on span "Credit Report" at bounding box center [49, 107] width 49 height 10
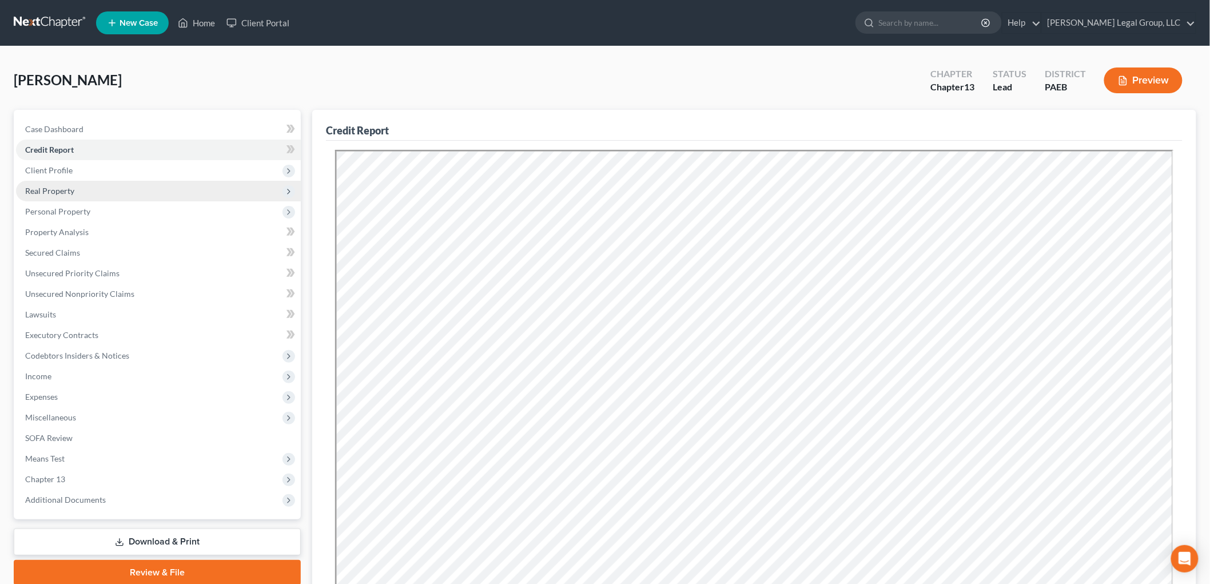
click at [55, 181] on span "Real Property" at bounding box center [158, 191] width 285 height 21
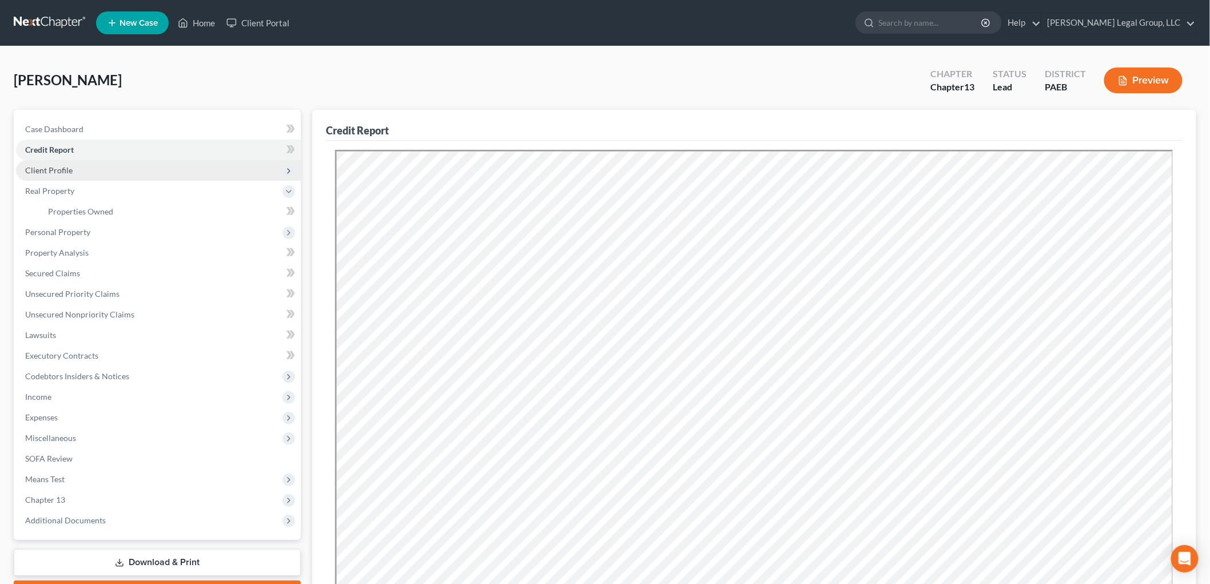
click at [59, 170] on span "Client Profile" at bounding box center [48, 170] width 47 height 10
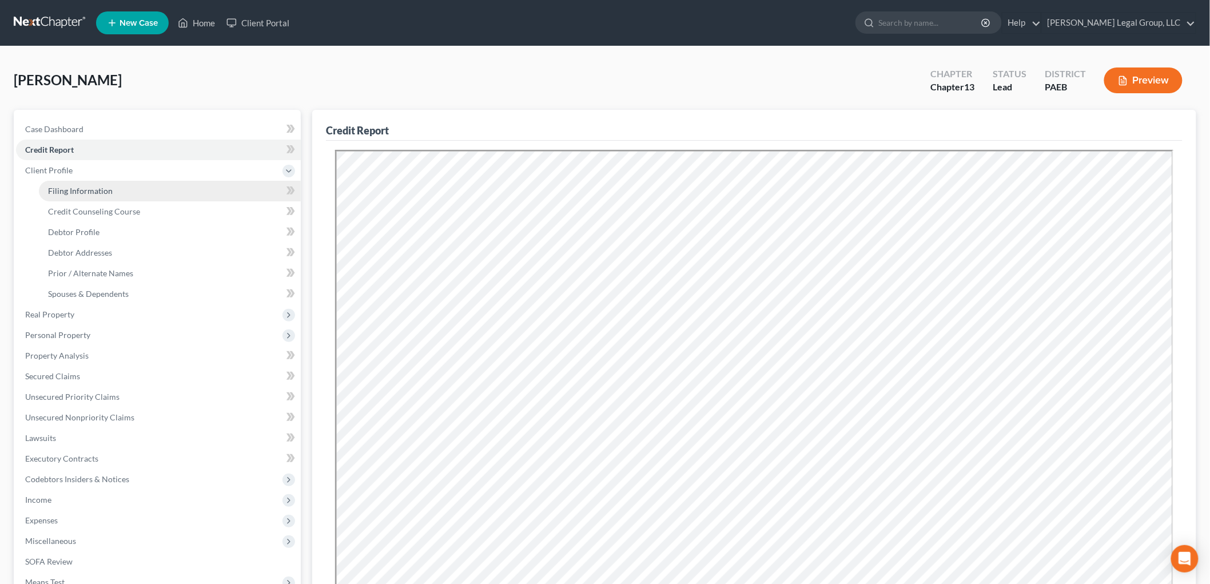
click at [100, 193] on span "Filing Information" at bounding box center [80, 191] width 65 height 10
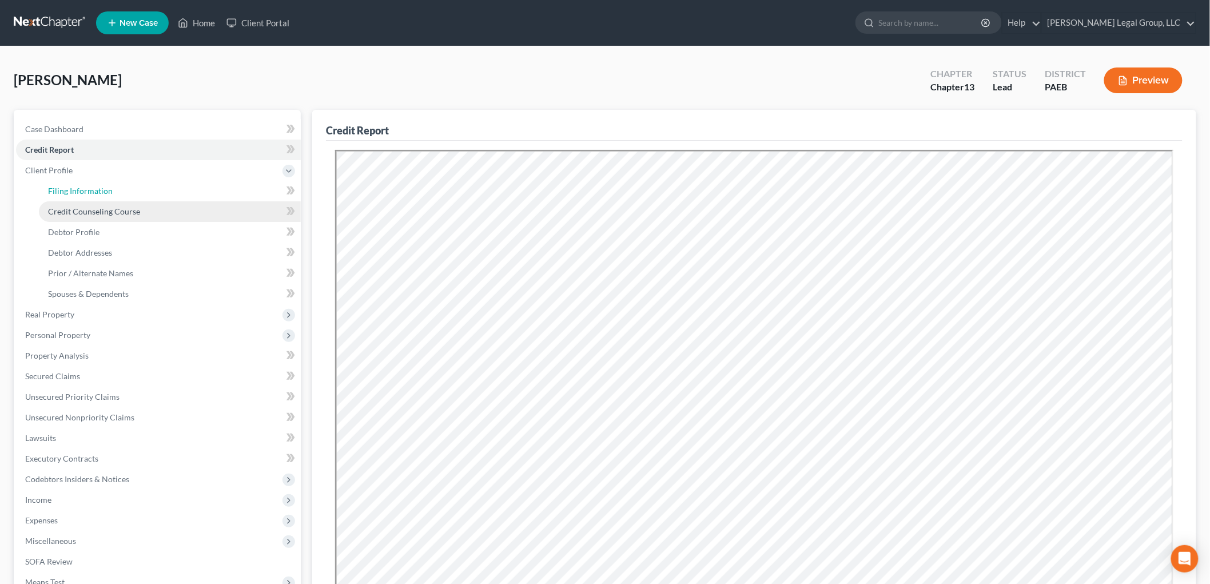
select select "1"
select select "0"
select select "3"
select select "67"
select select "2"
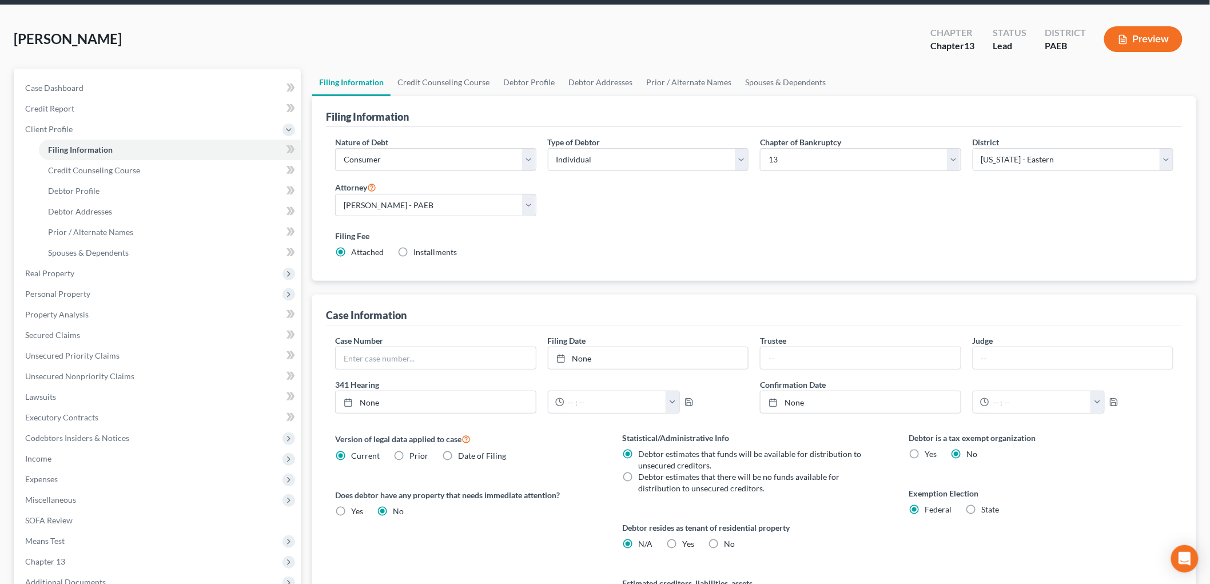
scroll to position [63, 0]
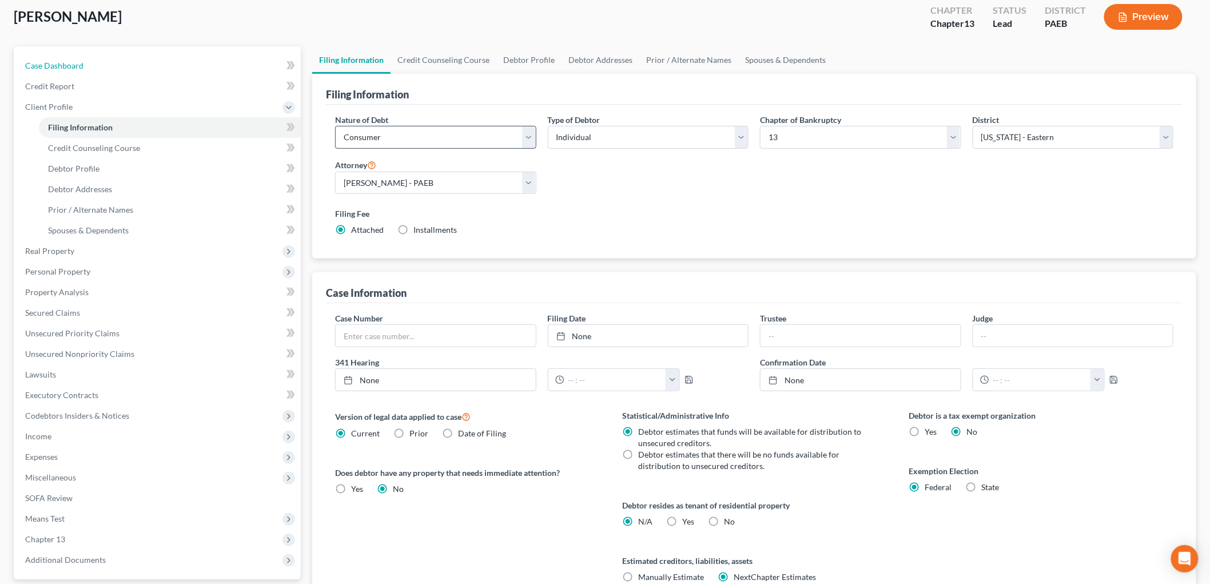
click at [94, 60] on link "Case Dashboard" at bounding box center [158, 65] width 285 height 21
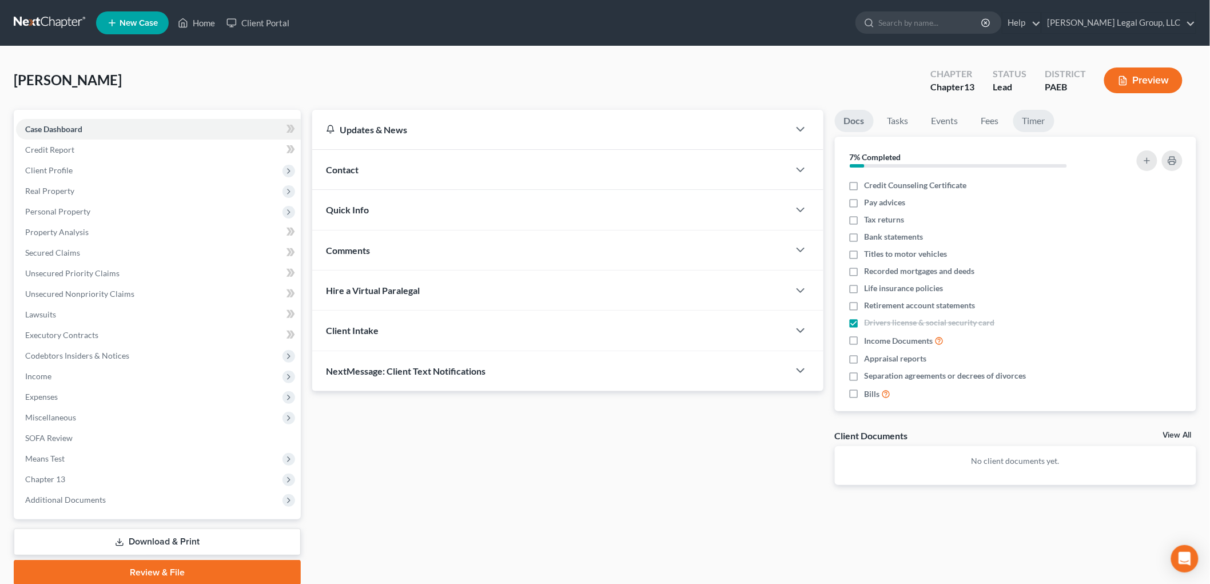
click at [1044, 124] on link "Timer" at bounding box center [1033, 121] width 41 height 22
